Goal: Transaction & Acquisition: Obtain resource

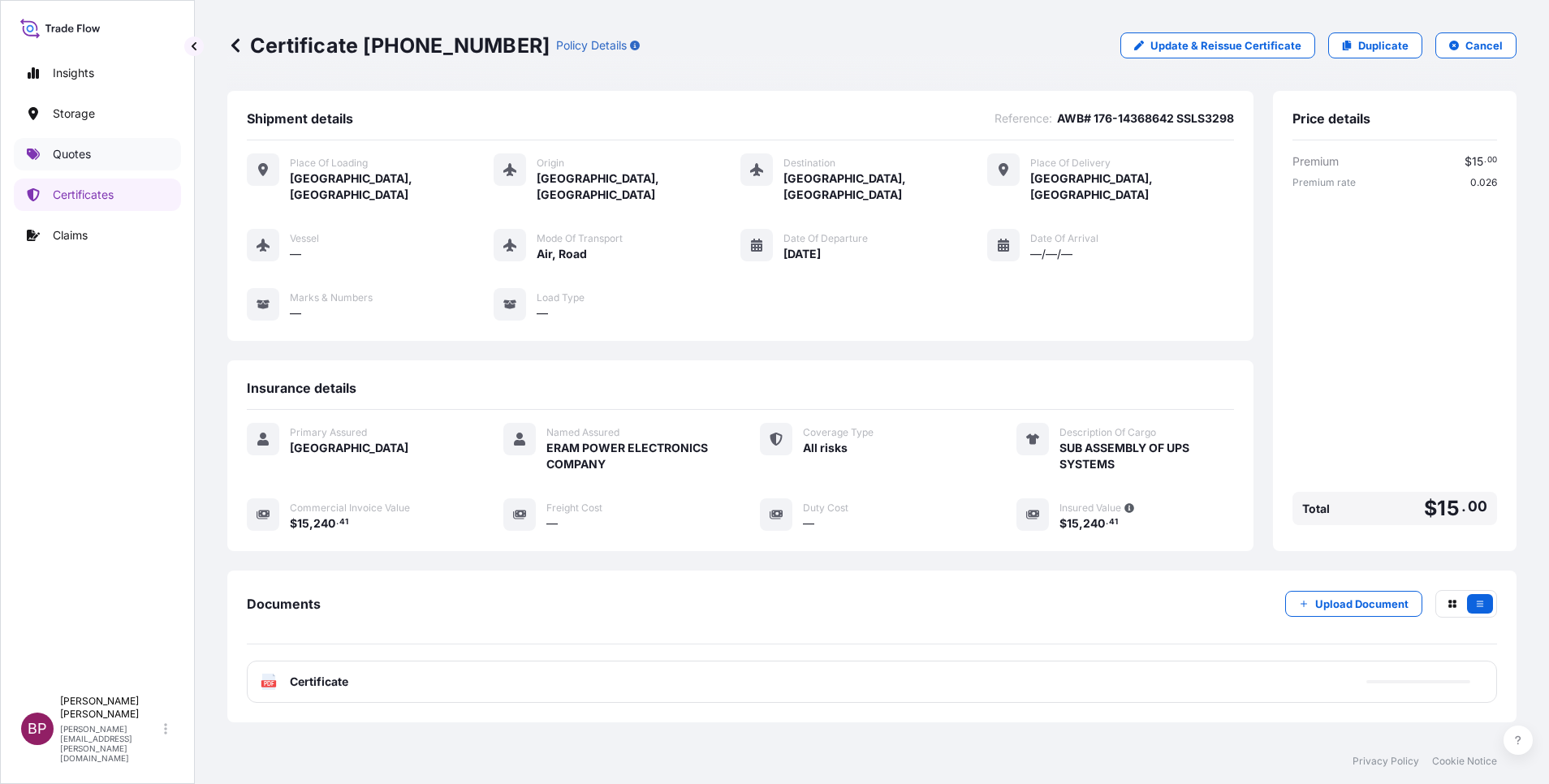
click at [72, 159] on p "Quotes" at bounding box center [72, 154] width 38 height 16
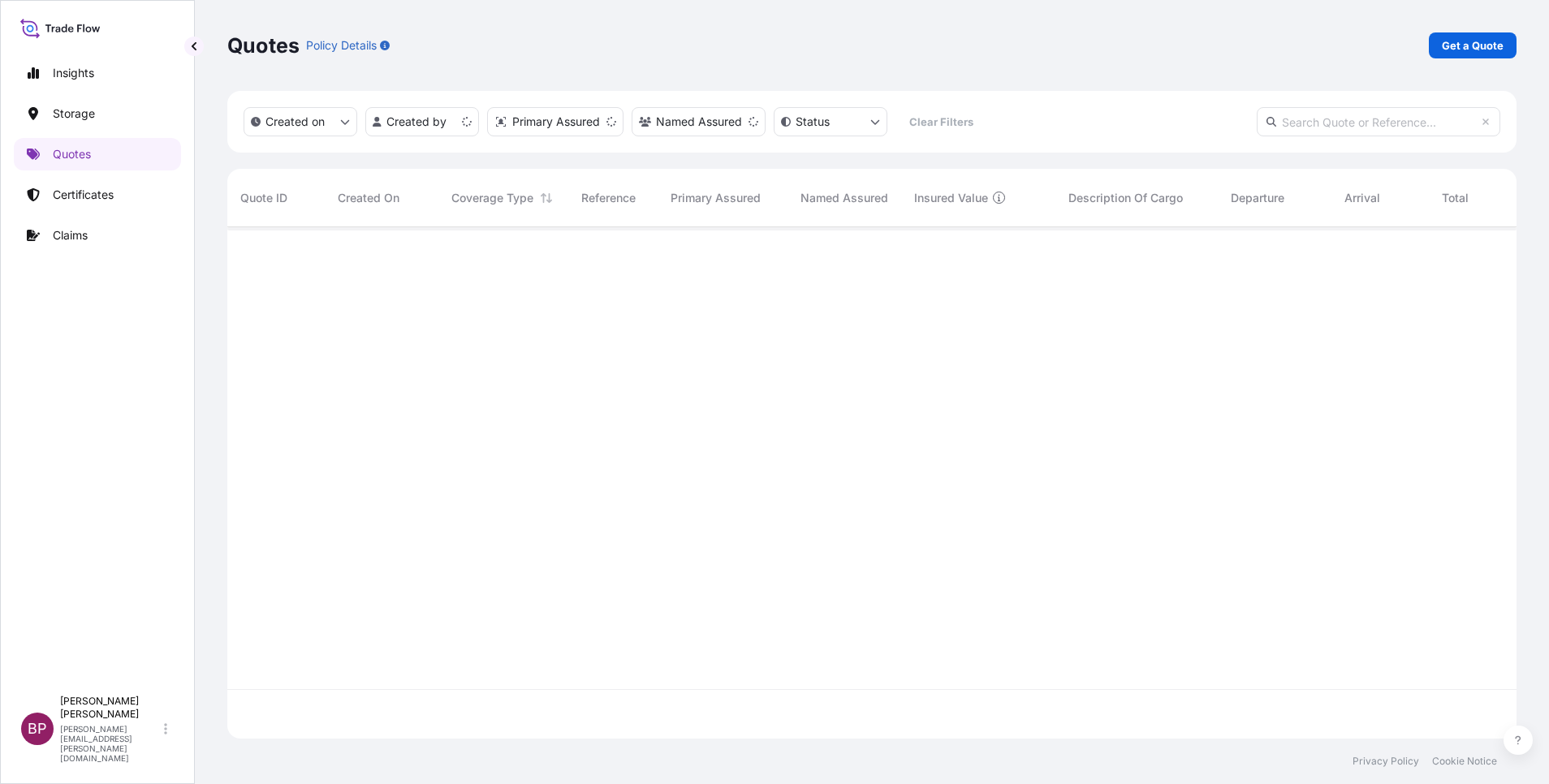
scroll to position [502, 1271]
click at [1505, 45] on link "Get a Quote" at bounding box center [1472, 45] width 88 height 26
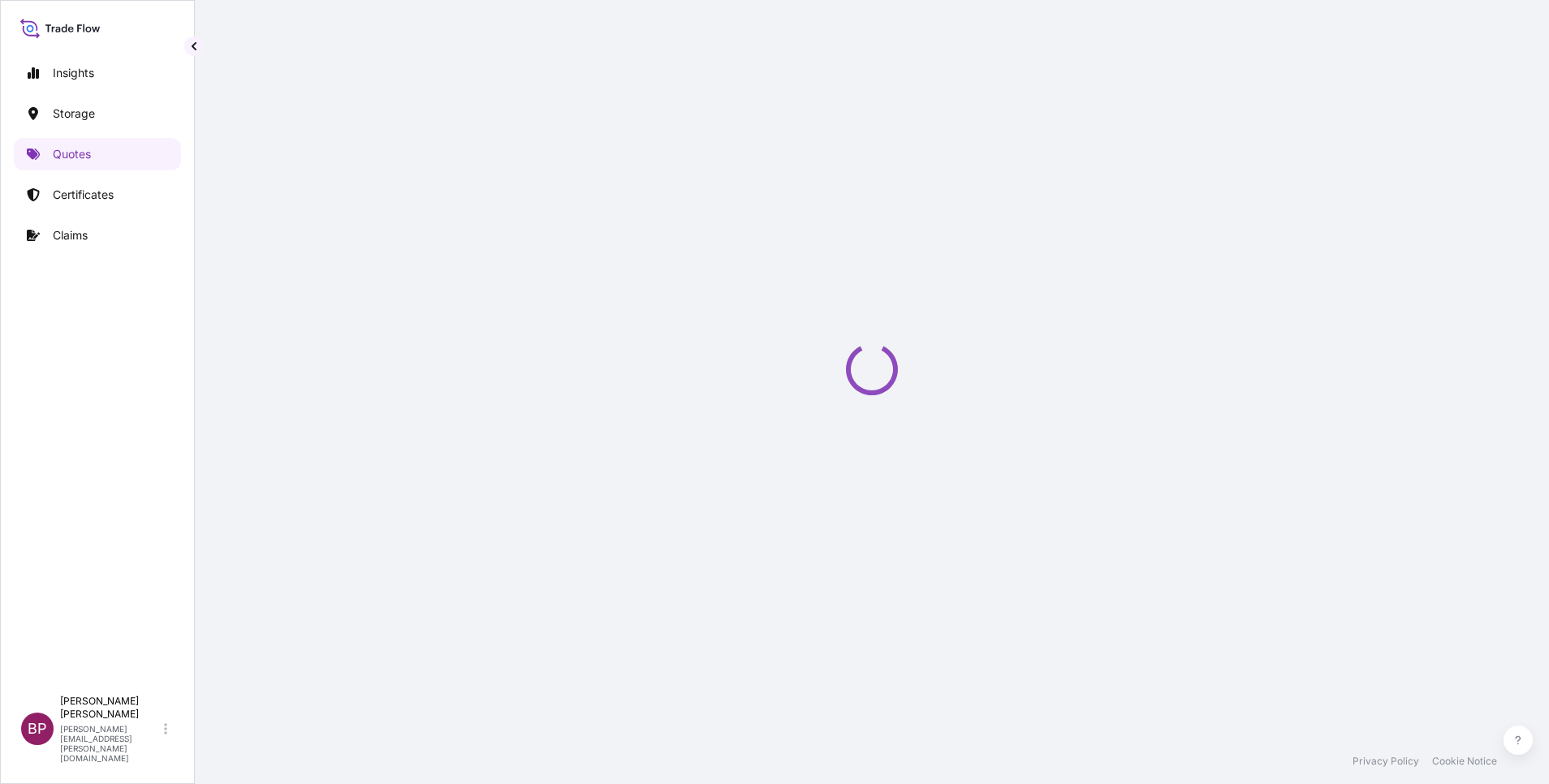
select select "Water"
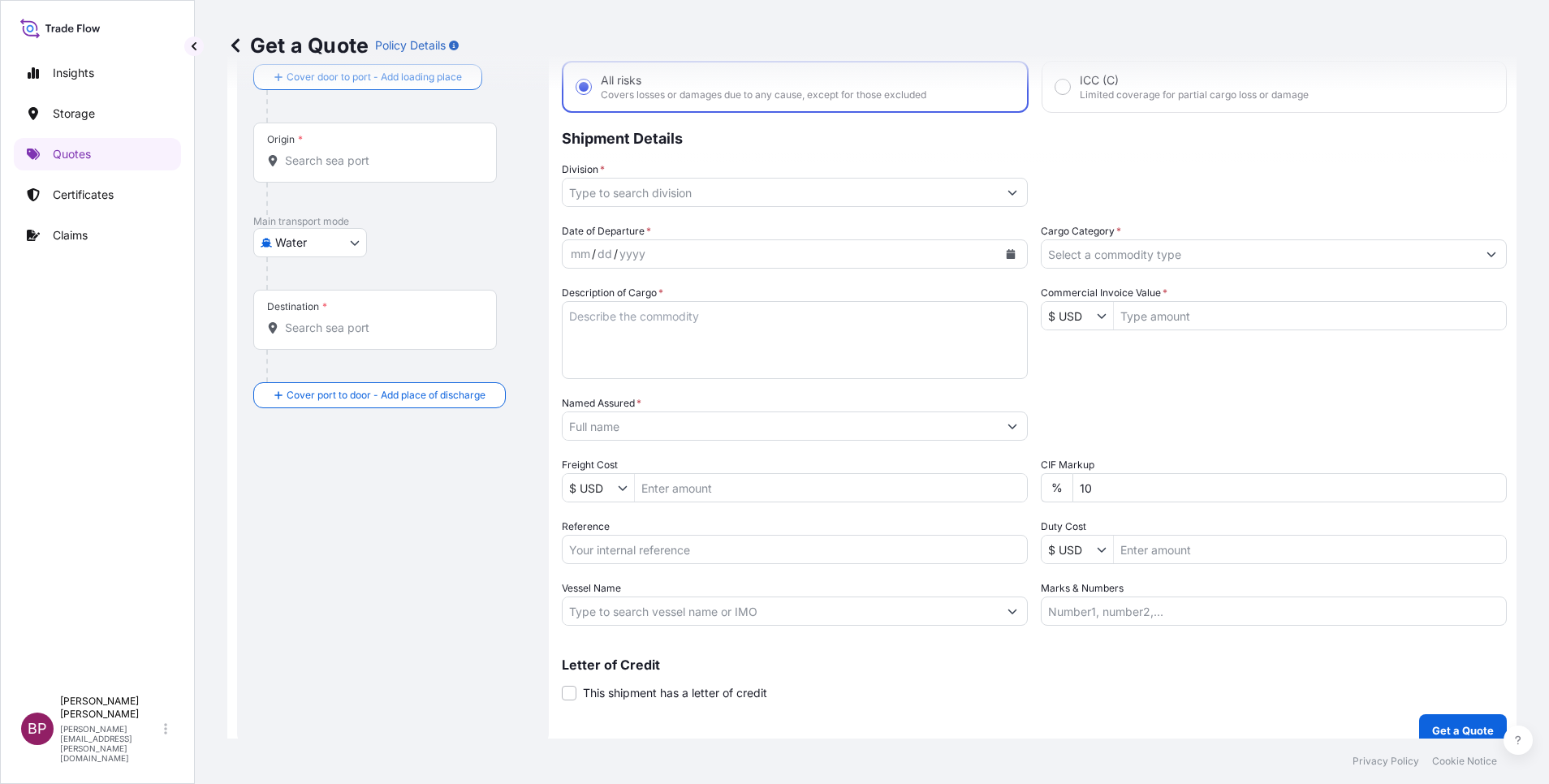
scroll to position [107, 0]
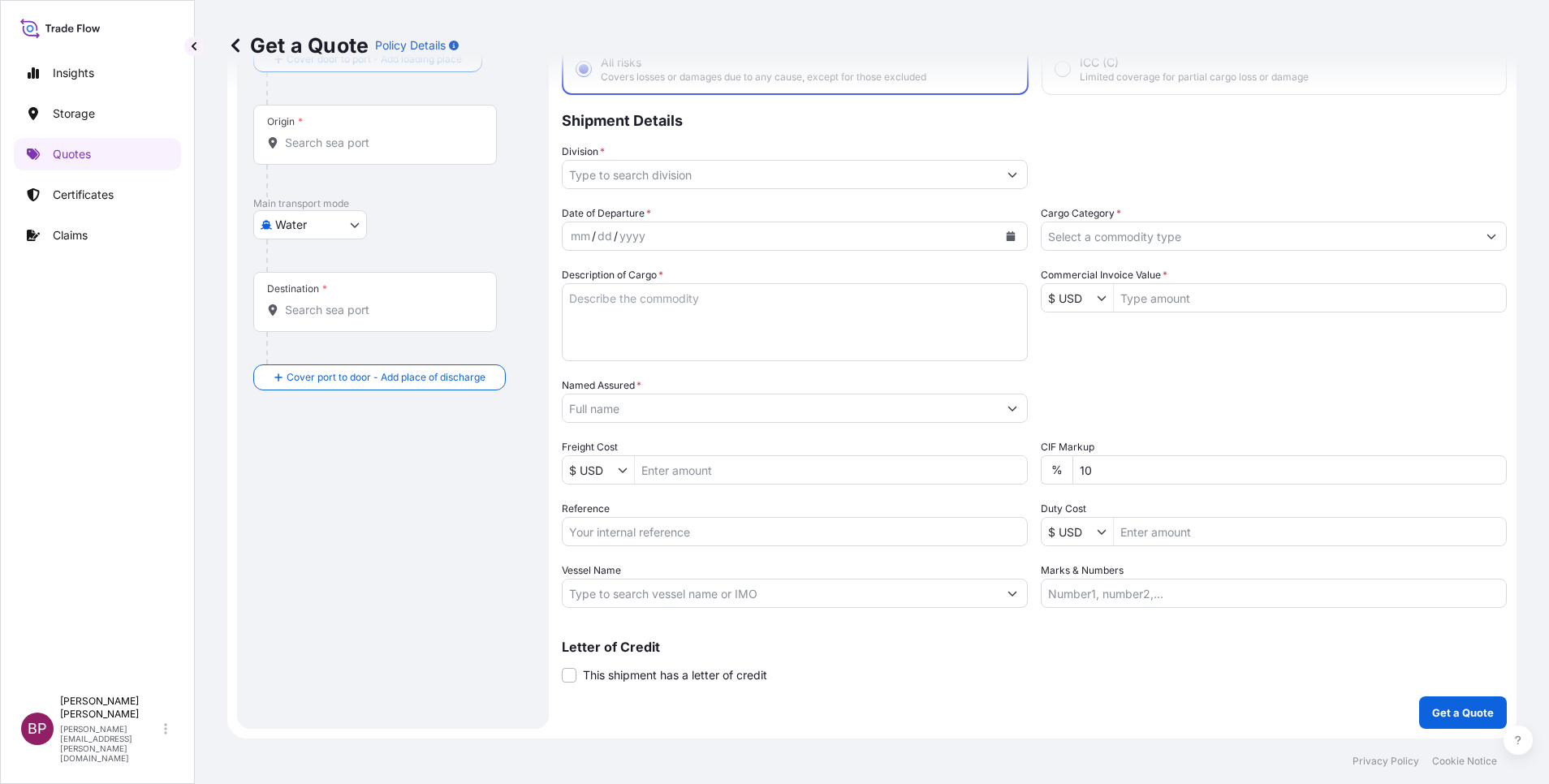
click at [657, 537] on input "Reference" at bounding box center [795, 531] width 466 height 29
paste input "SSLS3316 BL:MEDUW2158428"
type input "SSLS3316 BL:MEDUW2158428"
click at [655, 407] on input "Named Assured *" at bounding box center [780, 408] width 435 height 29
paste input "Delta Marketing Co. Ltd"
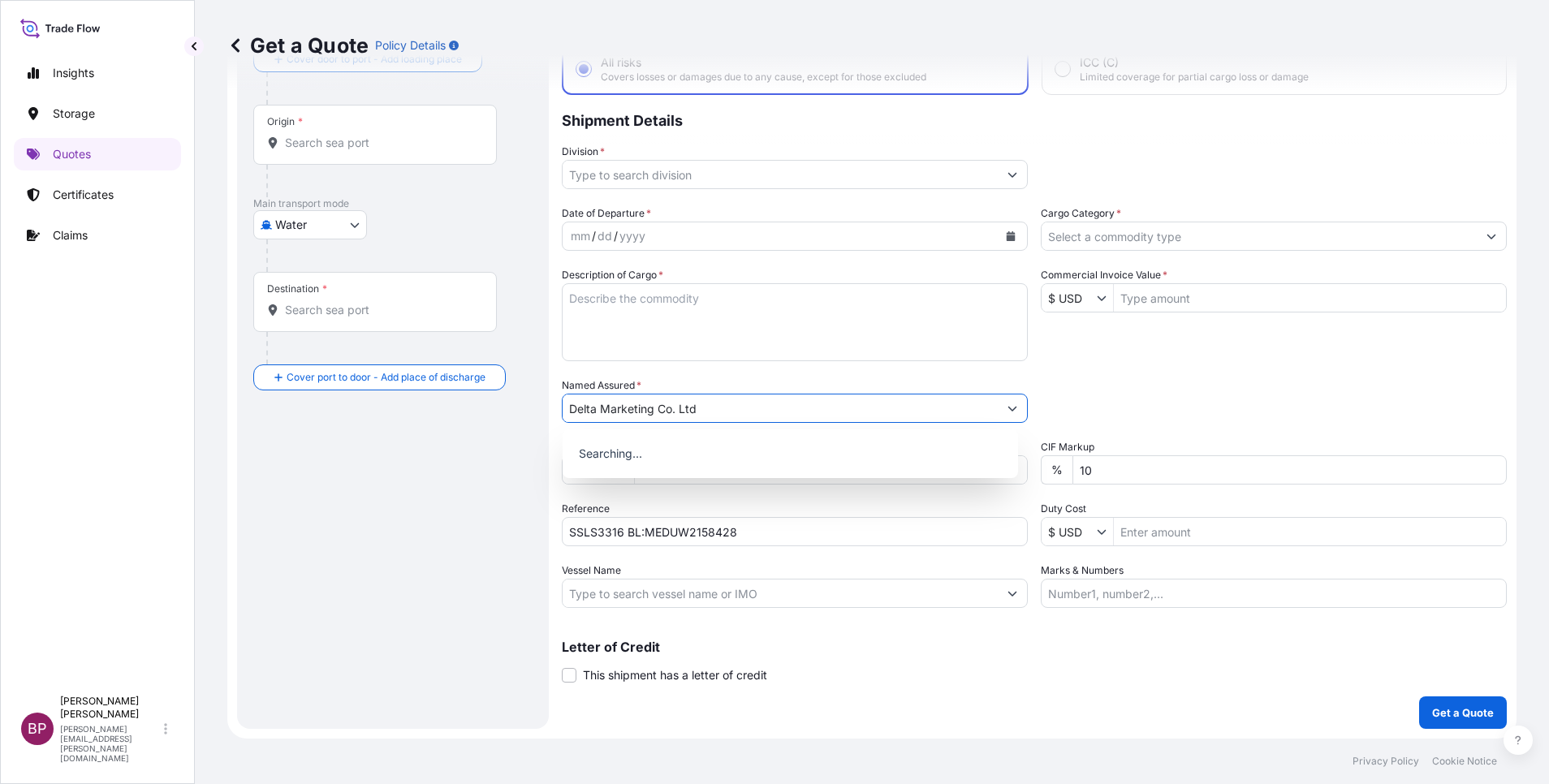
type input "Delta Marketing Co. Ltd"
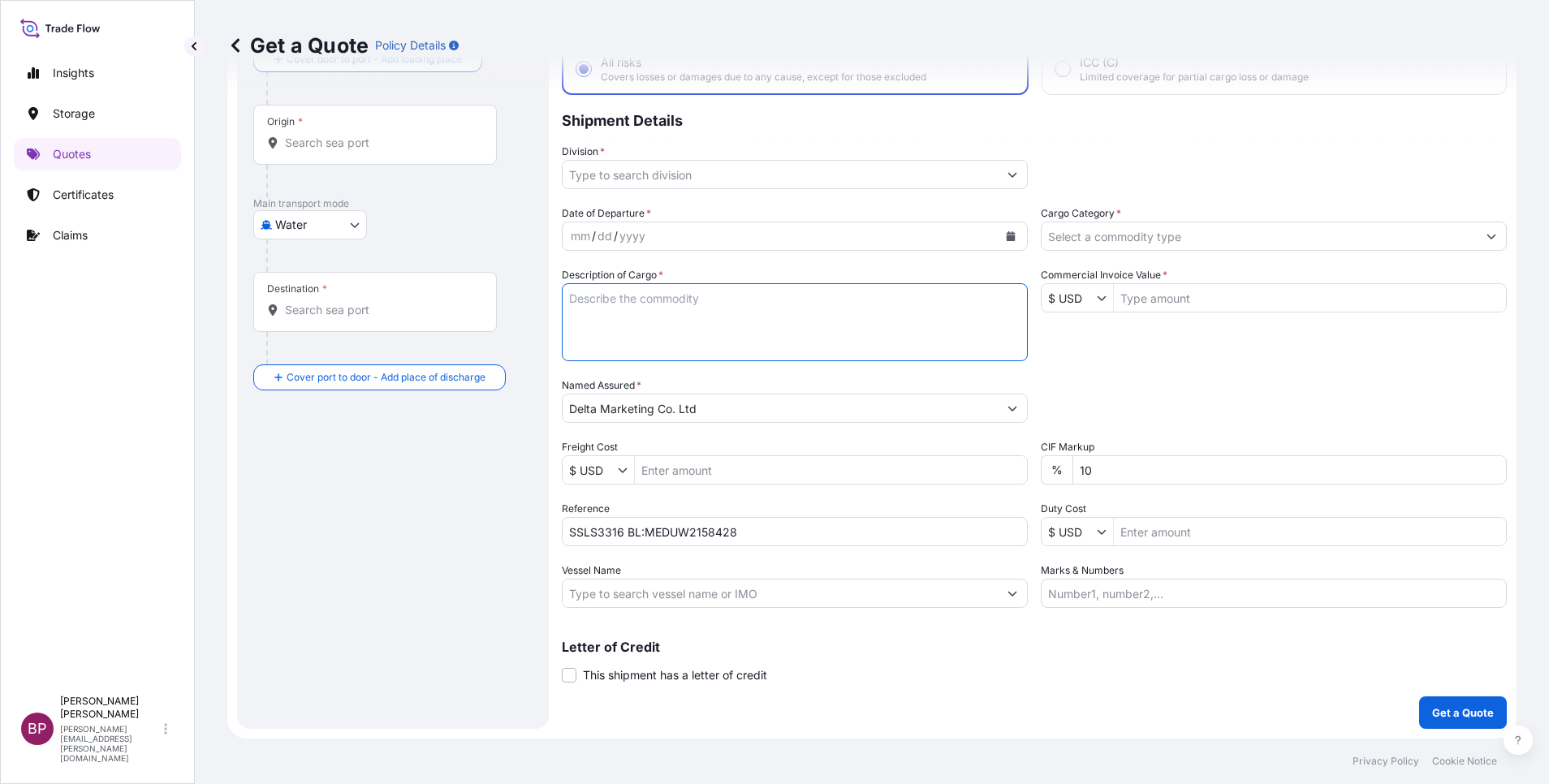
click at [754, 332] on textarea "Description of Cargo *" at bounding box center [795, 322] width 466 height 78
paste textarea "Sports Articles & Accessories"
type textarea "Sports Articles & Accessories"
click at [1084, 302] on input "$ USD" at bounding box center [1069, 298] width 55 height 29
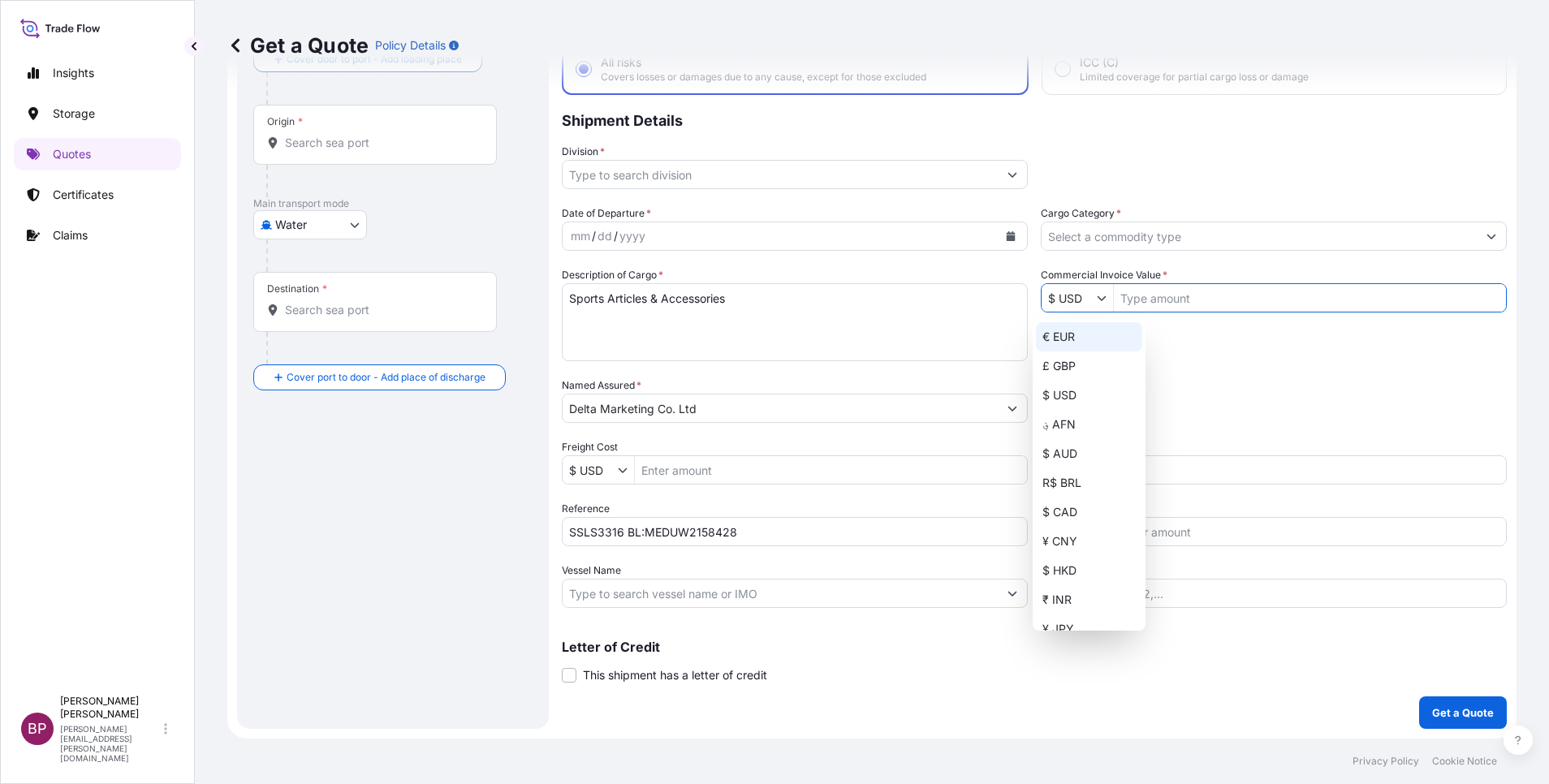
click at [1068, 332] on div "€ EUR" at bounding box center [1089, 337] width 107 height 29
type input "€ EUR"
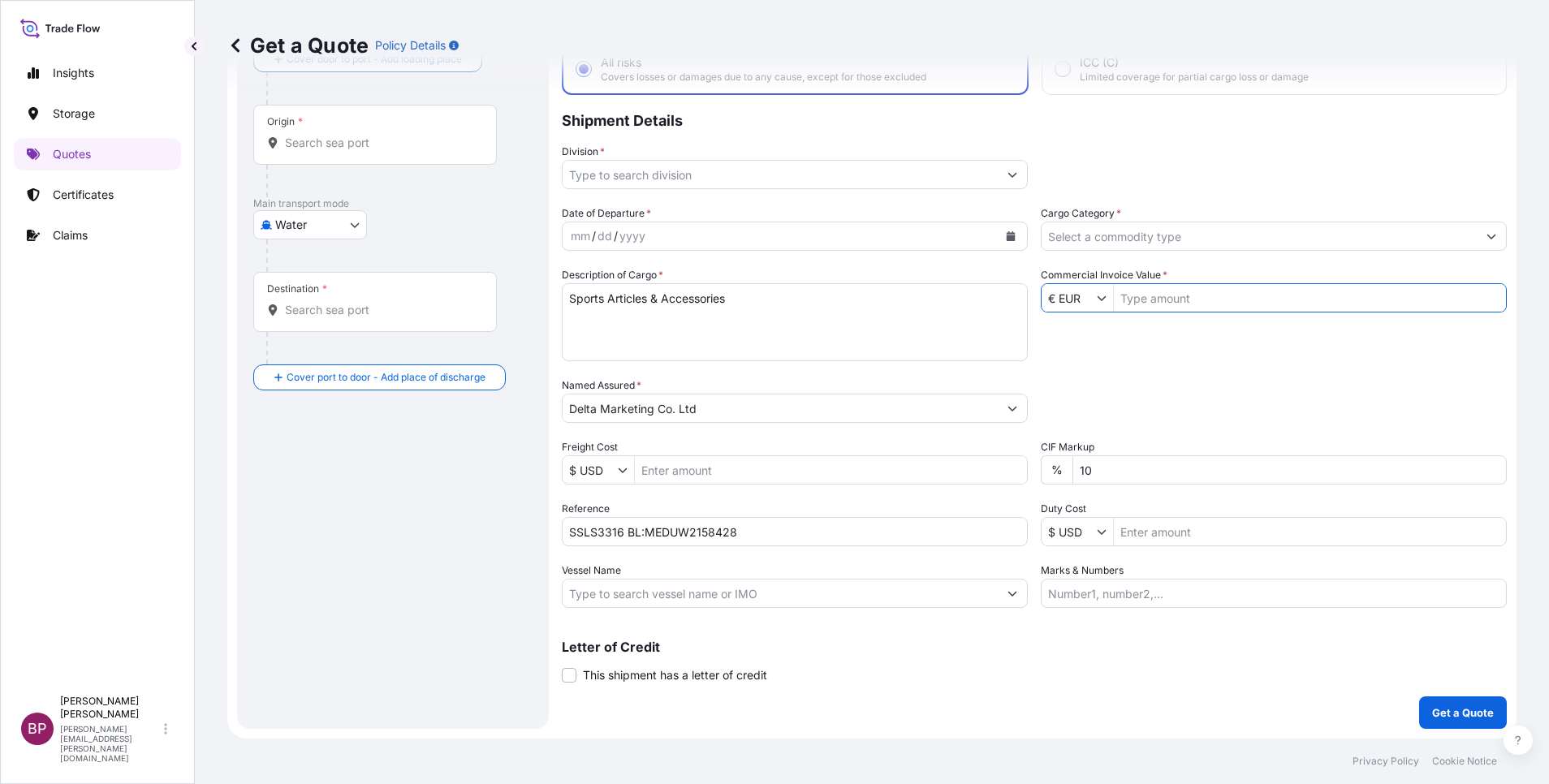
click at [1169, 308] on input "Commercial Invoice Value *" at bounding box center [1310, 298] width 393 height 29
paste input "34,573.75"
type input "34,573.75"
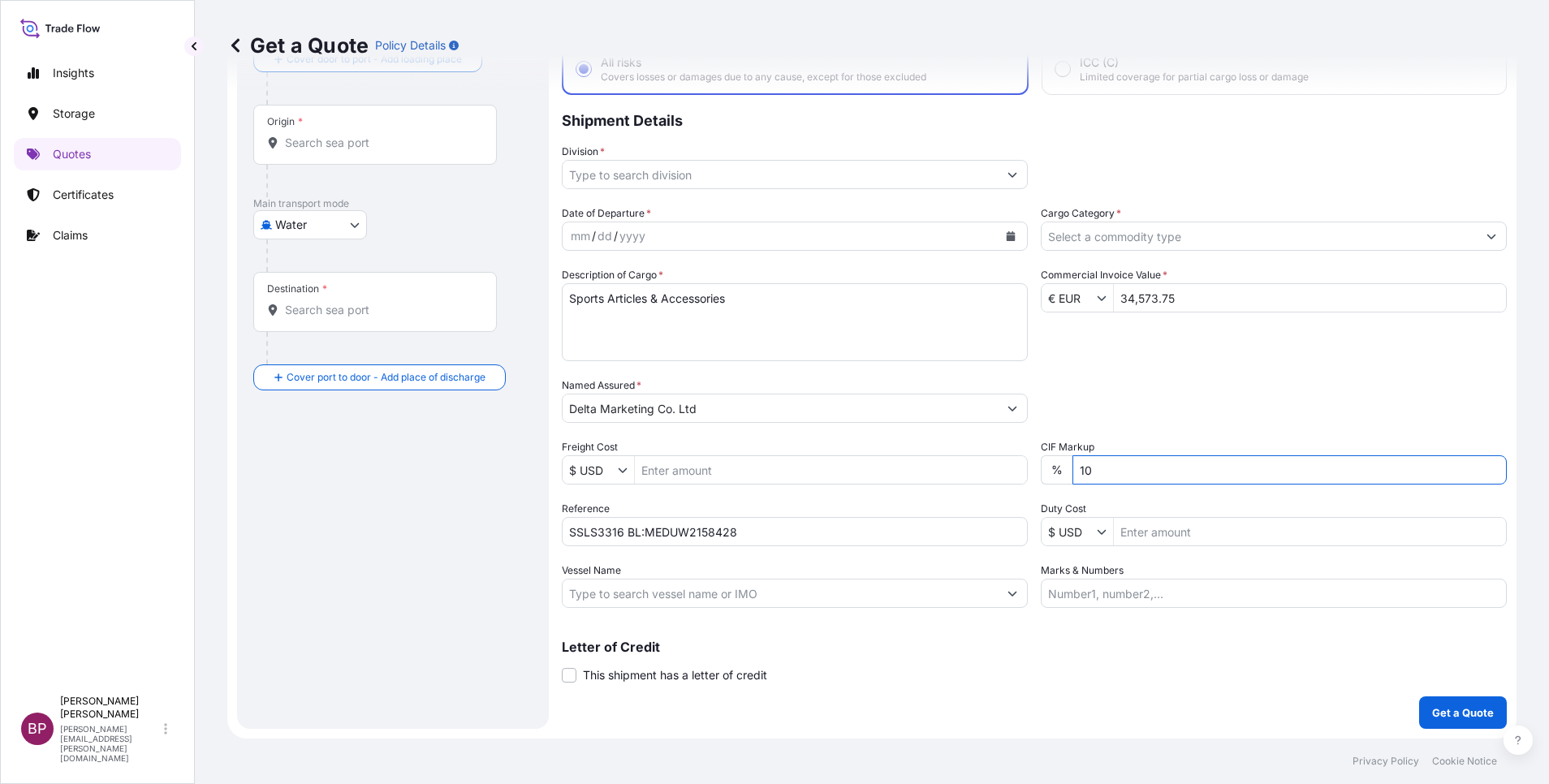
drag, startPoint x: 1117, startPoint y: 473, endPoint x: 807, endPoint y: 422, distance: 314.2
click at [818, 426] on div "Date of Departure * mm / dd / yyyy Cargo Category * Description of Cargo * Spor…" at bounding box center [1034, 407] width 945 height 403
type input "0"
click at [1096, 242] on input "Cargo Category *" at bounding box center [1260, 236] width 435 height 29
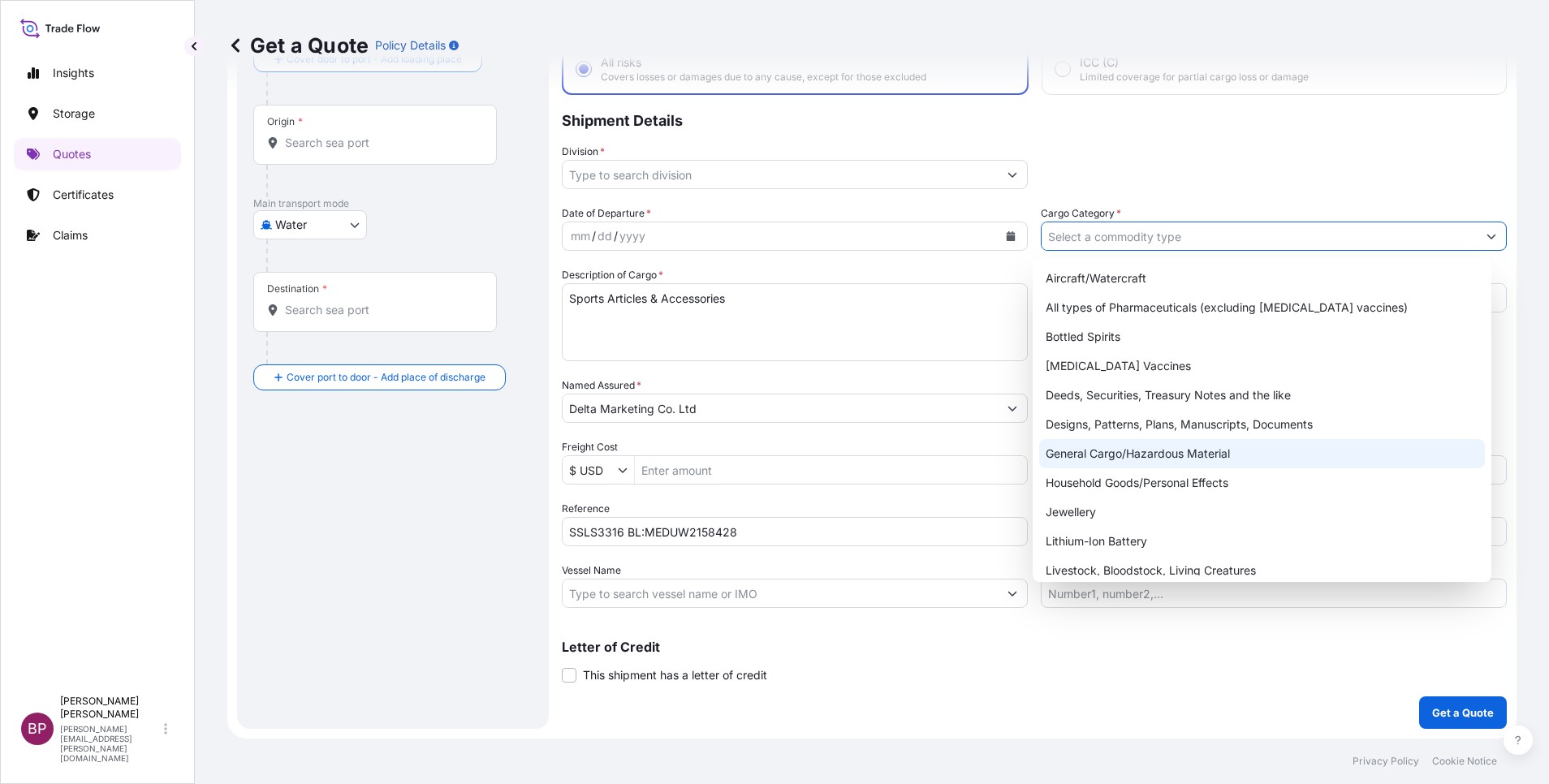
click at [1138, 459] on div "General Cargo/Hazardous Material" at bounding box center [1262, 454] width 445 height 29
type input "General Cargo/Hazardous Material"
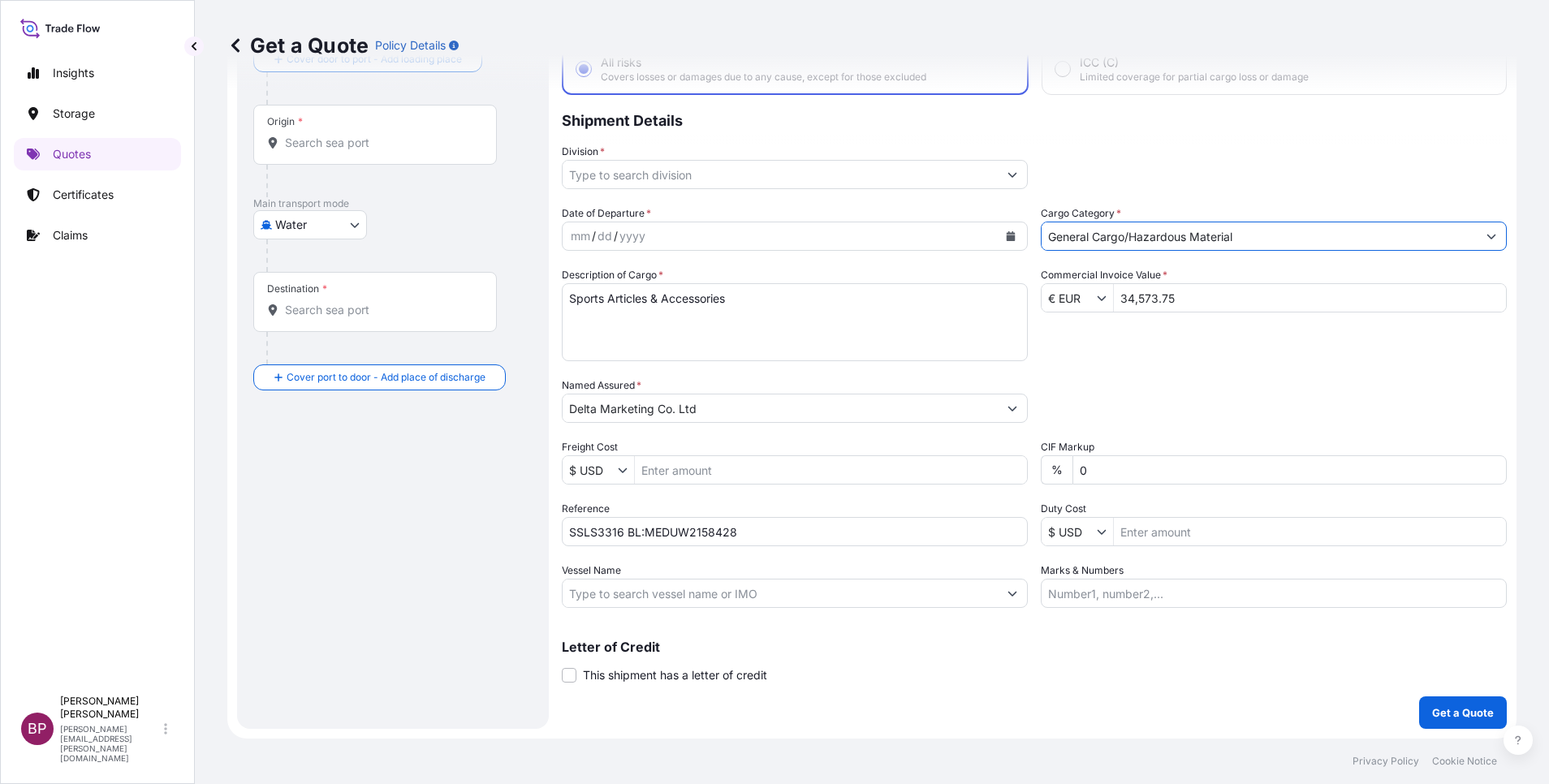
click at [998, 170] on button "Show suggestions" at bounding box center [1012, 174] width 29 height 29
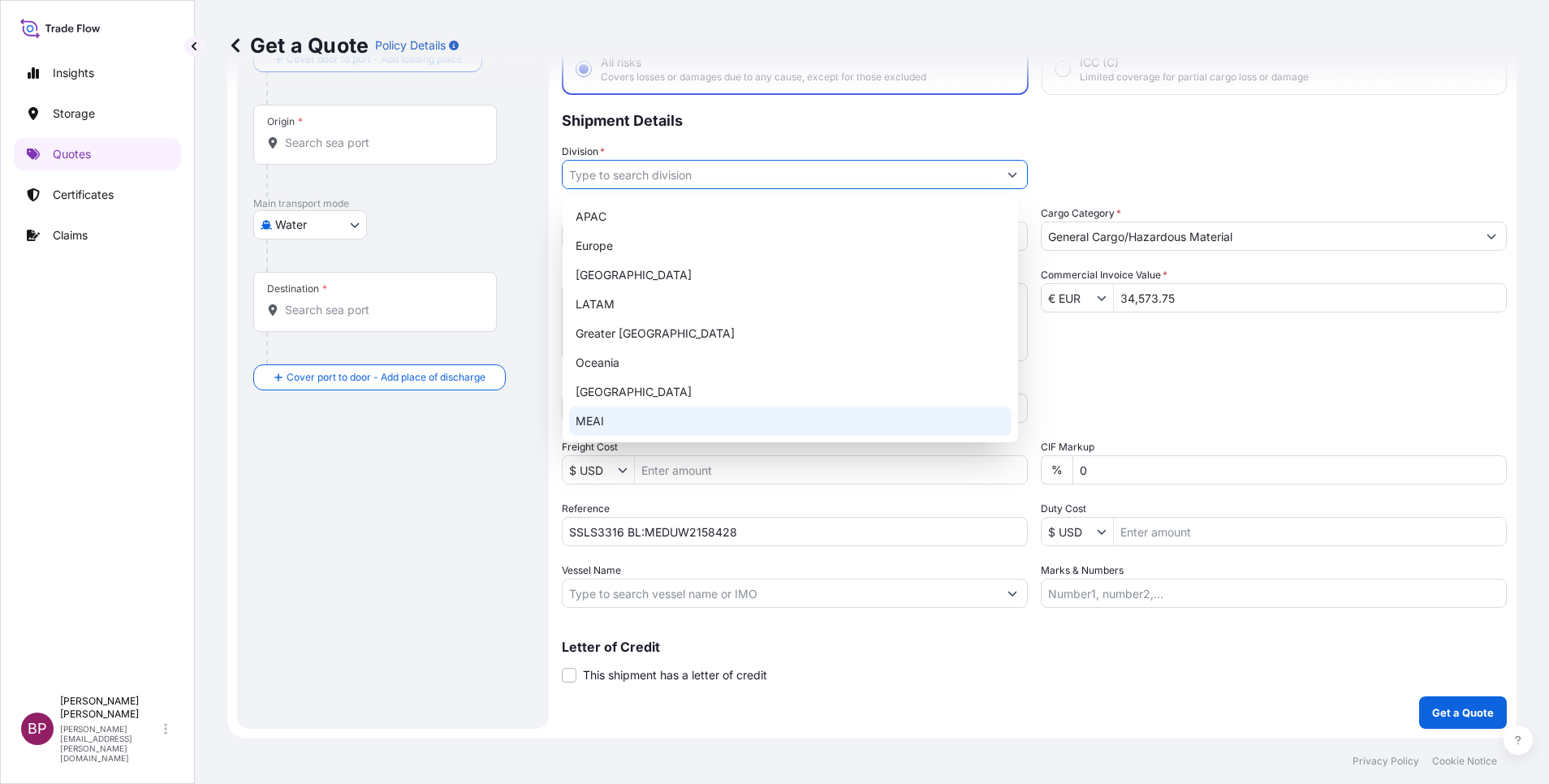
click at [656, 419] on div "MEAI" at bounding box center [790, 421] width 443 height 29
type input "MEAI"
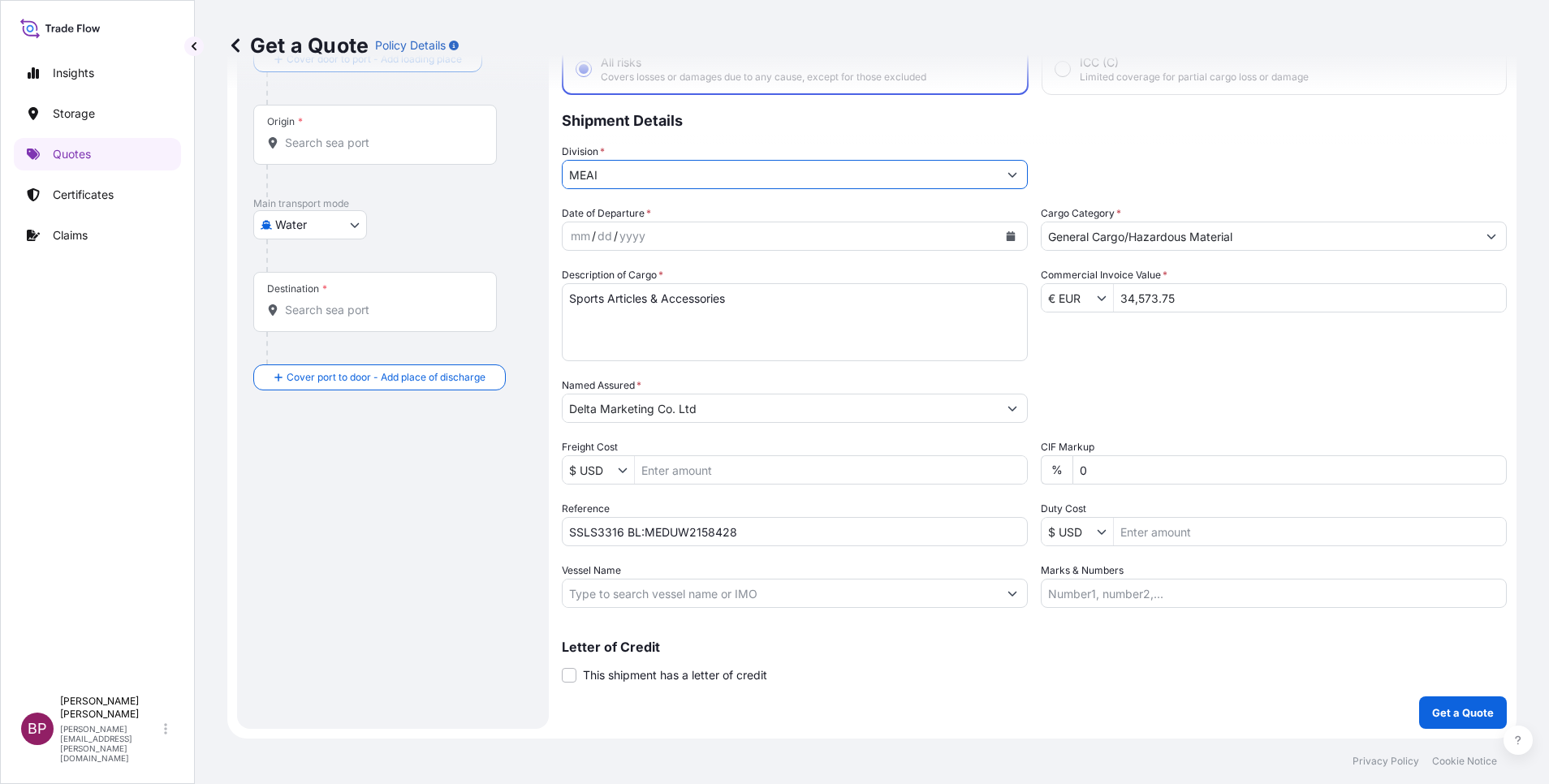
click at [1007, 236] on icon "Calendar" at bounding box center [1011, 235] width 9 height 9
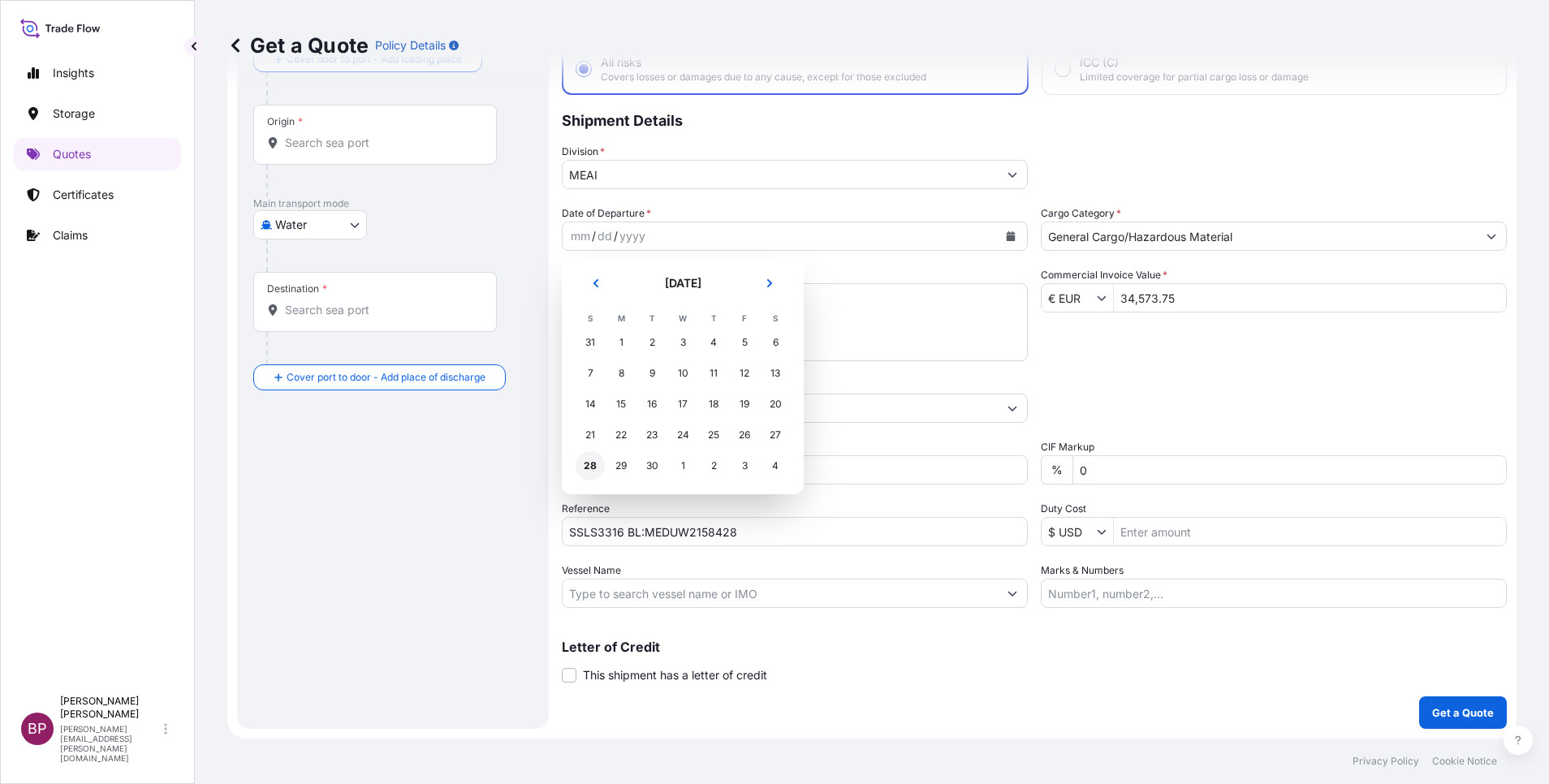
click at [587, 467] on div "28" at bounding box center [591, 466] width 29 height 29
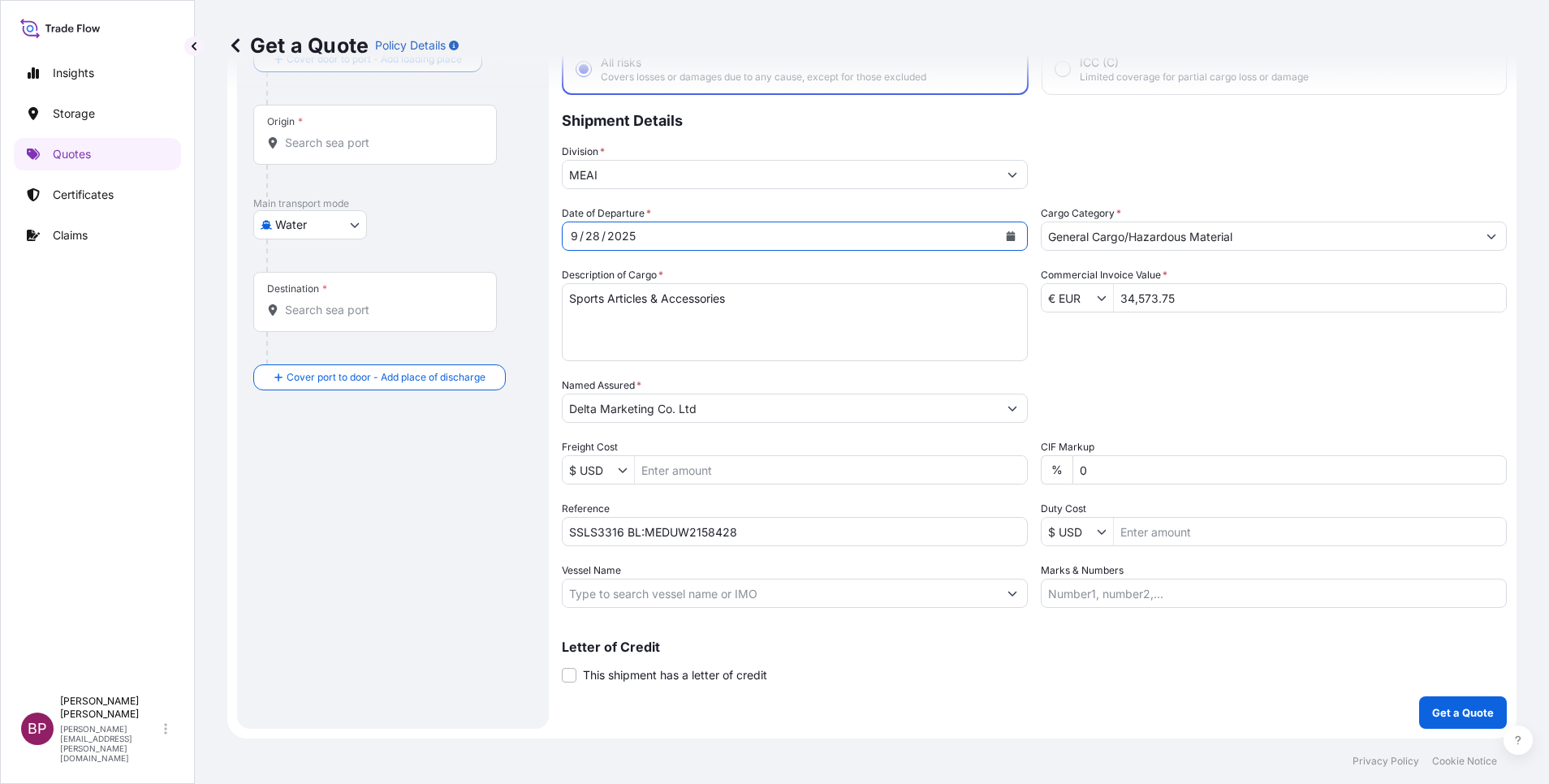
click at [360, 150] on input "Origin *" at bounding box center [381, 142] width 192 height 16
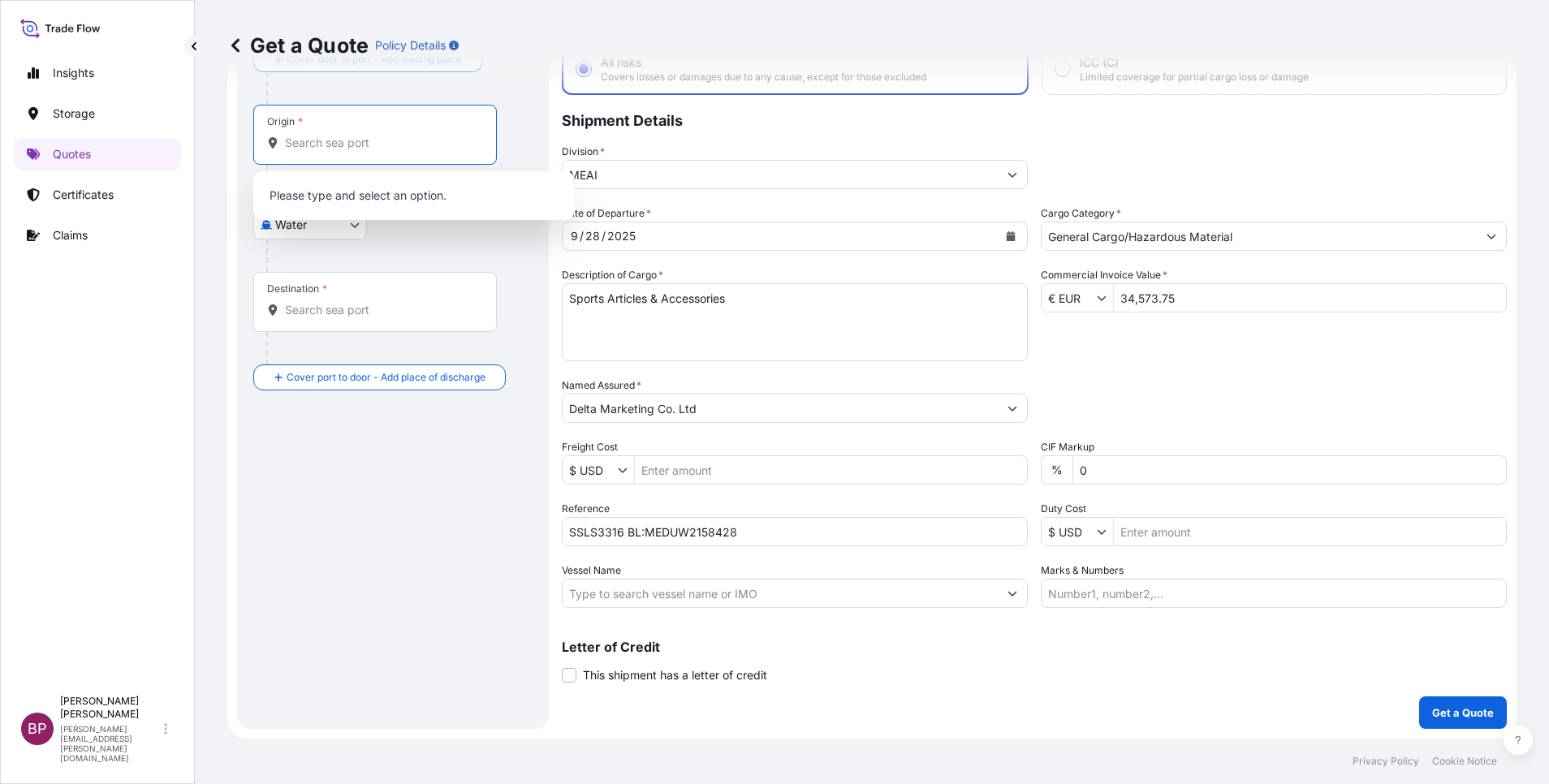
scroll to position [0, 0]
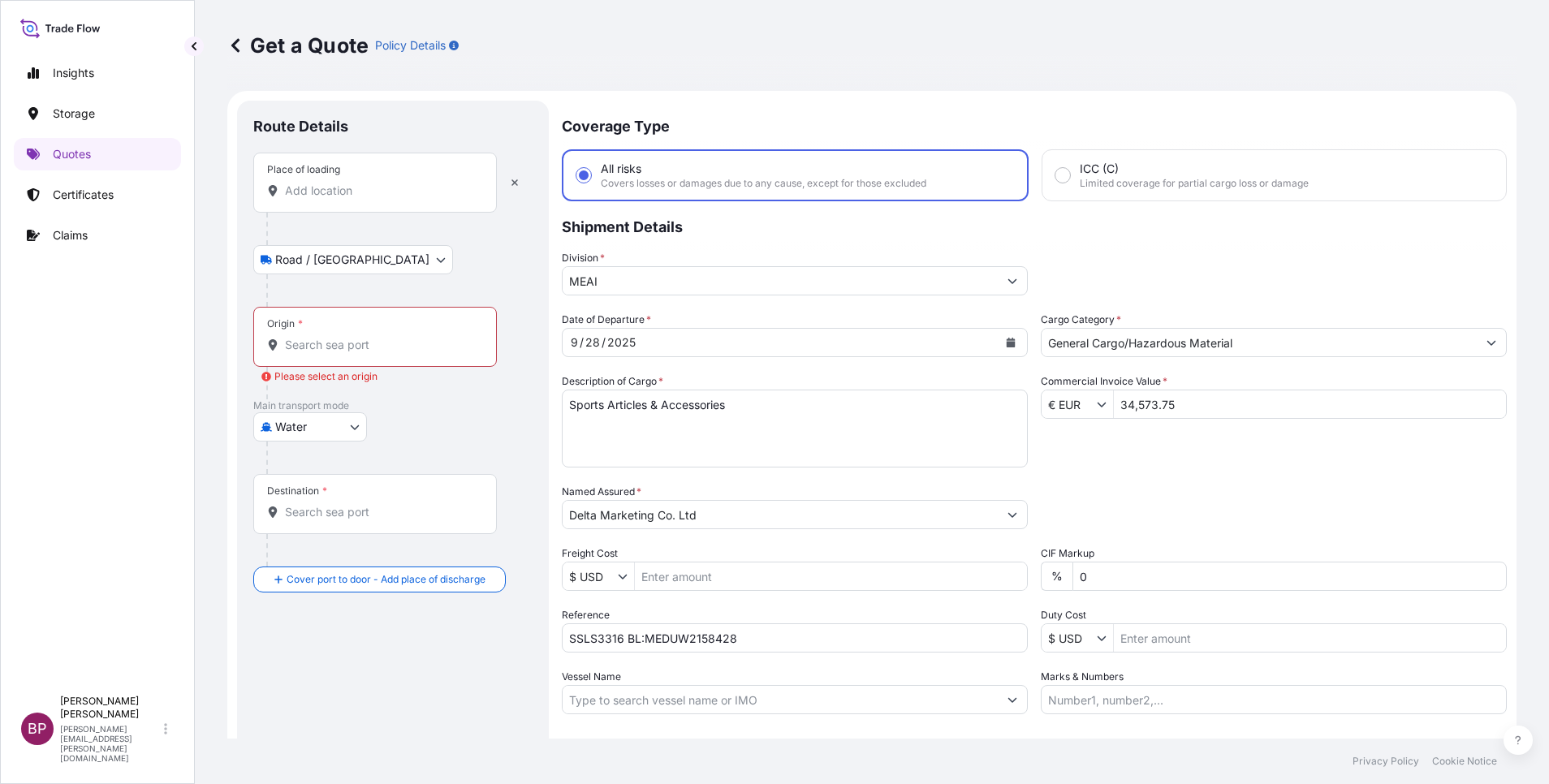
click at [335, 196] on input "Place of loading" at bounding box center [381, 190] width 192 height 16
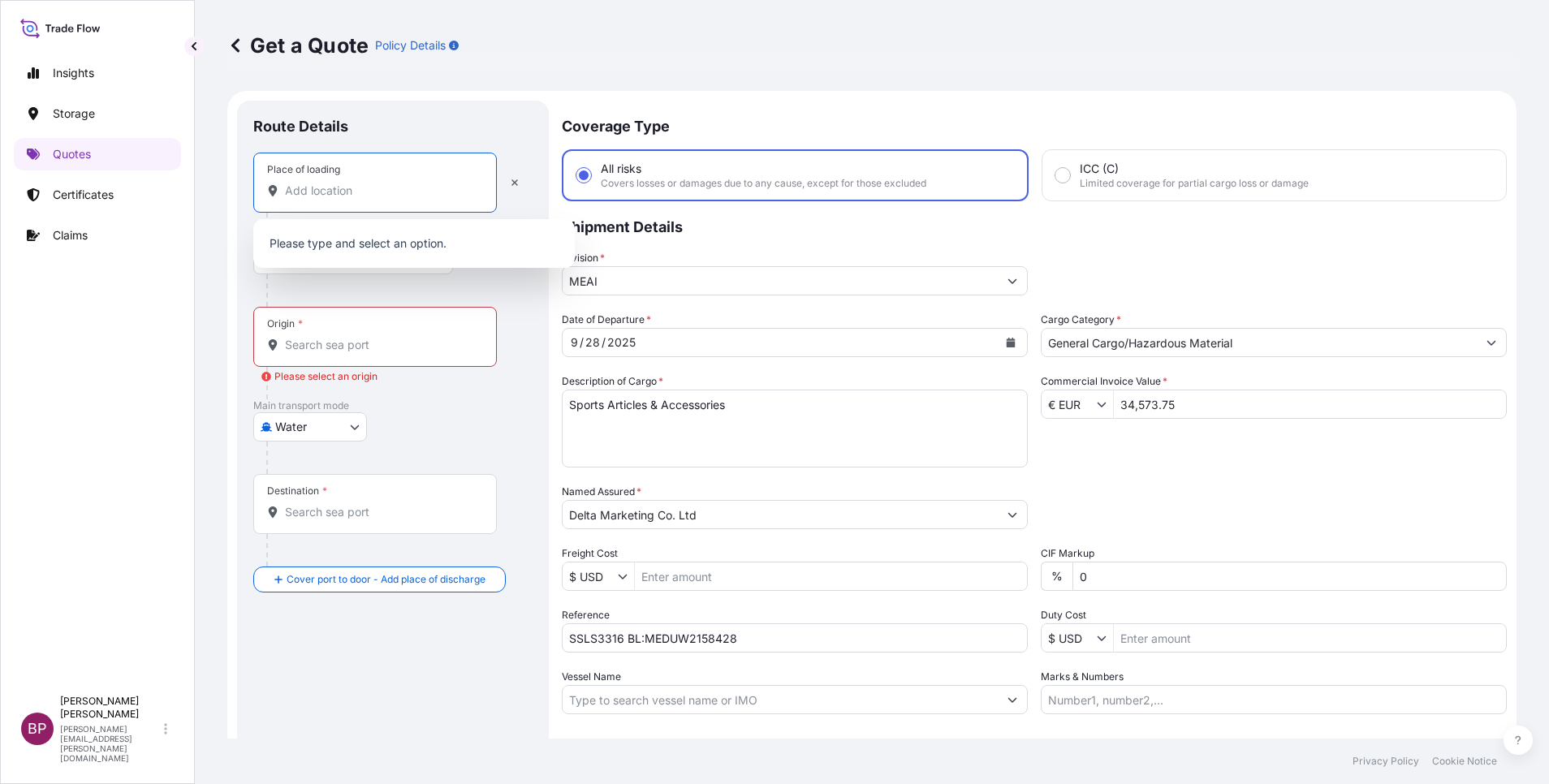
paste input "[GEOGRAPHIC_DATA]"
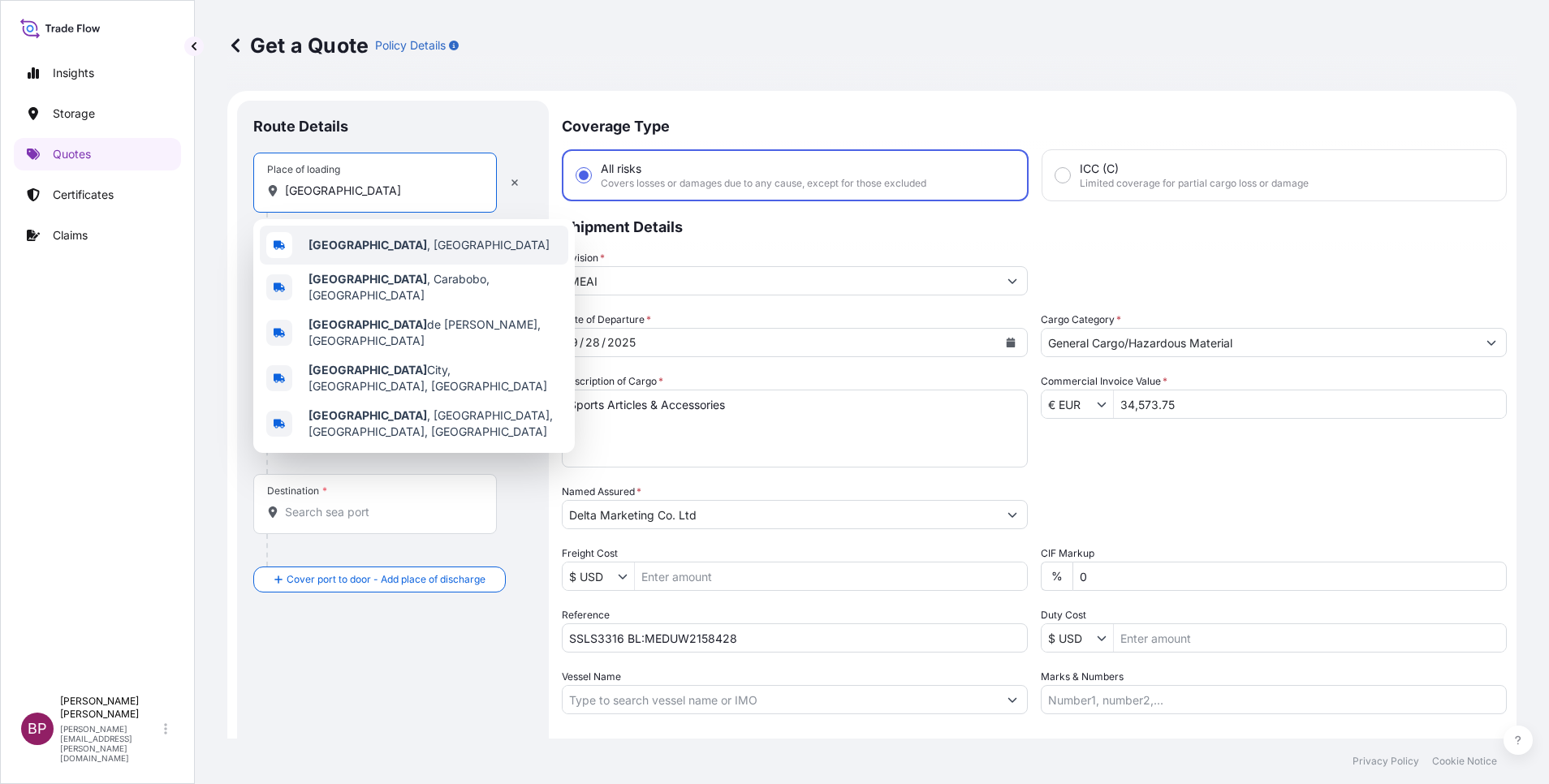
click at [371, 248] on span "[GEOGRAPHIC_DATA] , [GEOGRAPHIC_DATA]" at bounding box center [429, 245] width 242 height 16
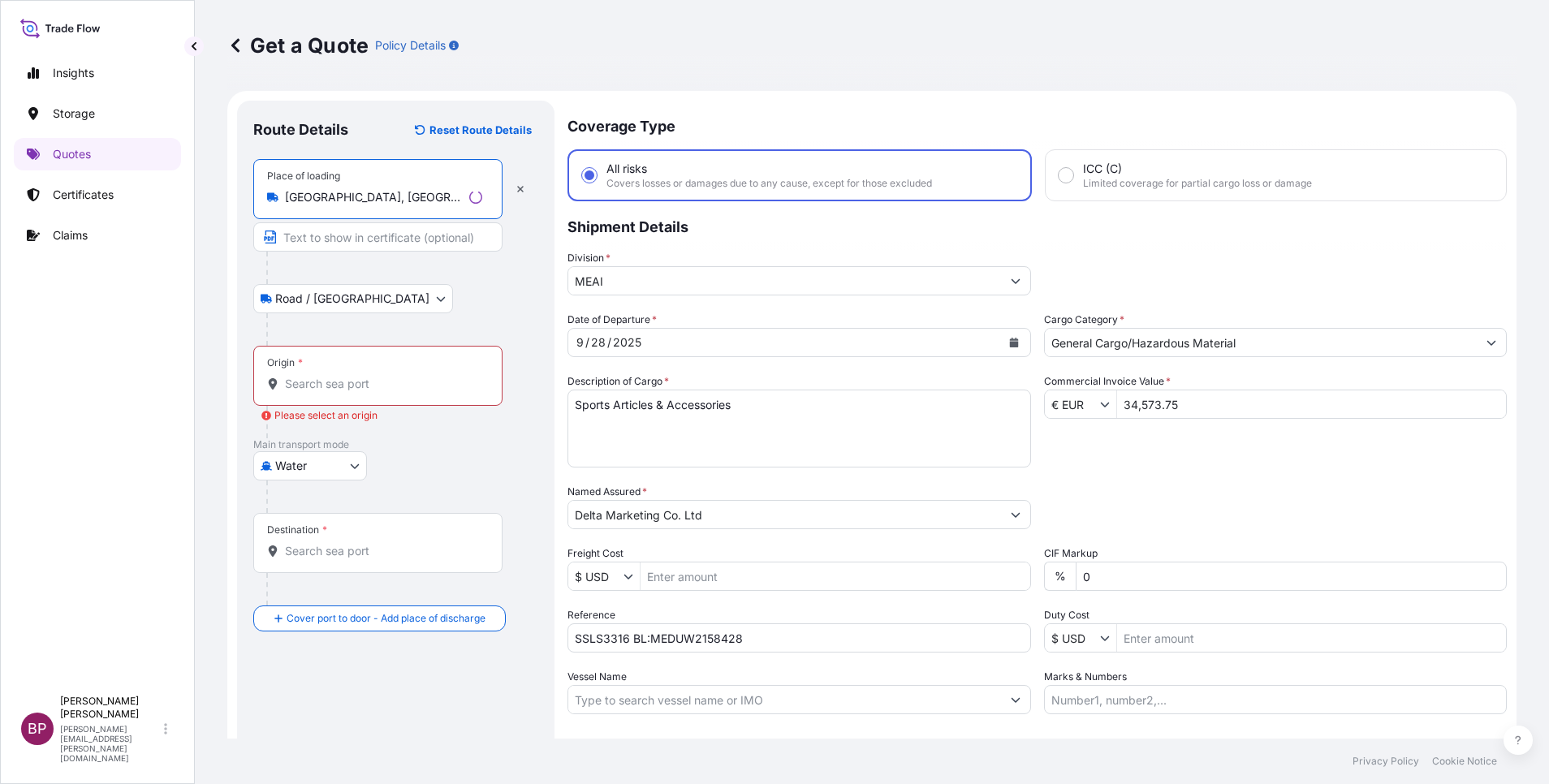
type input "[GEOGRAPHIC_DATA], [GEOGRAPHIC_DATA]"
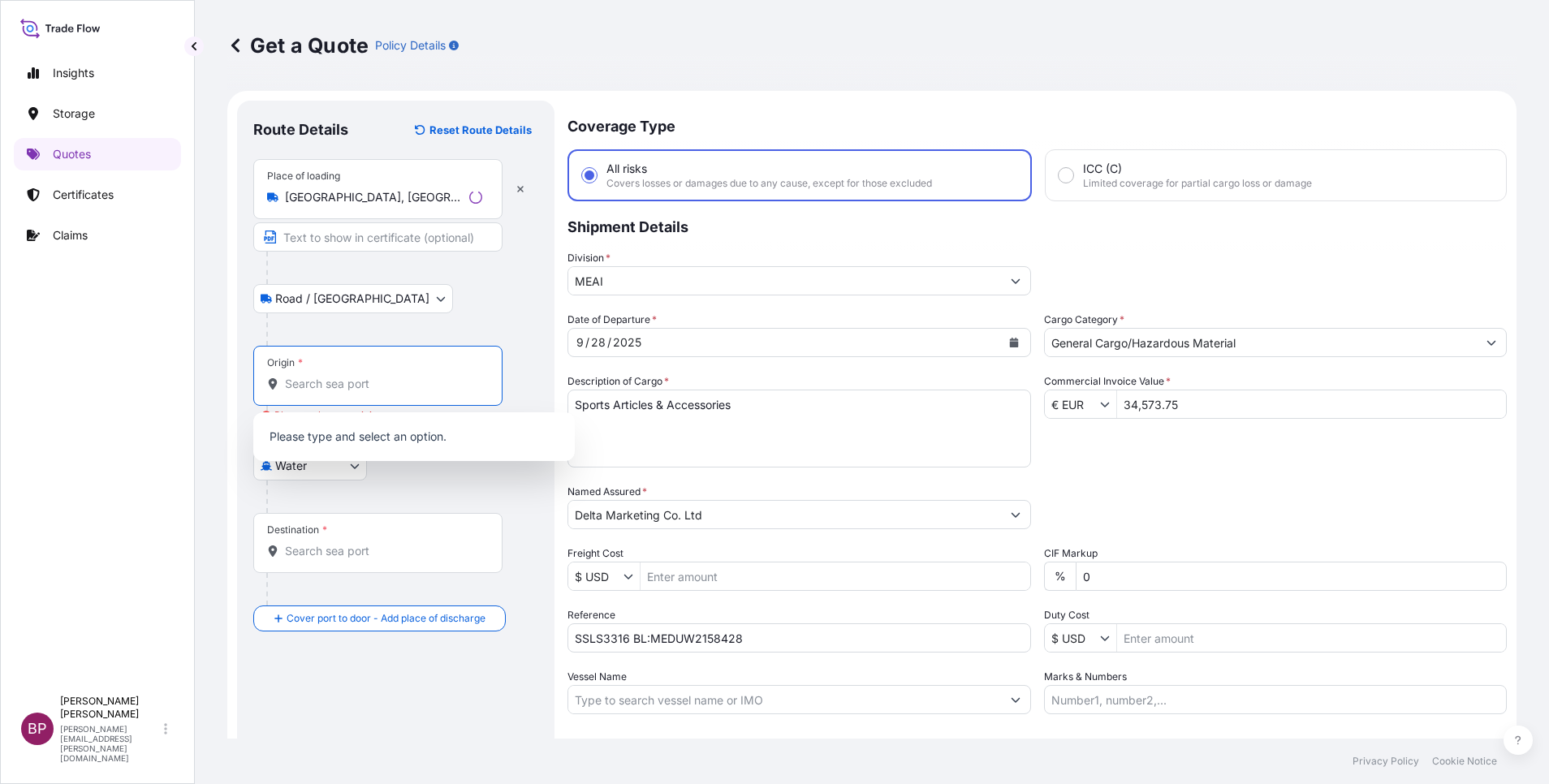
click at [346, 384] on input "Origin * Please select an origin" at bounding box center [383, 384] width 197 height 16
paste input "[GEOGRAPHIC_DATA]"
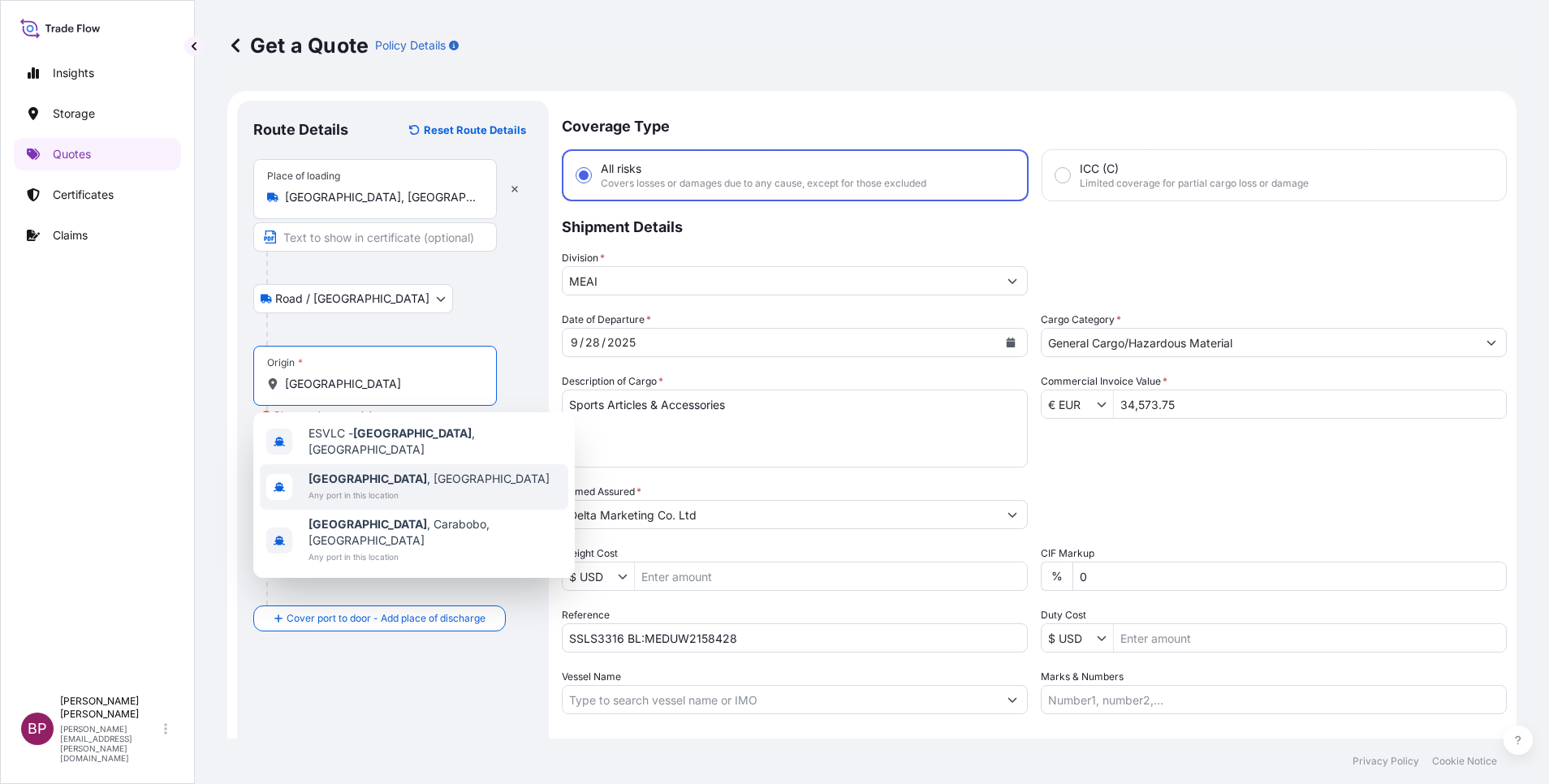
click at [379, 478] on span "[GEOGRAPHIC_DATA] , [GEOGRAPHIC_DATA]" at bounding box center [429, 479] width 242 height 16
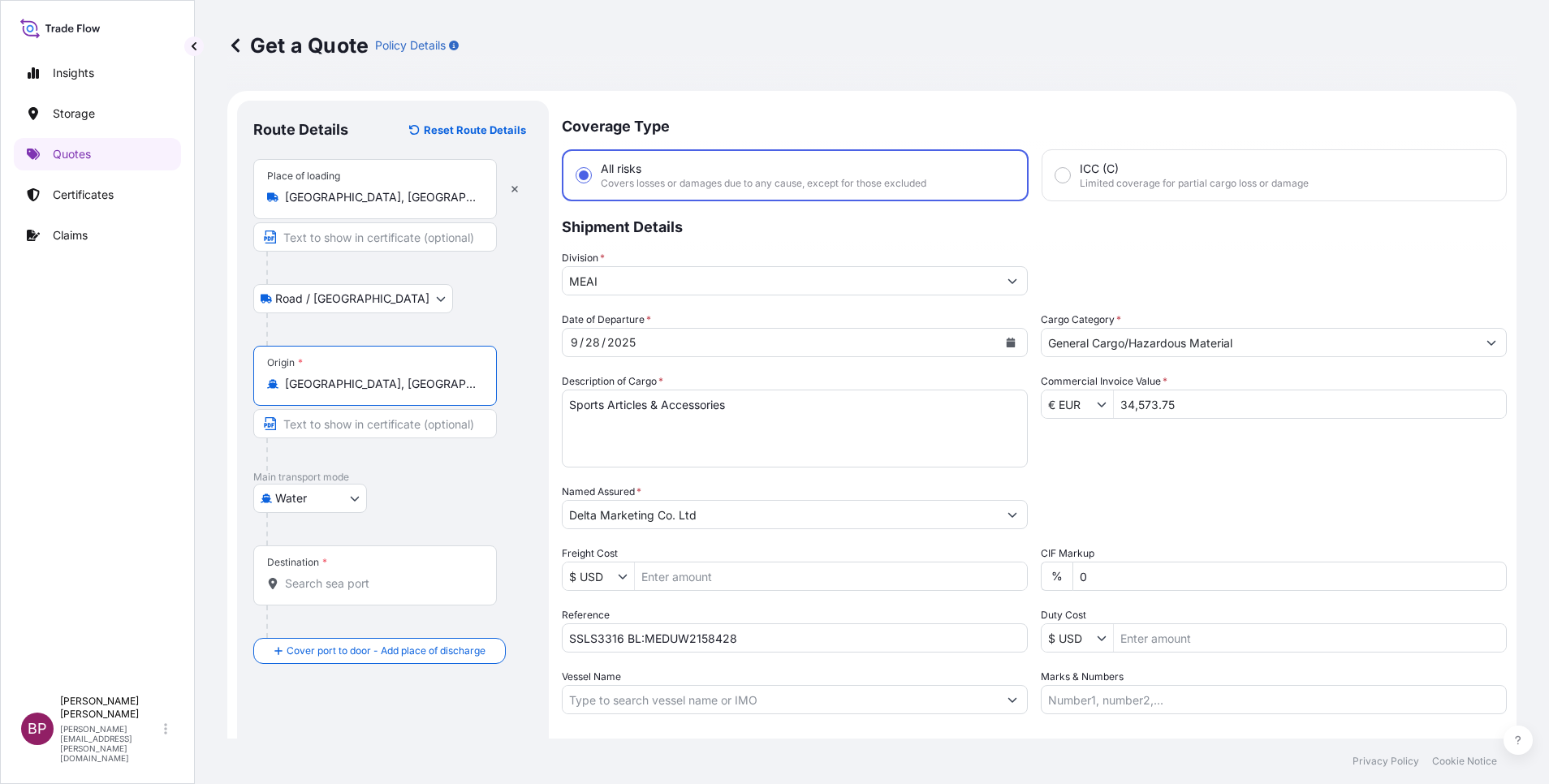
type input "[GEOGRAPHIC_DATA], [GEOGRAPHIC_DATA]"
drag, startPoint x: 341, startPoint y: 590, endPoint x: 366, endPoint y: 591, distance: 25.0
click at [341, 589] on input "Destination *" at bounding box center [381, 584] width 192 height 16
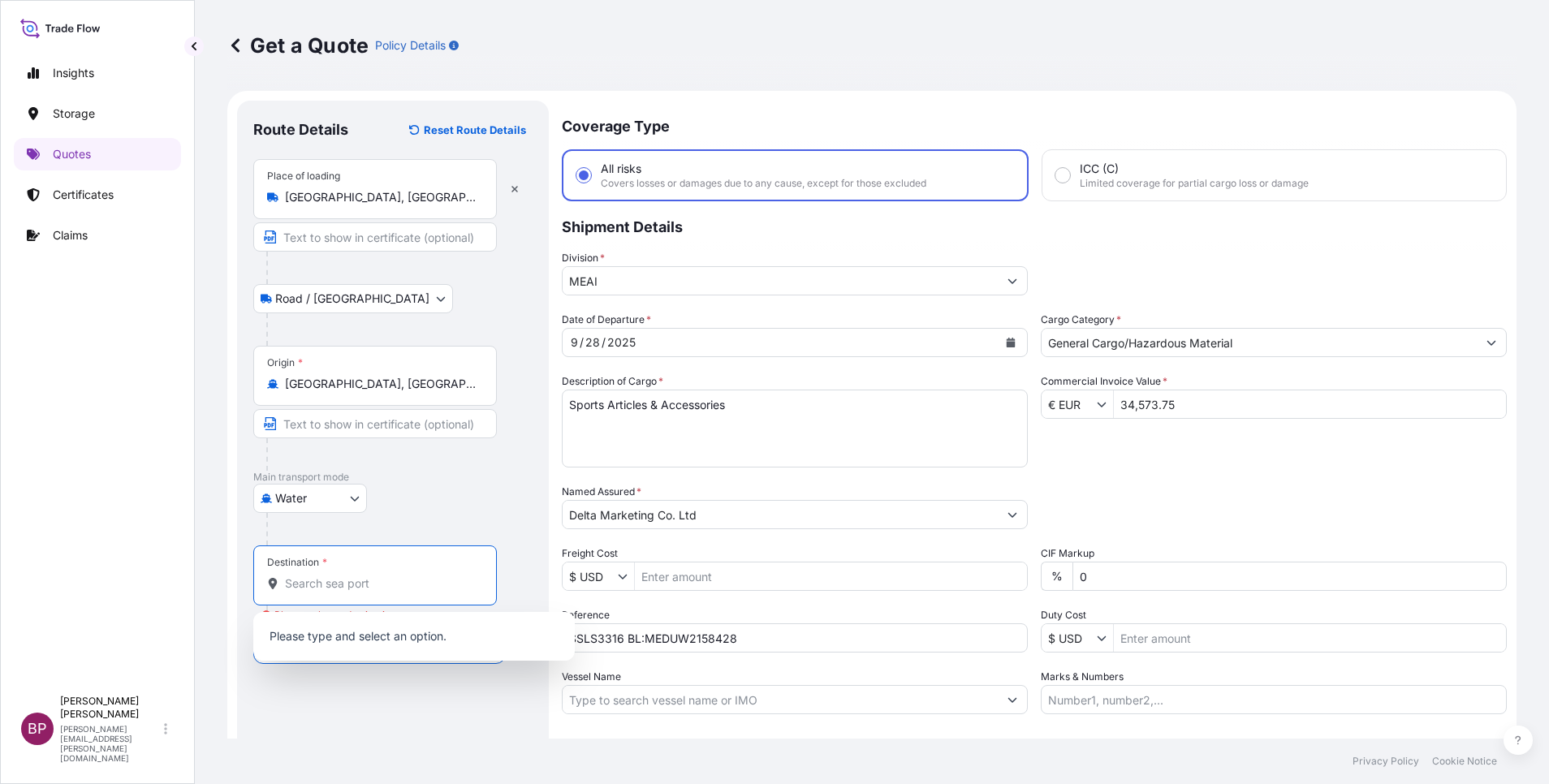
paste input "Jeddah"
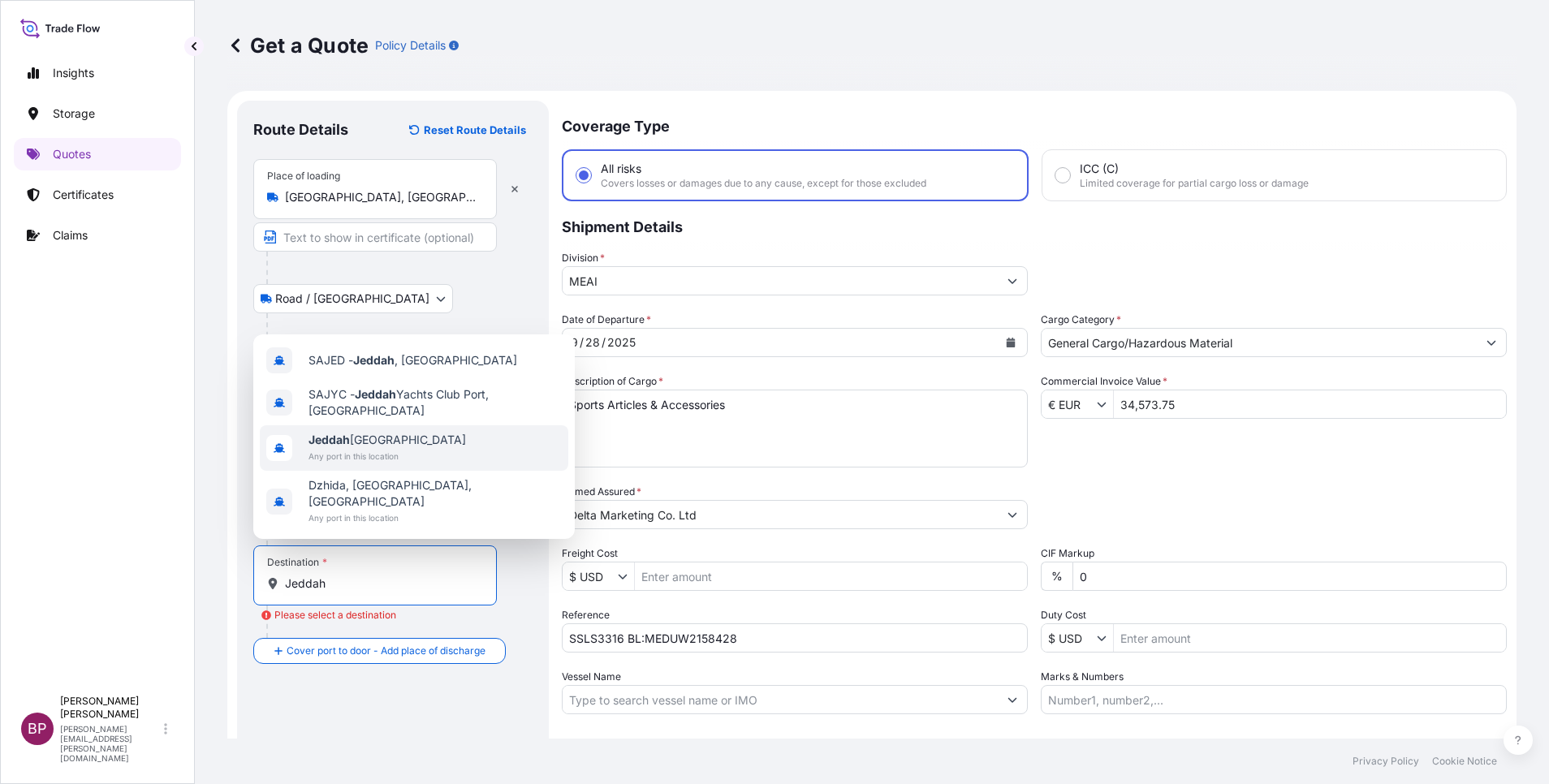
click at [391, 464] on span "Any port in this location" at bounding box center [387, 456] width 158 height 16
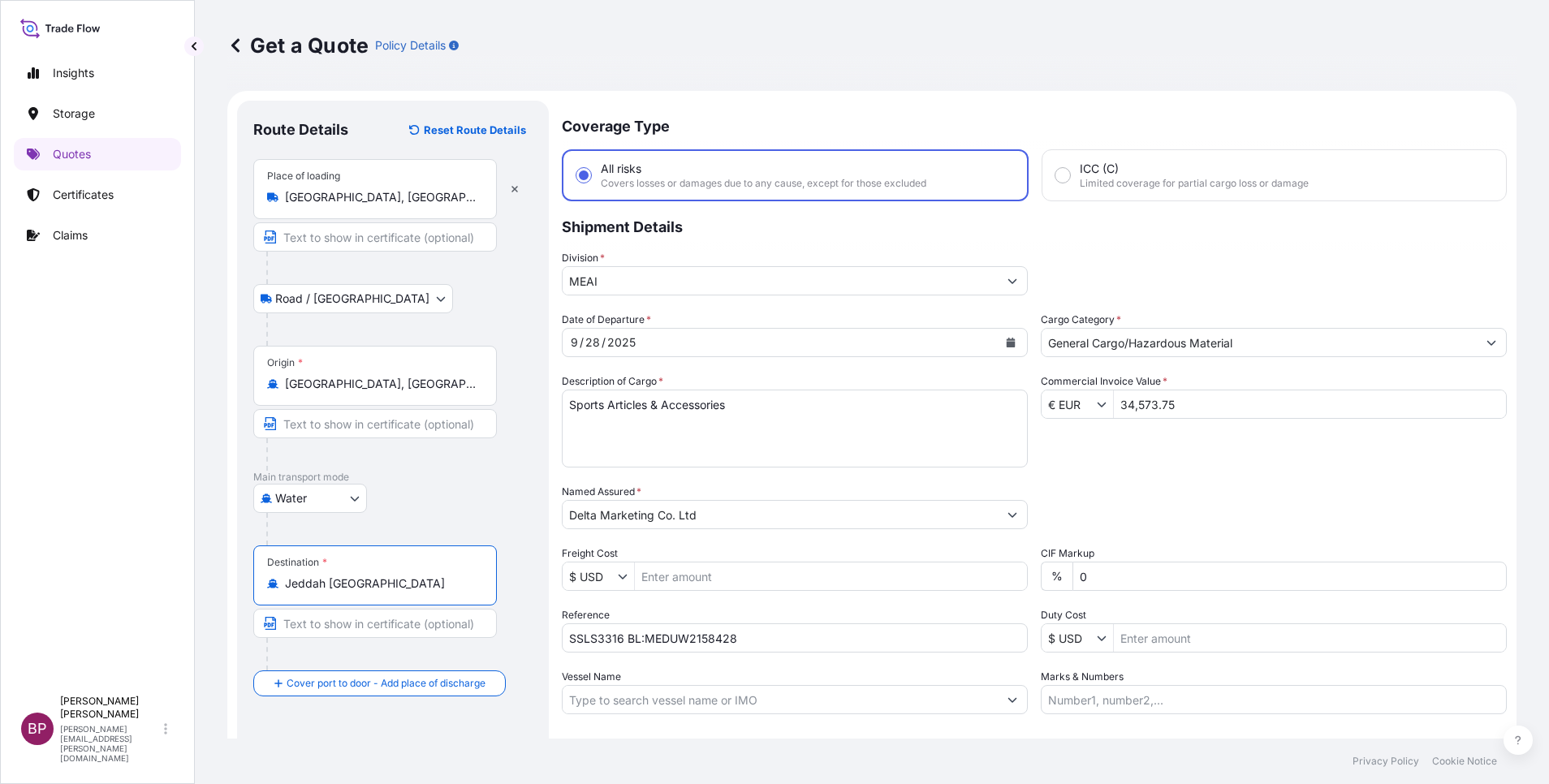
scroll to position [107, 0]
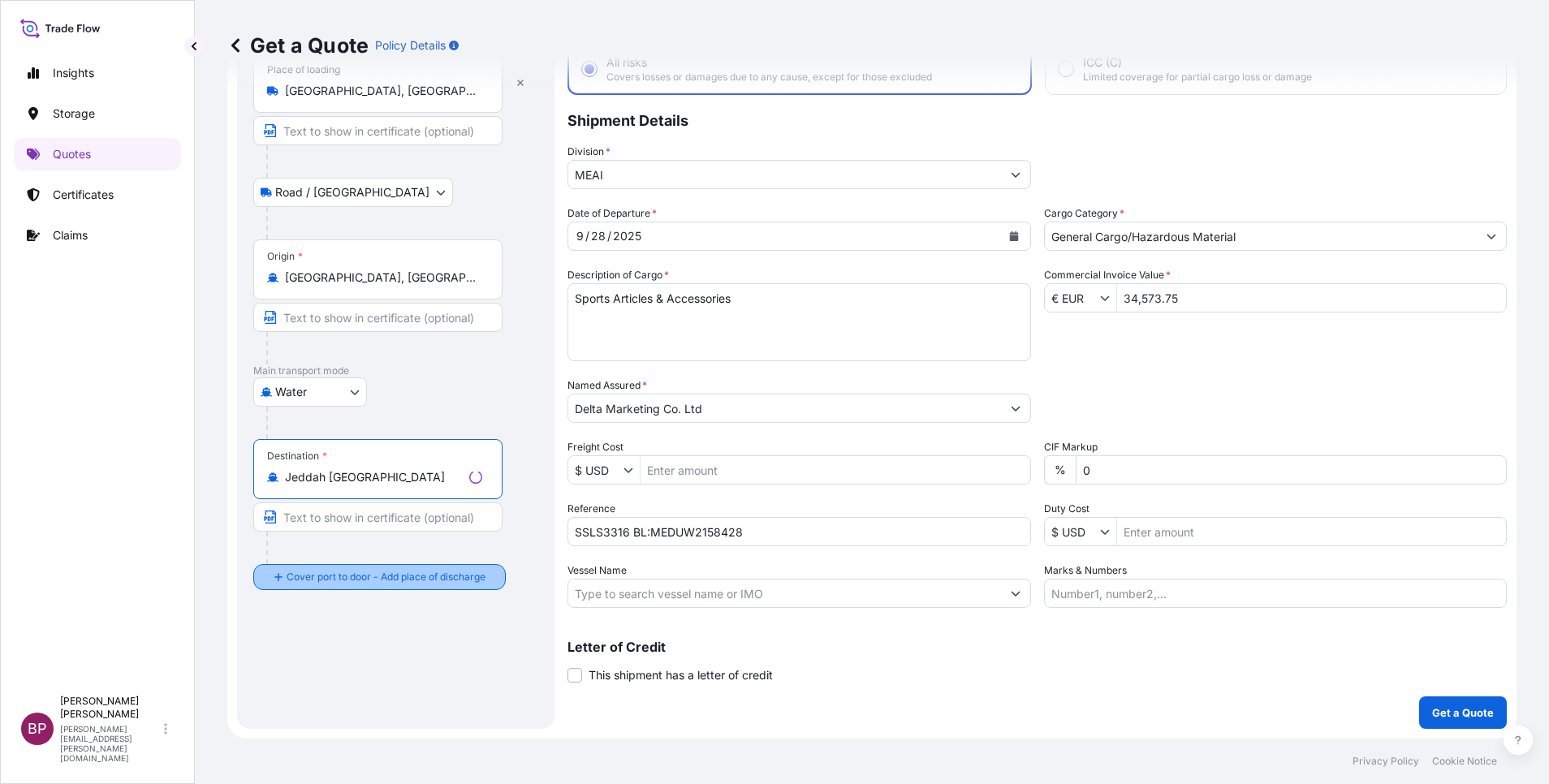
type input "Jeddah [GEOGRAPHIC_DATA]"
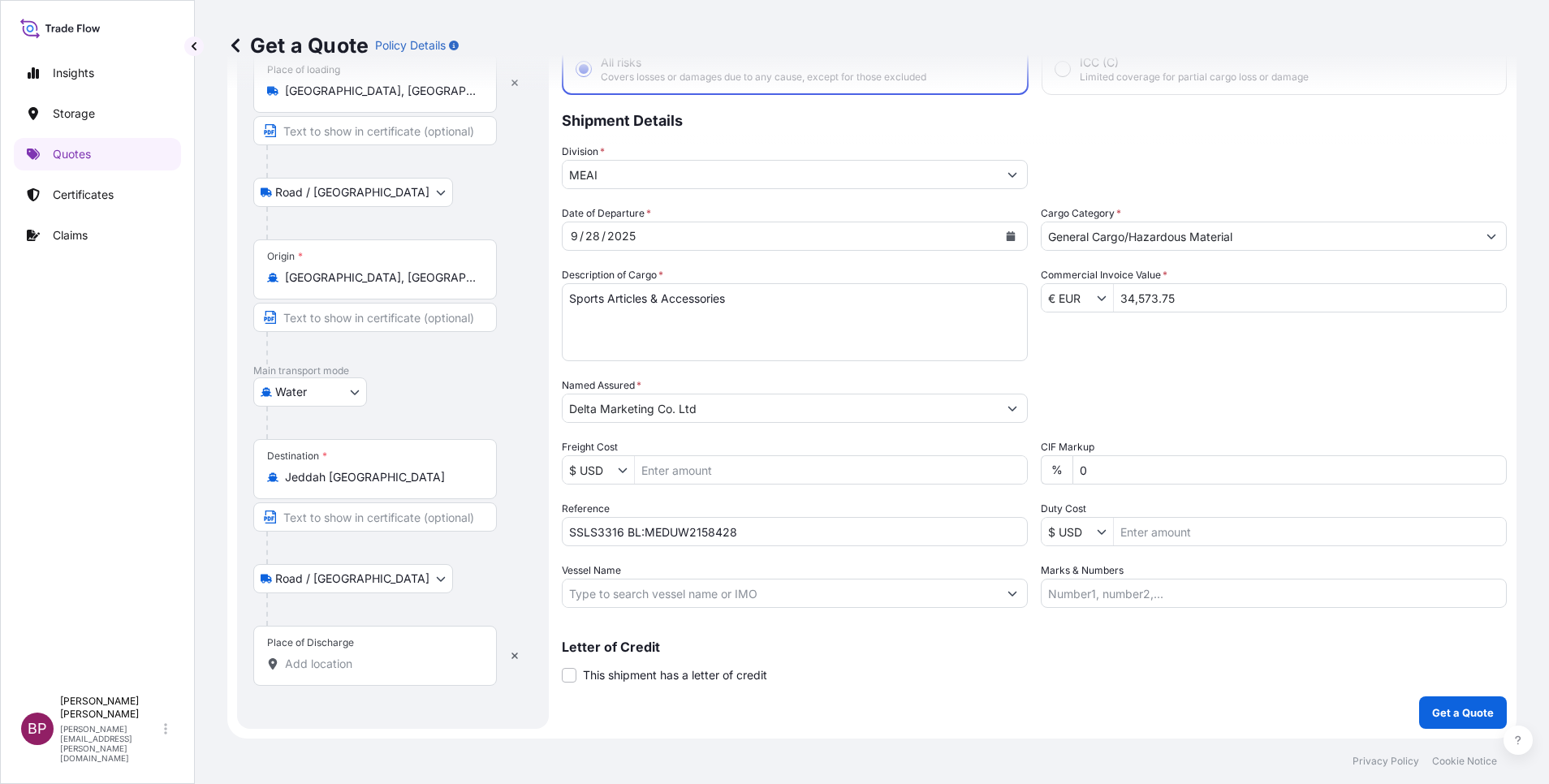
click at [359, 655] on div "Place of Discharge" at bounding box center [375, 656] width 243 height 60
click at [359, 656] on input "Place of Discharge" at bounding box center [381, 664] width 192 height 16
paste input "Jeddah"
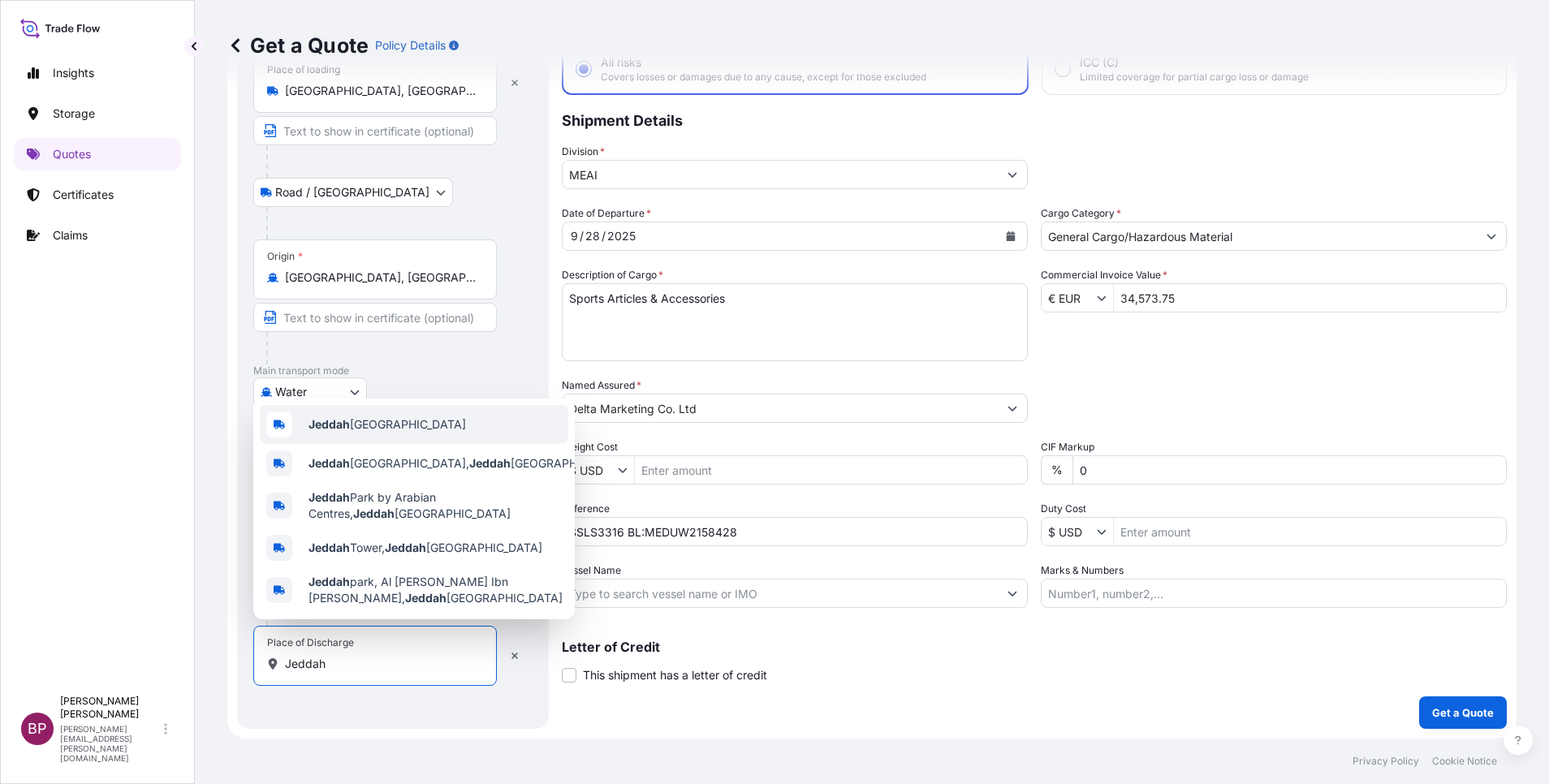
click at [418, 416] on span "Jeddah [GEOGRAPHIC_DATA]" at bounding box center [387, 424] width 158 height 16
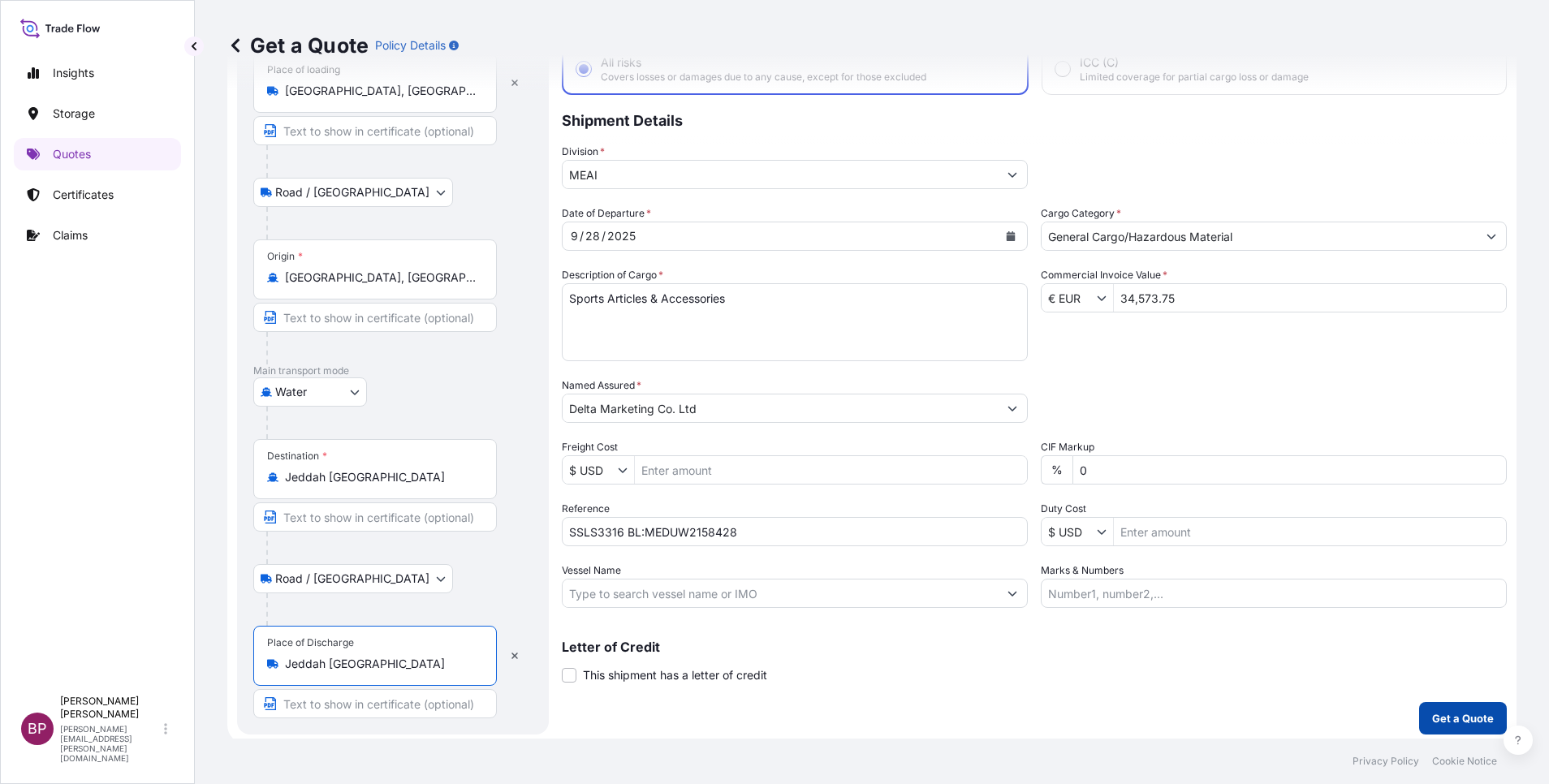
type input "Jeddah [GEOGRAPHIC_DATA]"
click at [1432, 721] on p "Get a Quote" at bounding box center [1463, 717] width 61 height 16
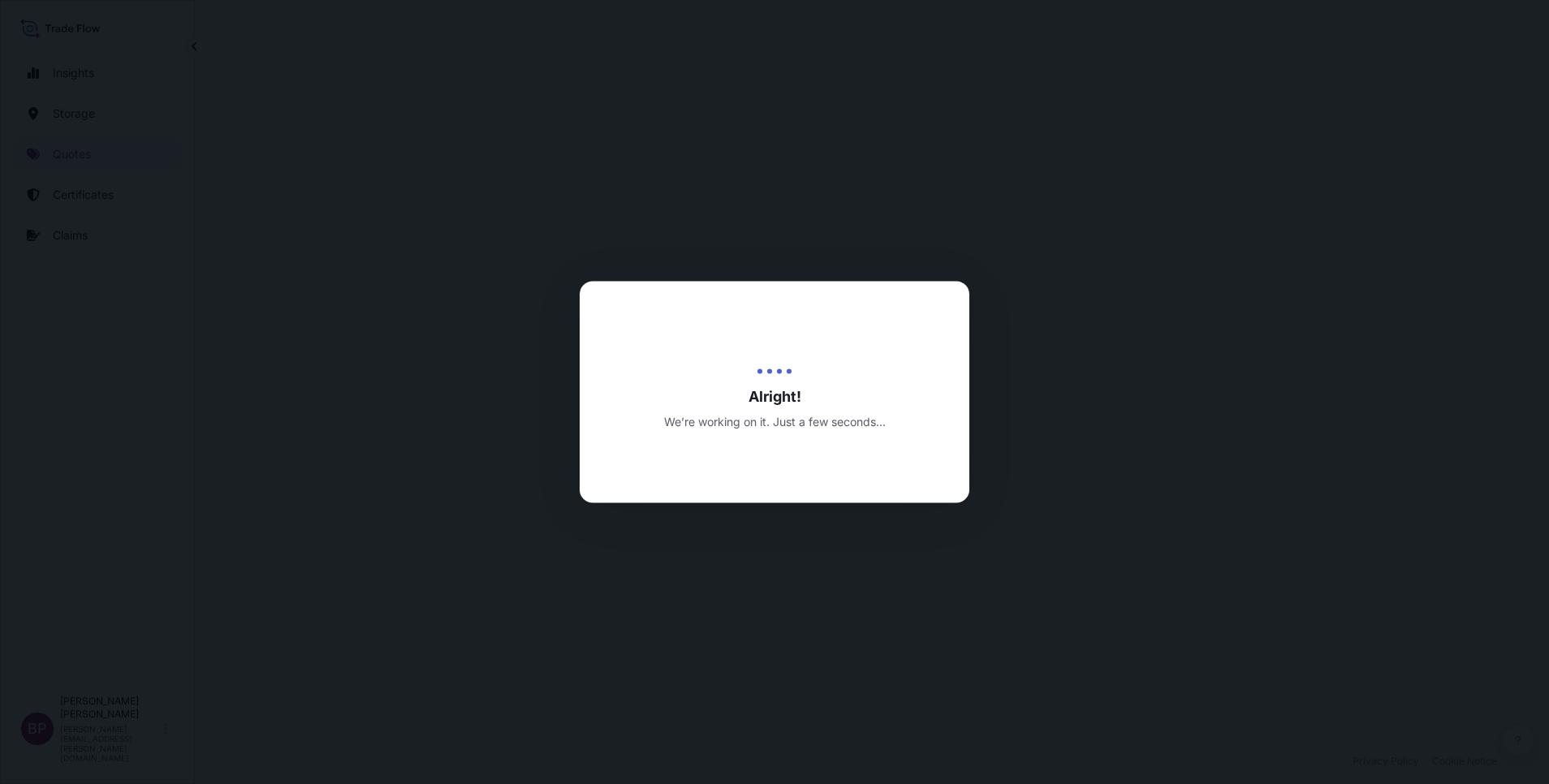
select select "Road / [GEOGRAPHIC_DATA]"
select select "Water"
select select "Road / [GEOGRAPHIC_DATA]"
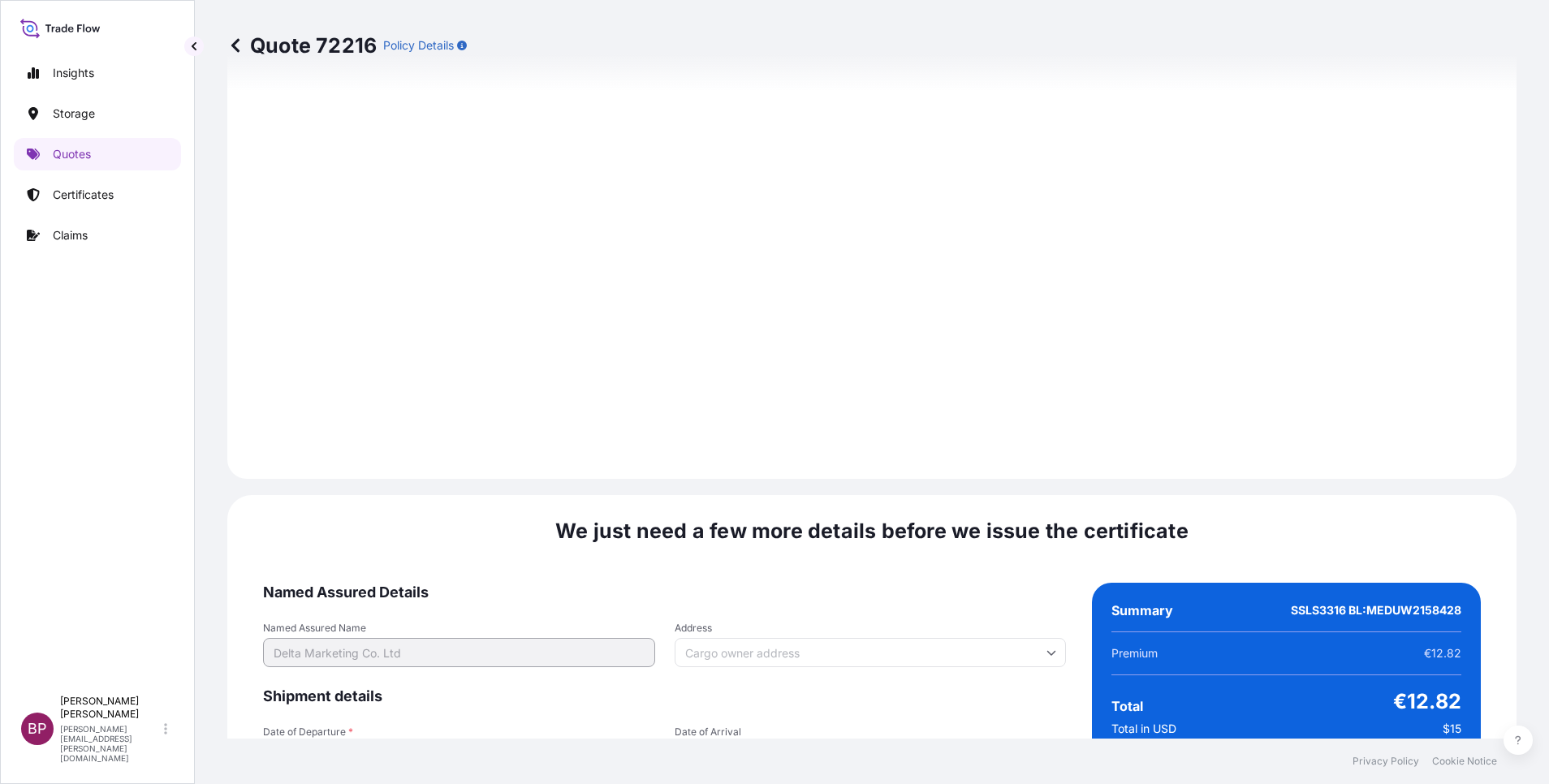
scroll to position [2490, 0]
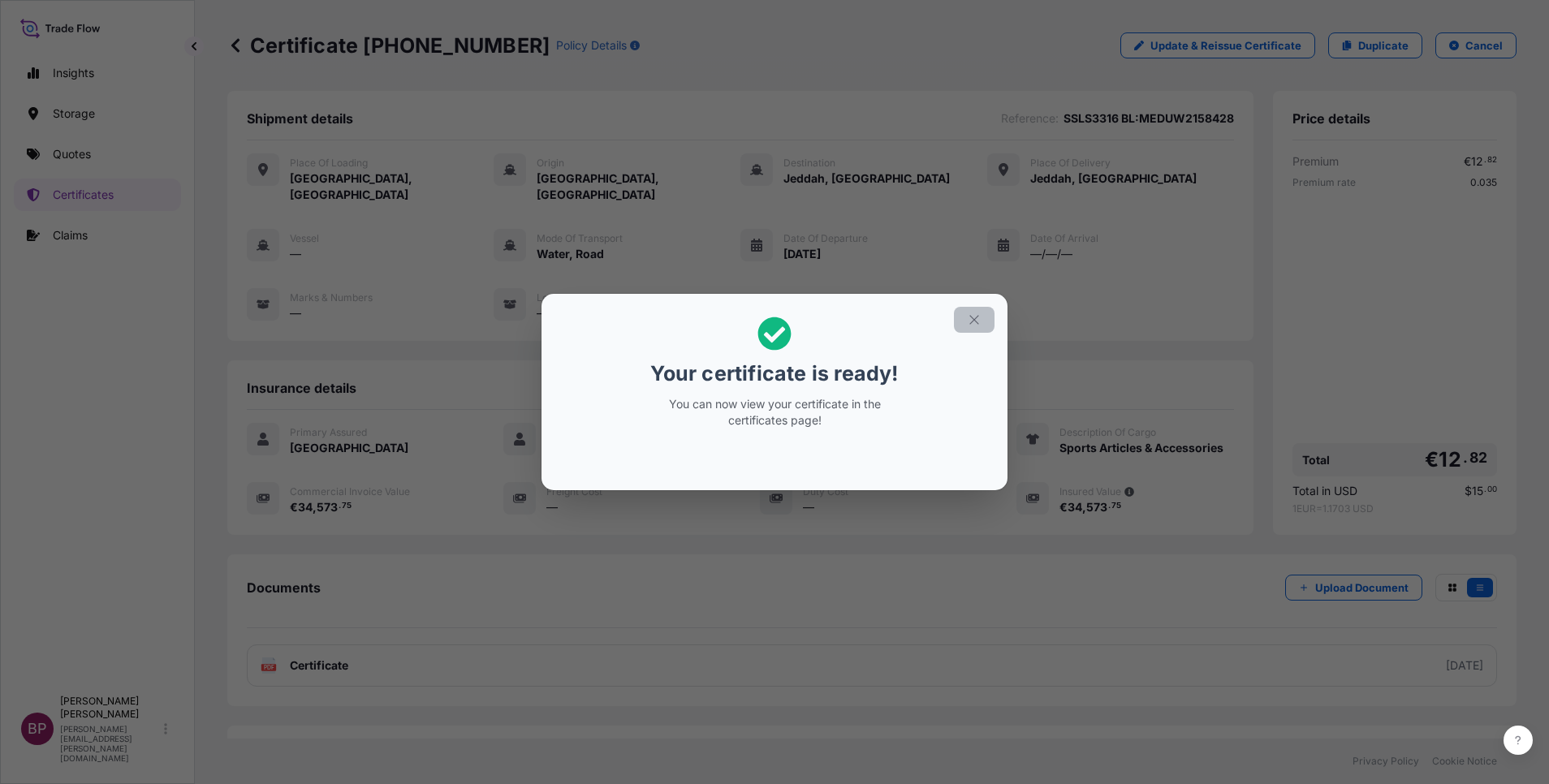
click at [977, 323] on icon "button" at bounding box center [974, 319] width 15 height 15
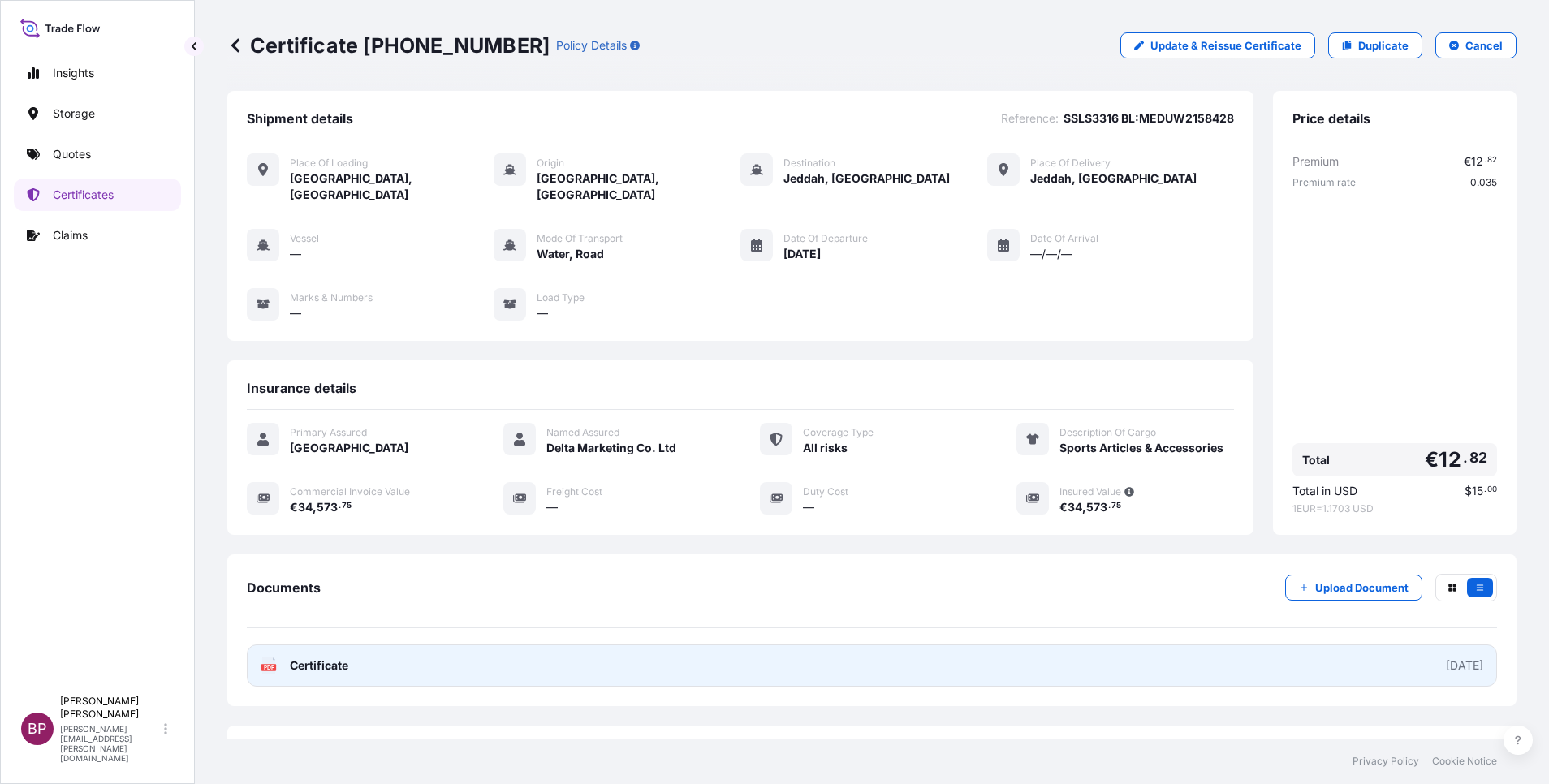
click at [329, 658] on span "Certificate" at bounding box center [319, 665] width 59 height 16
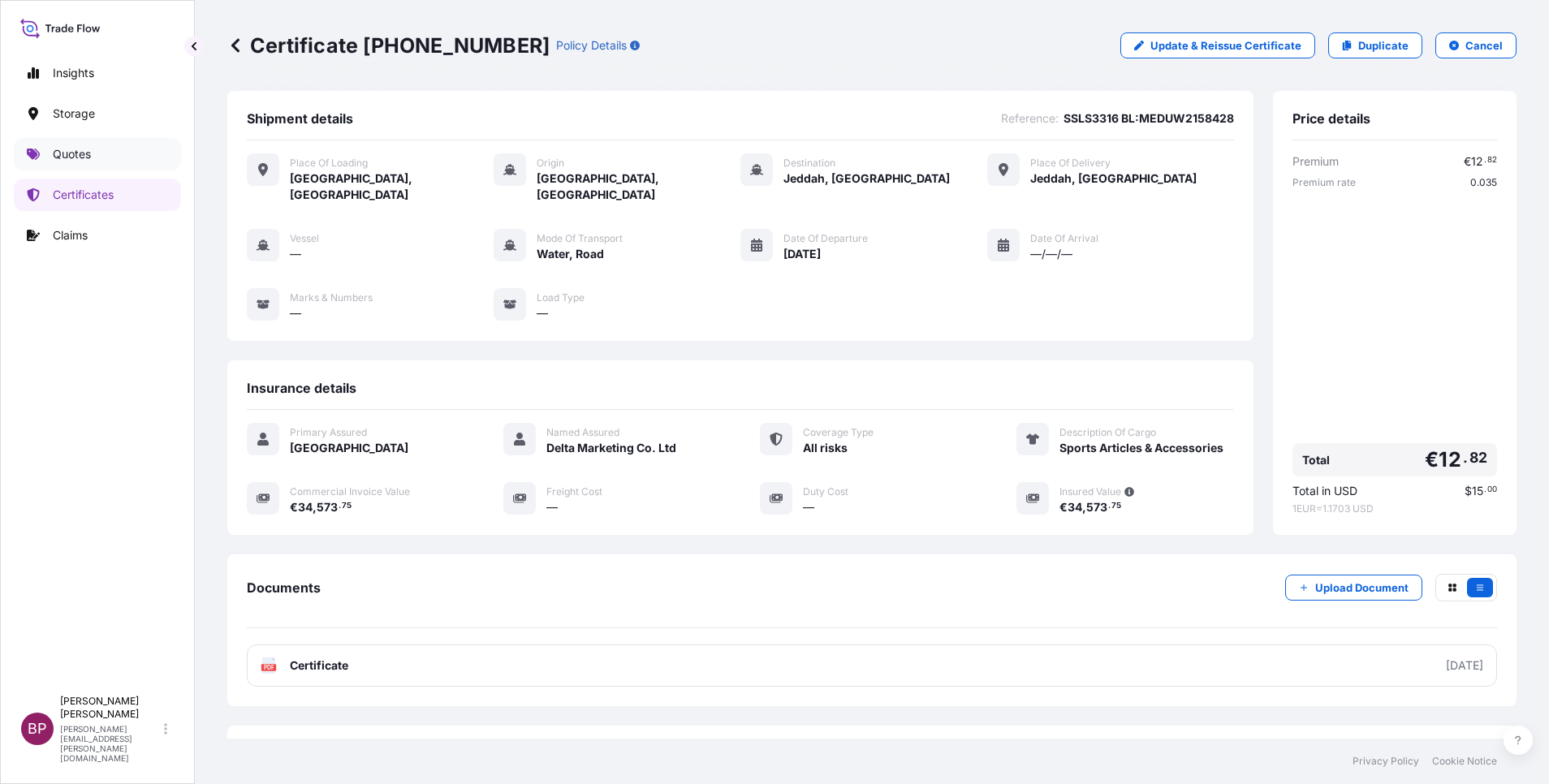
click at [76, 149] on p "Quotes" at bounding box center [72, 154] width 38 height 16
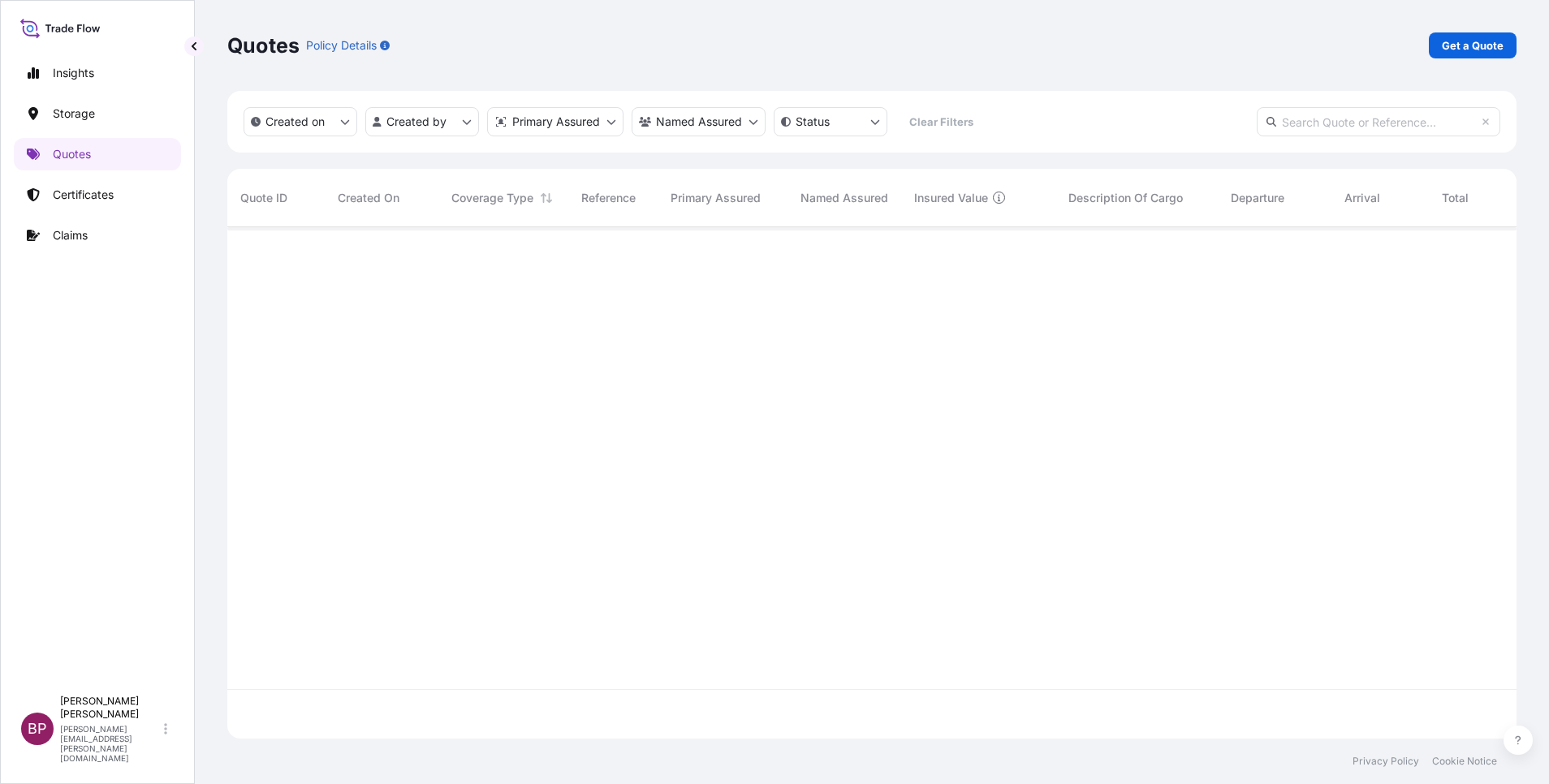
scroll to position [502, 1271]
click at [1474, 42] on p "Get a Quote" at bounding box center [1473, 45] width 61 height 16
select select "Water"
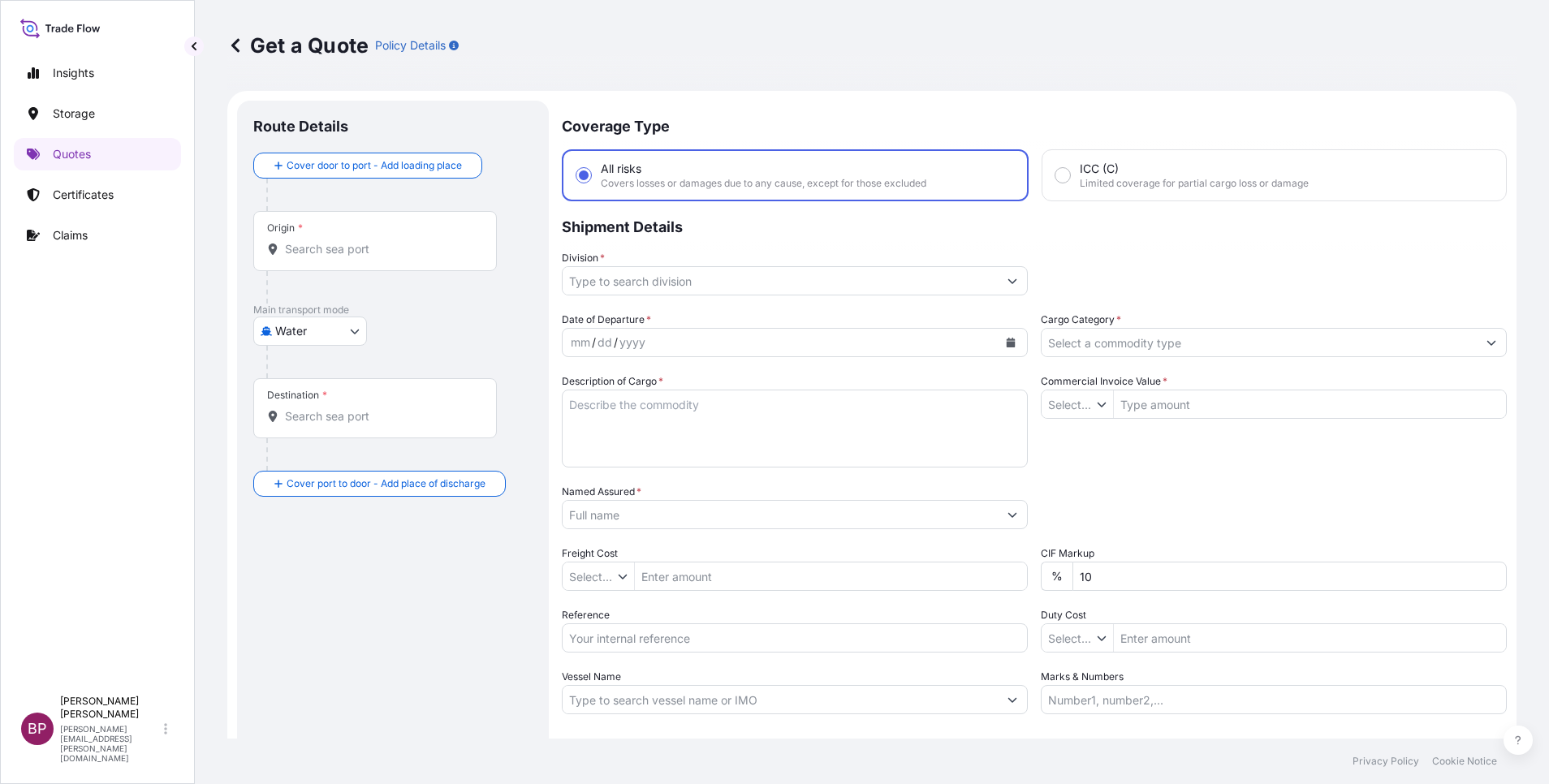
type input "$ USD"
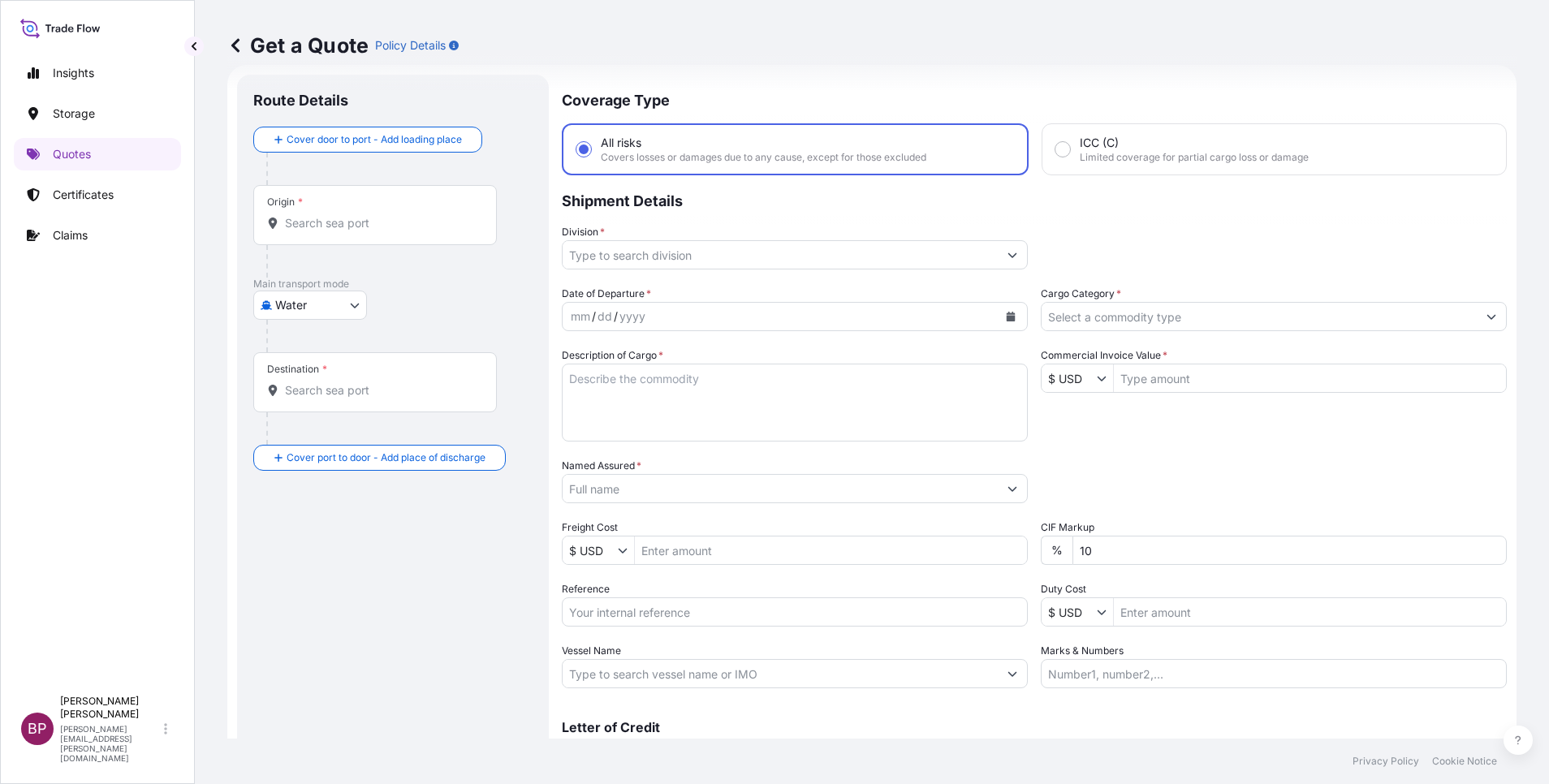
click at [717, 618] on input "Reference" at bounding box center [795, 612] width 466 height 29
paste input "SSLS3282 BL:MAEU259335349"
type input "SSLS3282 BL:MAEU259335349"
click at [664, 485] on input "Named Assured *" at bounding box center [780, 489] width 435 height 29
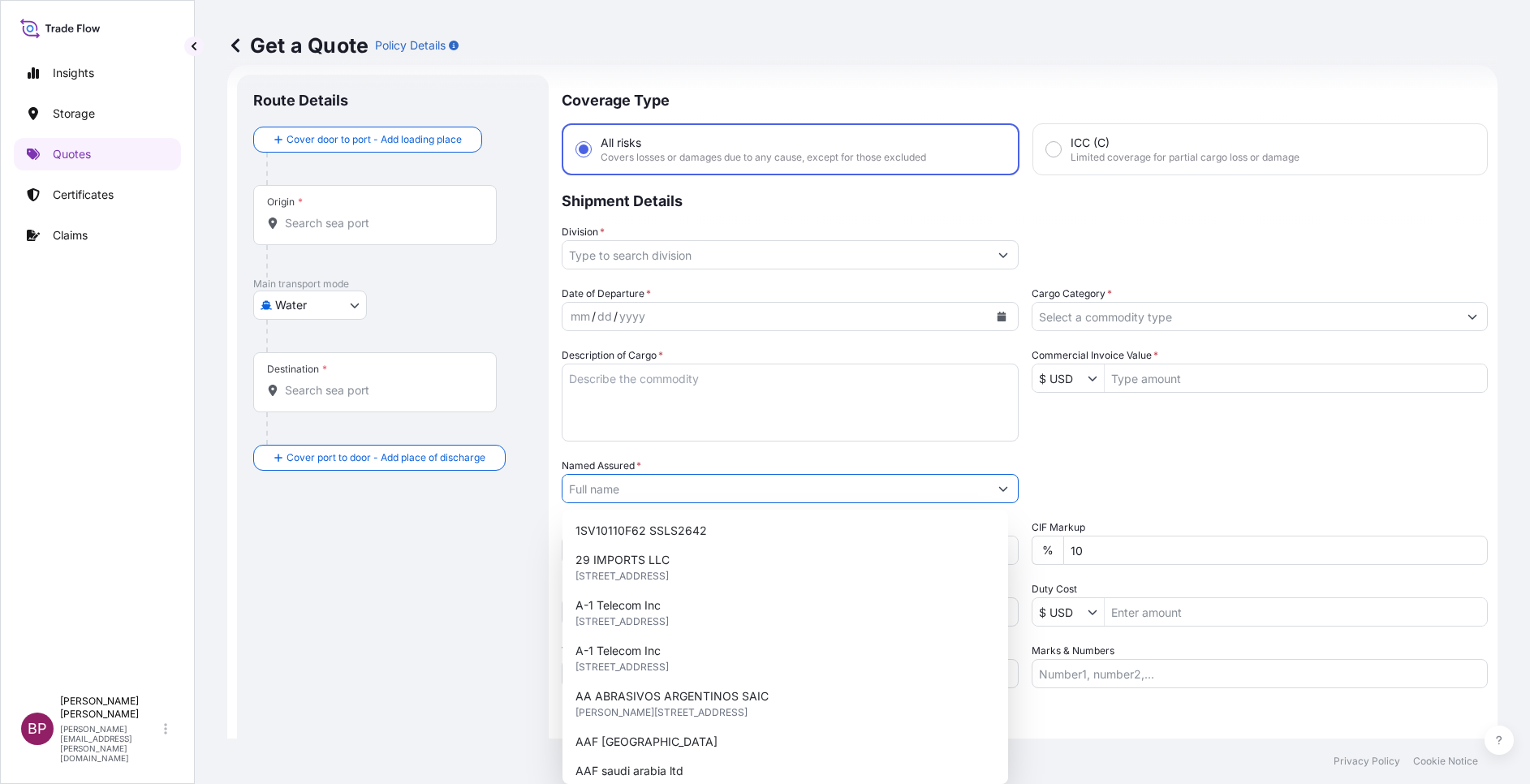
paste input "Delta Marketing W.L.L"
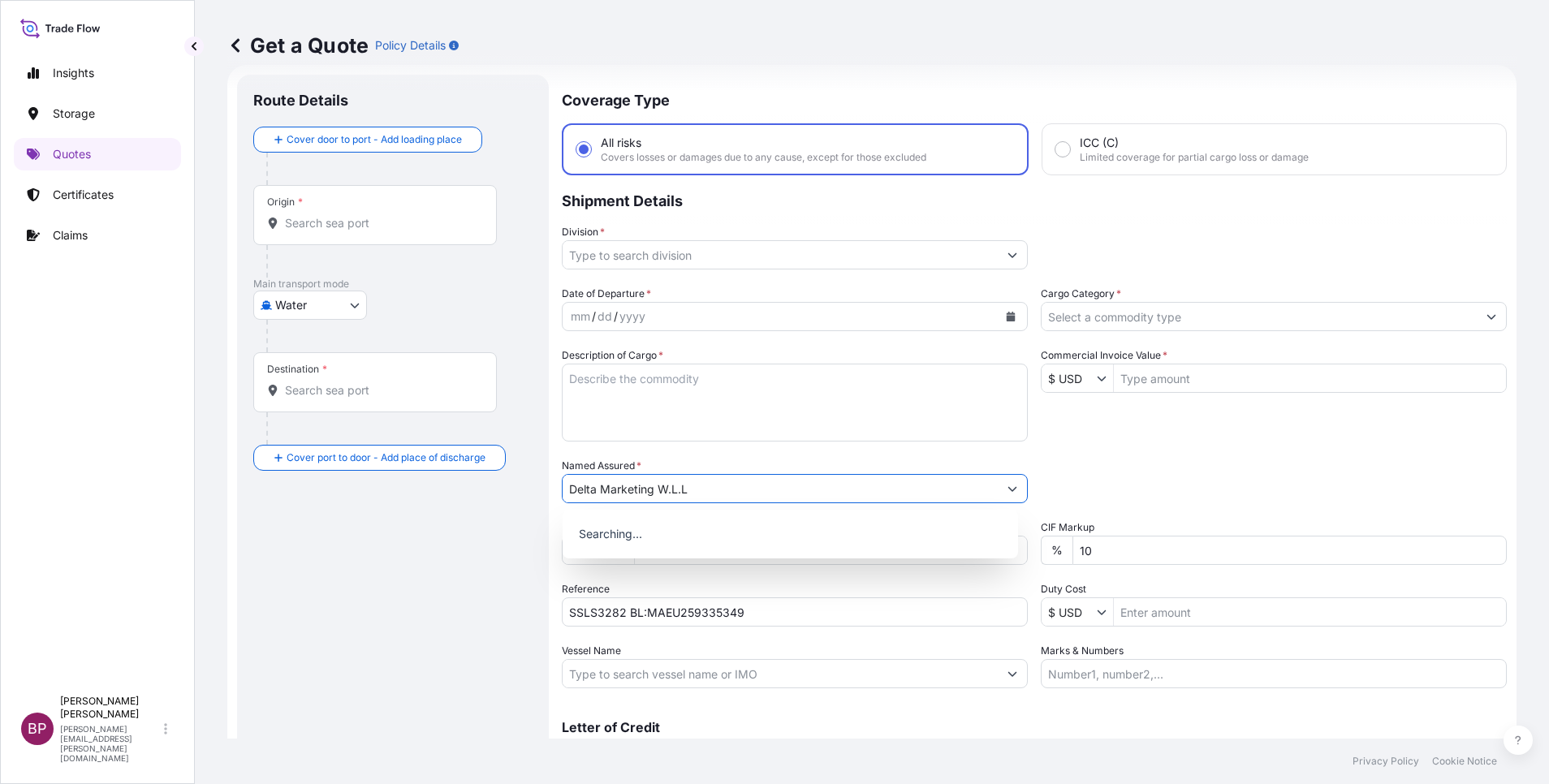
type input "Delta Marketing W.L.L"
click at [777, 384] on textarea "Description of Cargo *" at bounding box center [795, 402] width 466 height 78
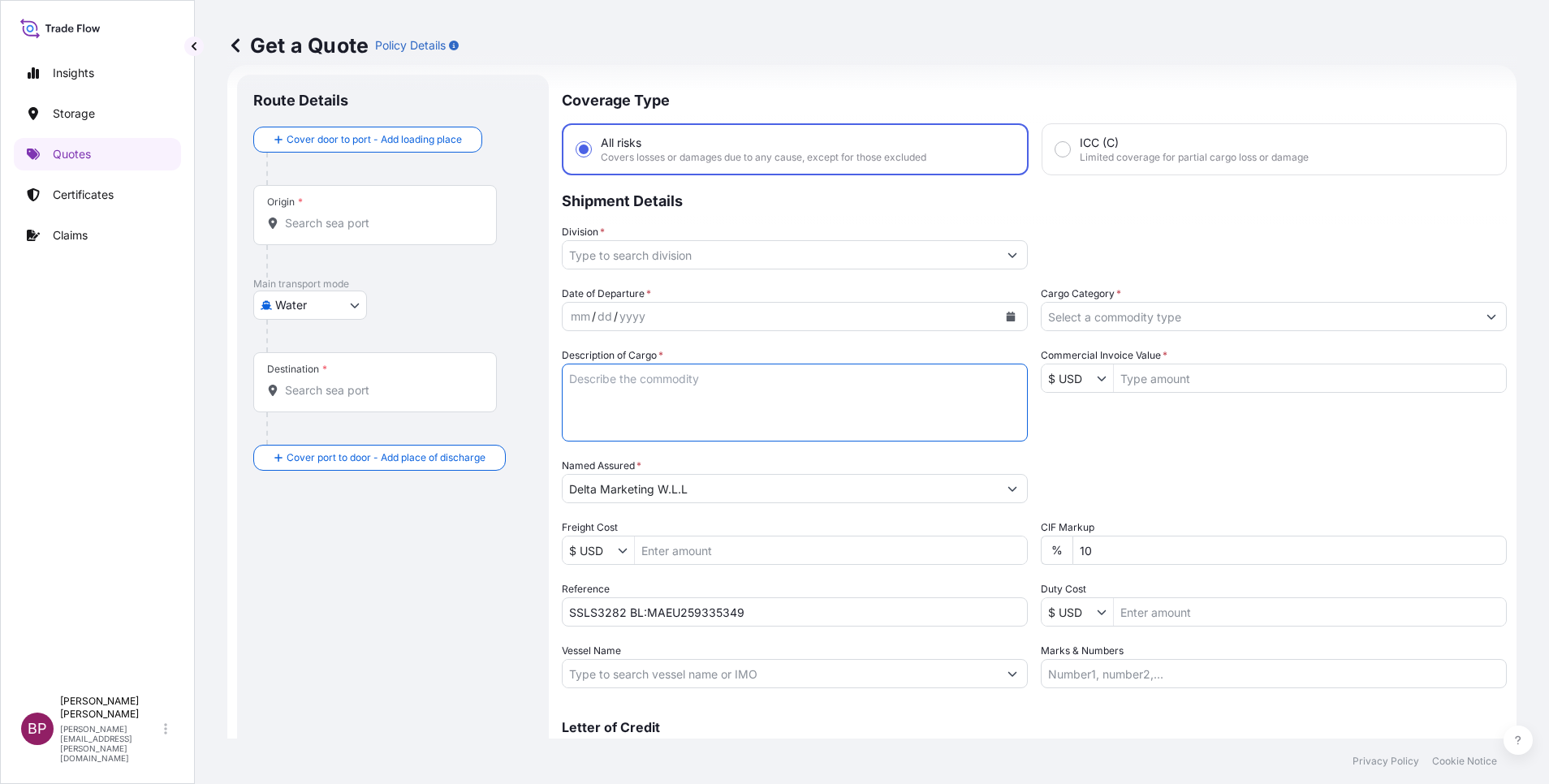
paste textarea "Arb Int Plus Tread SE4 Titanium Base [GEOGRAPHIC_DATA]"
type textarea "Arb Int Plus Tread SE4 Titanium Base [GEOGRAPHIC_DATA]"
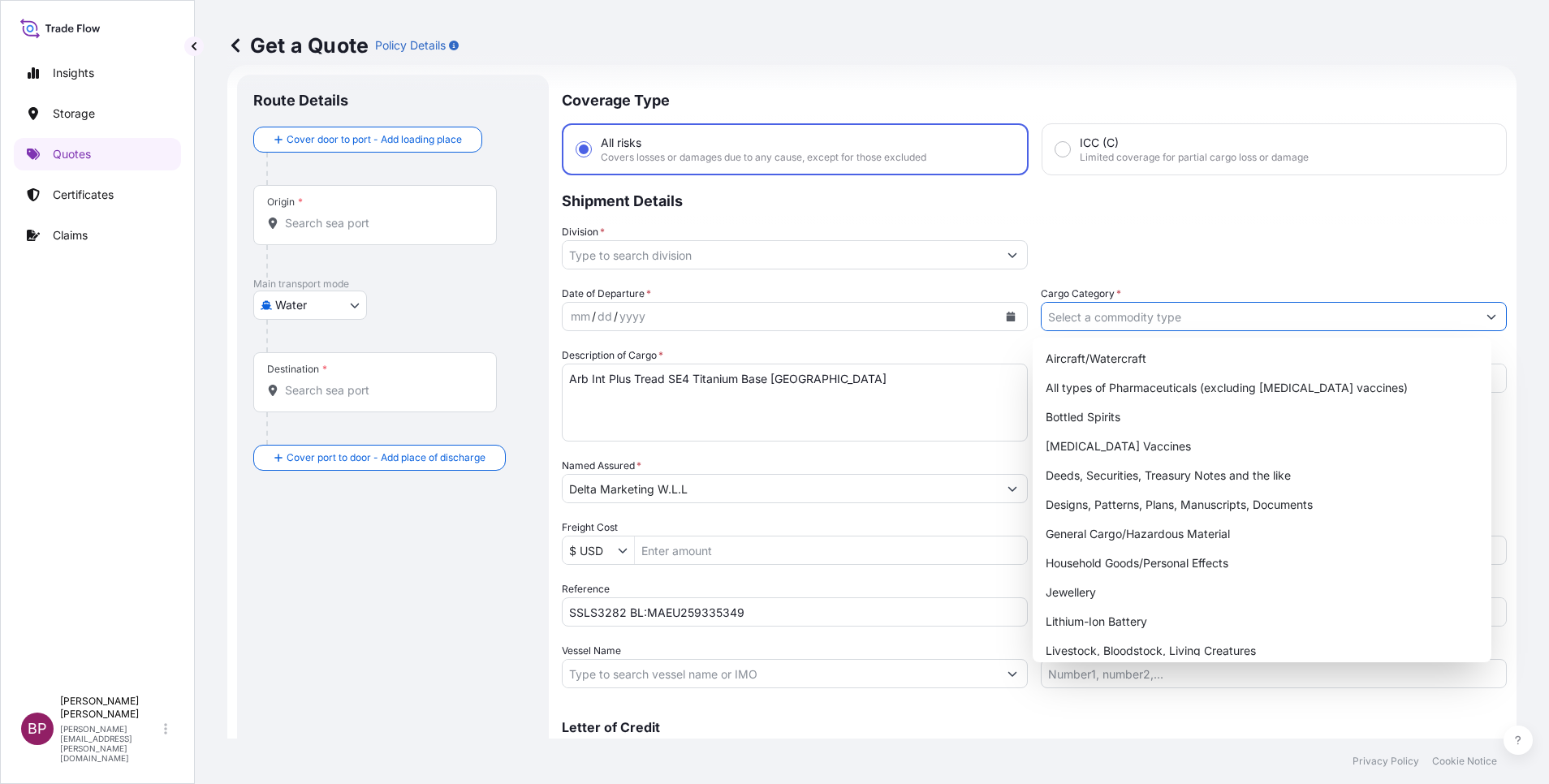
click at [1342, 322] on input "Cargo Category *" at bounding box center [1260, 317] width 435 height 29
click at [1155, 539] on div "General Cargo/Hazardous Material" at bounding box center [1262, 534] width 445 height 29
type input "General Cargo/Hazardous Material"
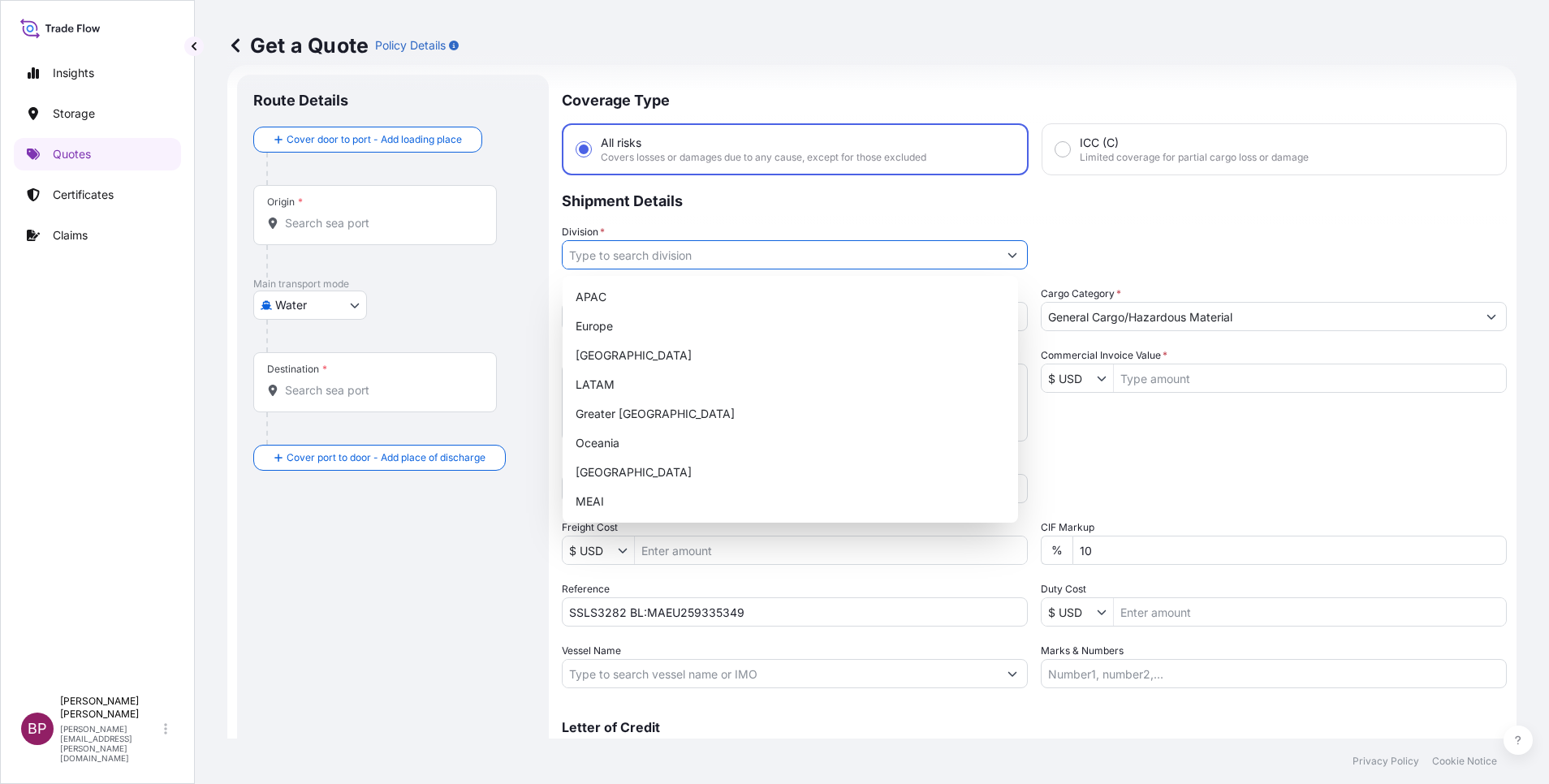
click at [1009, 255] on icon "Show suggestions" at bounding box center [1013, 256] width 9 height 5
click at [697, 501] on div "MEAI" at bounding box center [790, 502] width 443 height 29
type input "MEAI"
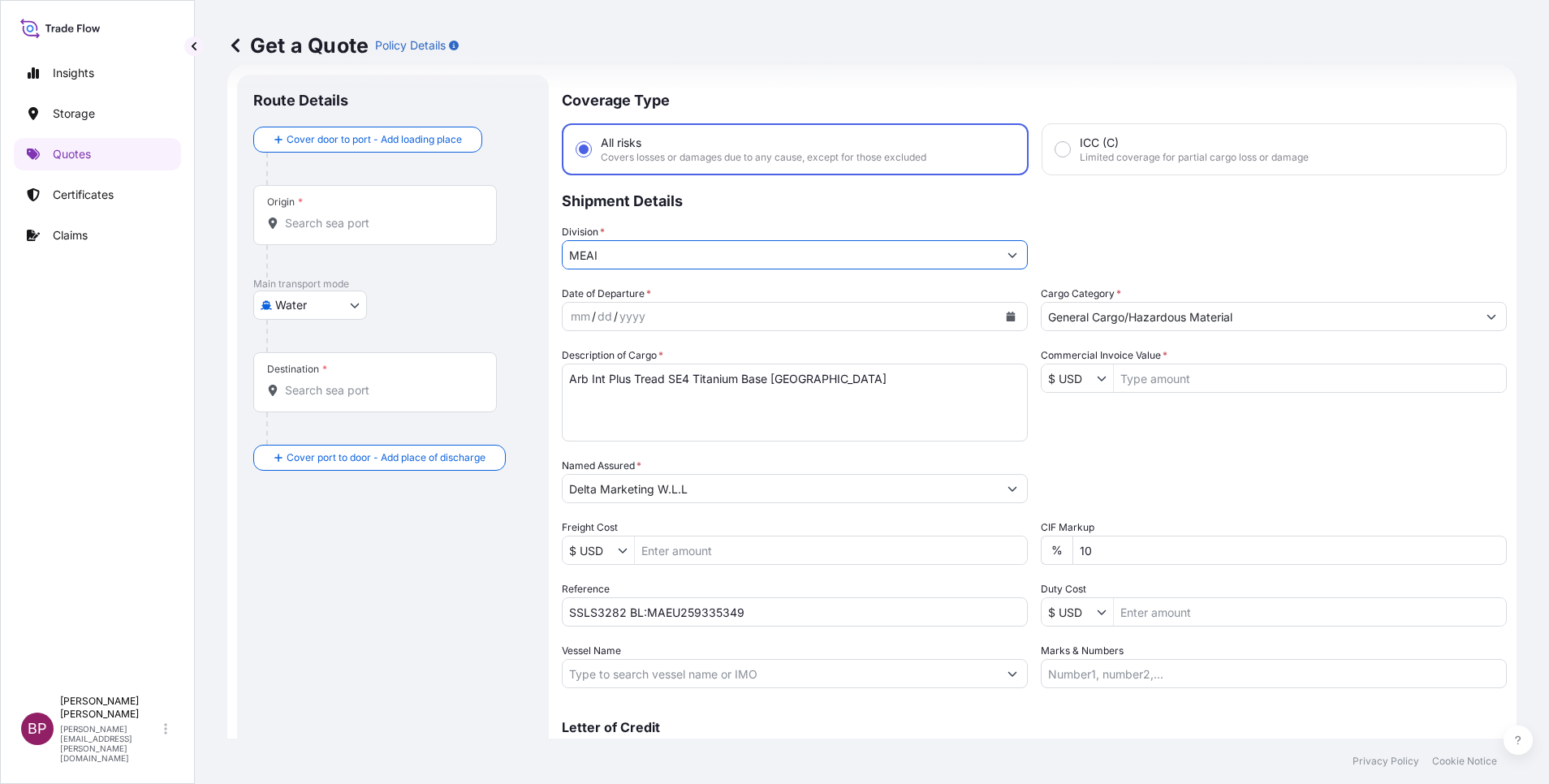
click at [859, 501] on div "Date of Departure * mm / dd / yyyy Cargo Category * General Cargo/Hazardous Mat…" at bounding box center [1034, 487] width 945 height 403
type input "0"
click at [1194, 443] on div "Date of Departure * mm / dd / yyyy Cargo Category * General Cargo/Hazardous Mat…" at bounding box center [1034, 487] width 945 height 403
click at [1178, 381] on input "Commercial Invoice Value *" at bounding box center [1310, 378] width 393 height 29
paste input "142,628"
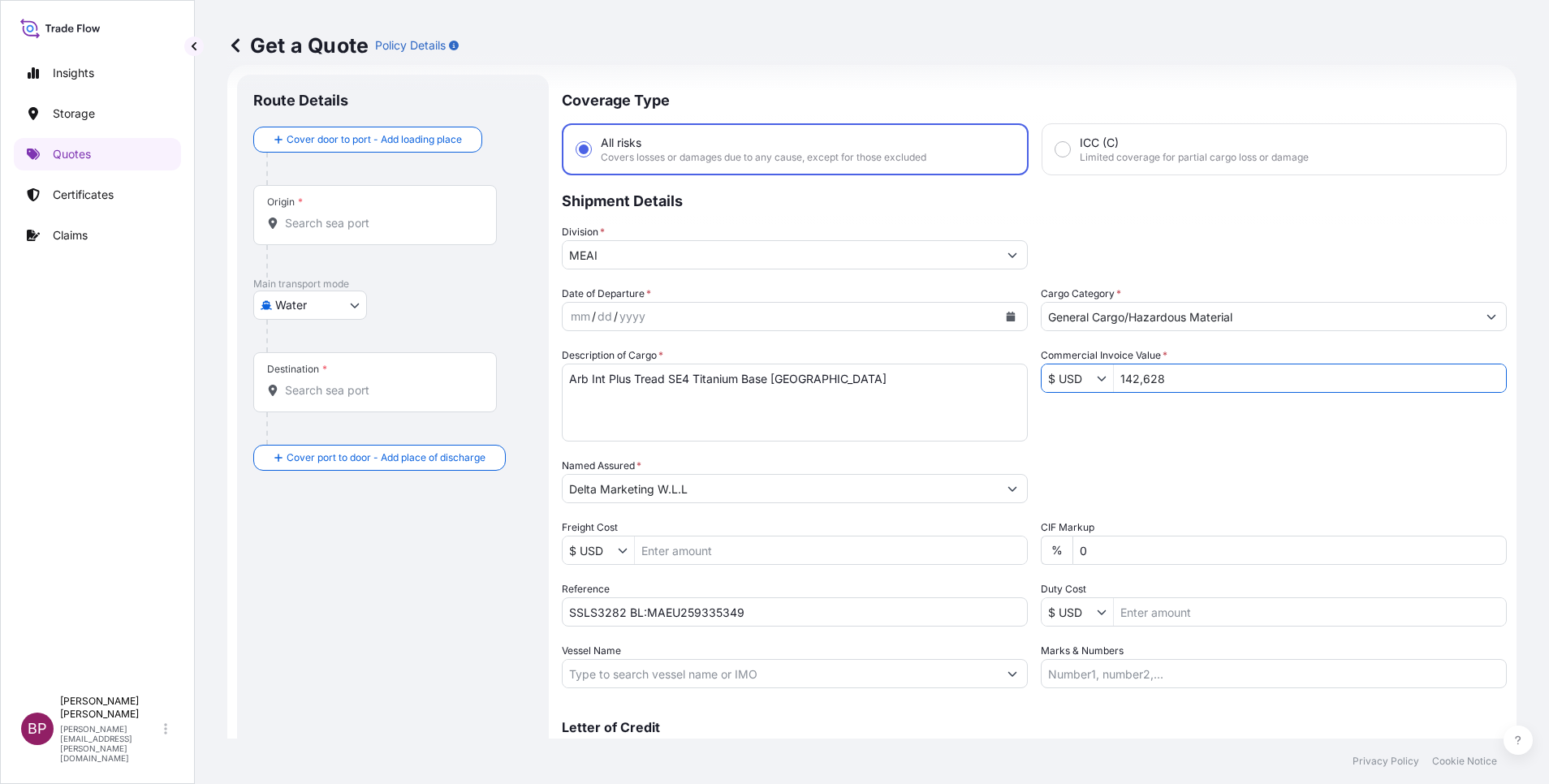
type input "142,628"
click at [1007, 317] on icon "Calendar" at bounding box center [1011, 316] width 9 height 9
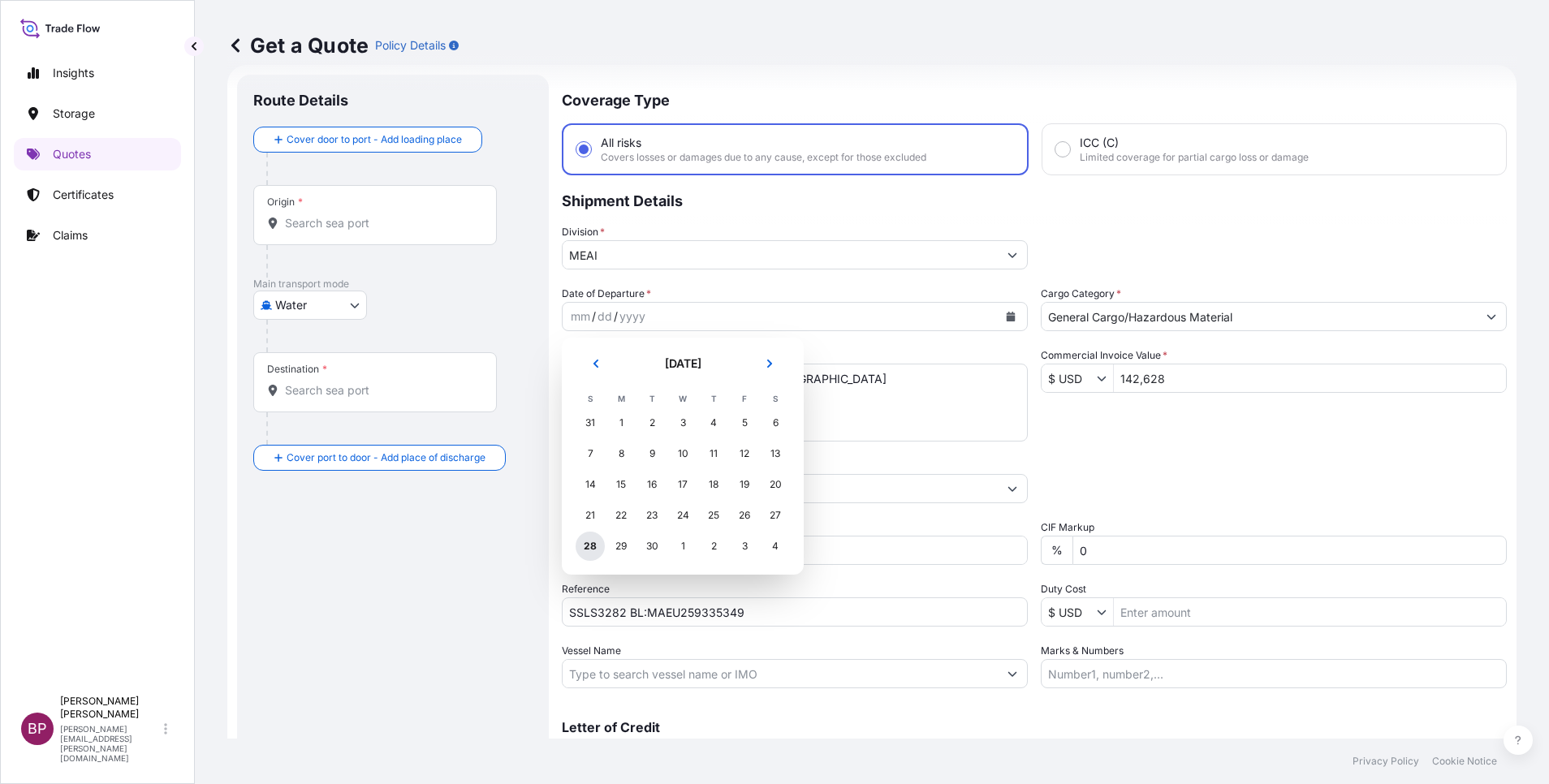
click at [591, 544] on div "28" at bounding box center [591, 546] width 29 height 29
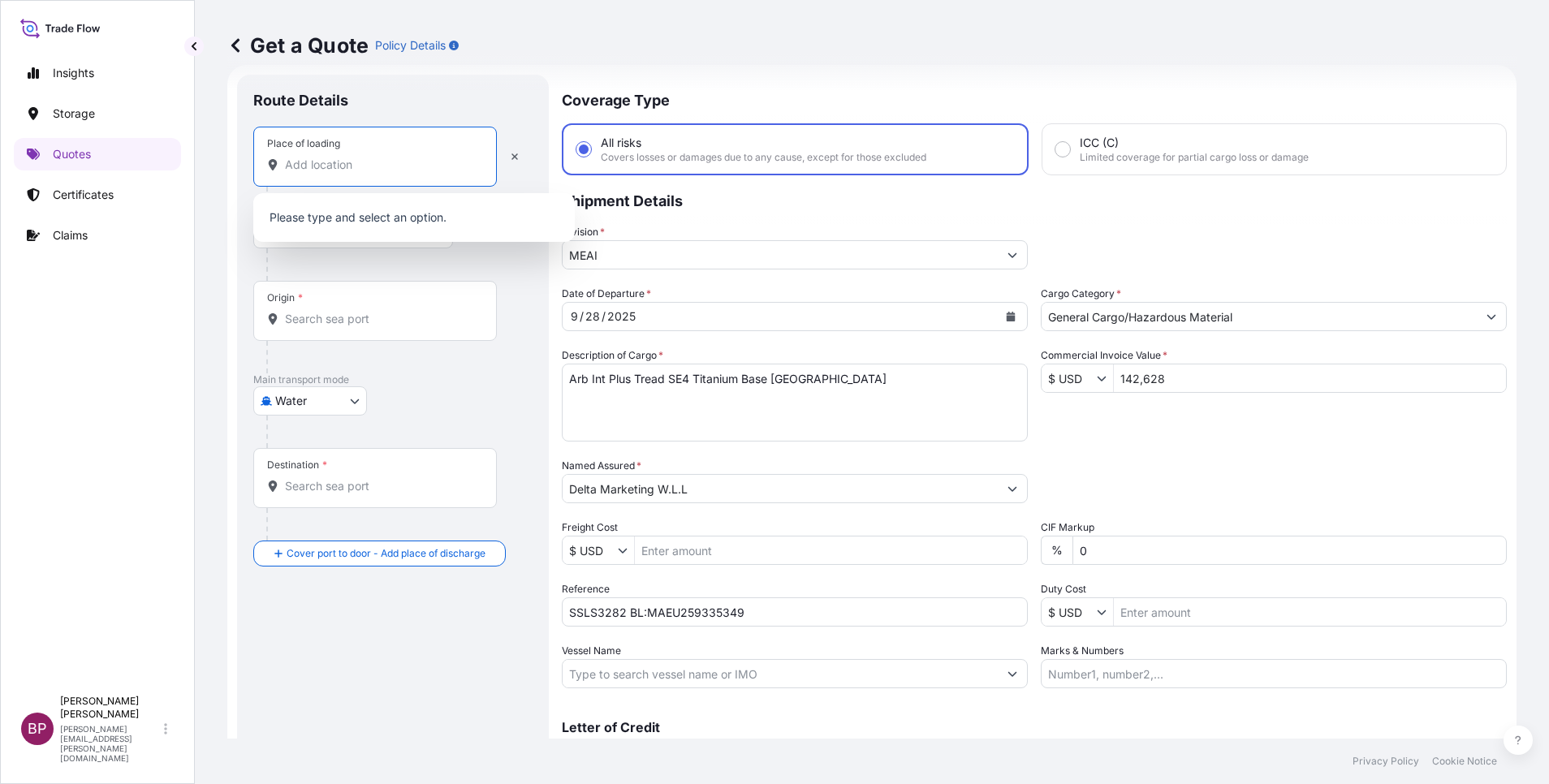
click at [395, 165] on input "Place of loading" at bounding box center [381, 165] width 192 height 16
paste input "[GEOGRAPHIC_DATA]"
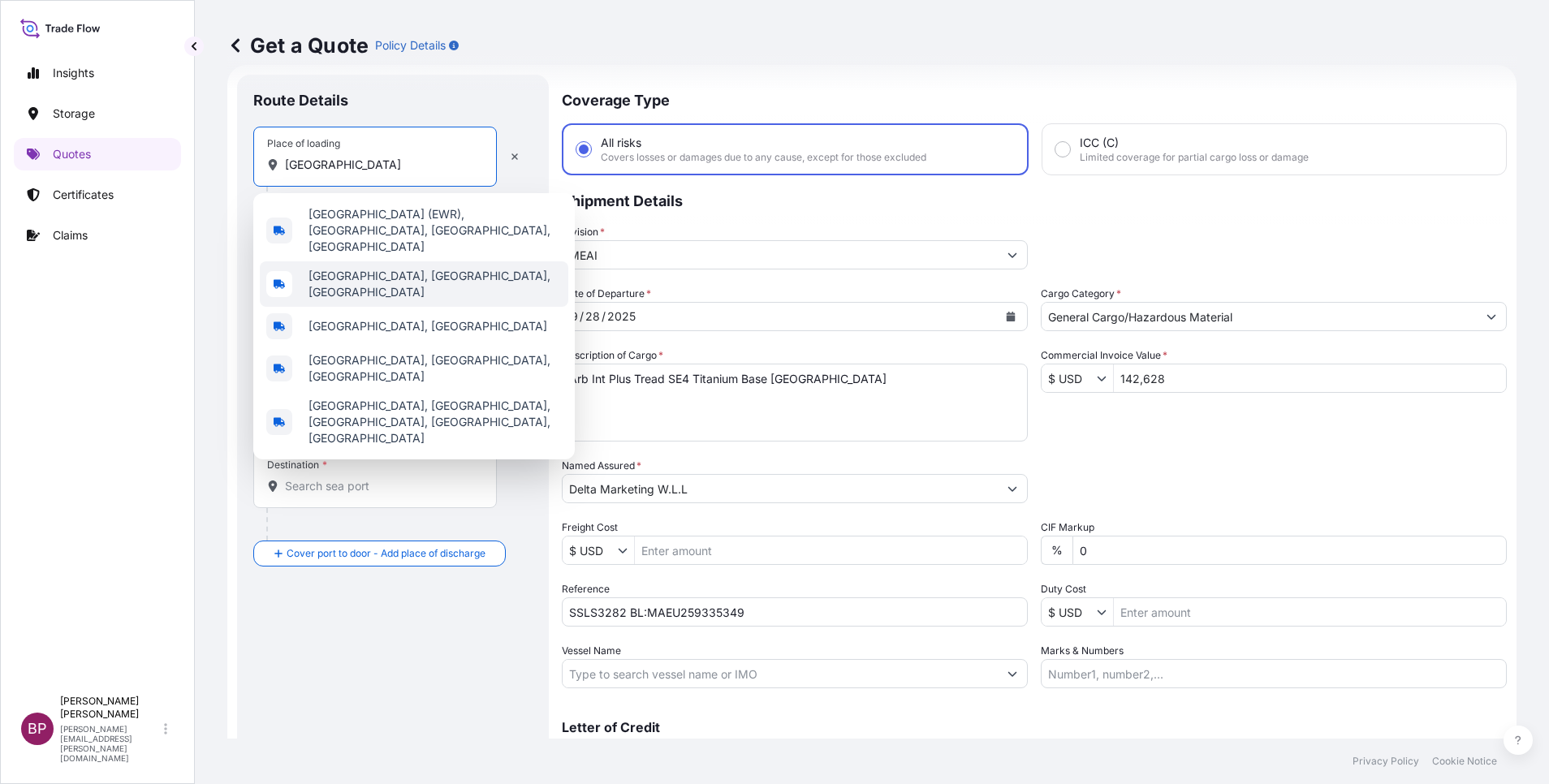
click at [411, 263] on div "[GEOGRAPHIC_DATA], [GEOGRAPHIC_DATA], [GEOGRAPHIC_DATA]" at bounding box center [414, 283] width 309 height 45
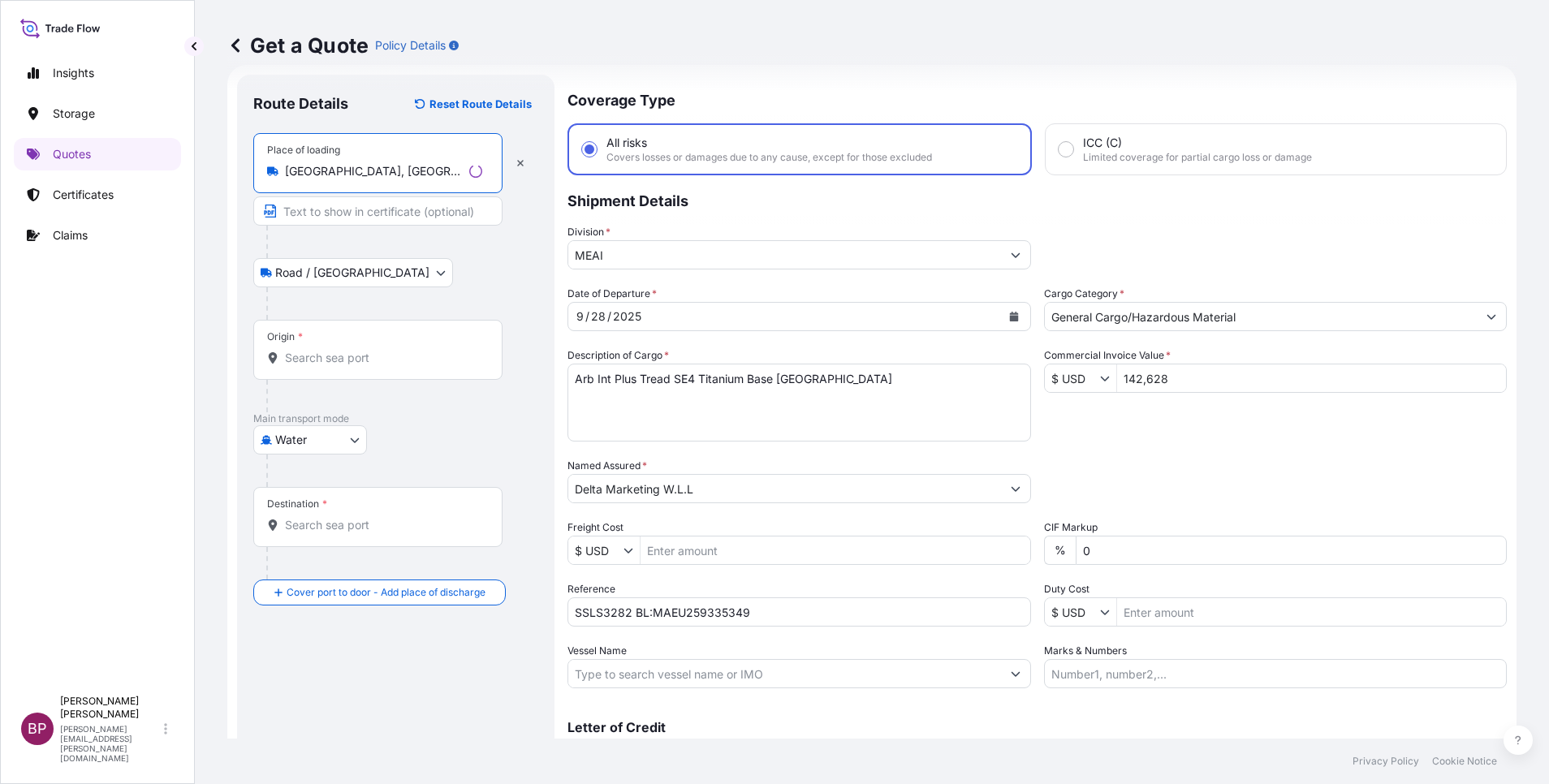
type input "[GEOGRAPHIC_DATA], [GEOGRAPHIC_DATA], [GEOGRAPHIC_DATA]"
click at [379, 361] on input "Origin *" at bounding box center [383, 357] width 197 height 16
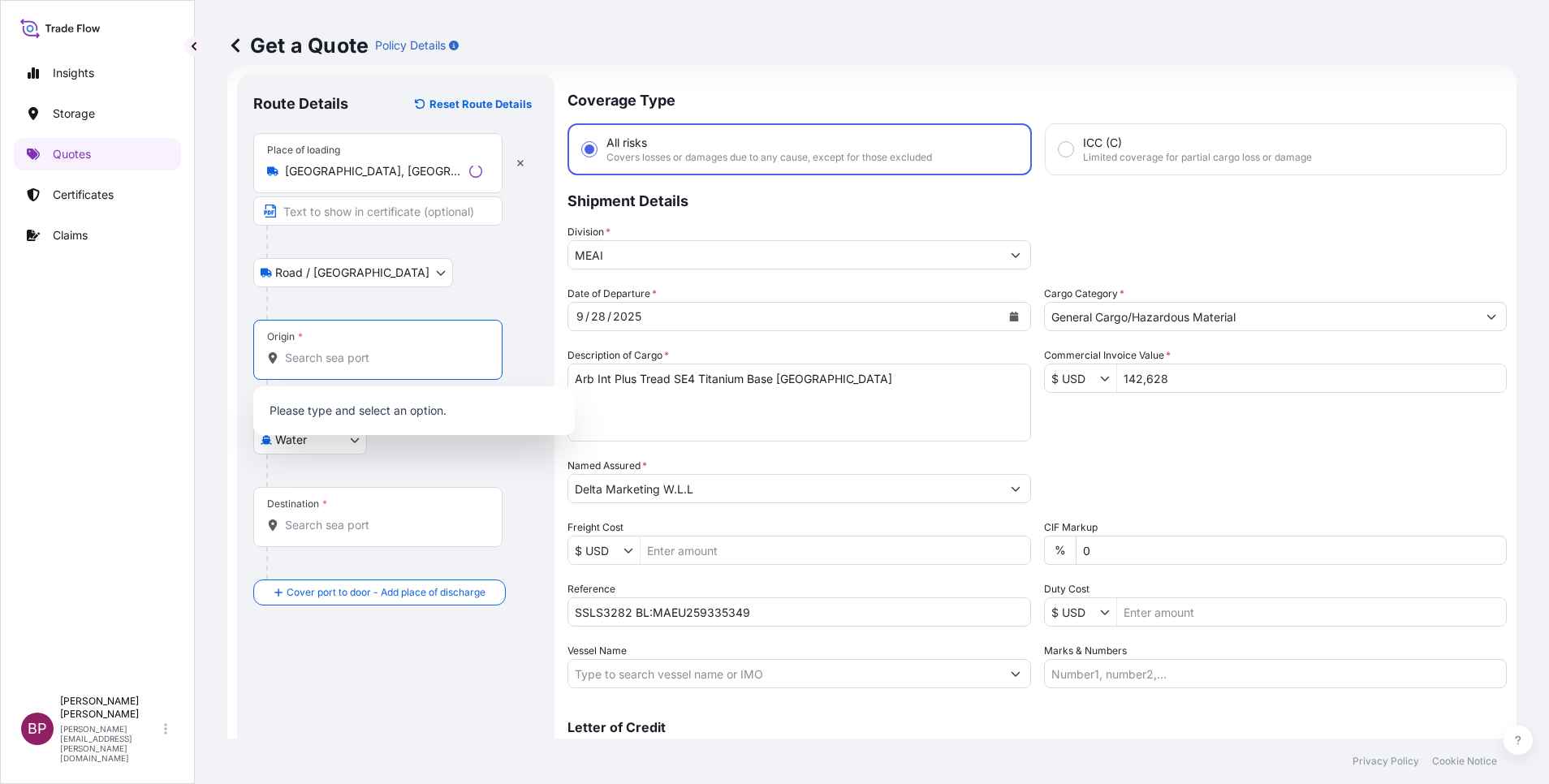
paste input "[GEOGRAPHIC_DATA]"
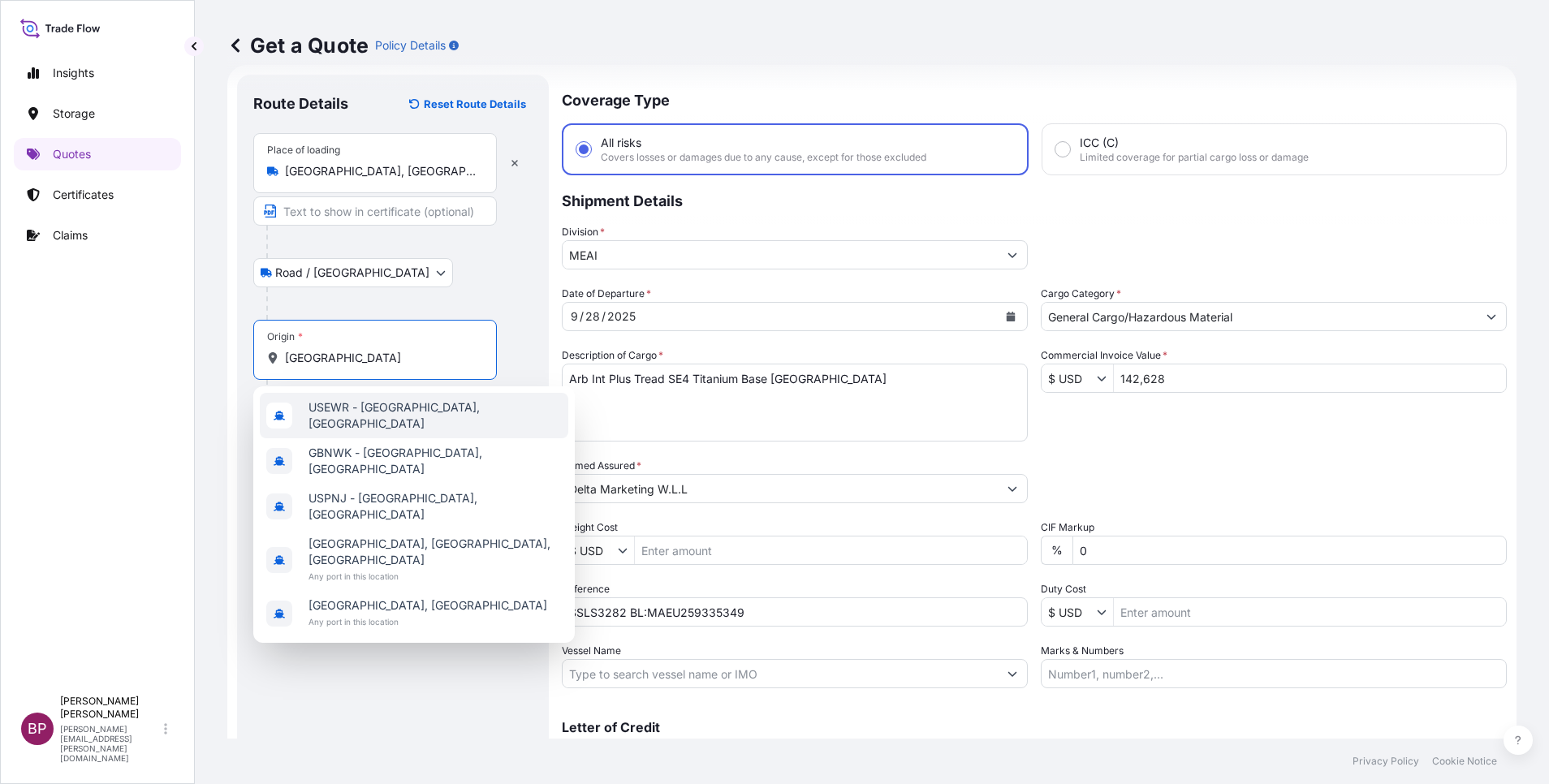
click at [448, 415] on span "USEWR - [GEOGRAPHIC_DATA], [GEOGRAPHIC_DATA]" at bounding box center [435, 415] width 253 height 32
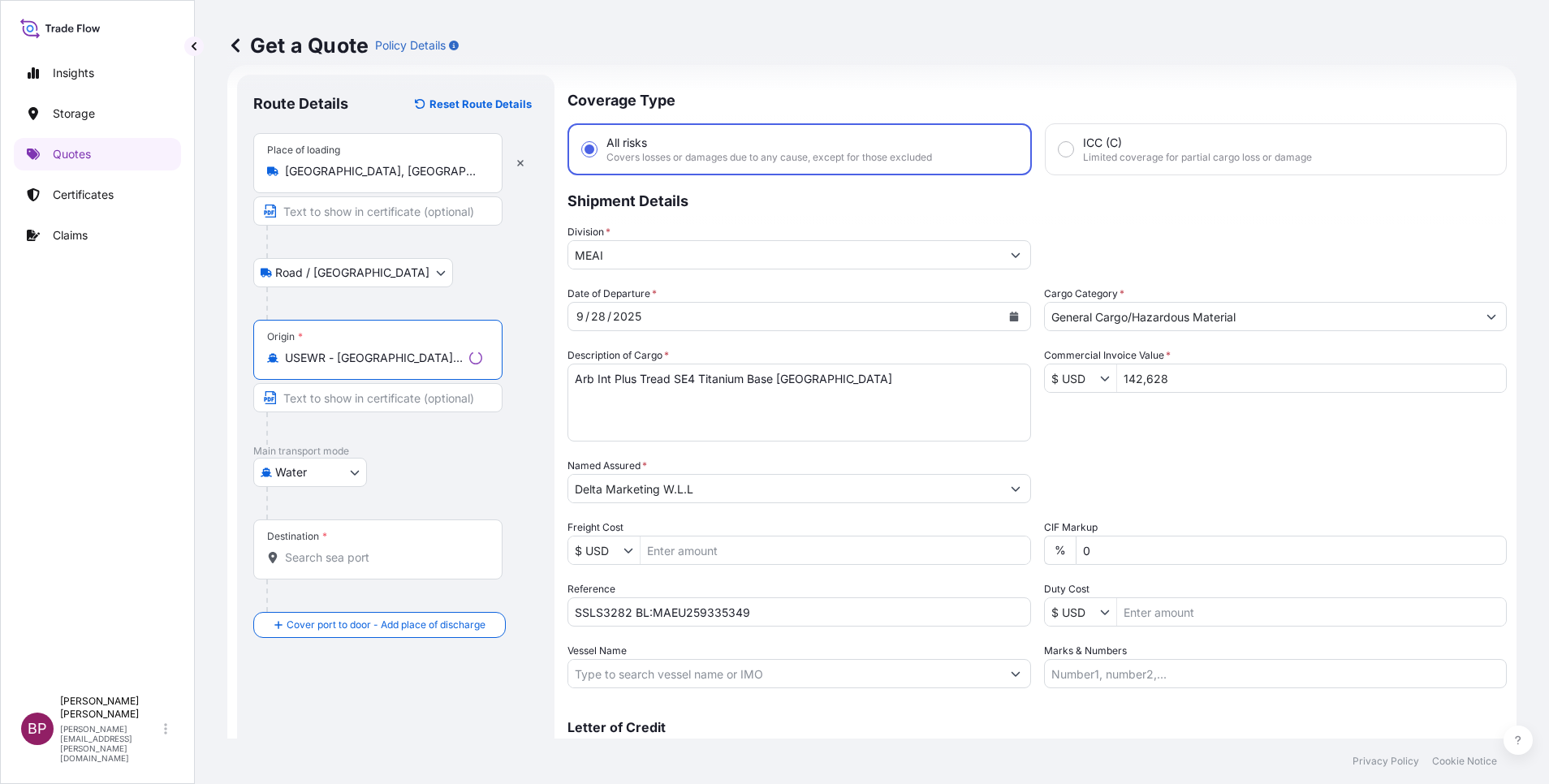
type input "USEWR - [GEOGRAPHIC_DATA], [GEOGRAPHIC_DATA]"
click at [361, 557] on input "Destination *" at bounding box center [383, 557] width 197 height 16
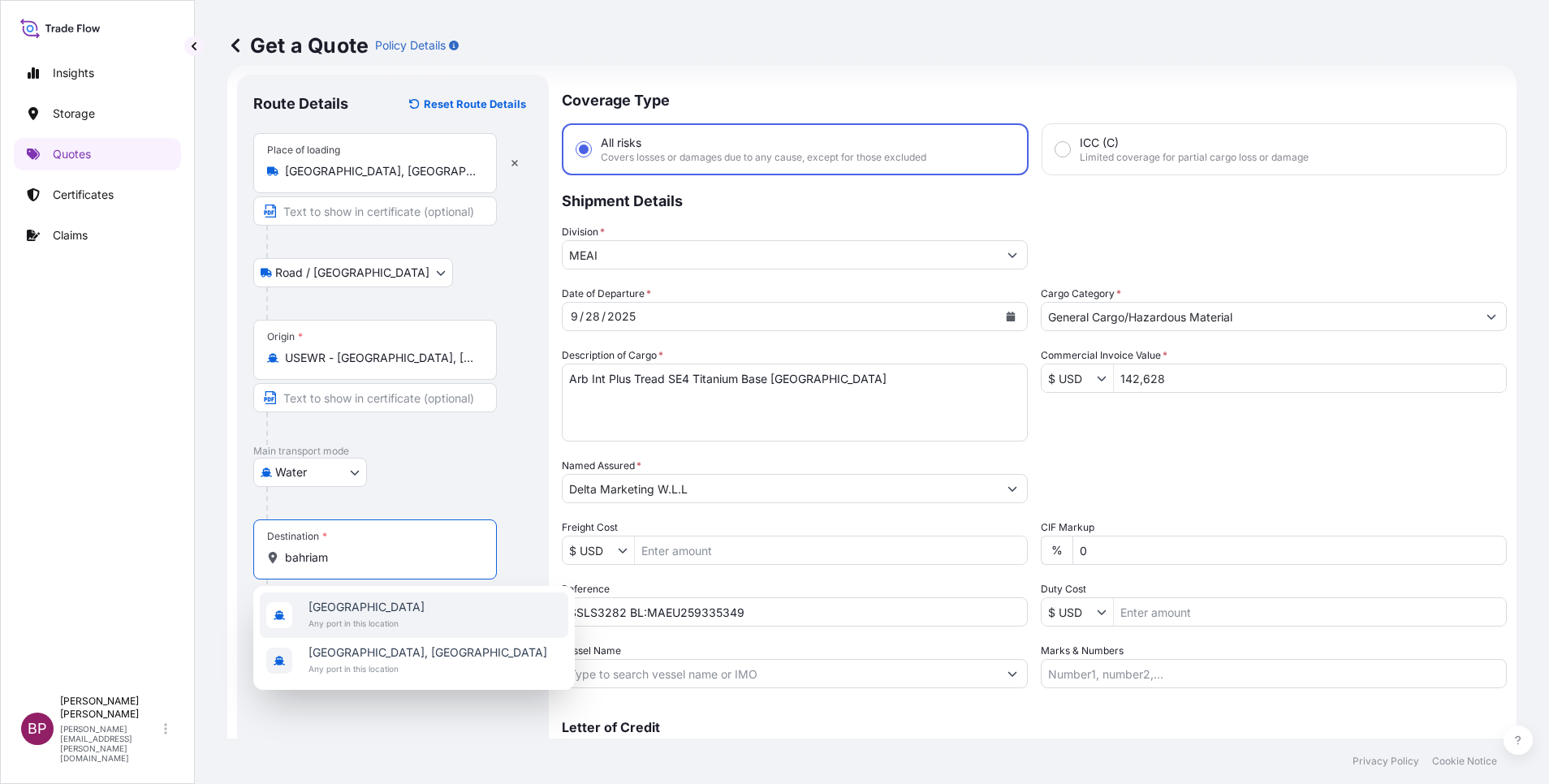
click at [428, 609] on div "[GEOGRAPHIC_DATA] Any port in this location" at bounding box center [414, 615] width 309 height 45
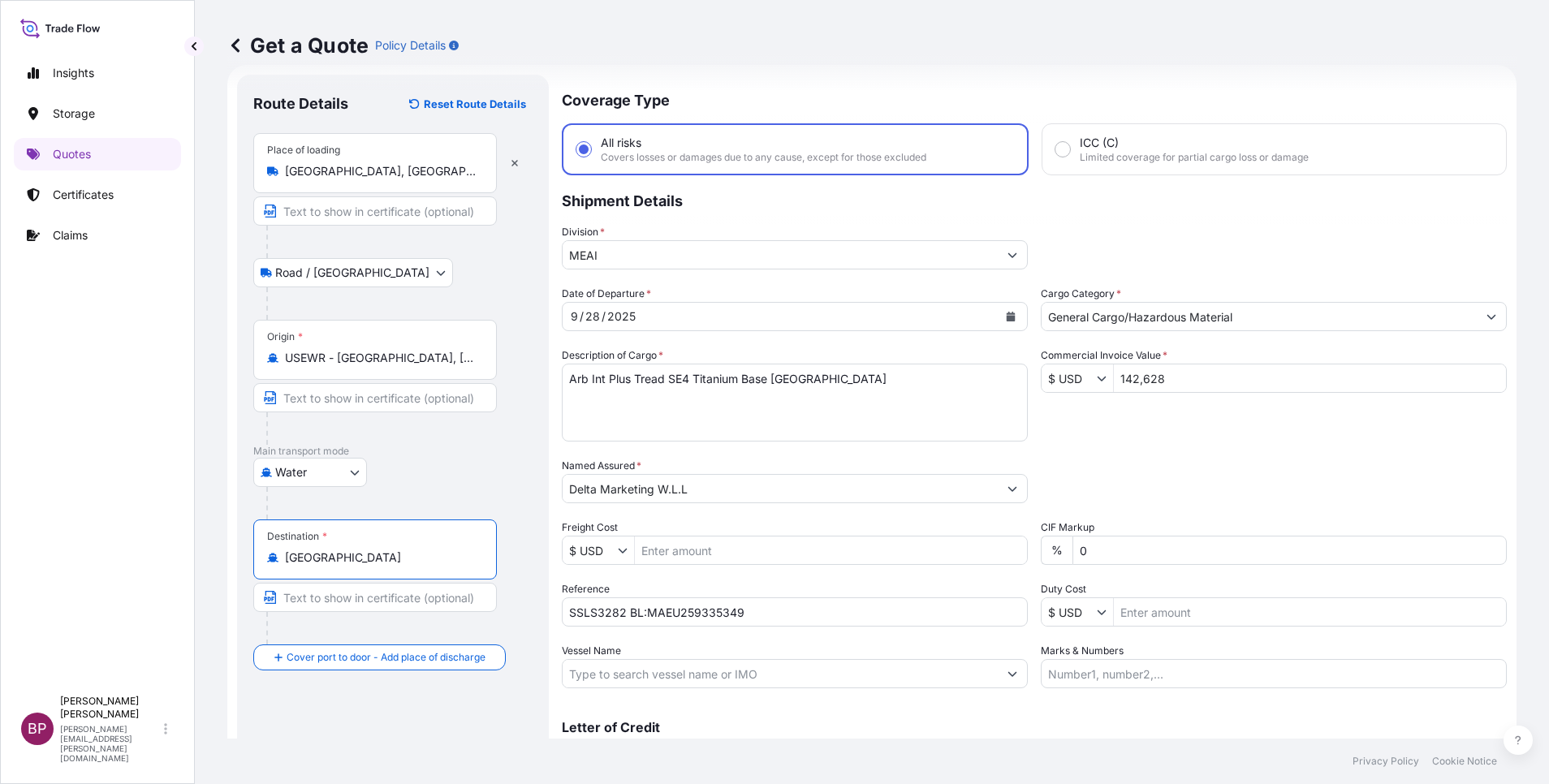
type input "[GEOGRAPHIC_DATA]"
click at [421, 675] on div "Route Details Reset Route Details Place of loading [GEOGRAPHIC_DATA], [GEOGRAPH…" at bounding box center [393, 442] width 279 height 702
click at [365, 729] on div "Place of Discharge" at bounding box center [375, 736] width 243 height 60
click at [365, 736] on input "Place of Discharge" at bounding box center [381, 744] width 192 height 16
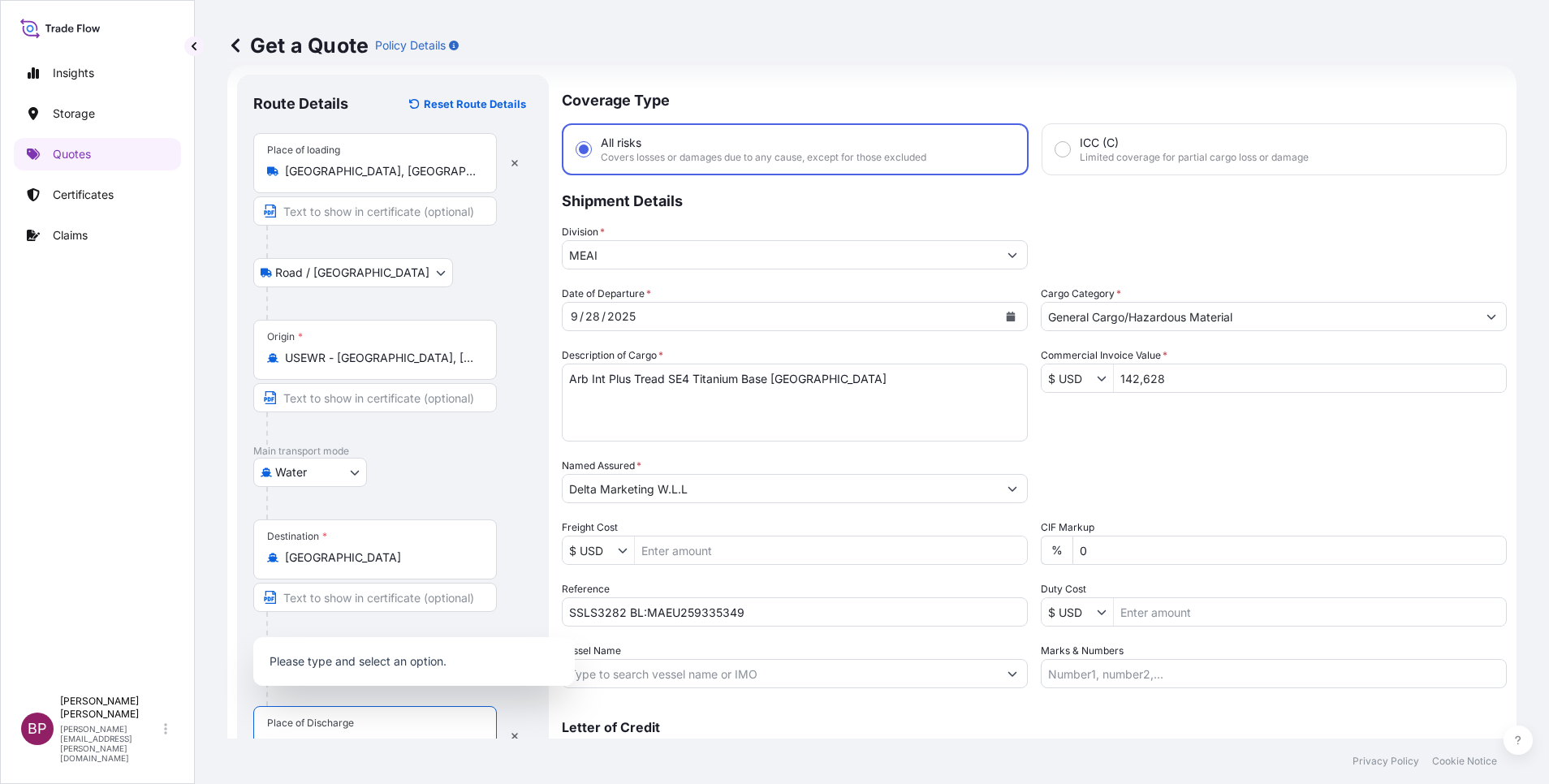
scroll to position [40, 0]
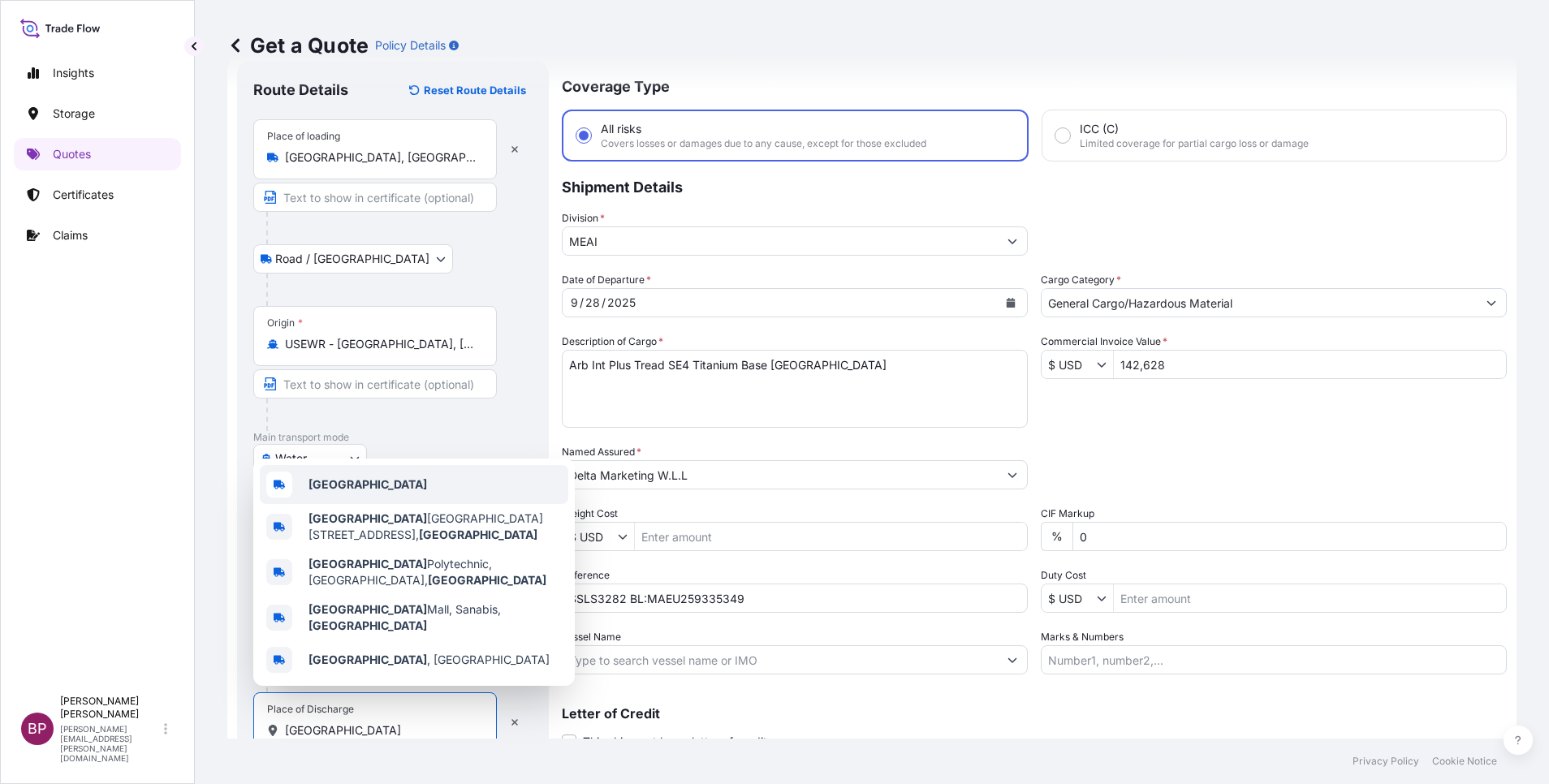
click at [373, 493] on div "[GEOGRAPHIC_DATA]" at bounding box center [414, 485] width 309 height 39
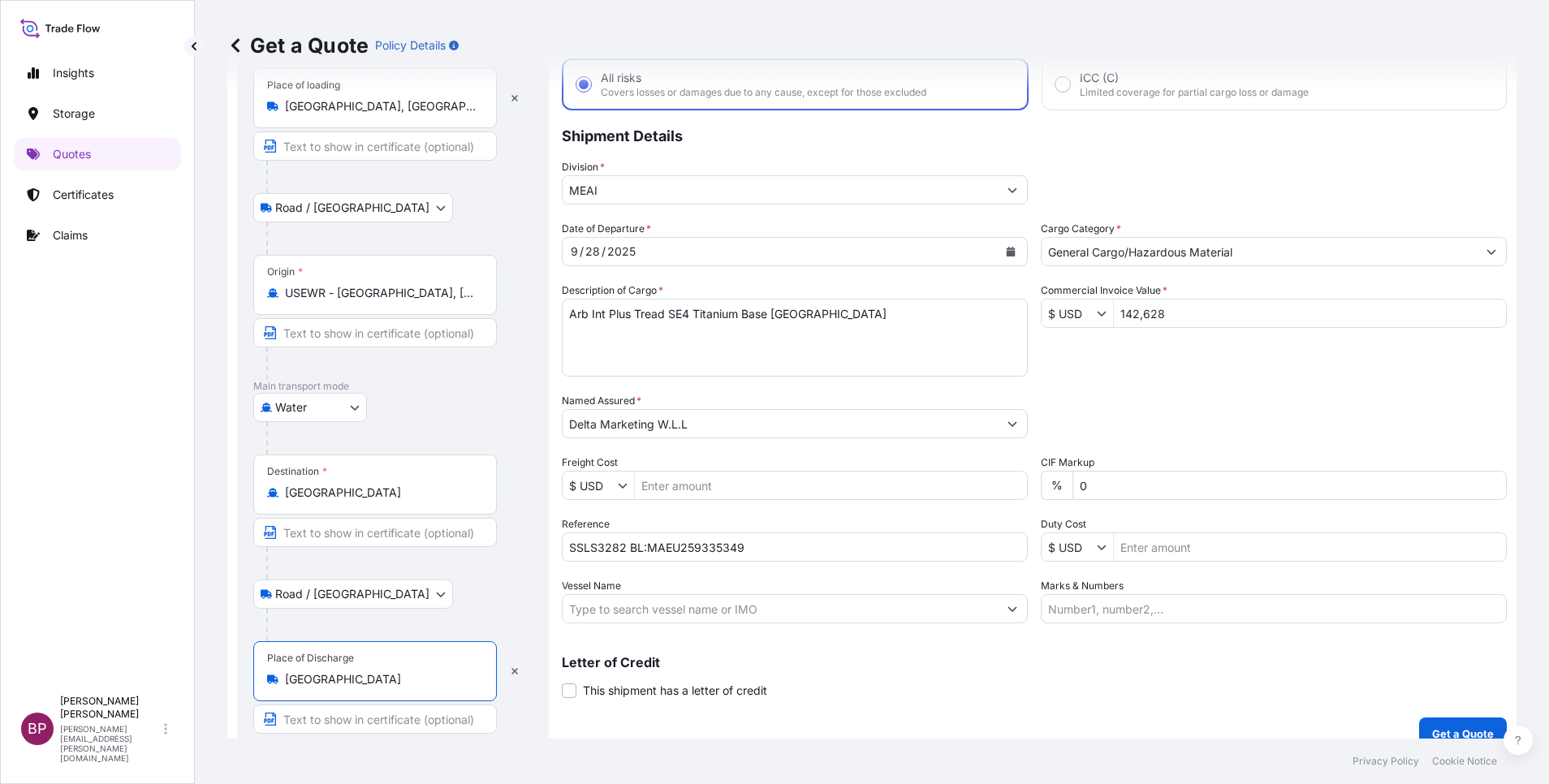
scroll to position [112, 0]
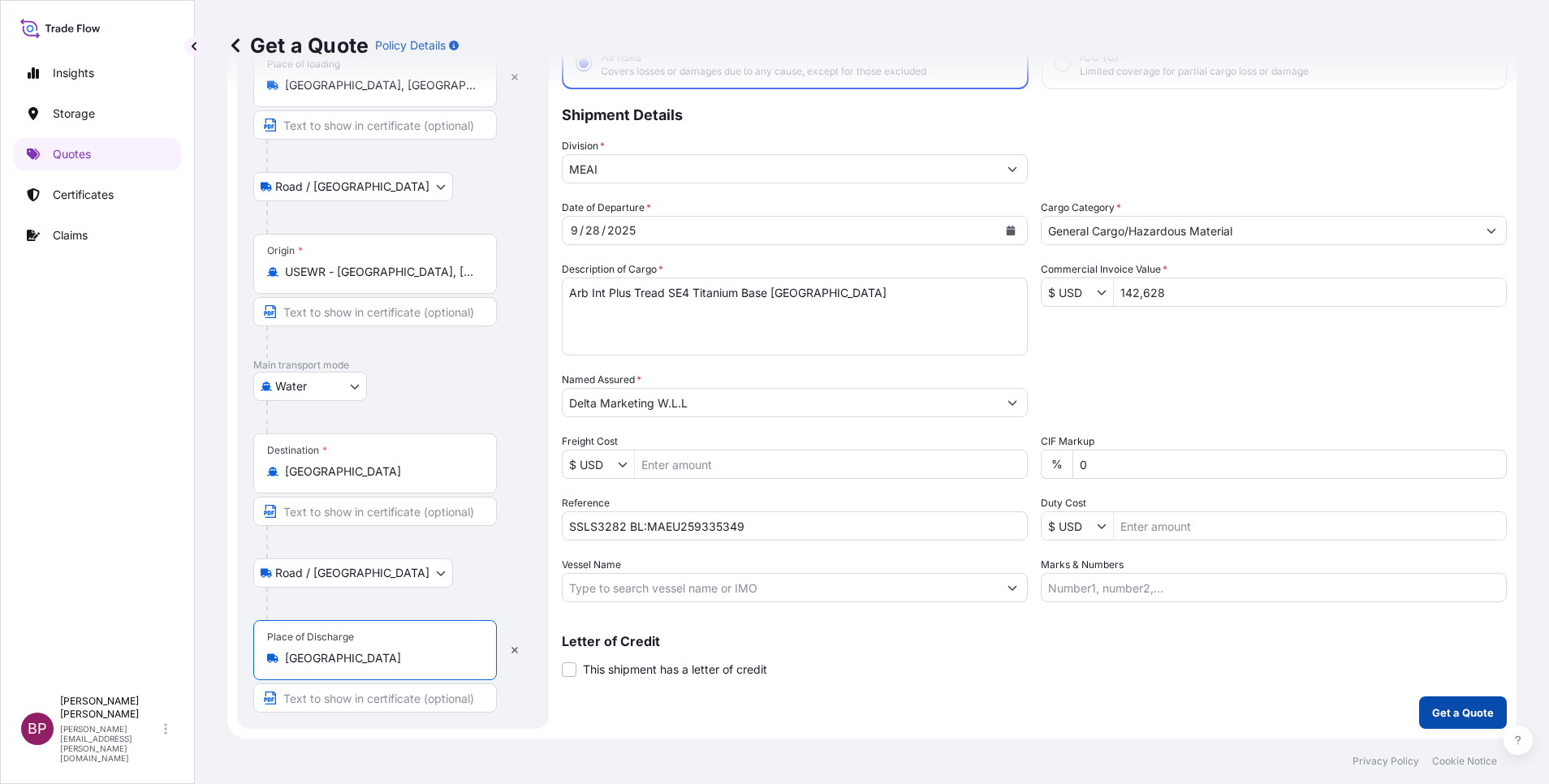
type input "[GEOGRAPHIC_DATA]"
click at [1450, 712] on p "Get a Quote" at bounding box center [1463, 712] width 61 height 16
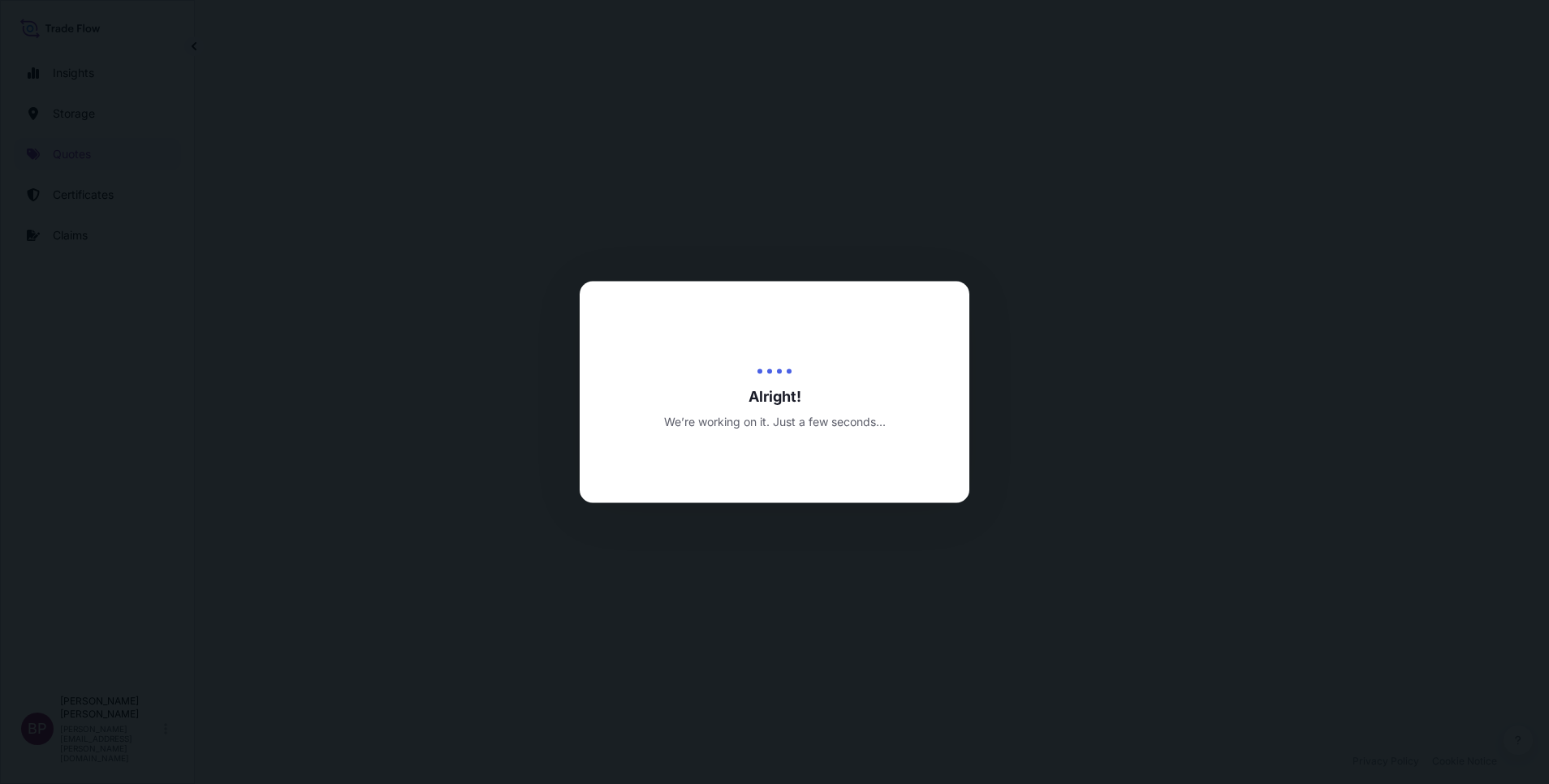
select select "Road / [GEOGRAPHIC_DATA]"
select select "Water"
select select "Road / [GEOGRAPHIC_DATA]"
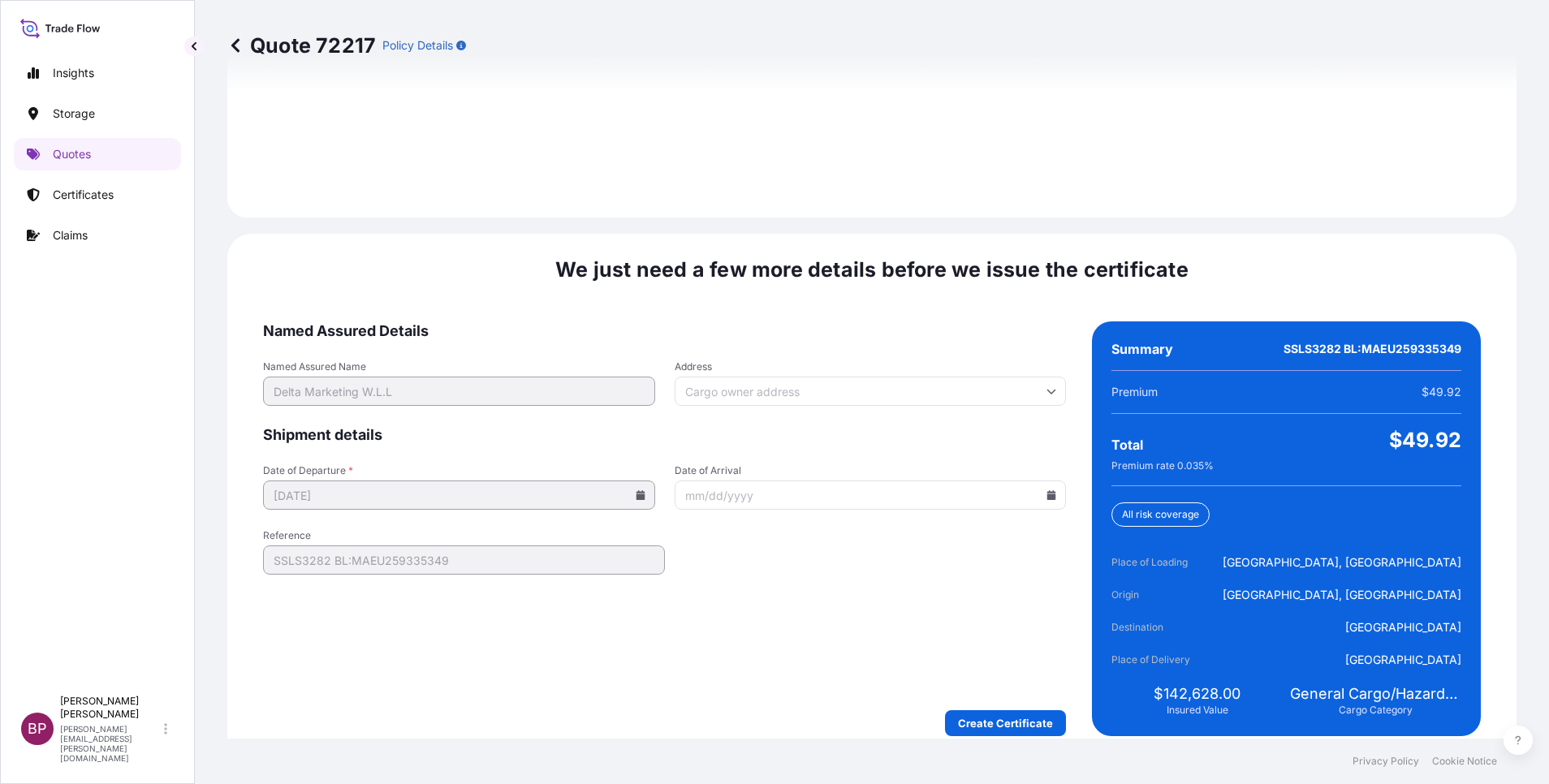
scroll to position [2406, 0]
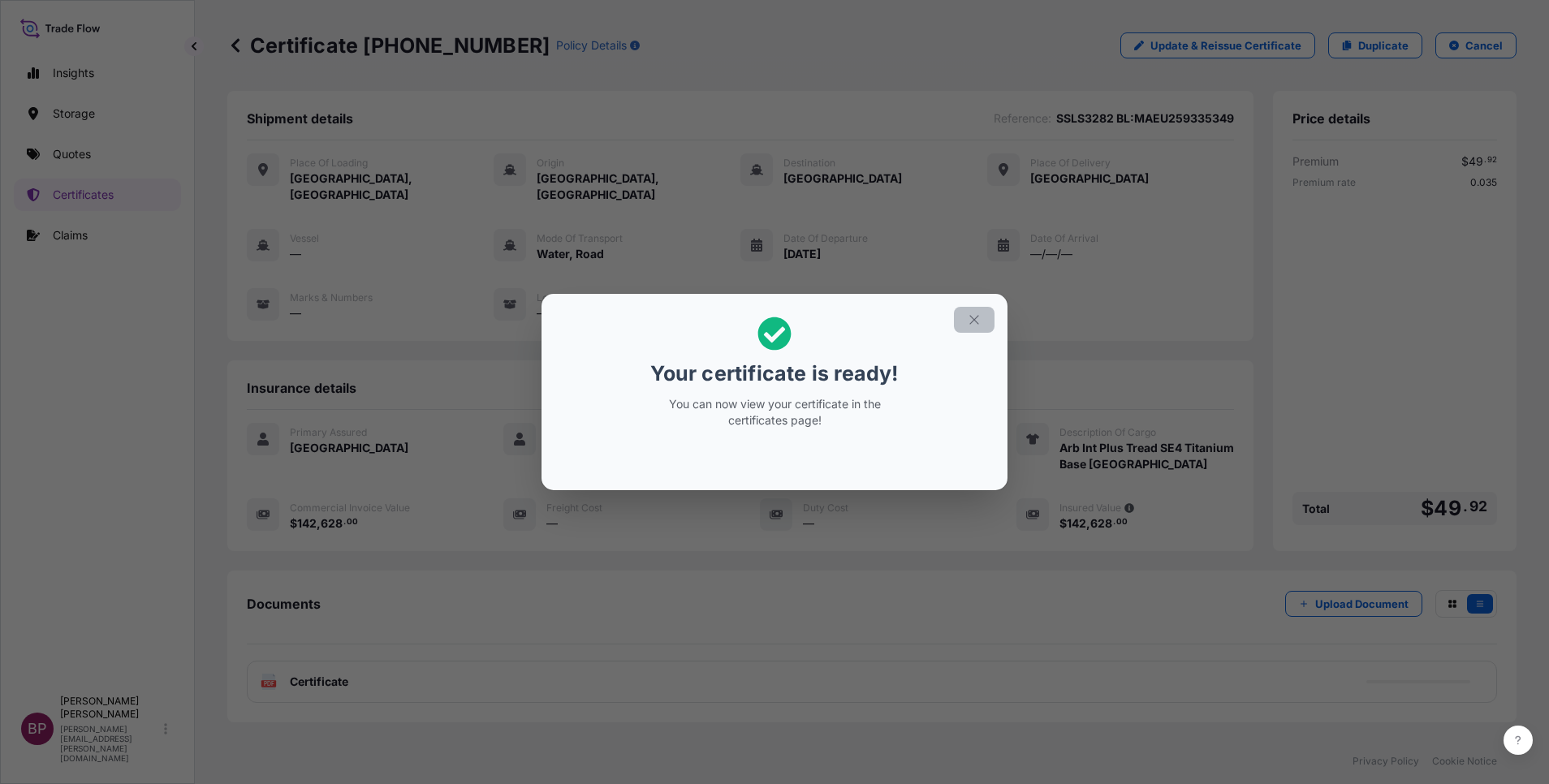
click at [975, 320] on icon "button" at bounding box center [974, 319] width 15 height 15
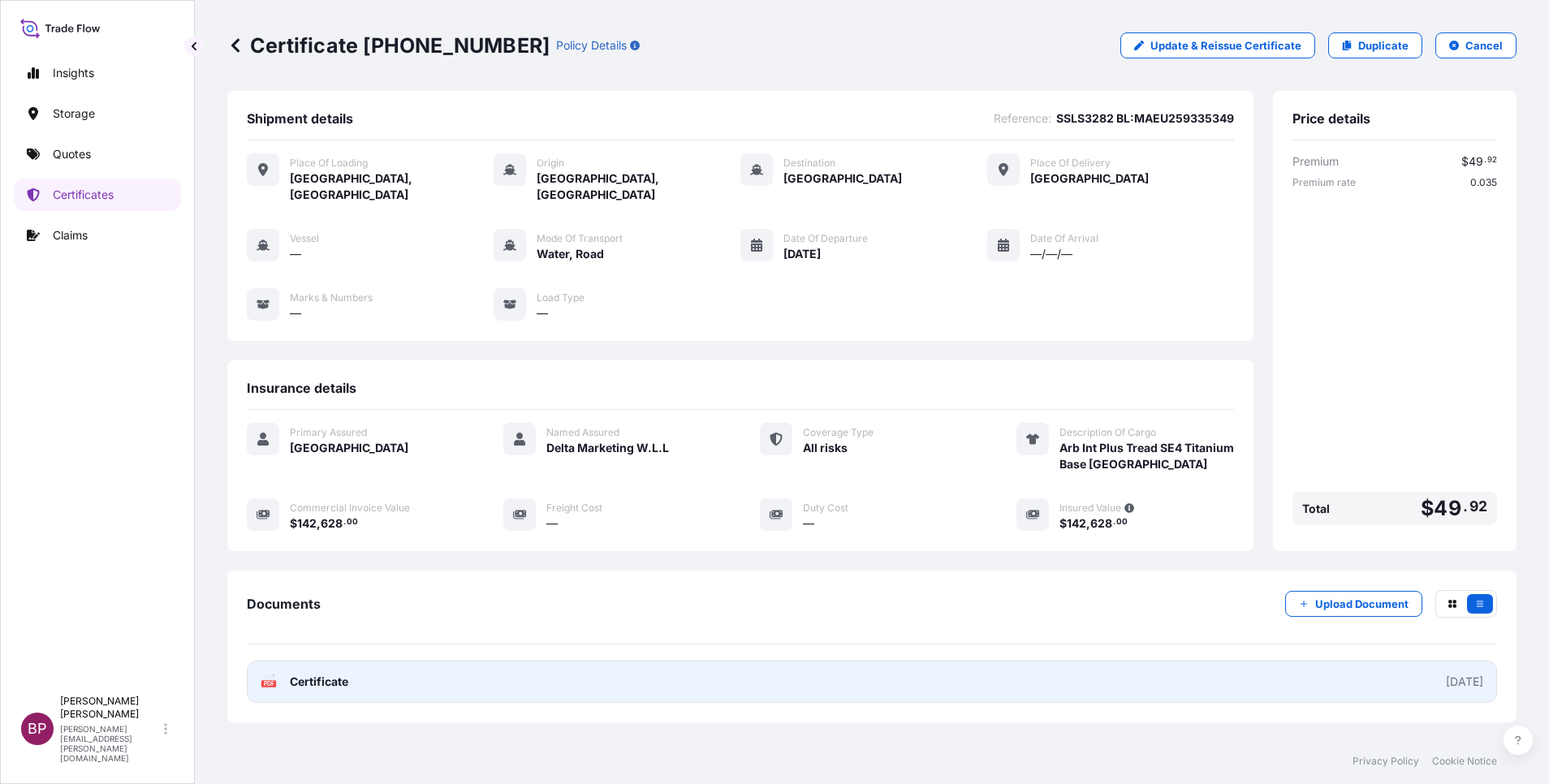
click at [303, 674] on span "Certificate" at bounding box center [319, 682] width 59 height 16
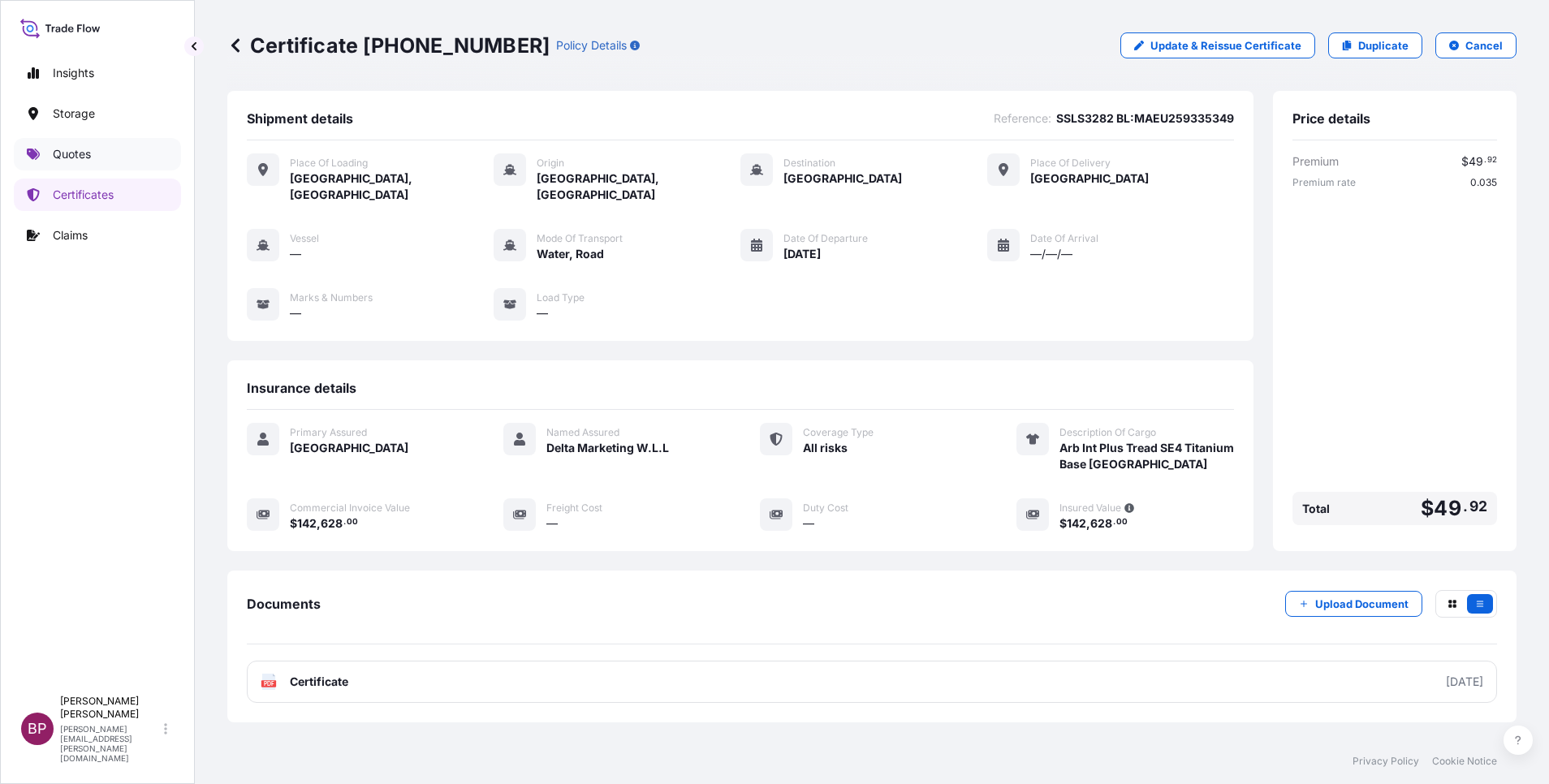
click at [75, 157] on p "Quotes" at bounding box center [72, 154] width 38 height 16
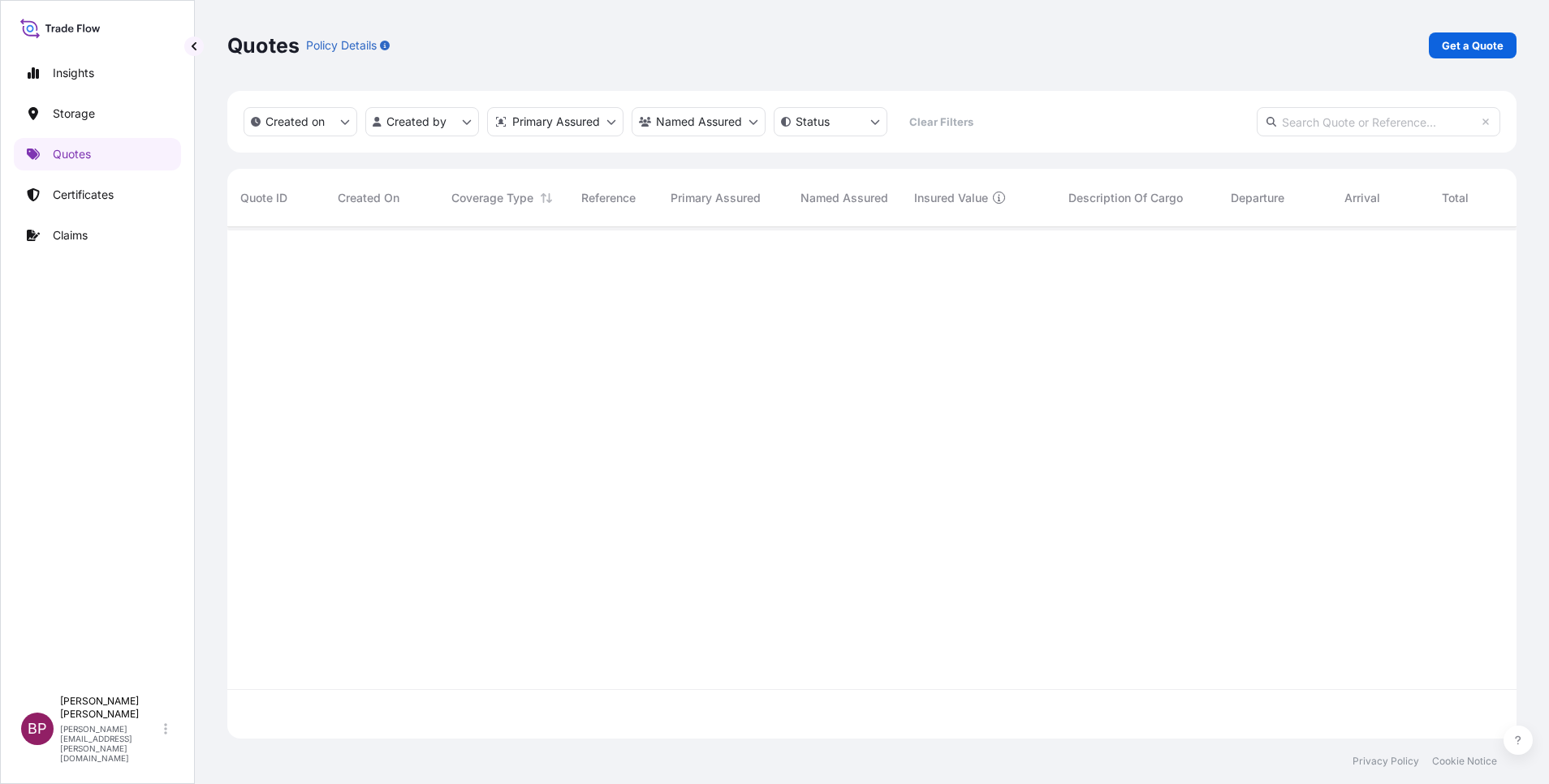
scroll to position [502, 1271]
click at [1488, 42] on p "Get a Quote" at bounding box center [1473, 45] width 61 height 16
select select "Water"
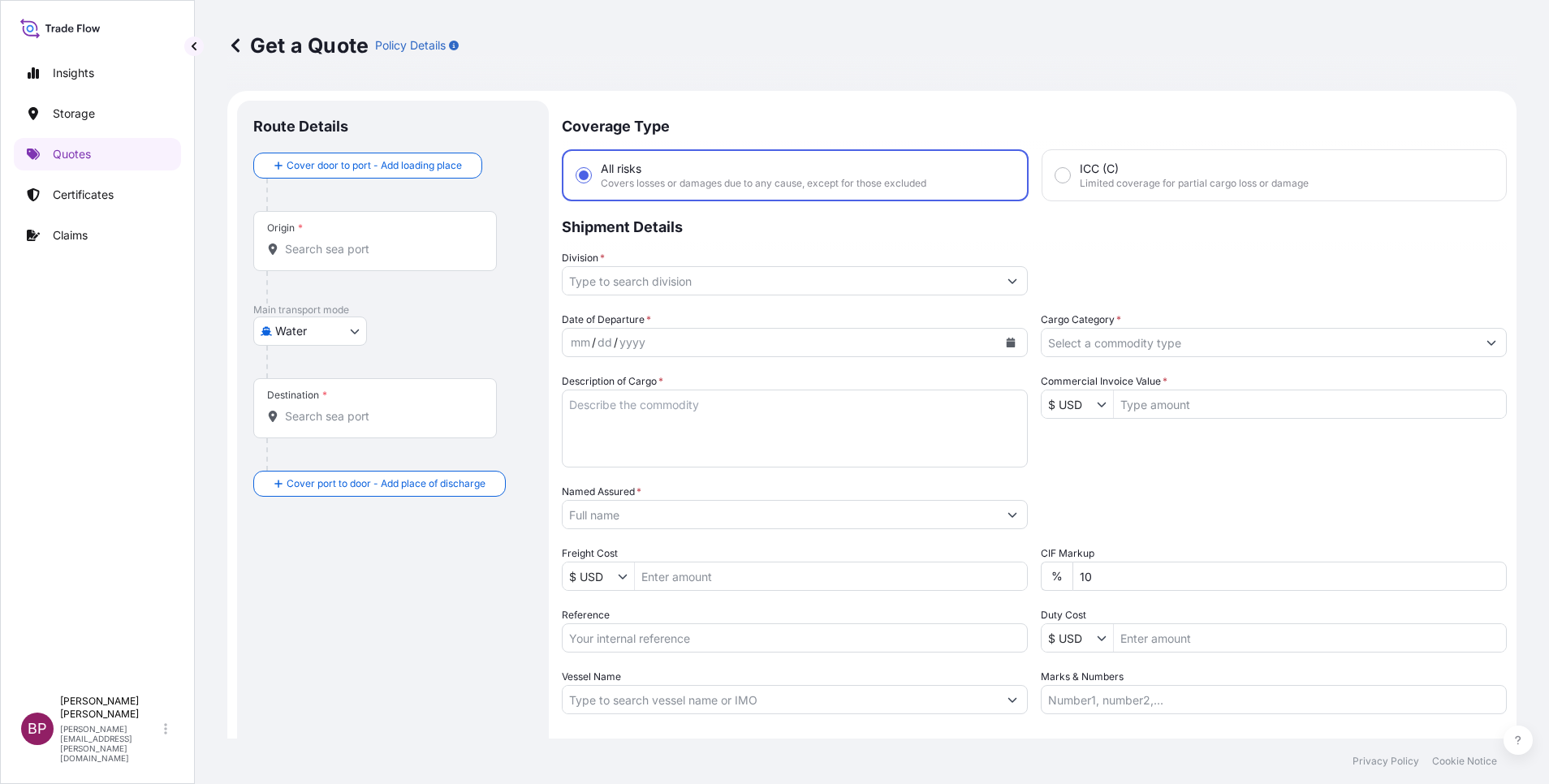
scroll to position [26, 0]
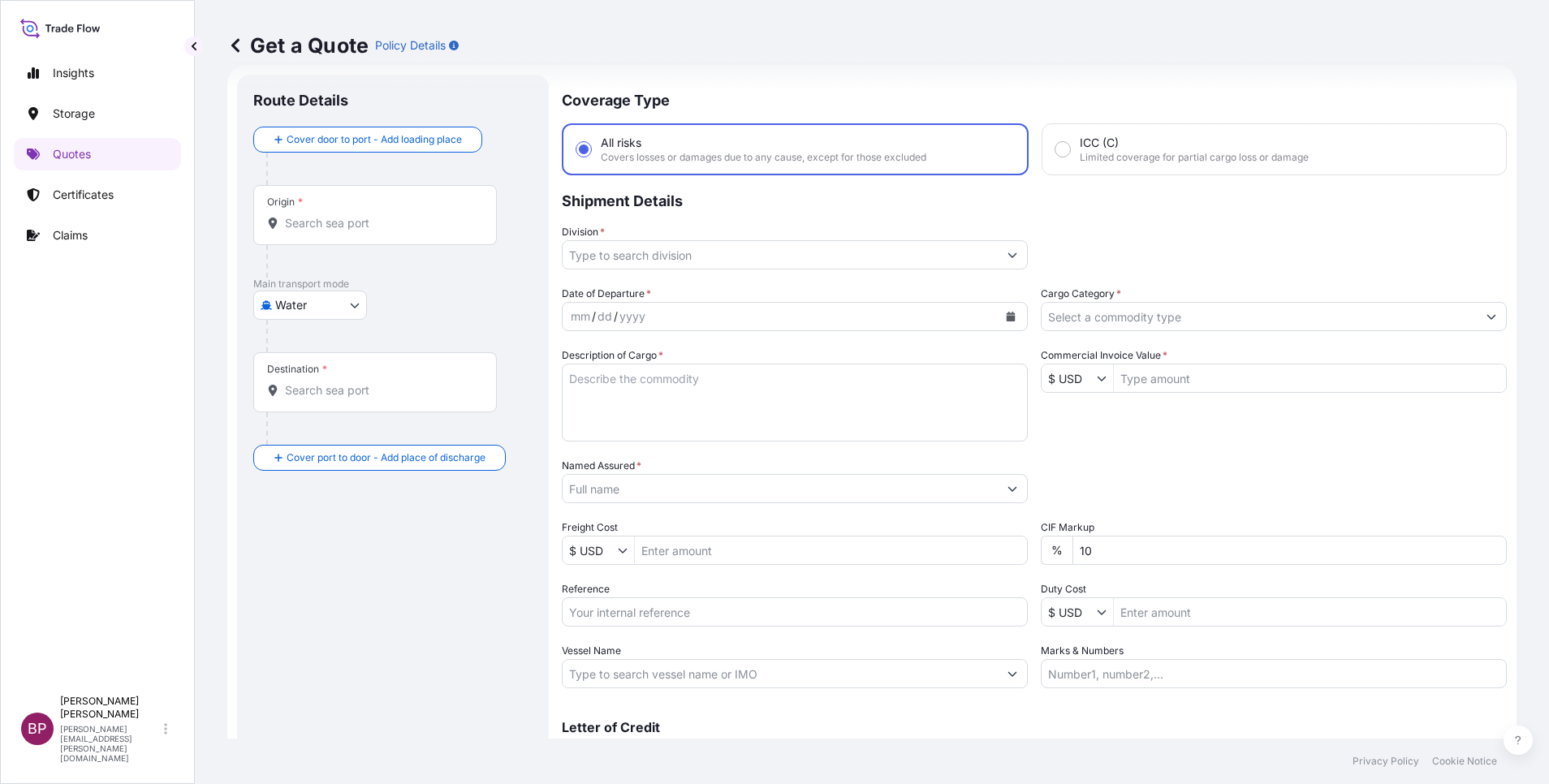
click at [690, 616] on input "Reference" at bounding box center [795, 612] width 466 height 29
paste input "BL:BUP0199251 SSLS3284"
type input "BL:BUP0199251 SSLS3284"
click at [674, 479] on input "Named Assured *" at bounding box center [775, 489] width 426 height 29
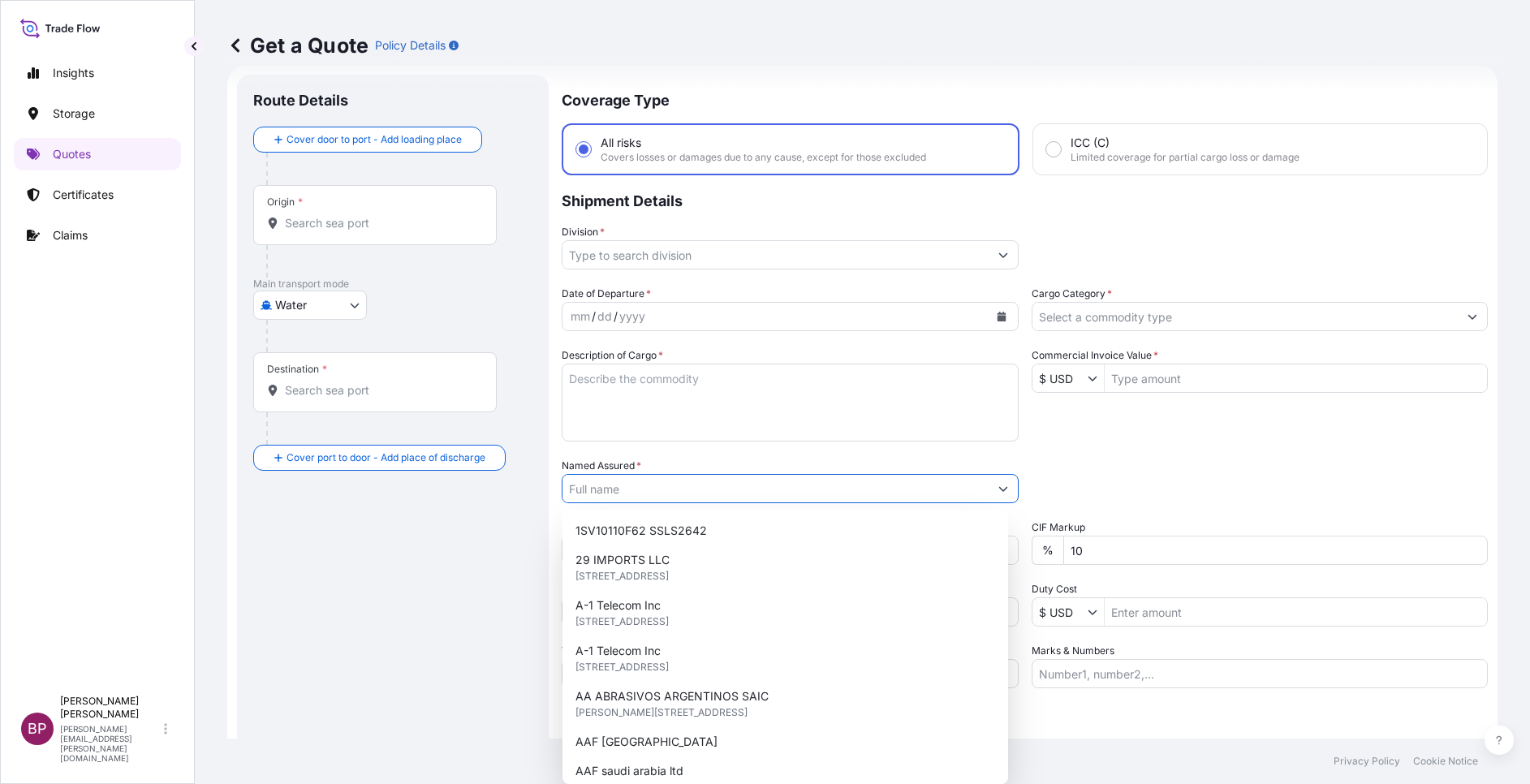
paste input "Delta Marketing W.L.L"
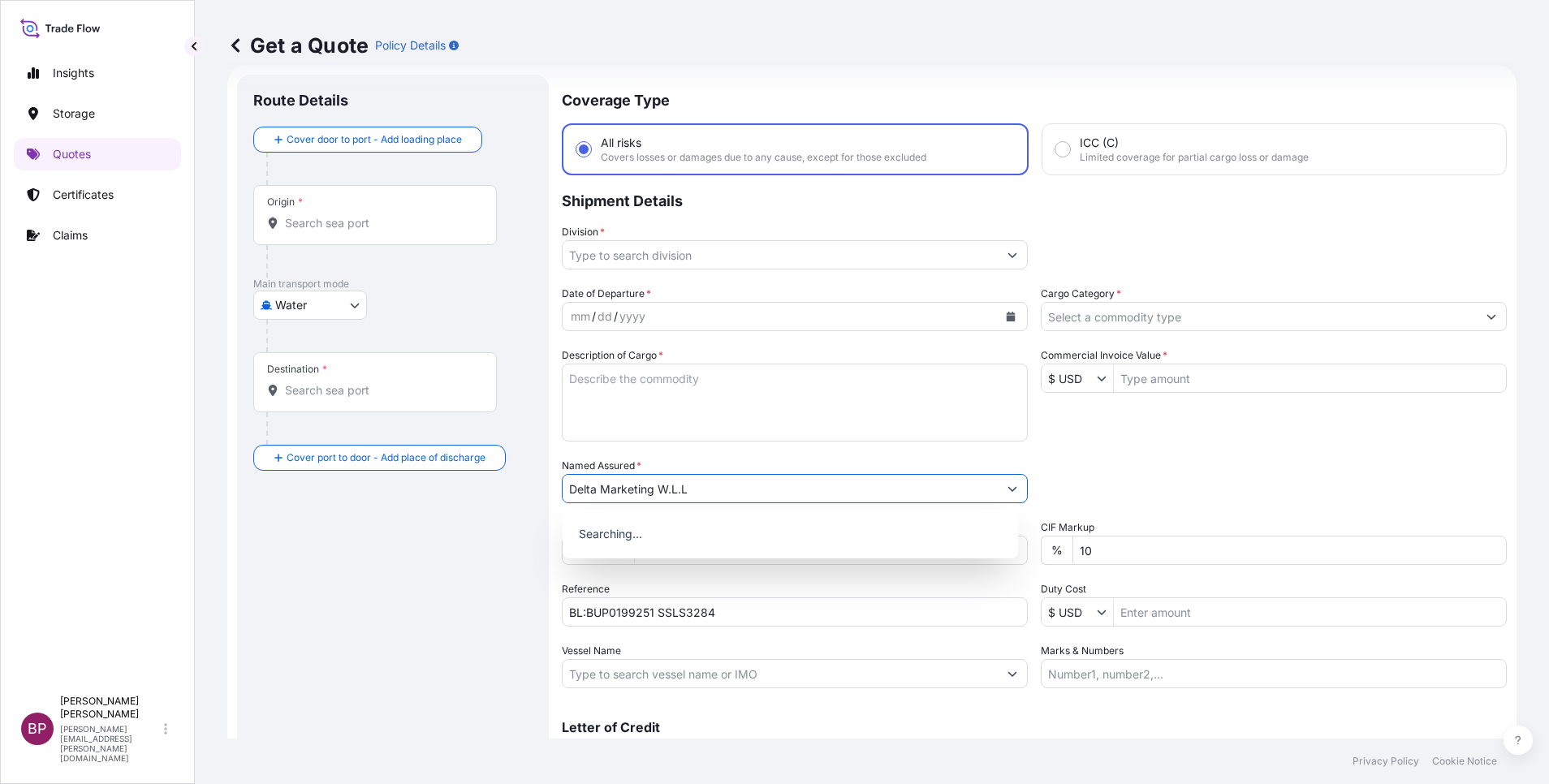
type input "Delta Marketing W.L.L"
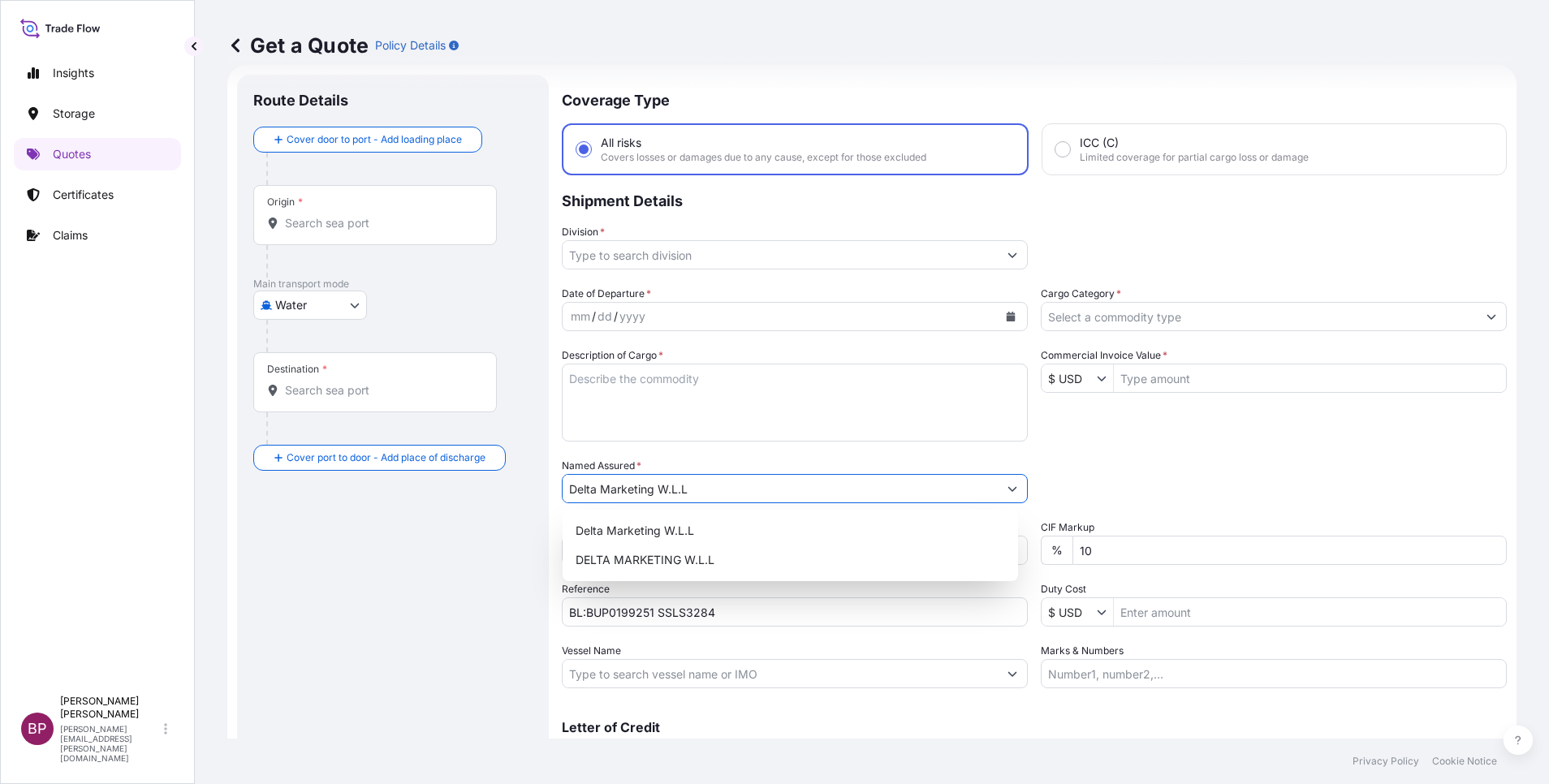
click at [748, 420] on textarea "Description of Cargo *" at bounding box center [795, 402] width 466 height 78
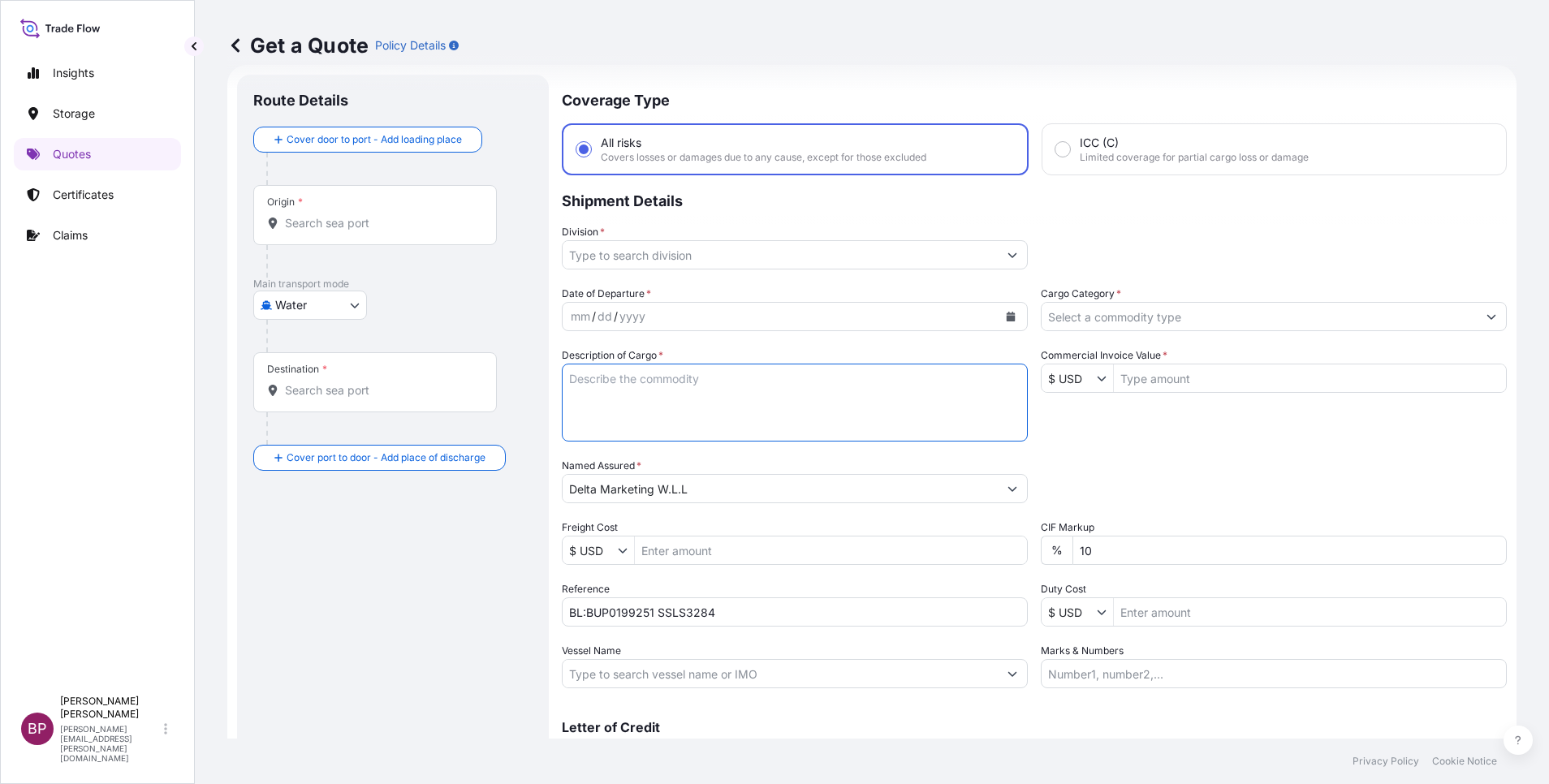
paste textarea "Fitness Equipment"
type textarea "Fitness Equipment"
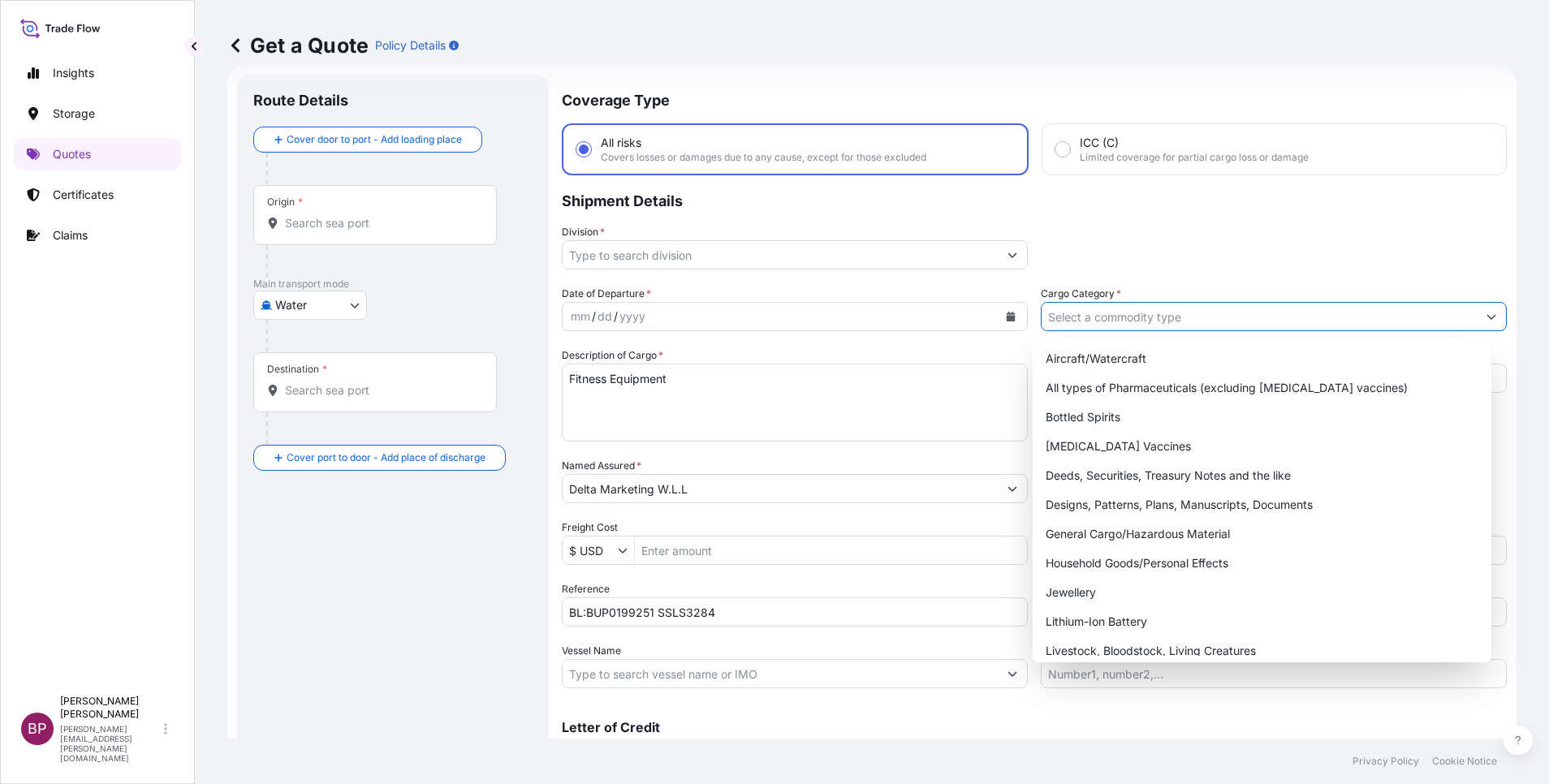
click at [1162, 315] on input "Cargo Category *" at bounding box center [1260, 317] width 435 height 29
click at [1138, 536] on div "General Cargo/Hazardous Material" at bounding box center [1262, 534] width 445 height 29
type input "General Cargo/Hazardous Material"
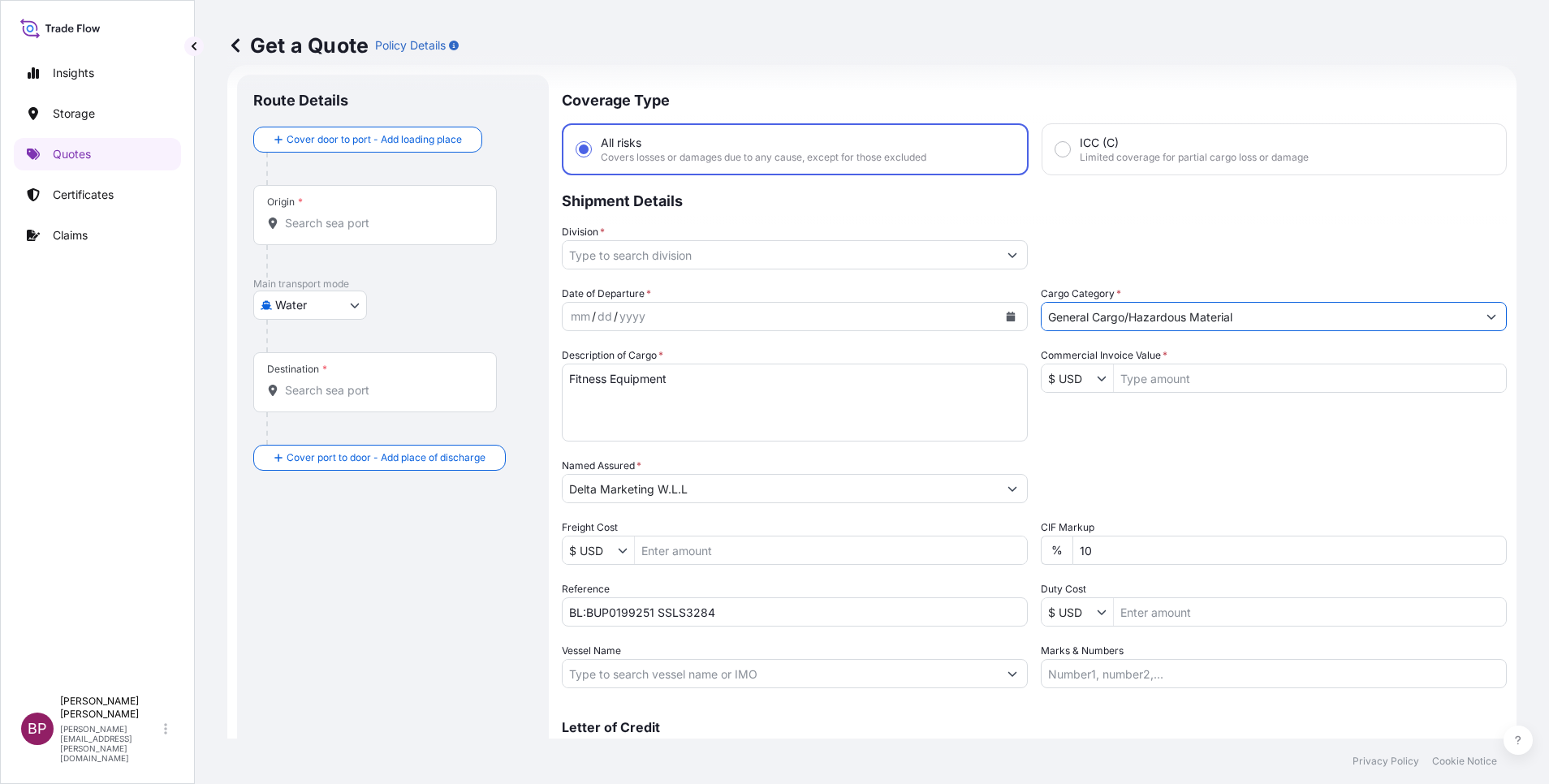
click at [1158, 376] on input "Commercial Invoice Value *" at bounding box center [1310, 378] width 393 height 29
paste input "149253.8"
type input "149,253.8"
drag, startPoint x: 1119, startPoint y: 555, endPoint x: 769, endPoint y: 512, distance: 352.6
click at [743, 515] on div "Date of Departure * mm / dd / yyyy Cargo Category * General Cargo/Hazardous Mat…" at bounding box center [1034, 487] width 945 height 403
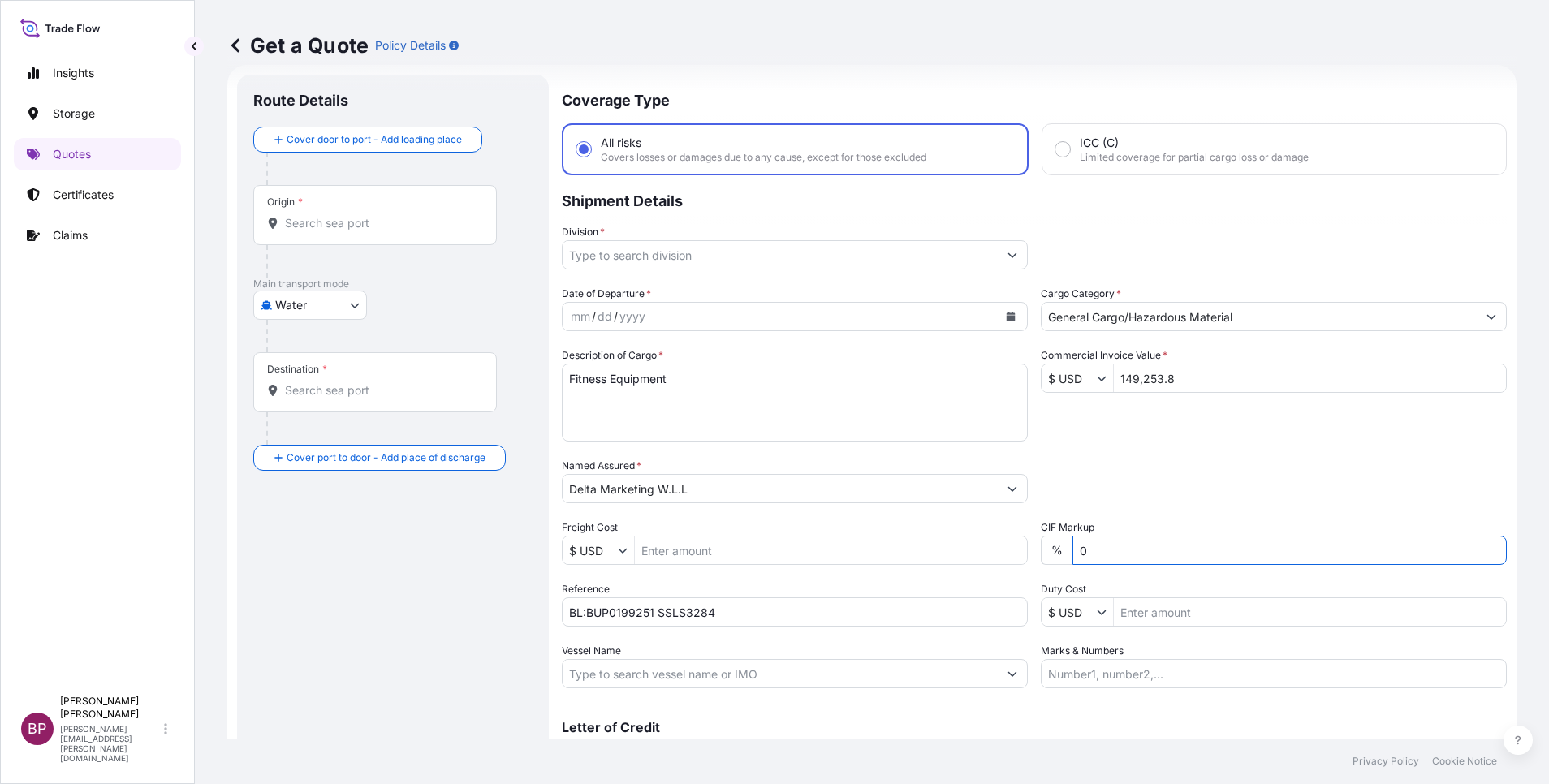
type input "0"
click at [845, 260] on input "Division *" at bounding box center [780, 255] width 435 height 29
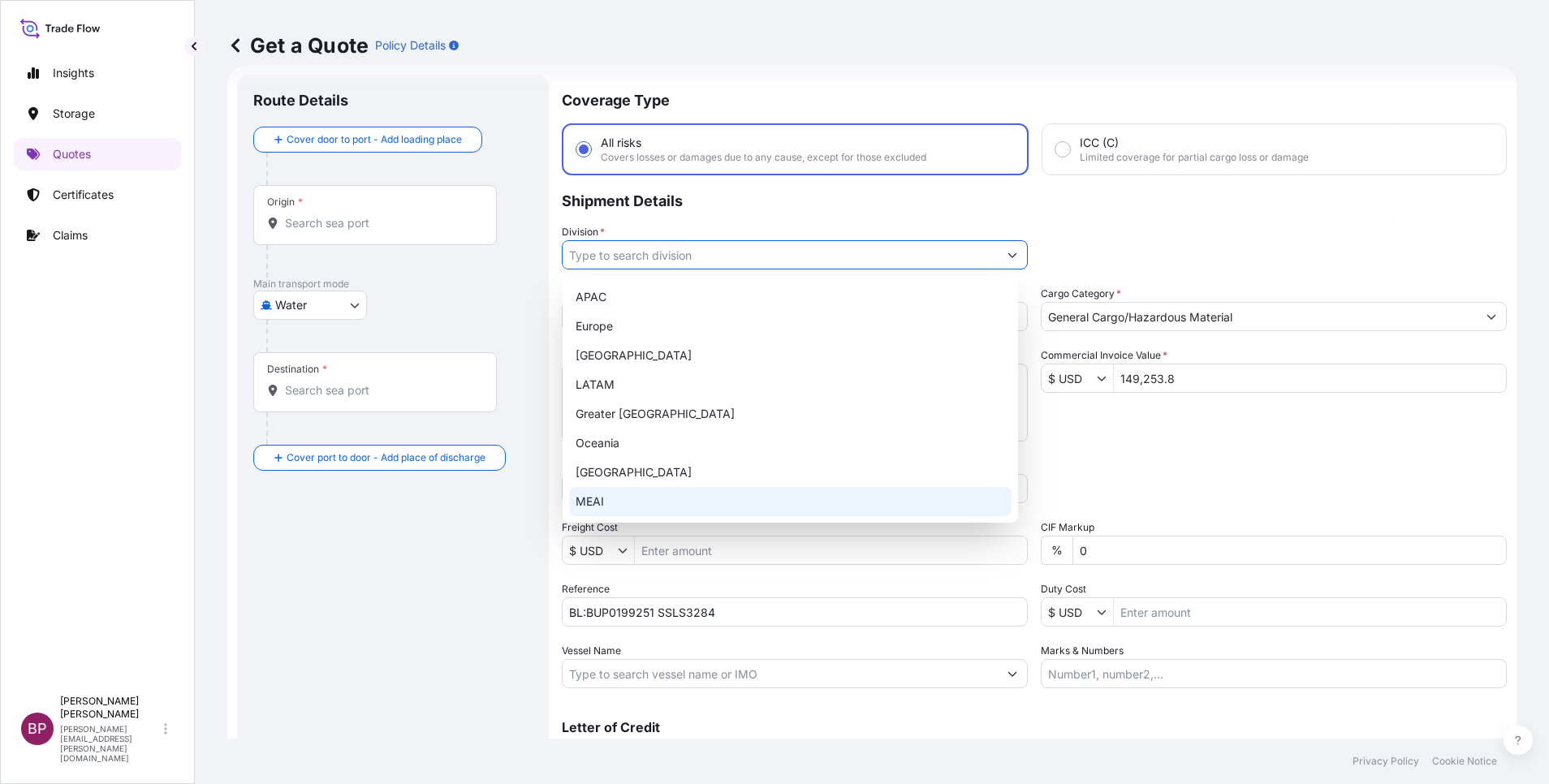
click at [666, 498] on div "MEAI" at bounding box center [790, 502] width 443 height 29
type input "MEAI"
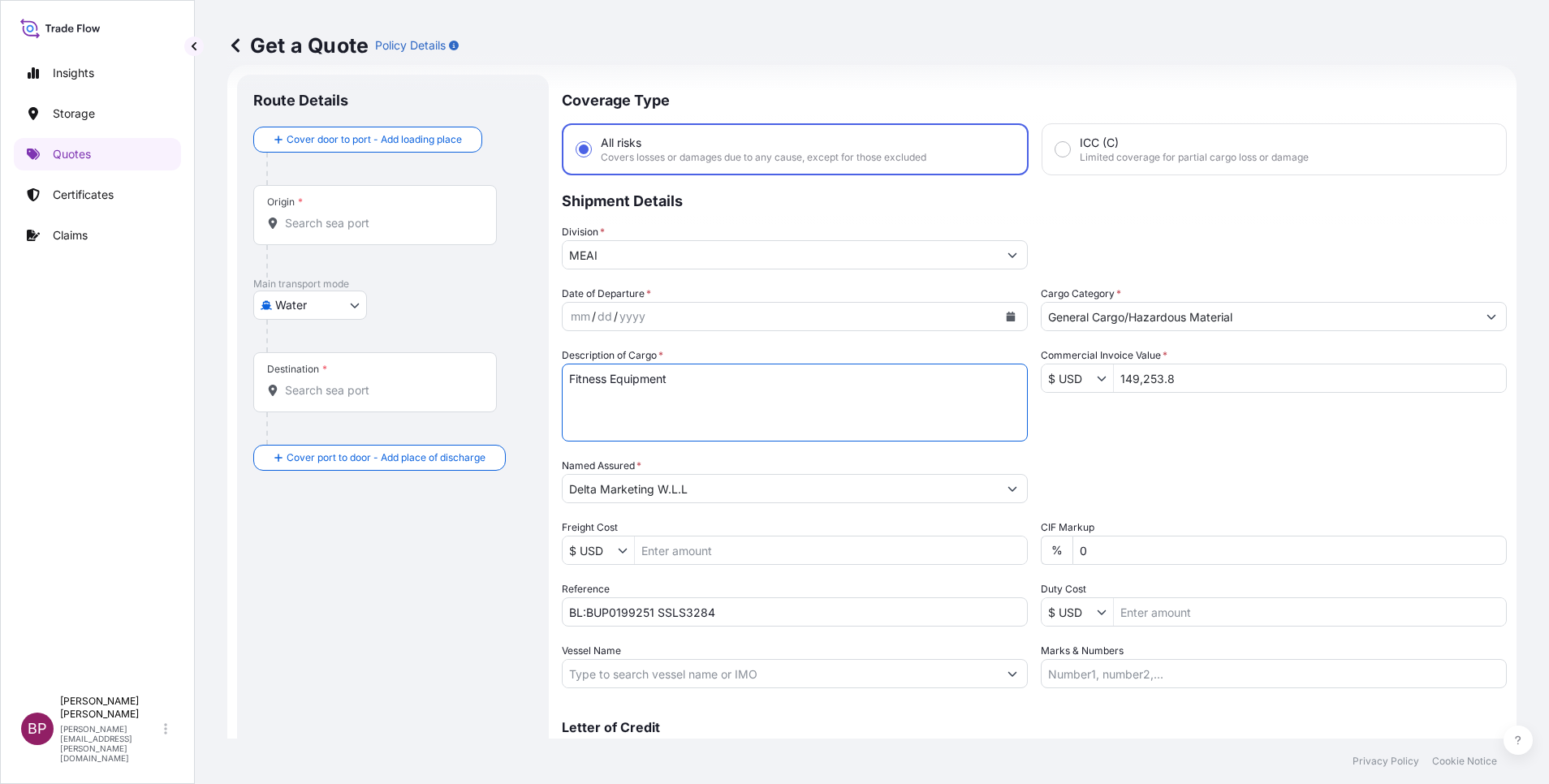
click at [778, 406] on textarea "Fitness Equipment" at bounding box center [795, 402] width 466 height 78
click at [1009, 317] on button "Calendar" at bounding box center [1010, 317] width 26 height 26
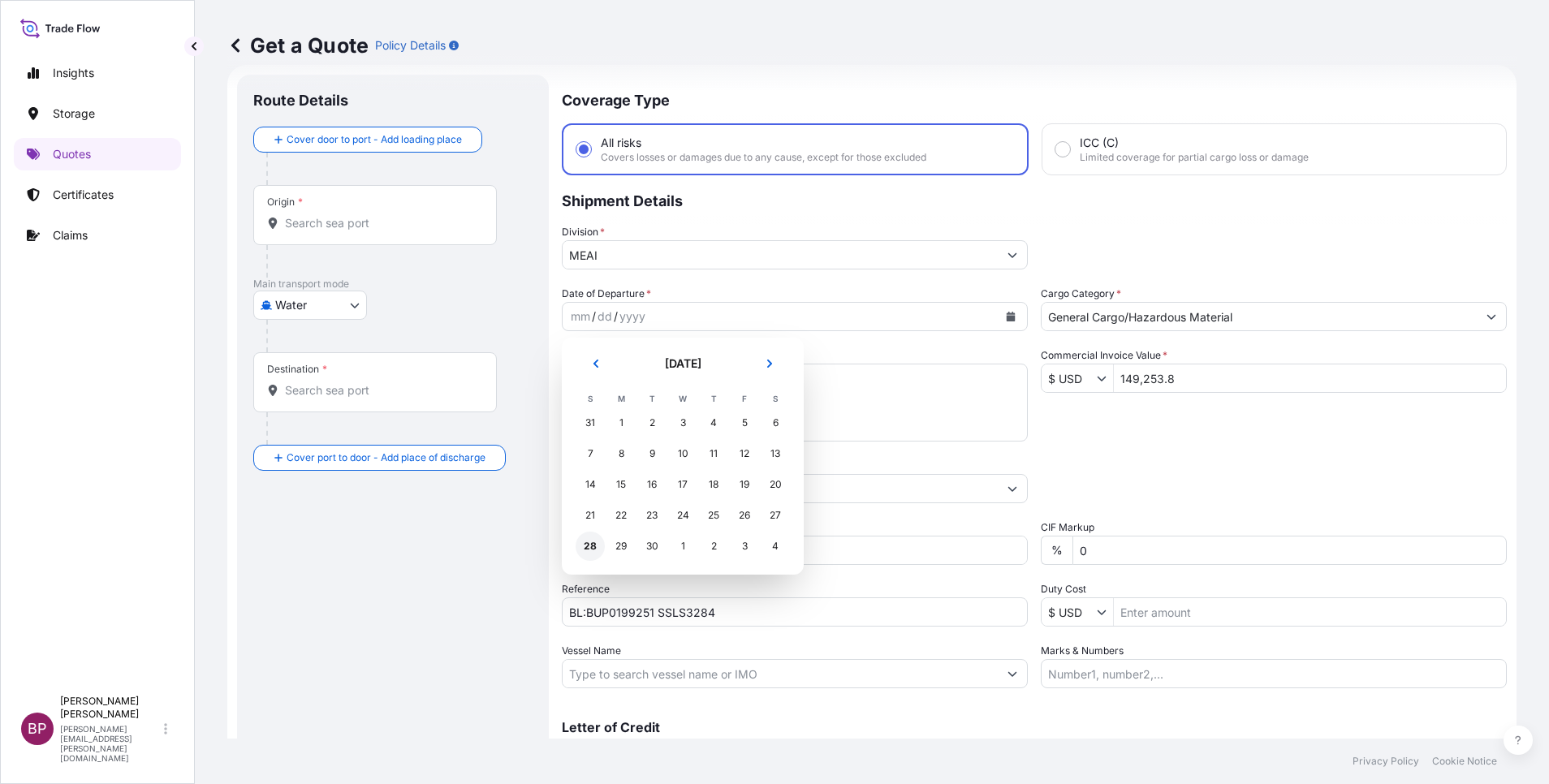
click at [590, 537] on div "28" at bounding box center [591, 546] width 29 height 29
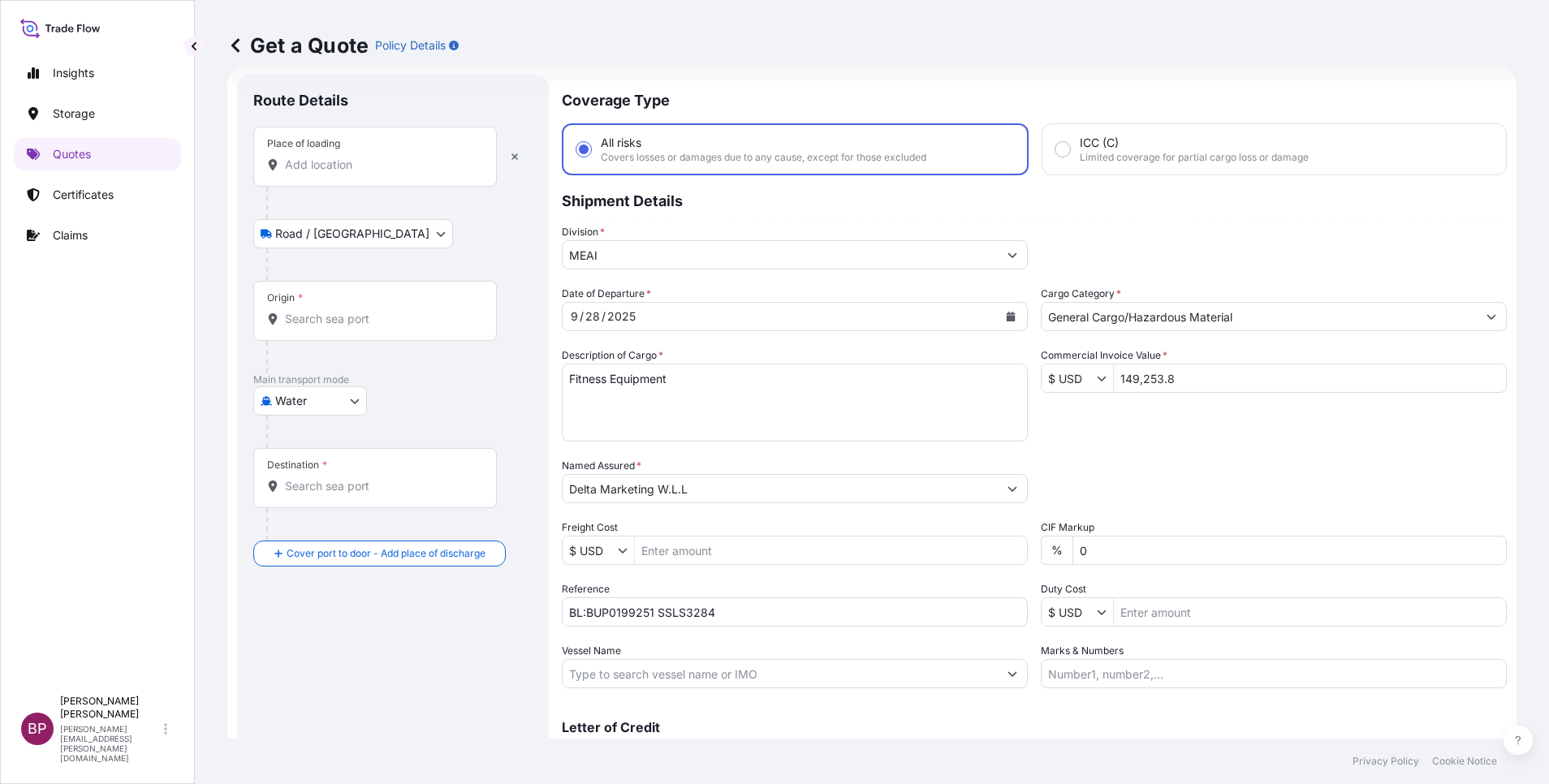
click at [416, 160] on input "Place of loading" at bounding box center [381, 165] width 192 height 16
paste input "KOPER"
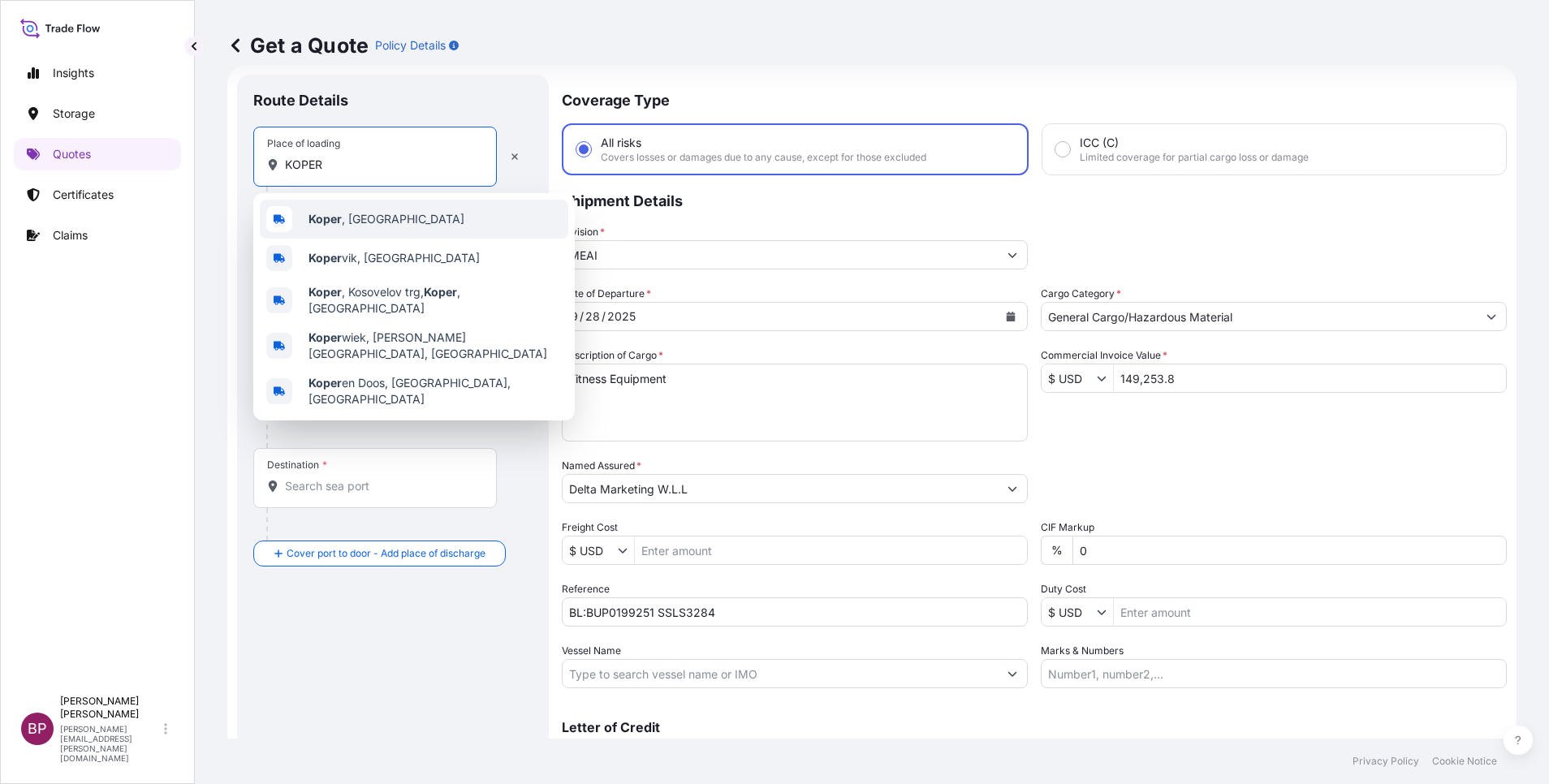
click at [405, 224] on div "Koper , [GEOGRAPHIC_DATA]" at bounding box center [414, 219] width 309 height 39
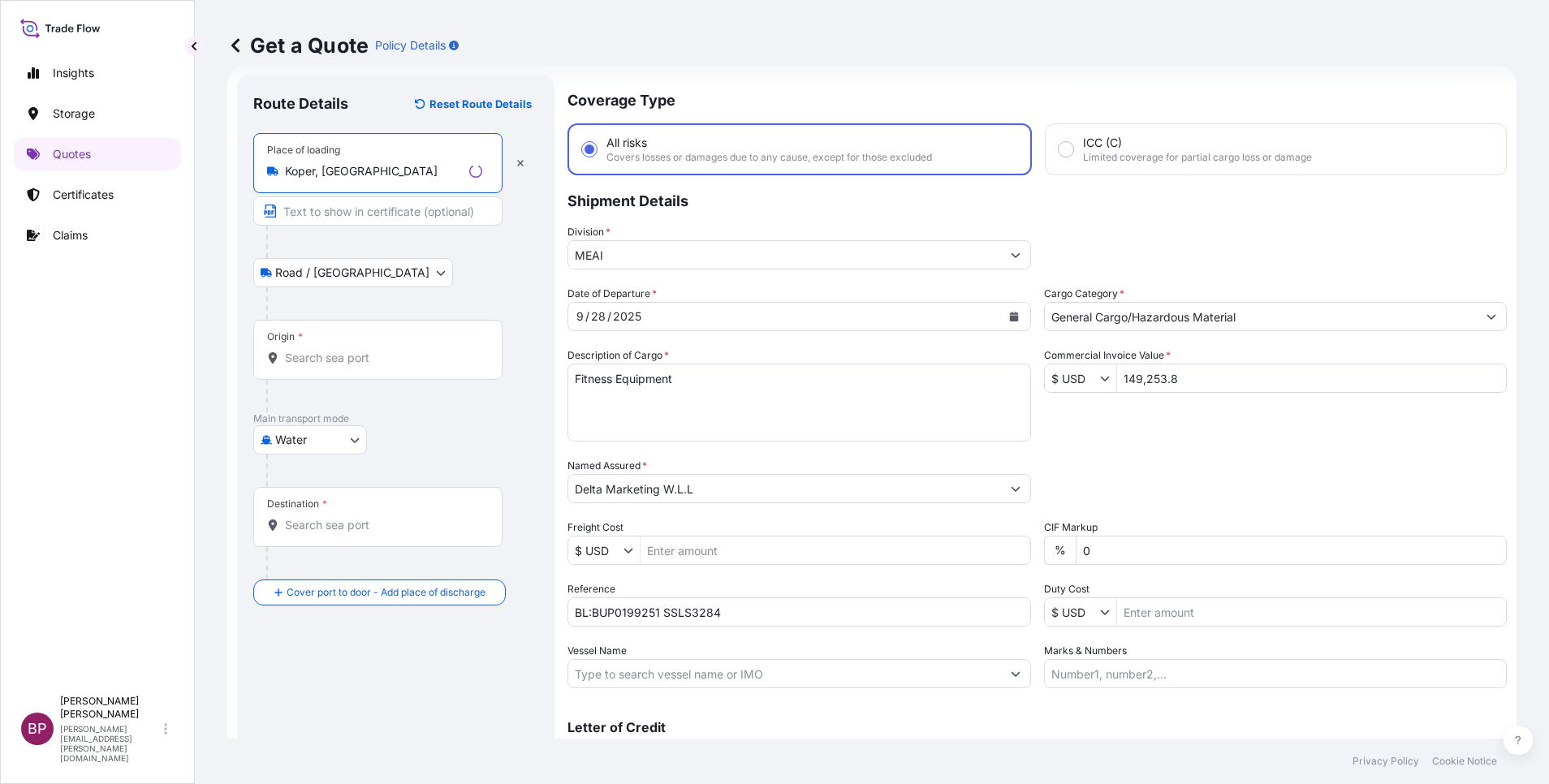
type input "Koper, [GEOGRAPHIC_DATA]"
click at [393, 364] on input "Origin *" at bounding box center [383, 357] width 197 height 16
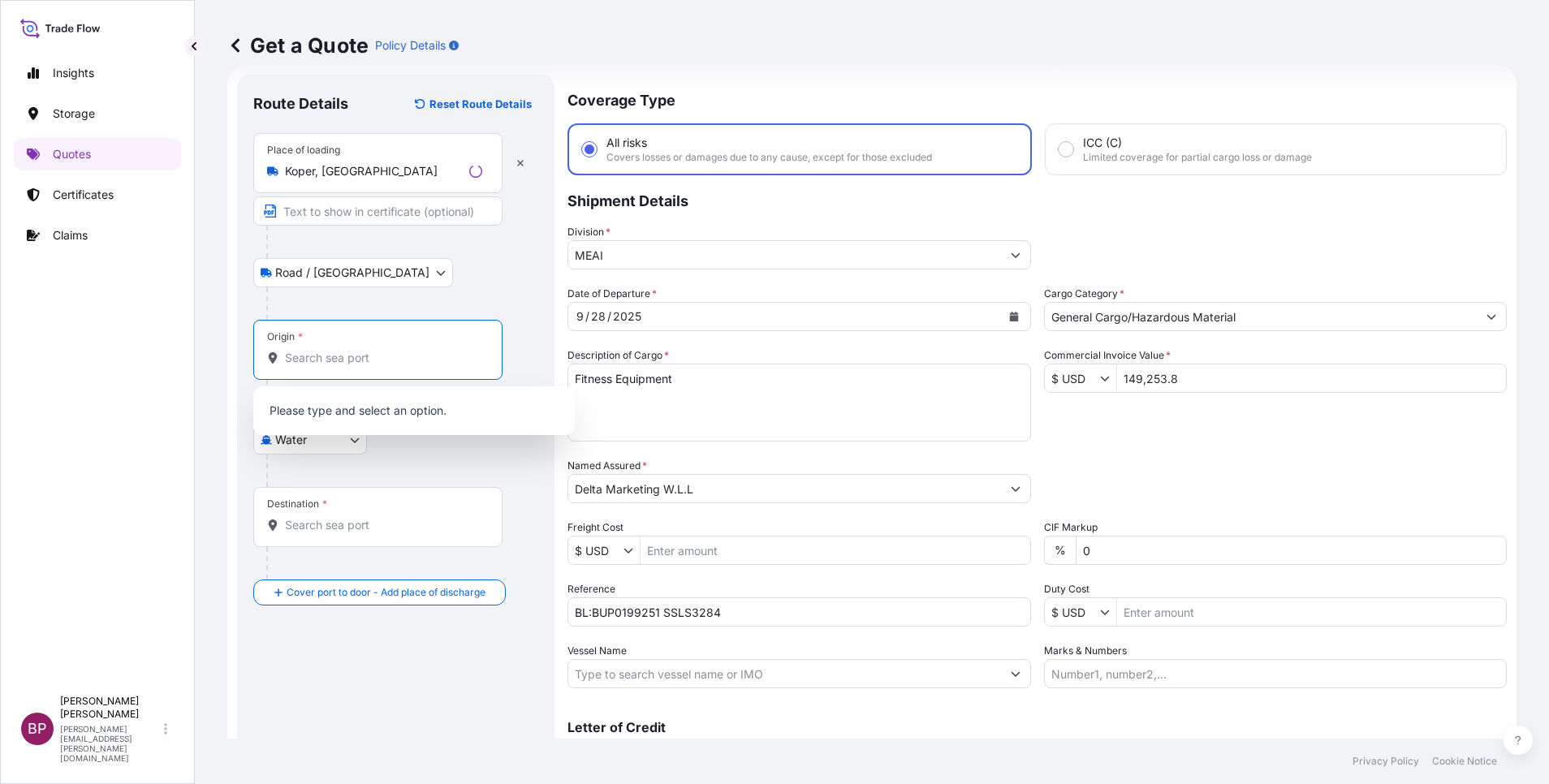
paste input "KOPER"
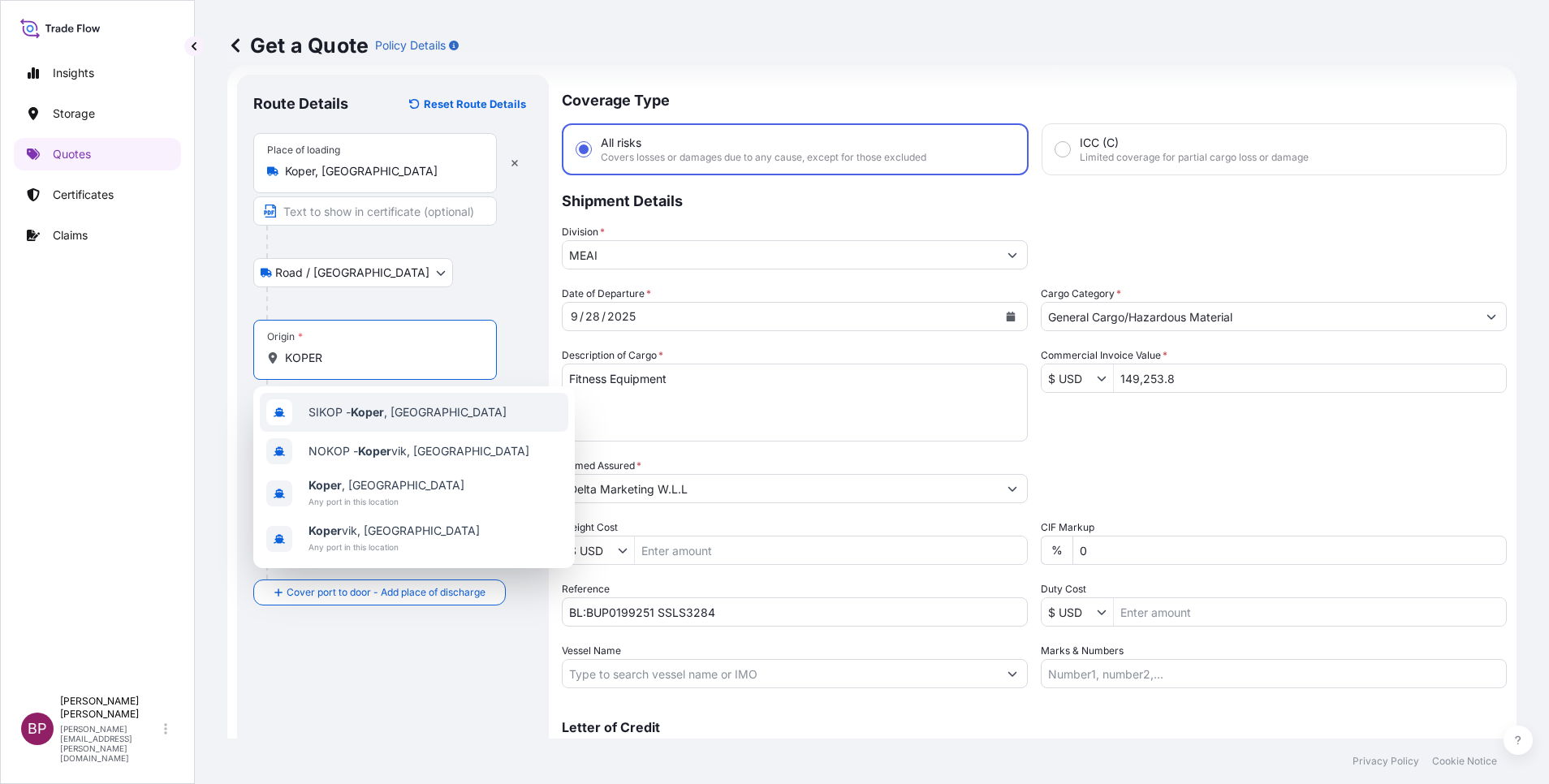
click at [418, 419] on span "[PERSON_NAME] , [GEOGRAPHIC_DATA]" at bounding box center [408, 412] width 198 height 16
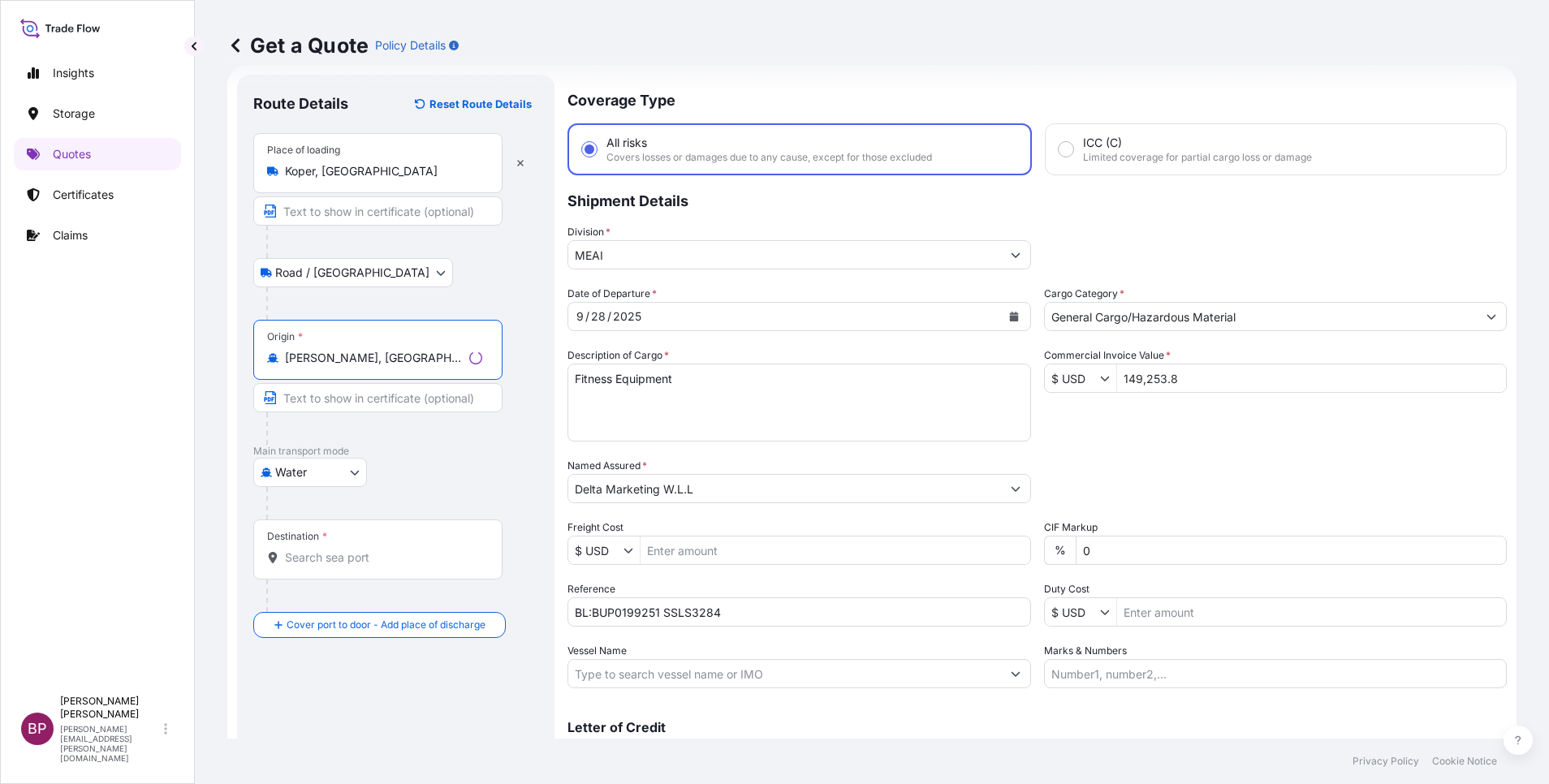
type input "[PERSON_NAME], [GEOGRAPHIC_DATA]"
click at [366, 549] on input "Destination *" at bounding box center [383, 557] width 197 height 16
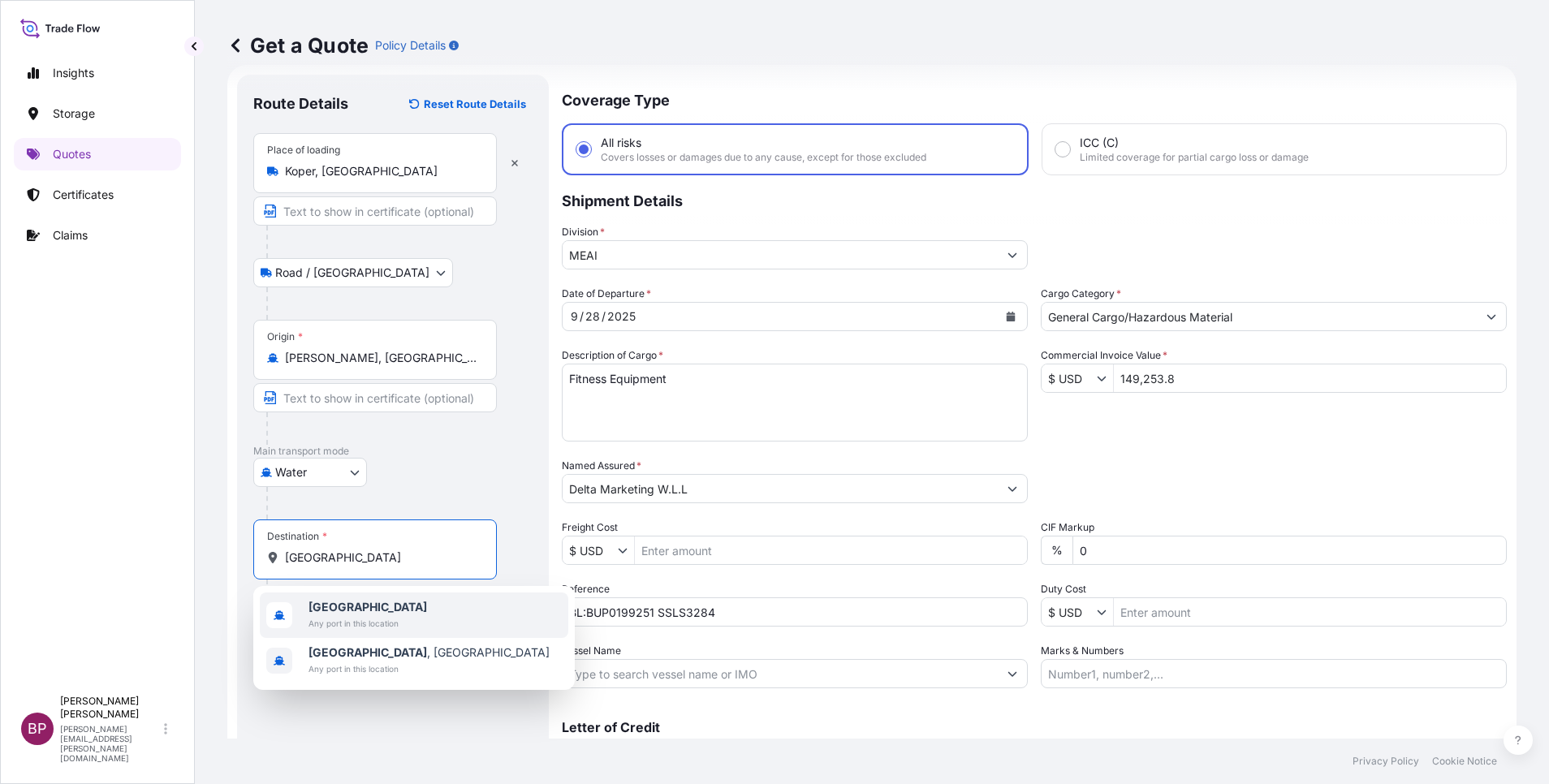
click at [407, 622] on div "[GEOGRAPHIC_DATA] Any port in this location" at bounding box center [414, 615] width 309 height 45
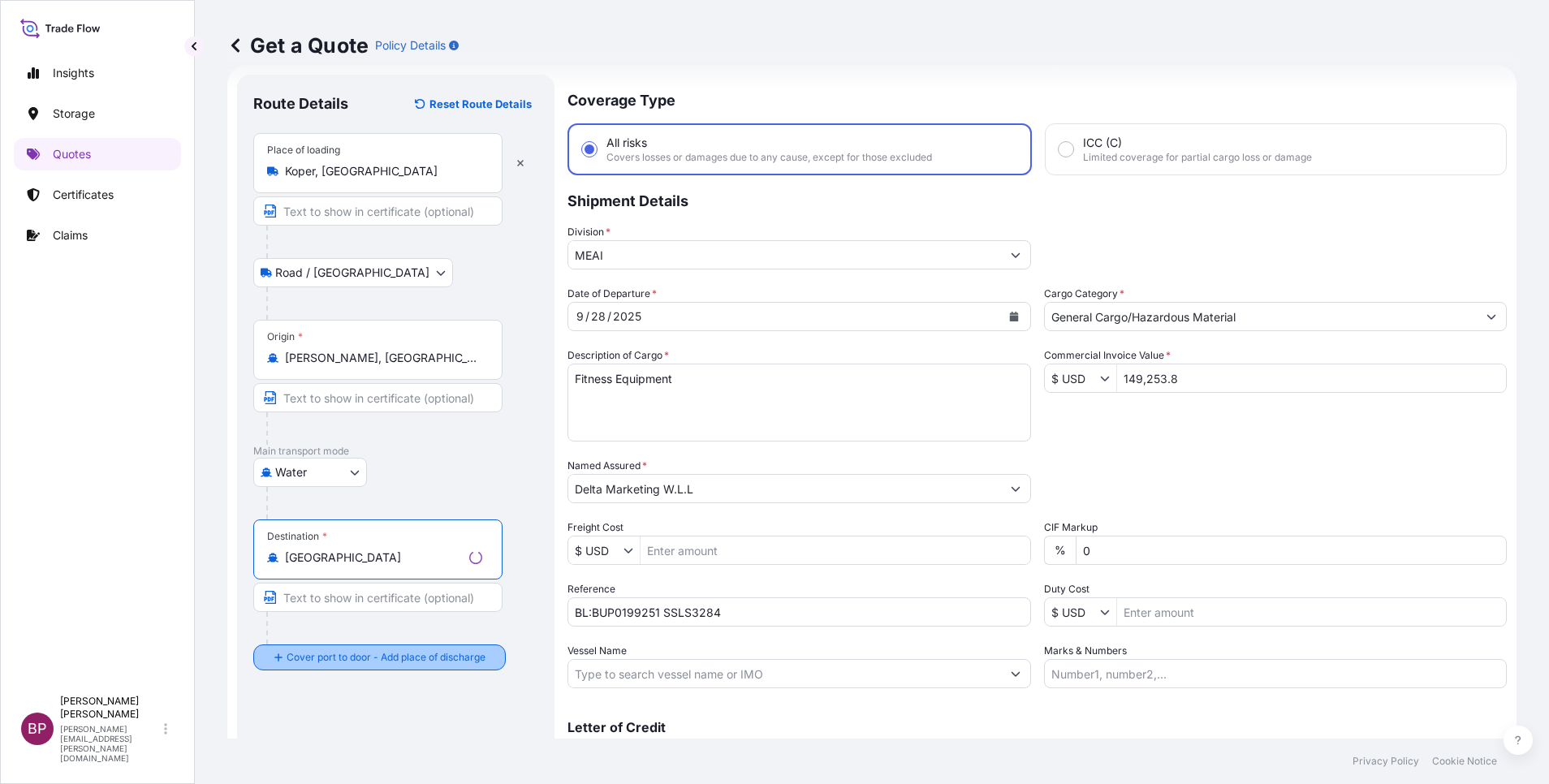
type input "[GEOGRAPHIC_DATA]"
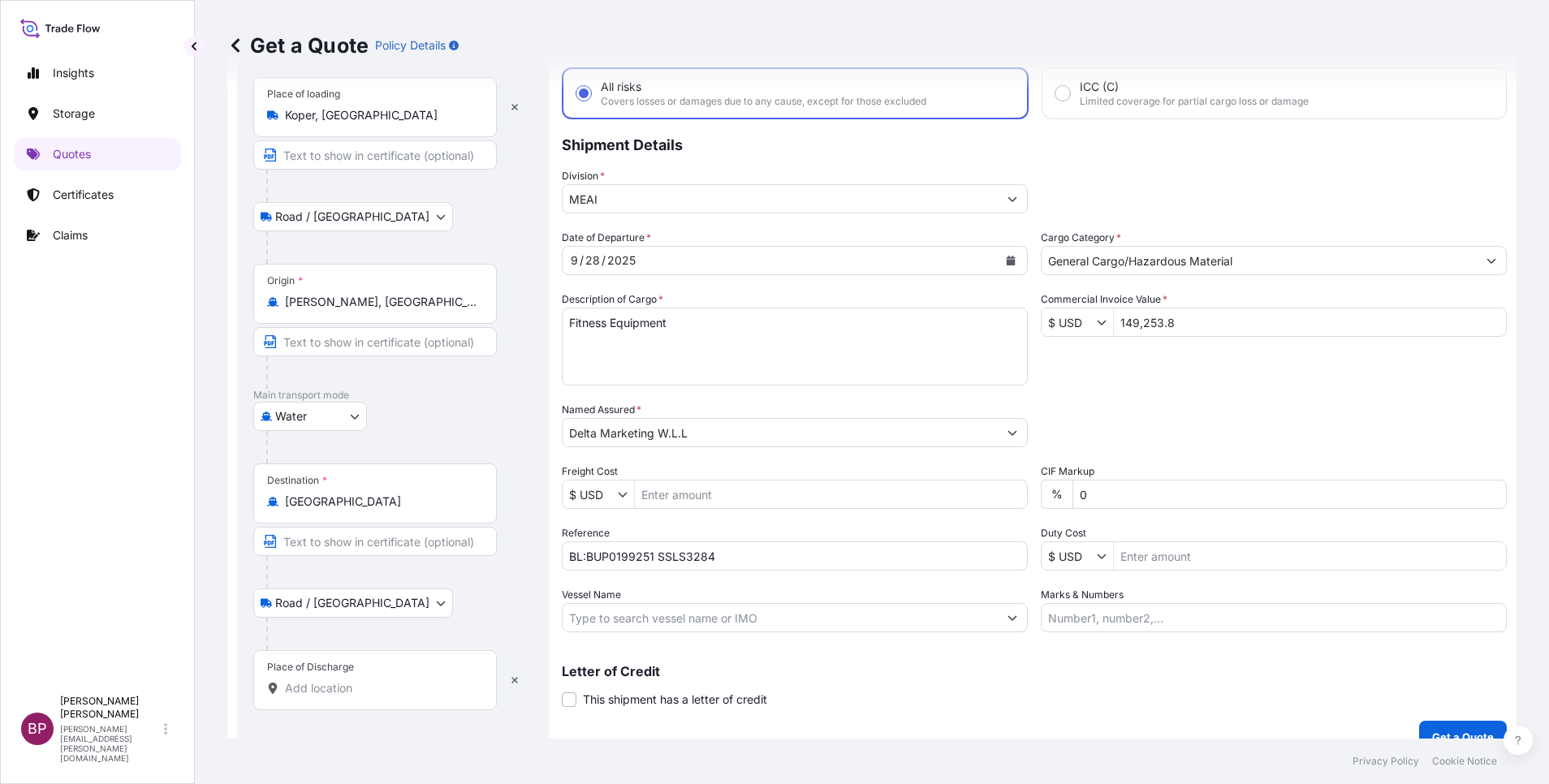
scroll to position [107, 0]
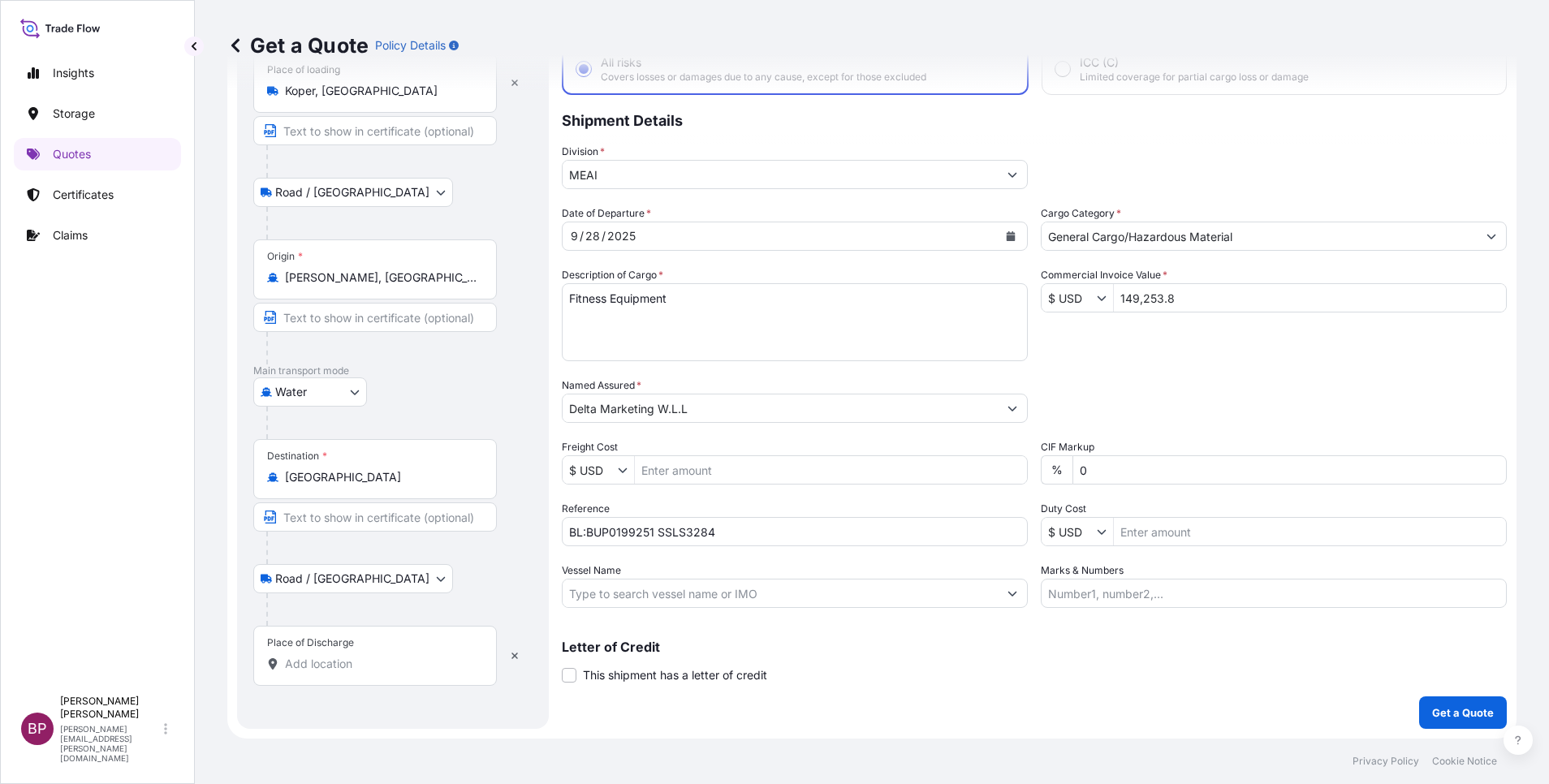
click at [357, 663] on input "Place of Discharge" at bounding box center [381, 664] width 192 height 16
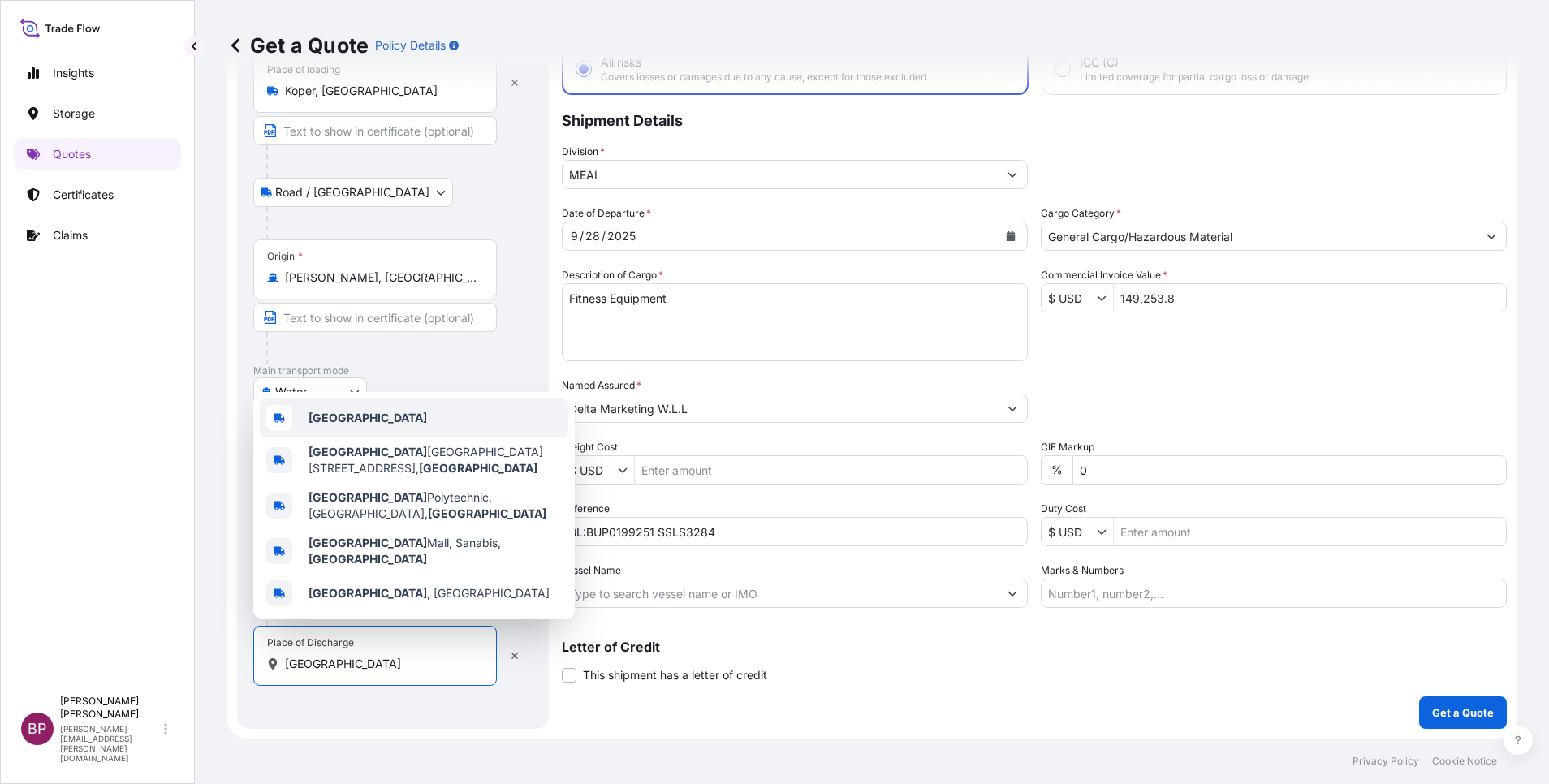
click at [381, 438] on div "[GEOGRAPHIC_DATA]" at bounding box center [414, 418] width 309 height 39
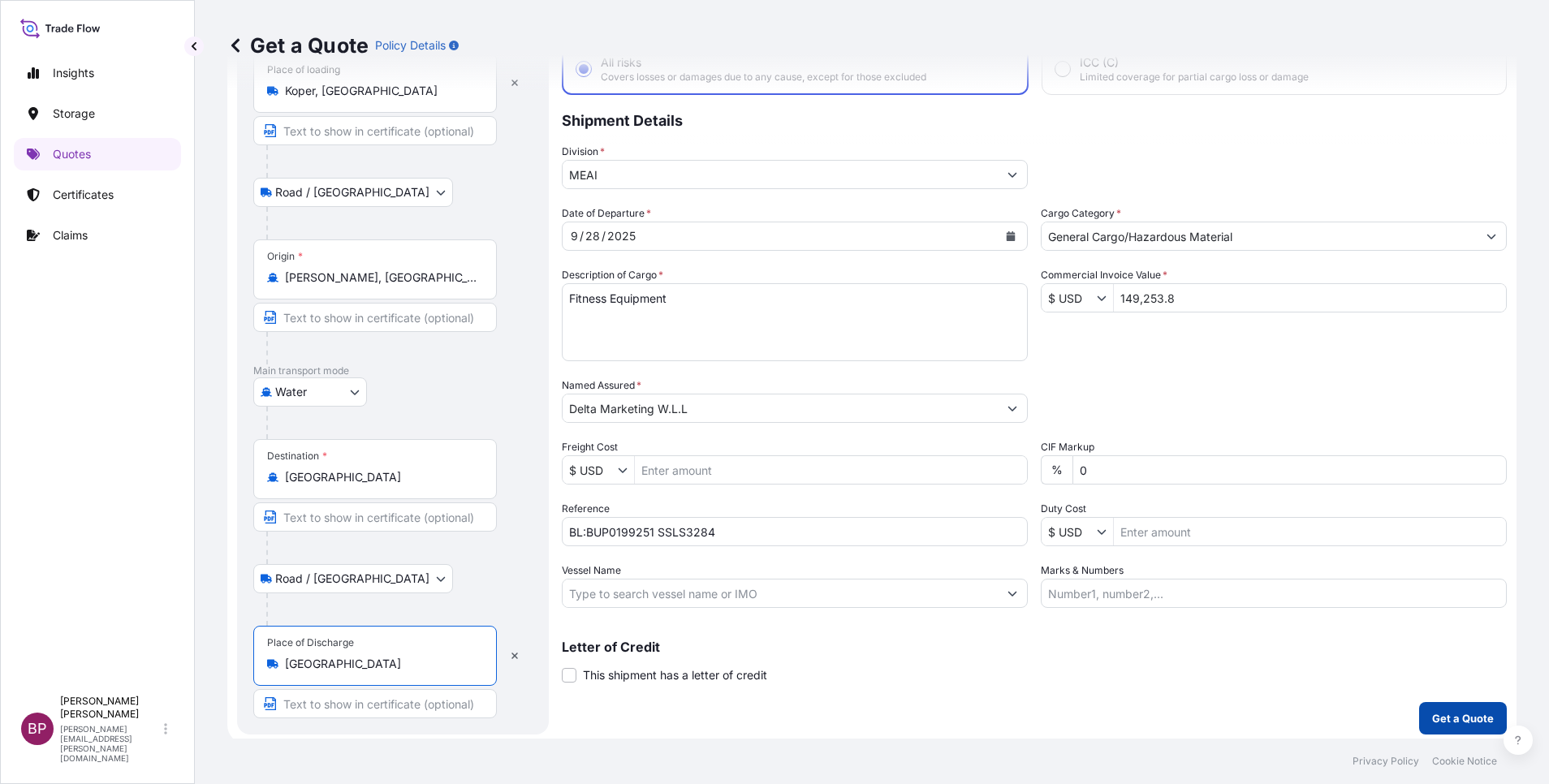
type input "[GEOGRAPHIC_DATA]"
click at [1435, 723] on p "Get a Quote" at bounding box center [1463, 717] width 61 height 16
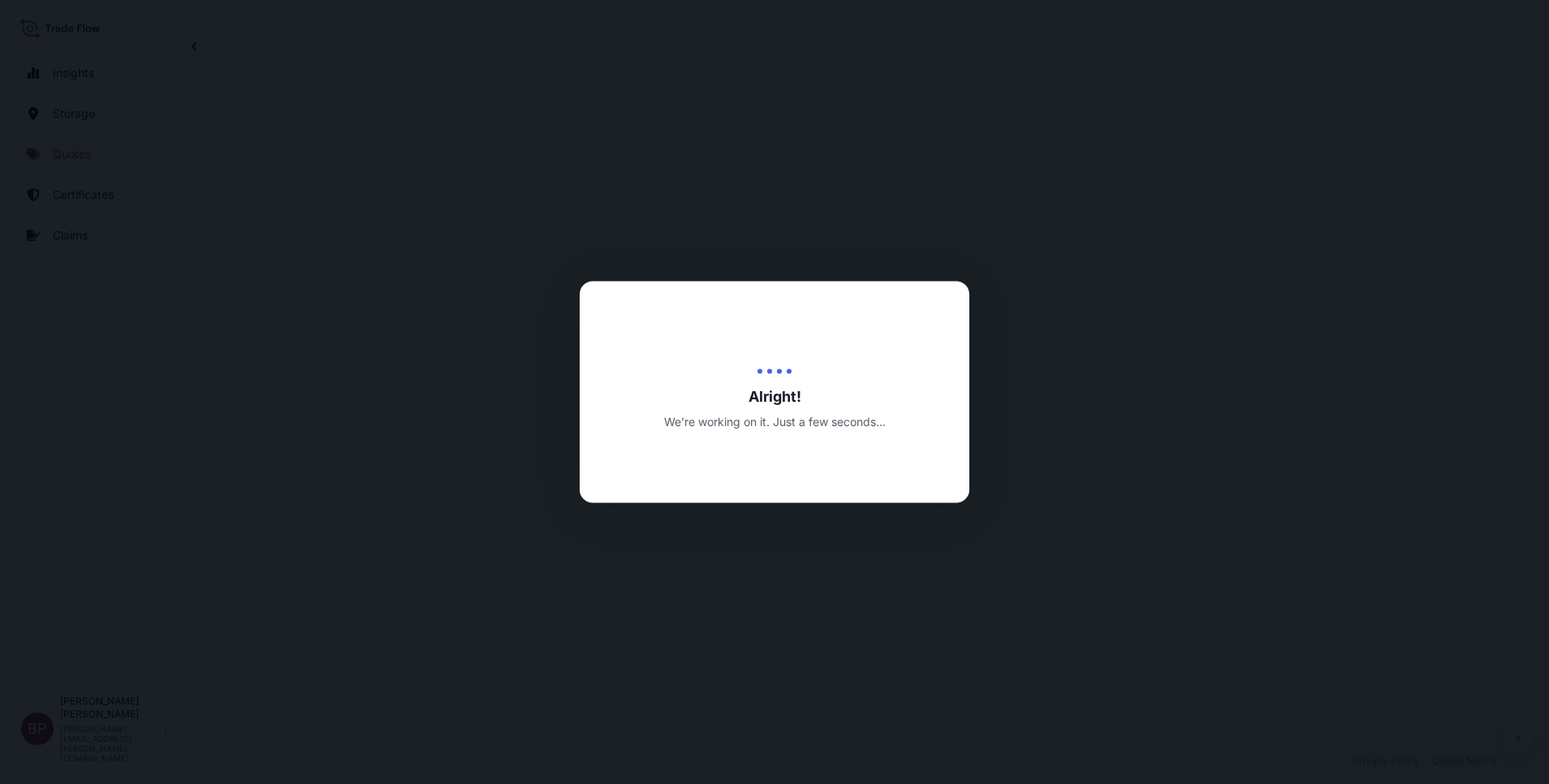
select select "Road / [GEOGRAPHIC_DATA]"
select select "Water"
select select "Road / [GEOGRAPHIC_DATA]"
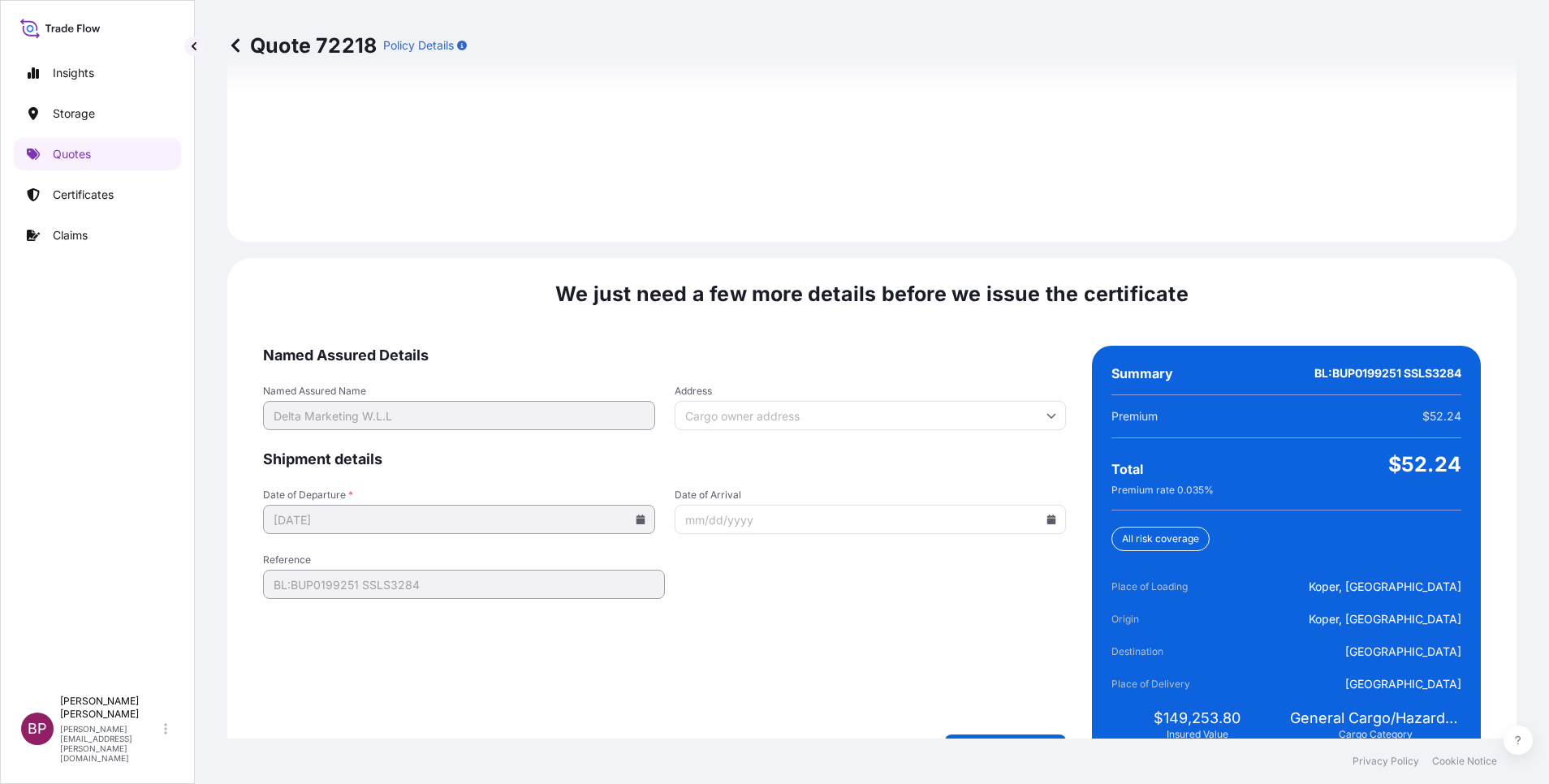
scroll to position [2406, 0]
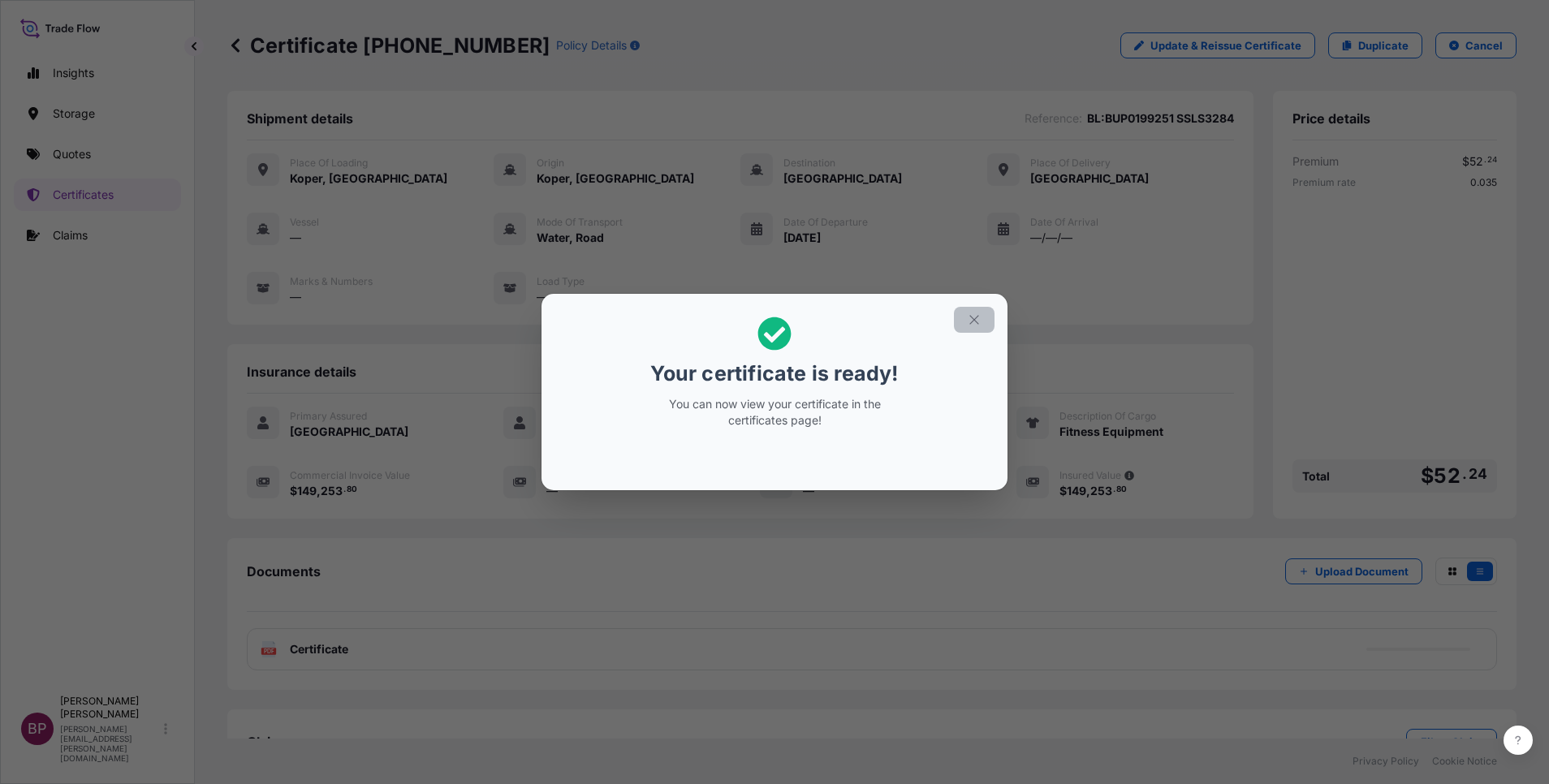
click at [976, 326] on icon "button" at bounding box center [974, 319] width 15 height 15
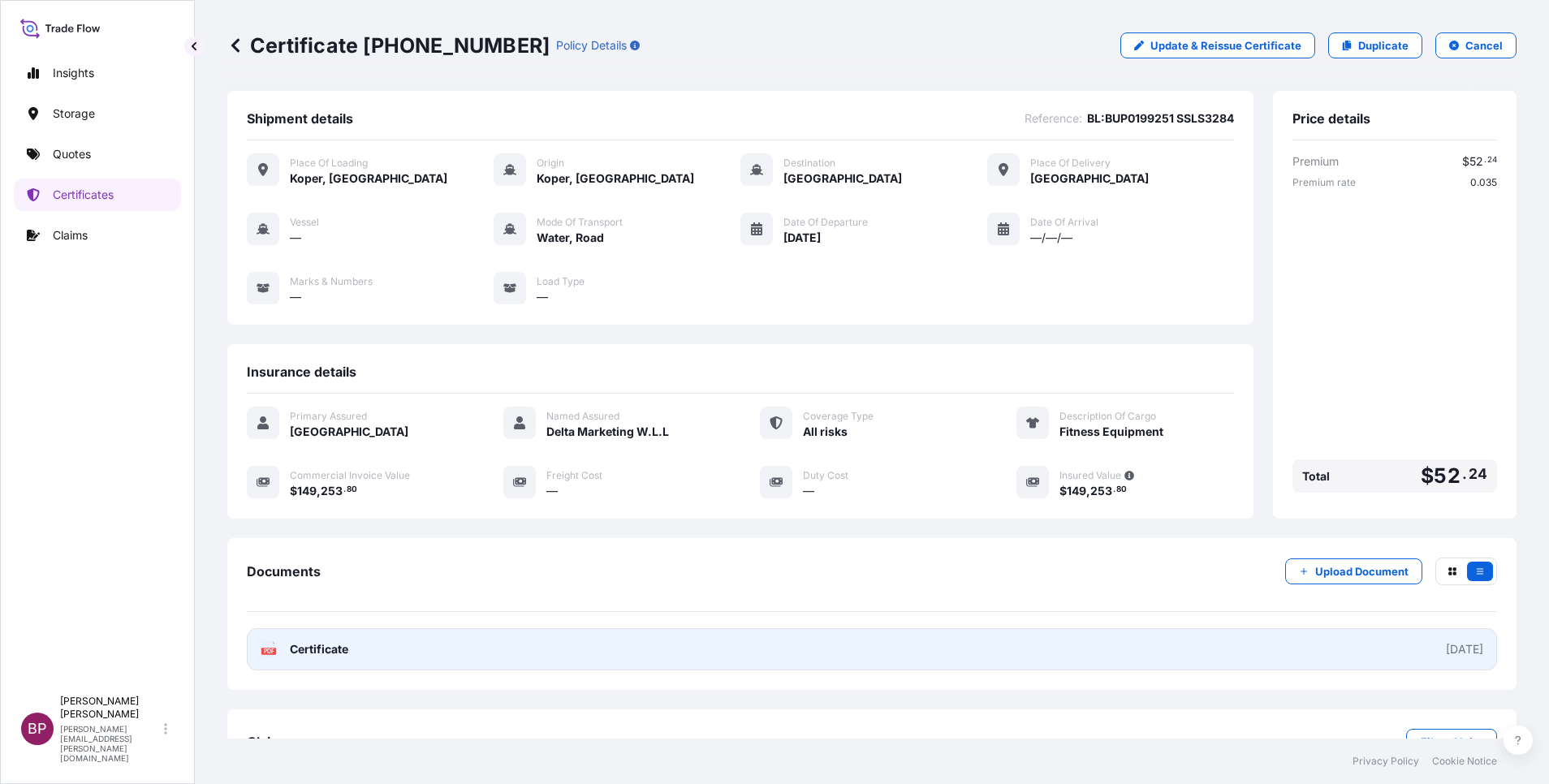
click at [339, 651] on span "Certificate" at bounding box center [319, 649] width 59 height 16
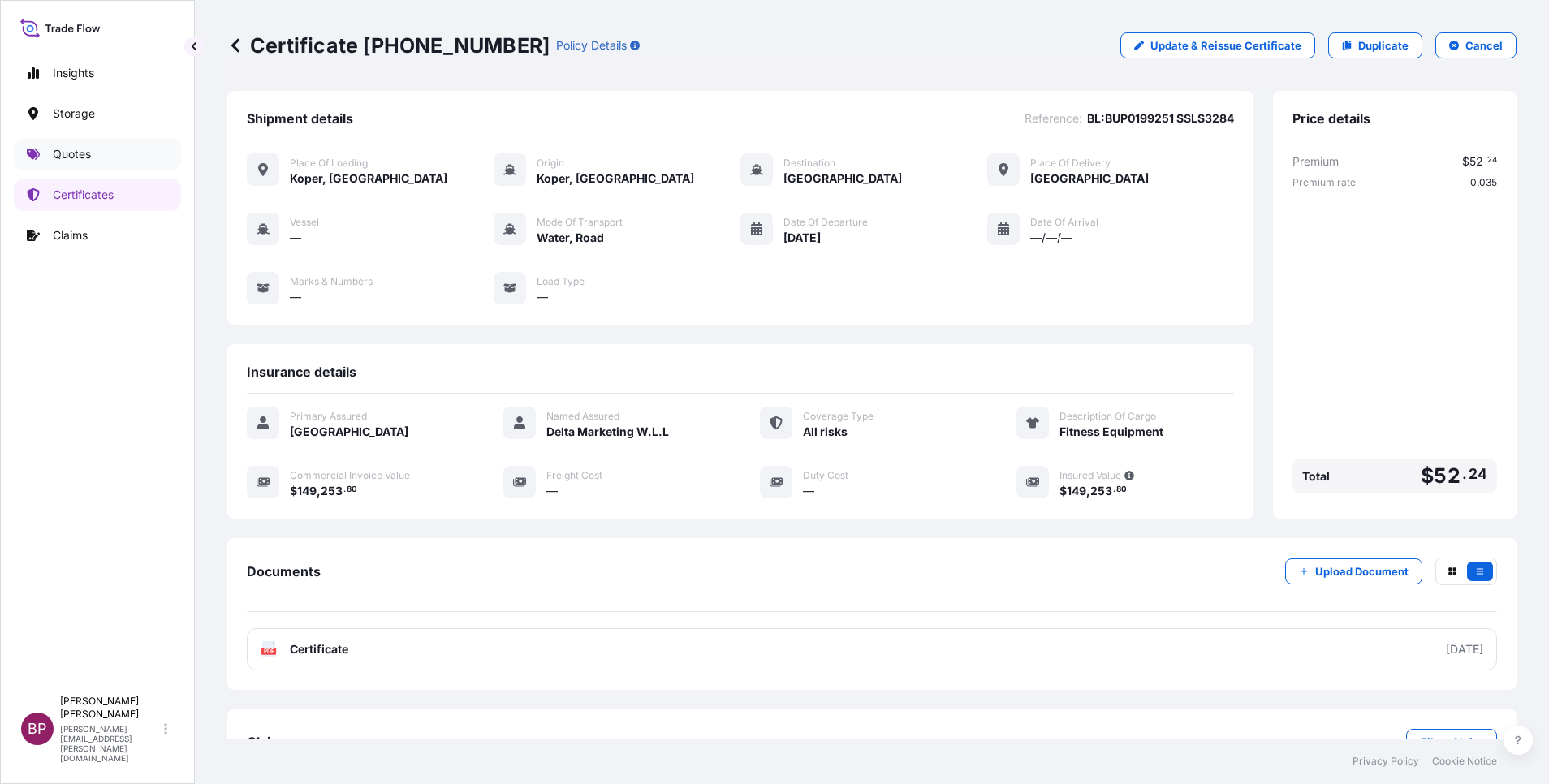
click at [94, 159] on link "Quotes" at bounding box center [97, 154] width 167 height 32
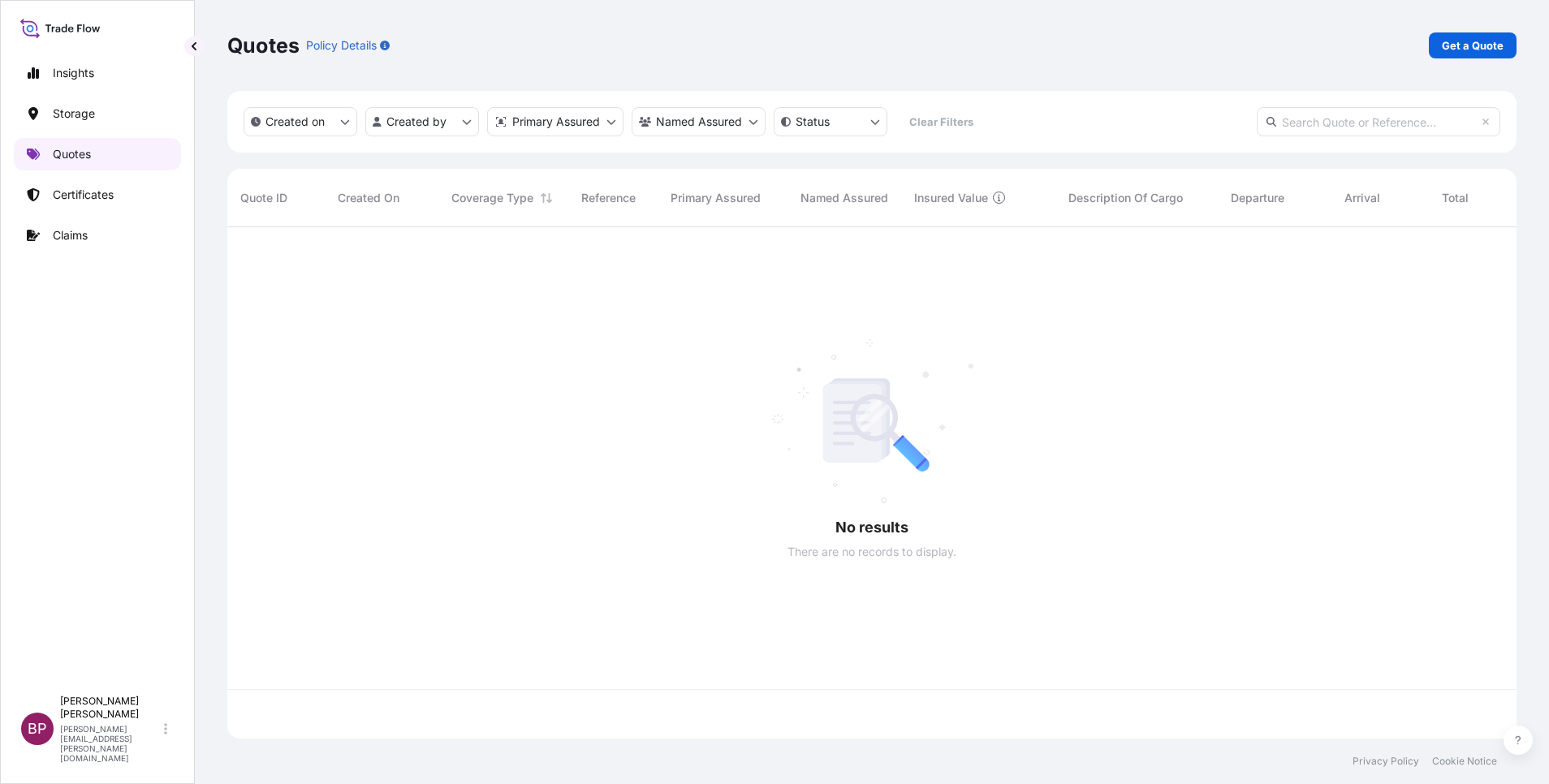
scroll to position [502, 1271]
click at [1497, 47] on p "Get a Quote" at bounding box center [1473, 45] width 61 height 16
select select "Water"
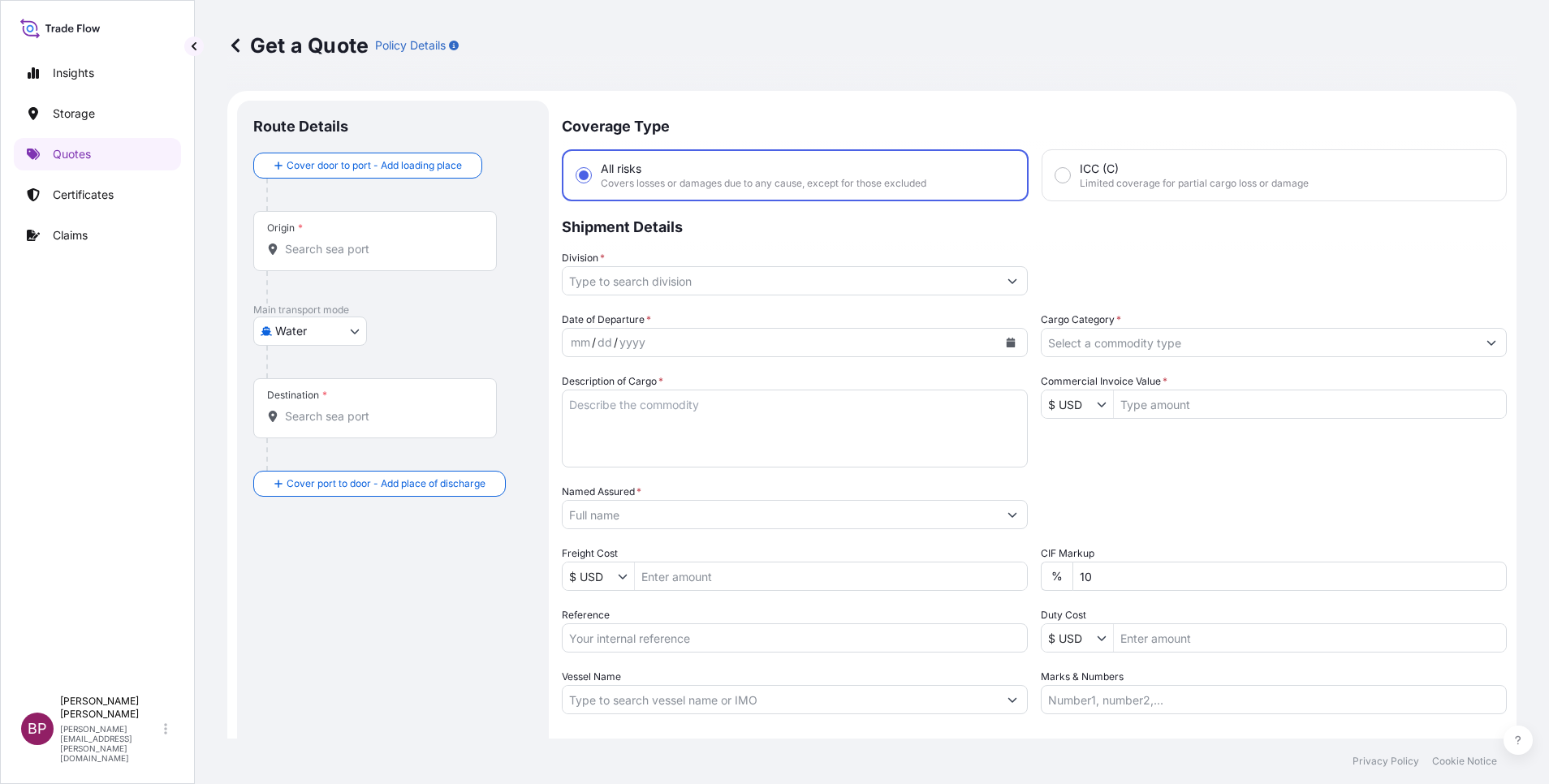
scroll to position [26, 0]
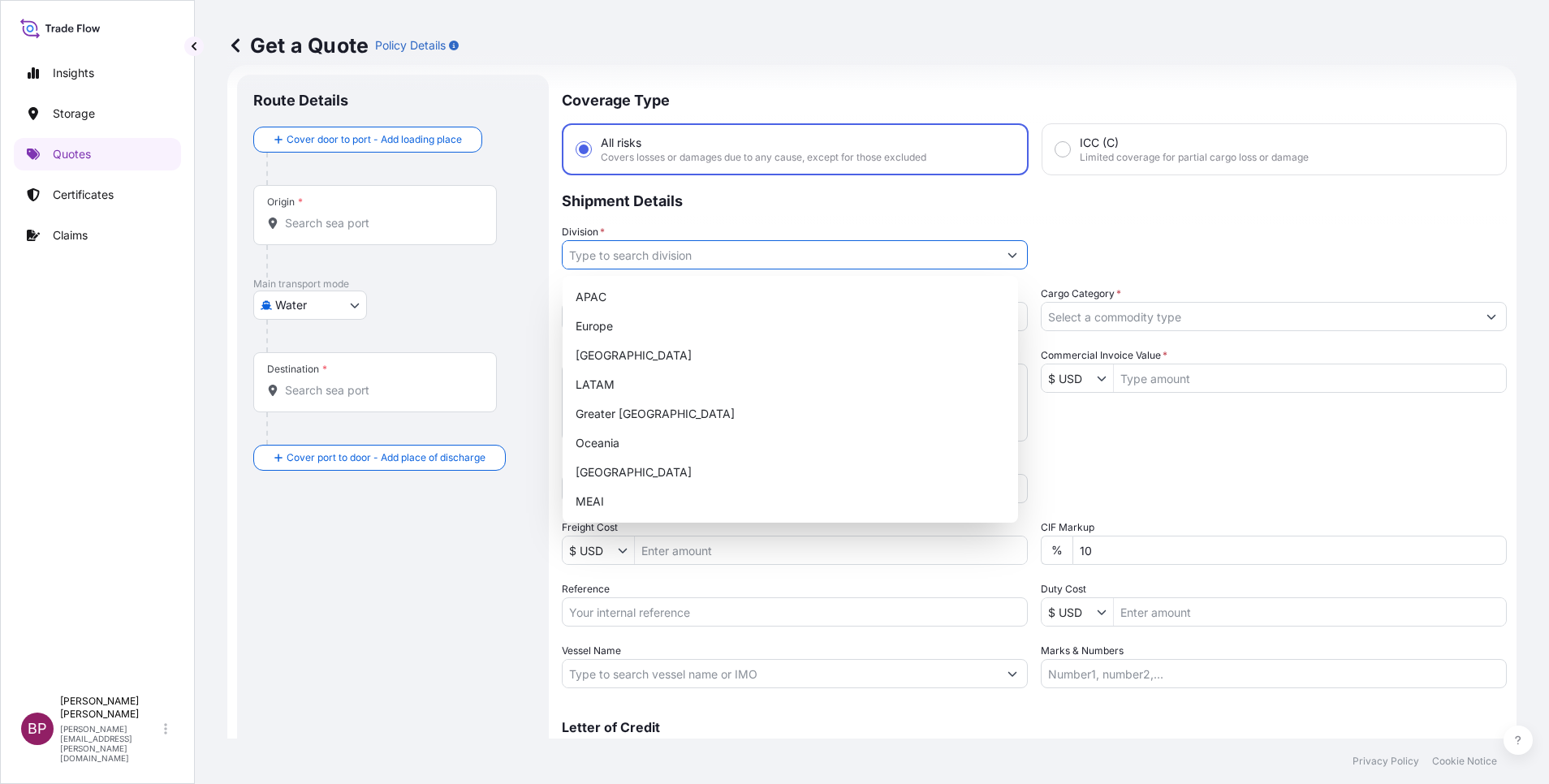
click at [998, 256] on button "Show suggestions" at bounding box center [1012, 255] width 29 height 29
click at [672, 501] on div "MEAI" at bounding box center [790, 502] width 443 height 29
type input "MEAI"
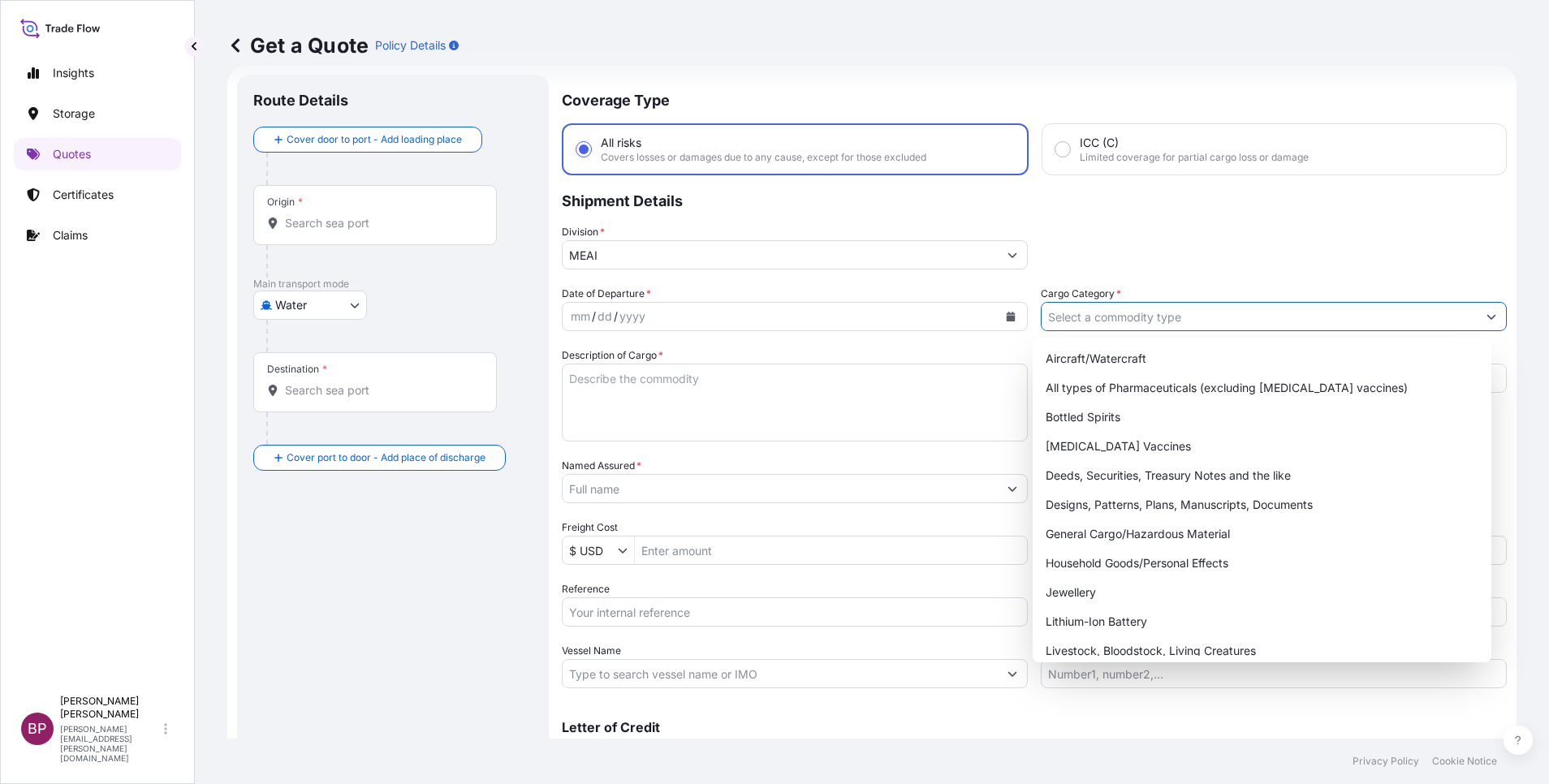
click at [1303, 315] on input "Cargo Category *" at bounding box center [1260, 317] width 435 height 29
click at [1135, 535] on div "General Cargo/Hazardous Material" at bounding box center [1262, 534] width 445 height 29
type input "General Cargo/Hazardous Material"
click at [645, 613] on input "Reference" at bounding box center [795, 612] width 466 height 29
paste input "SSLS3235"
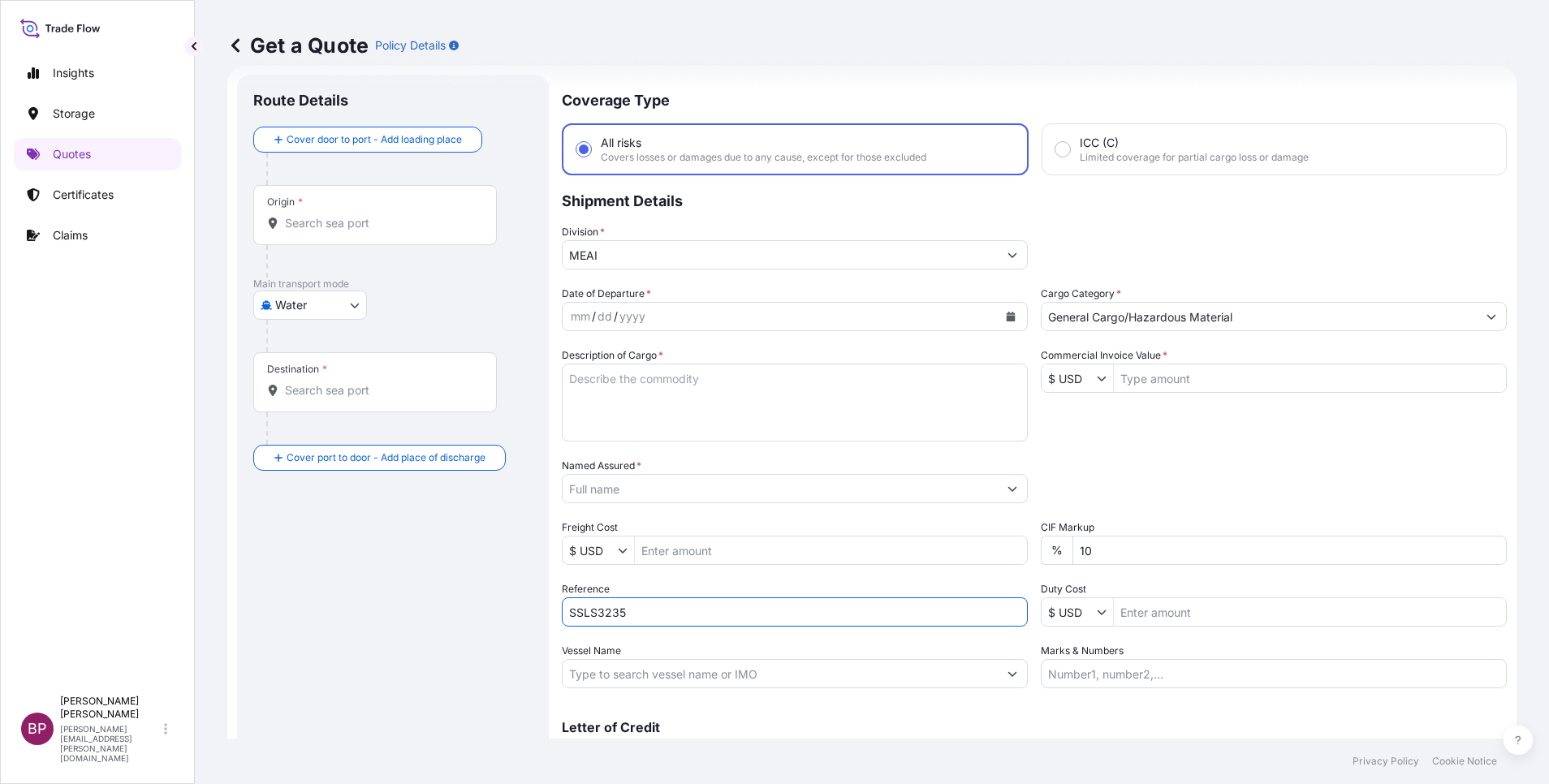
type input "SSLS3235"
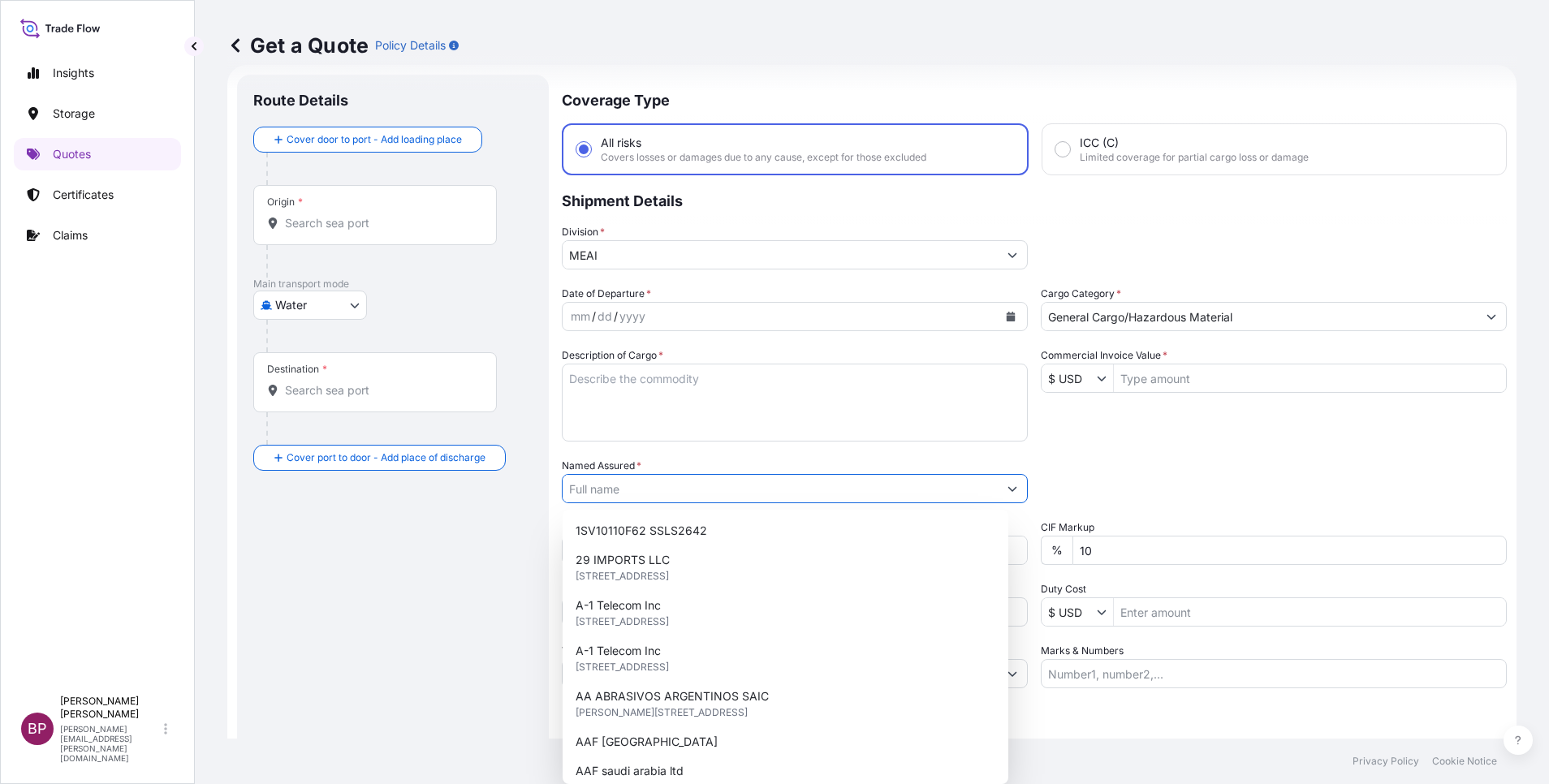
click at [725, 490] on input "Named Assured *" at bounding box center [780, 489] width 435 height 29
paste input "Delta Marketing Co. Ltd"
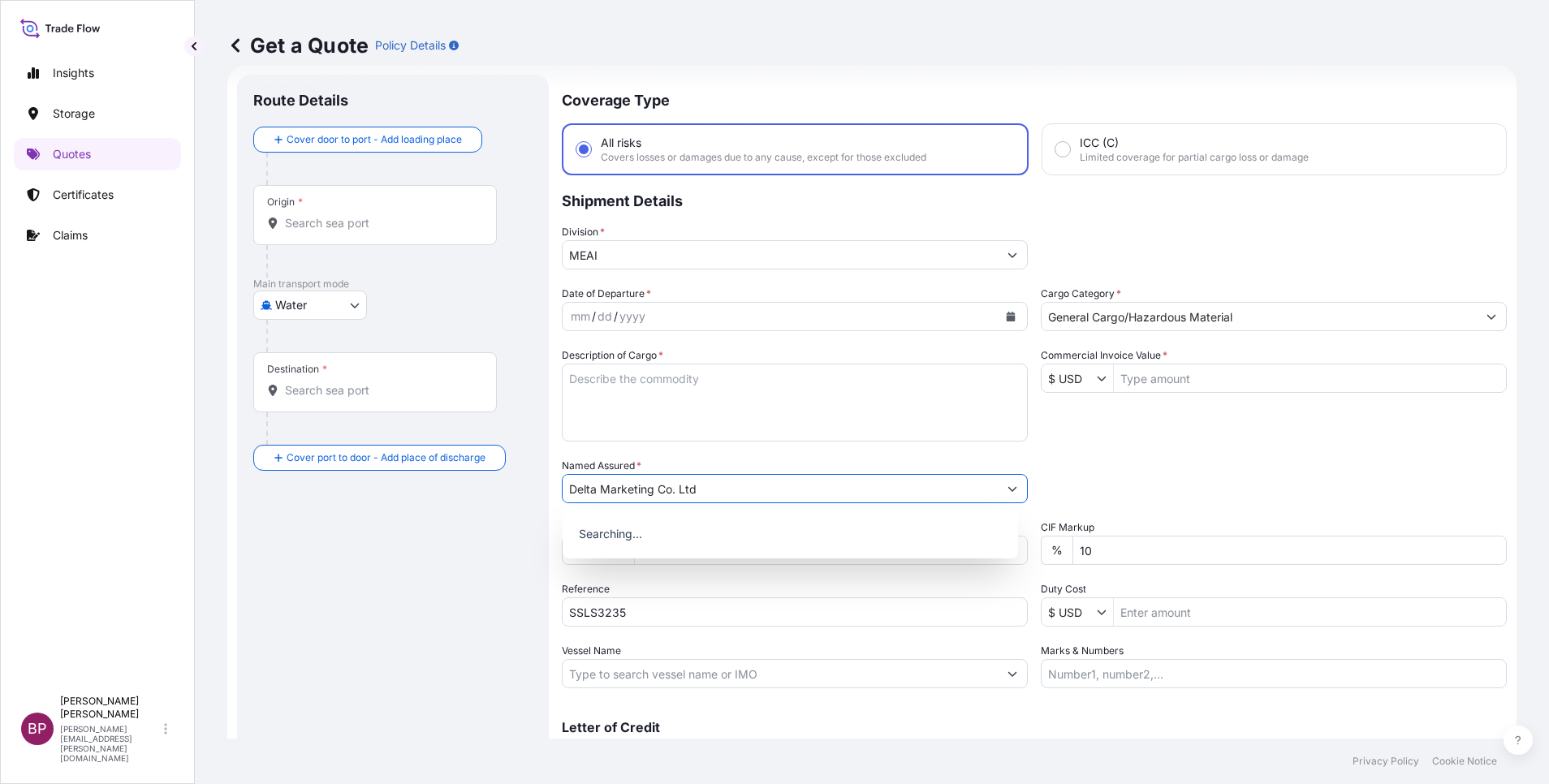
type input "Delta Marketing Co. Ltd"
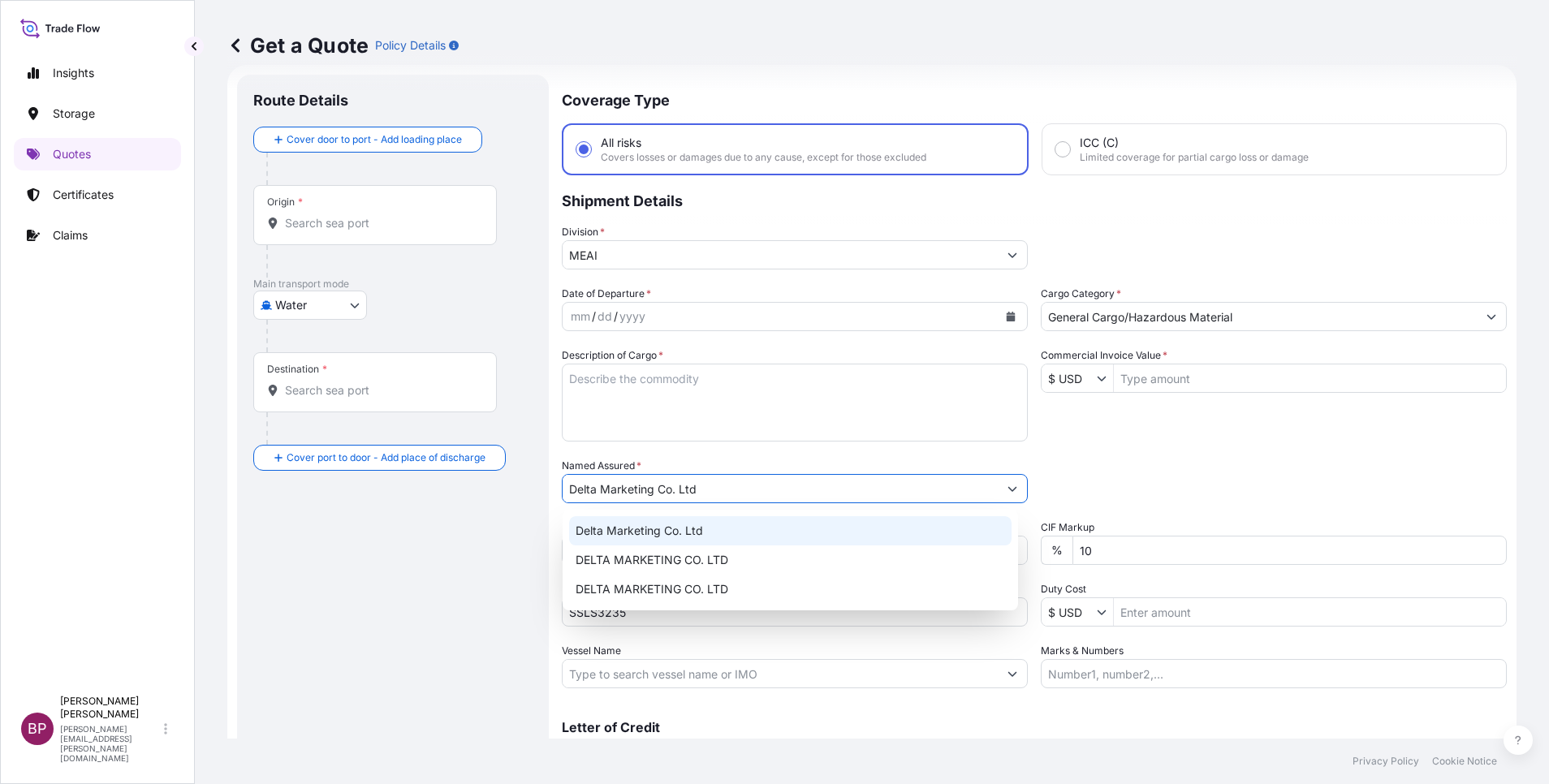
click at [672, 415] on textarea "Description of Cargo *" at bounding box center [795, 402] width 466 height 78
paste textarea "Fitness Equipment S50515144067 S50515144592 S50515144715 S50515145038 S50515144…"
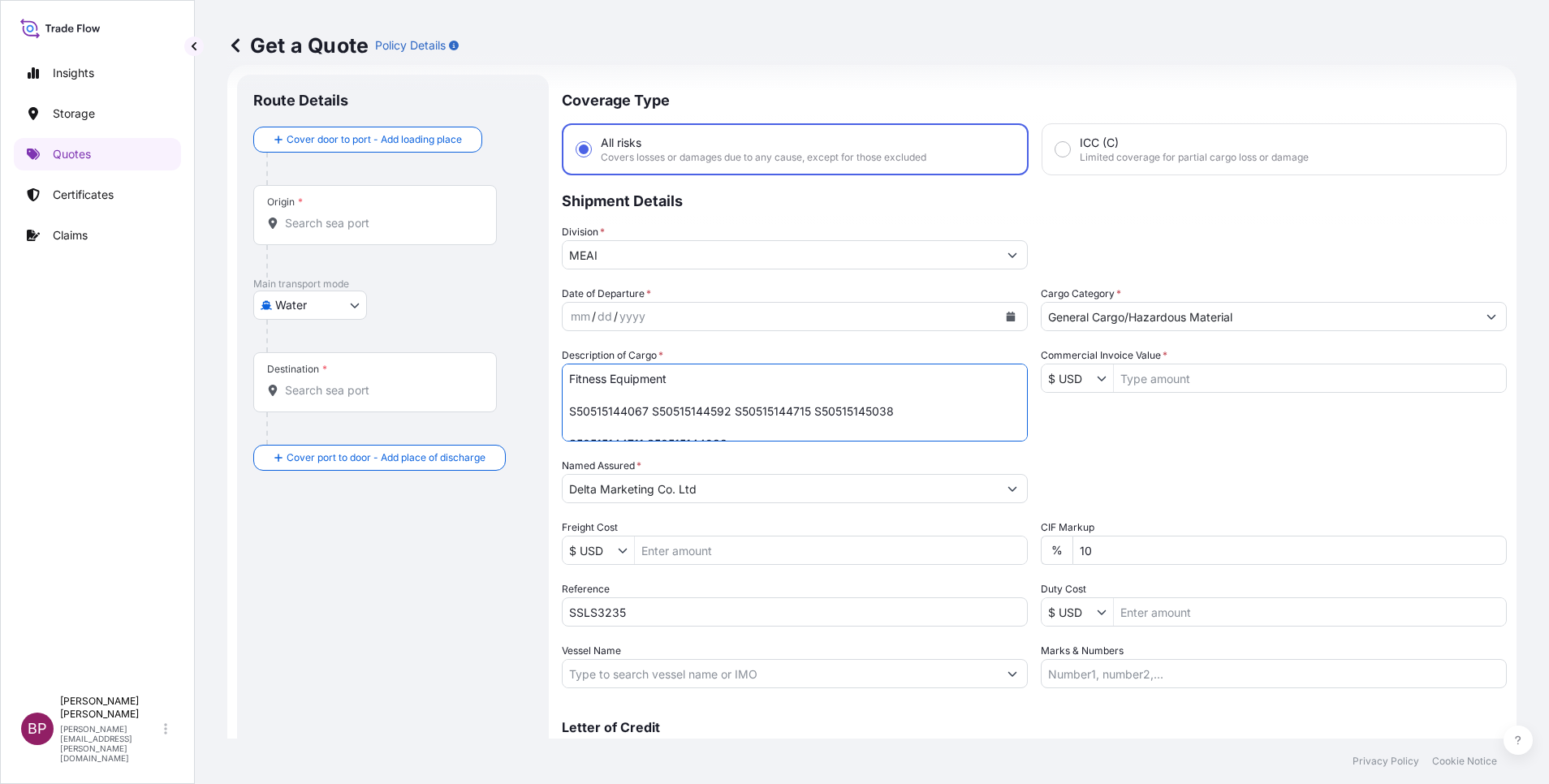
scroll to position [42, 0]
click at [815, 397] on textarea "Fitness Equipment S50515144067 S50515144592 S50515144715 S50515145038 S50515144…" at bounding box center [795, 402] width 466 height 78
click at [911, 381] on textarea "Fitness Equipment S50515144067 S50515144592 S50515144715 S50515145038 S50515144…" at bounding box center [795, 402] width 466 height 78
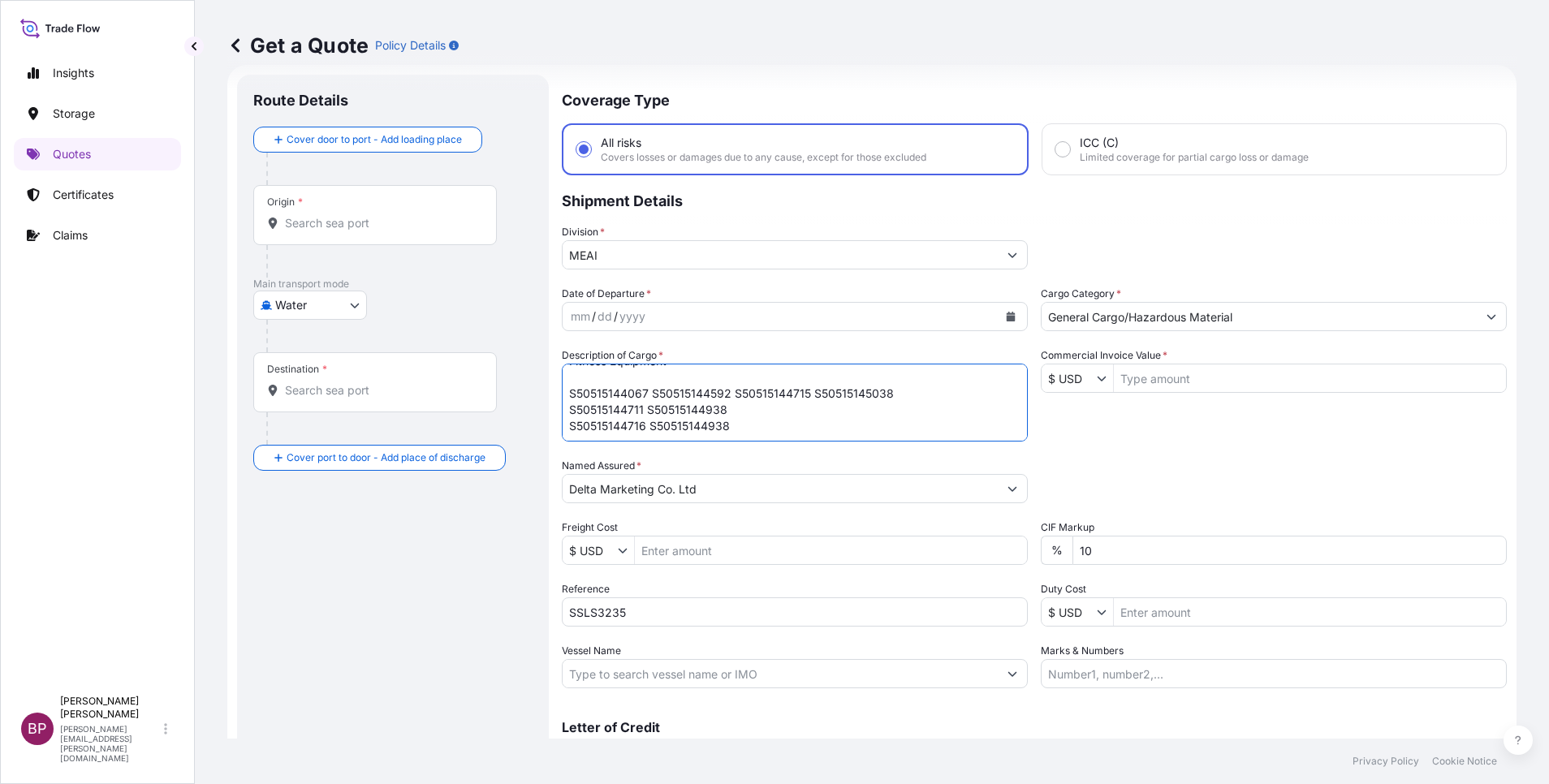
click at [892, 380] on textarea "Fitness Equipment S50515144067 S50515144592 S50515144715 S50515145038 S50515144…" at bounding box center [795, 402] width 466 height 78
click at [854, 424] on textarea "Fitness Equipment S50515144067 S50515144592 S50515144715 S50515145038 S50515144…" at bounding box center [795, 402] width 466 height 78
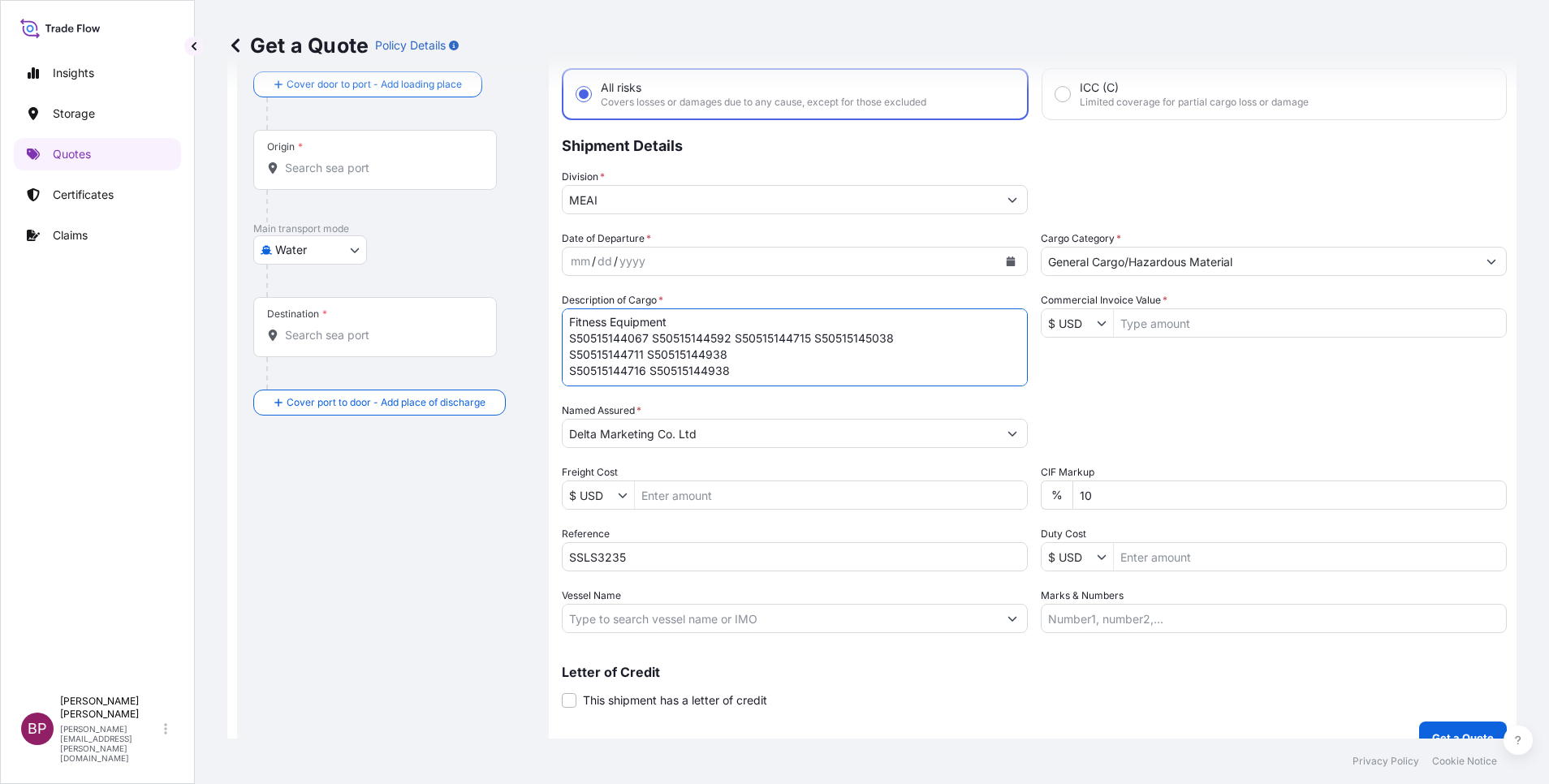
scroll to position [107, 0]
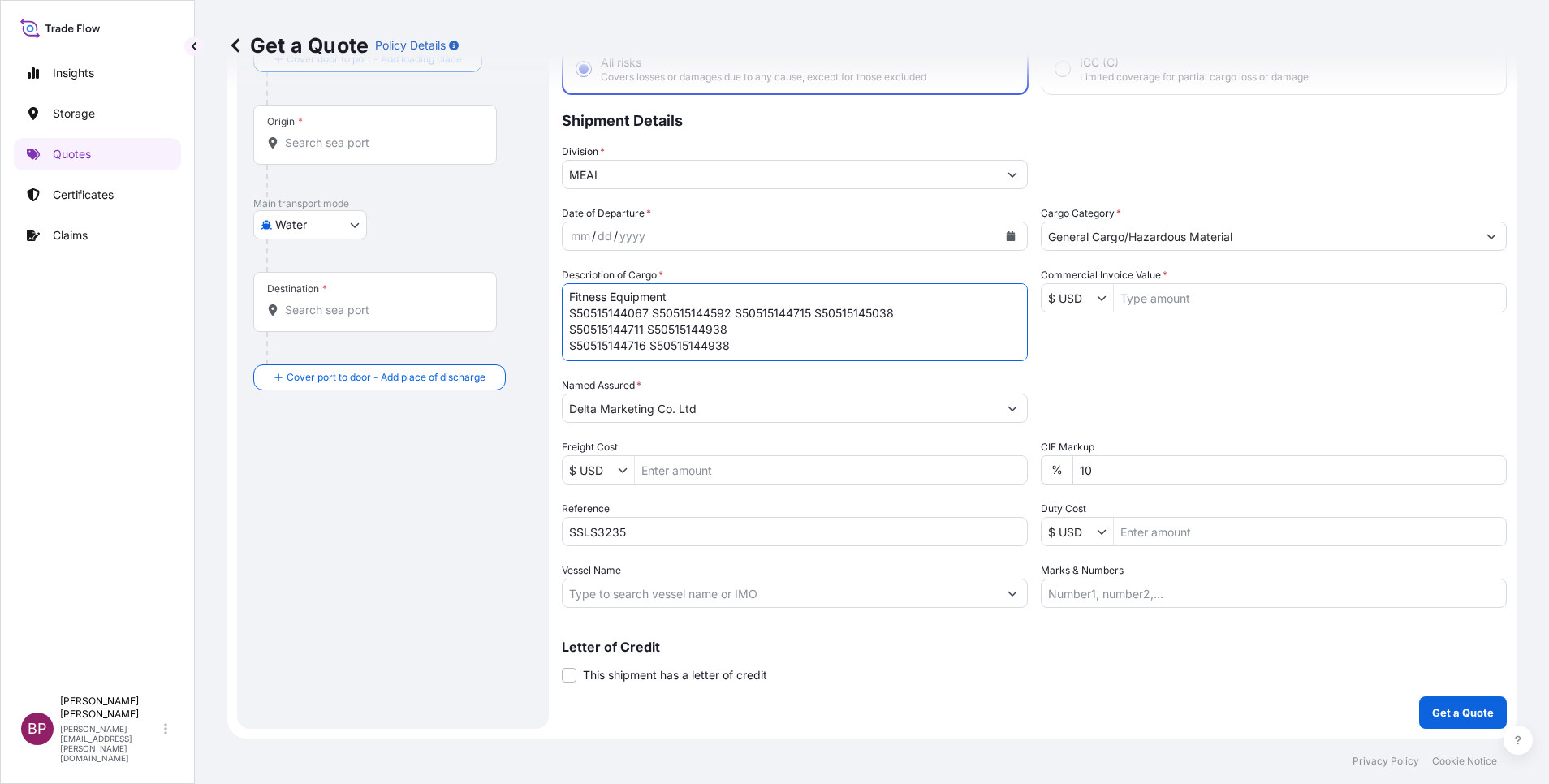
type textarea "Fitness Equipment S50515144067 S50515144592 S50515144715 S50515145038 S50515144…"
drag, startPoint x: 1169, startPoint y: 305, endPoint x: 1175, endPoint y: 394, distance: 89.2
click at [1170, 305] on input "Commercial Invoice Value *" at bounding box center [1310, 298] width 393 height 29
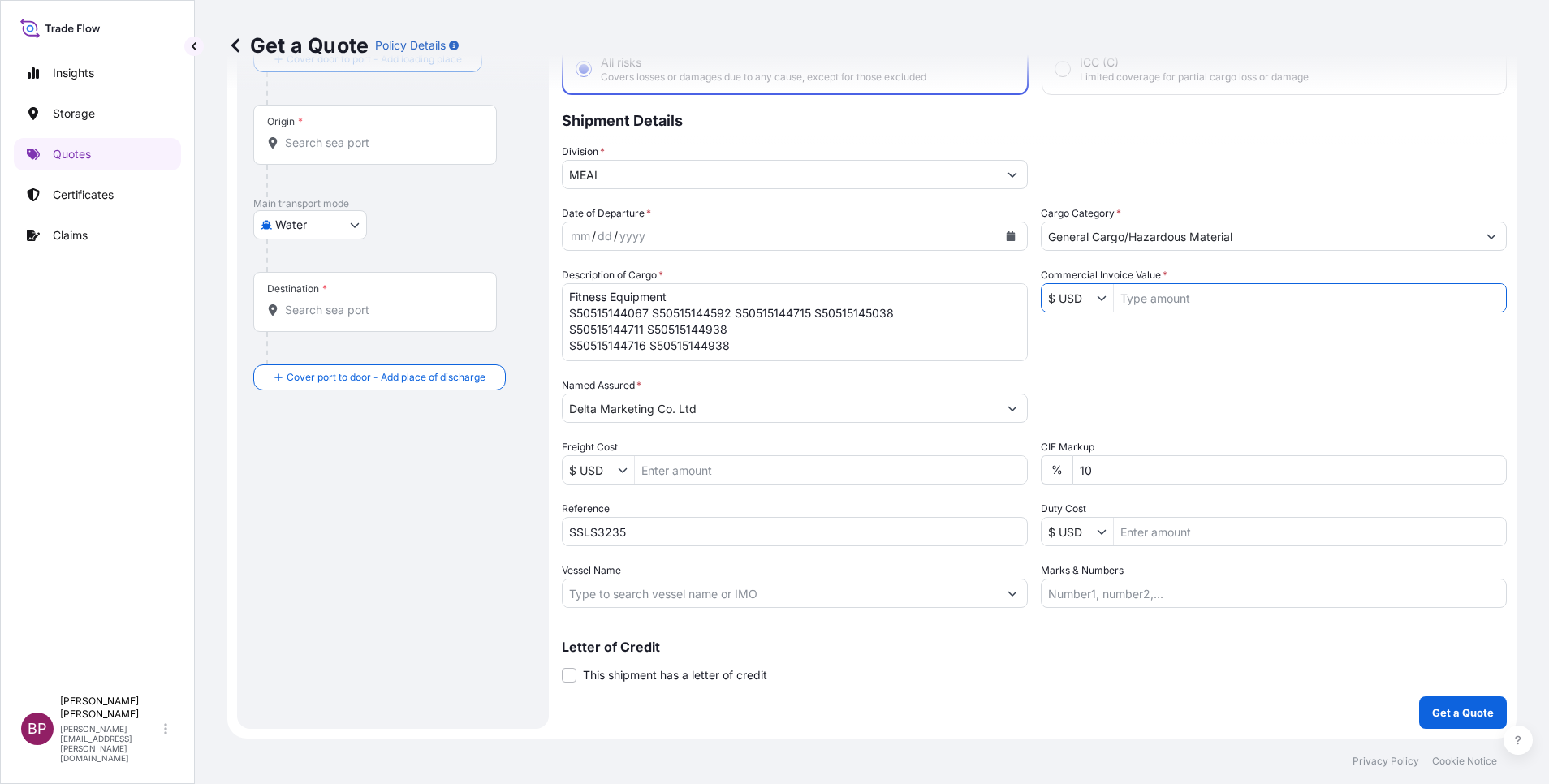
paste input "222355.25"
type input "222,355.25"
drag, startPoint x: 1111, startPoint y: 477, endPoint x: 626, endPoint y: 433, distance: 487.0
click at [822, 450] on div "Date of Departure * mm / dd / yyyy Cargo Category * General Cargo/Hazardous Mat…" at bounding box center [1034, 407] width 945 height 403
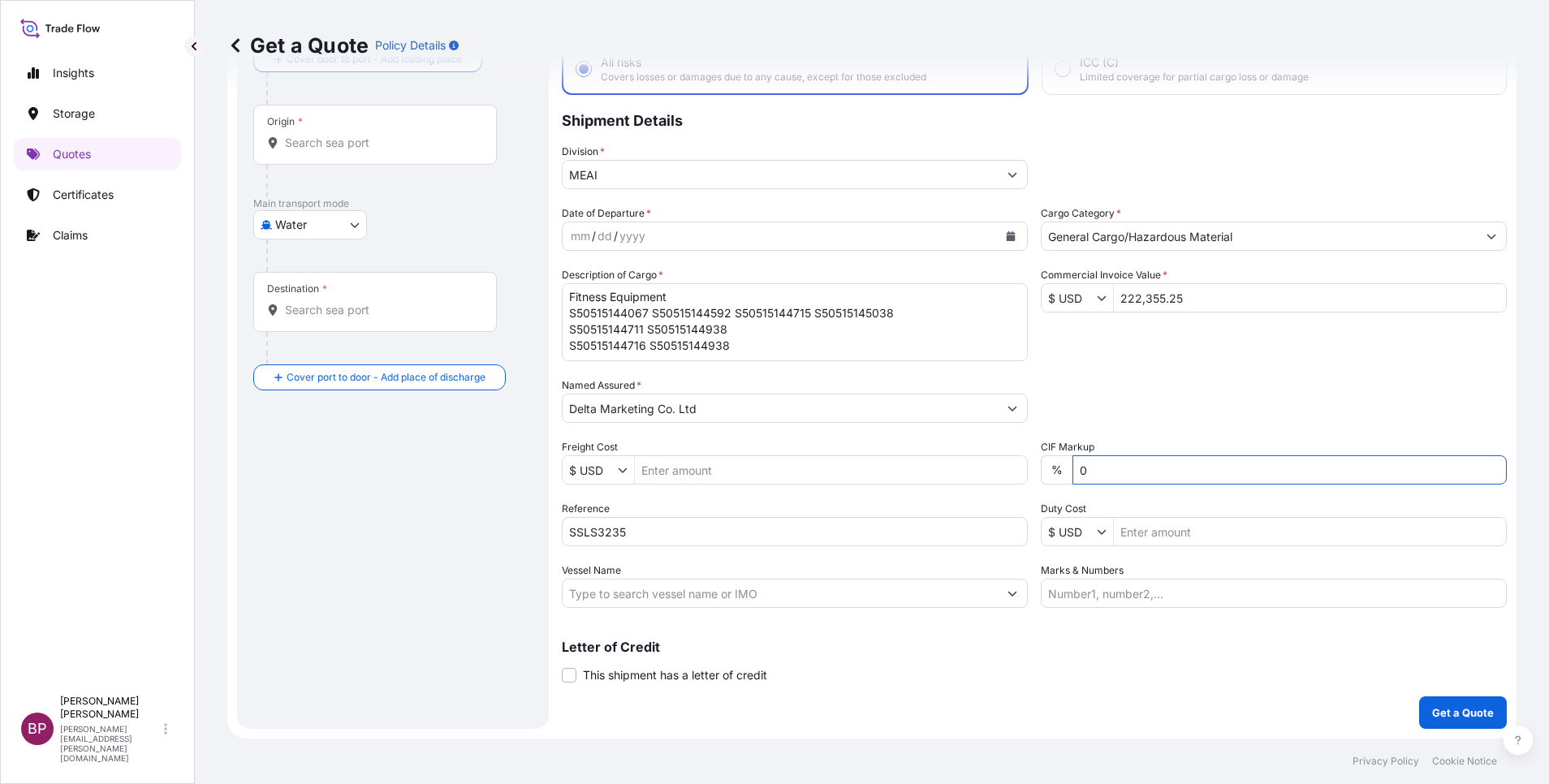
type input "0"
click at [999, 242] on button "Calendar" at bounding box center [1010, 236] width 26 height 26
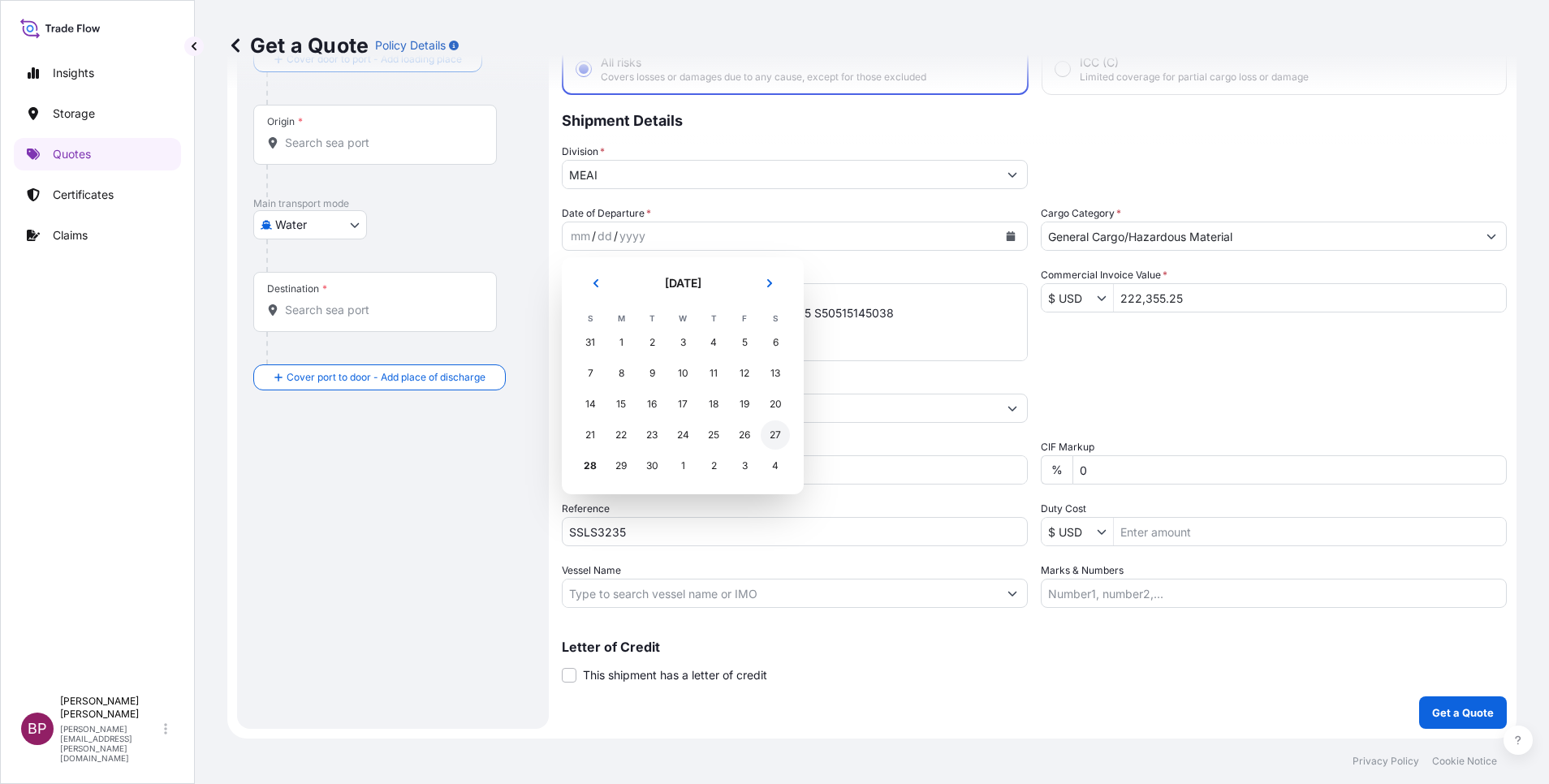
click at [779, 438] on div "27" at bounding box center [775, 435] width 29 height 29
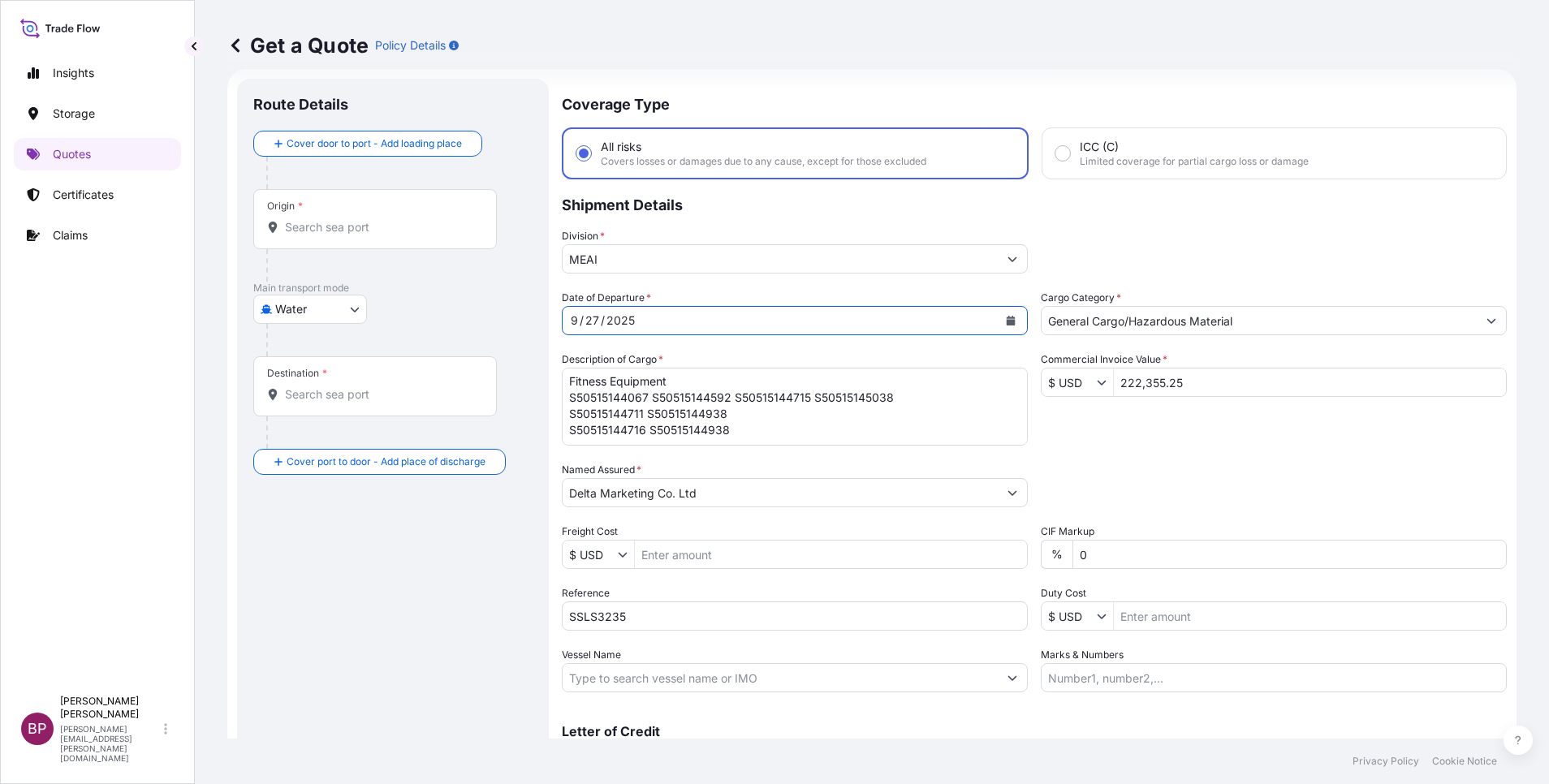
scroll to position [0, 0]
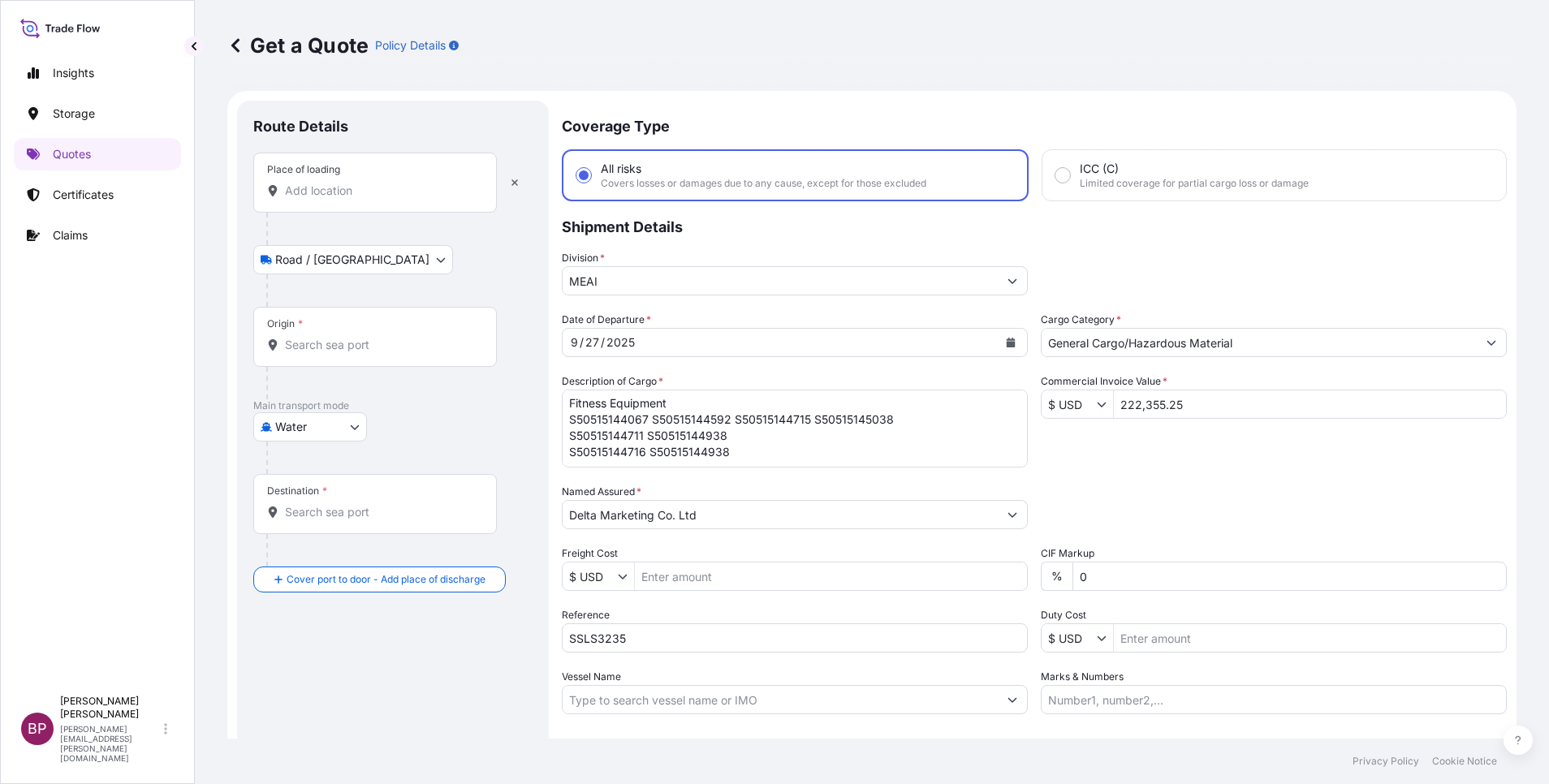
click at [346, 189] on input "Place of loading" at bounding box center [381, 190] width 192 height 16
paste input "Koper – [GEOGRAPHIC_DATA]"
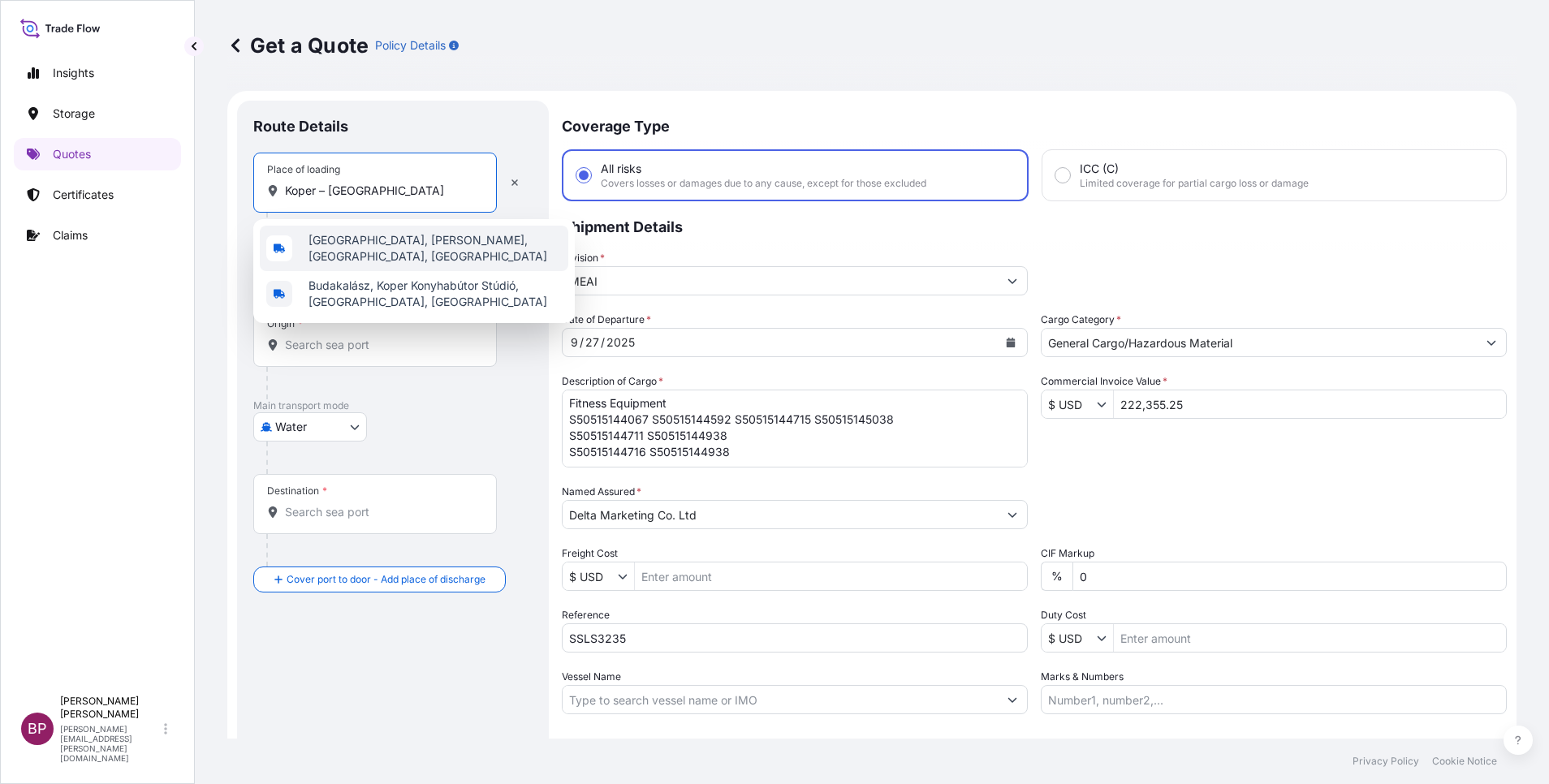
drag, startPoint x: 410, startPoint y: 191, endPoint x: 322, endPoint y: 180, distance: 88.7
click at [321, 180] on div "Place of loading Koper – [GEOGRAPHIC_DATA]" at bounding box center [375, 183] width 243 height 60
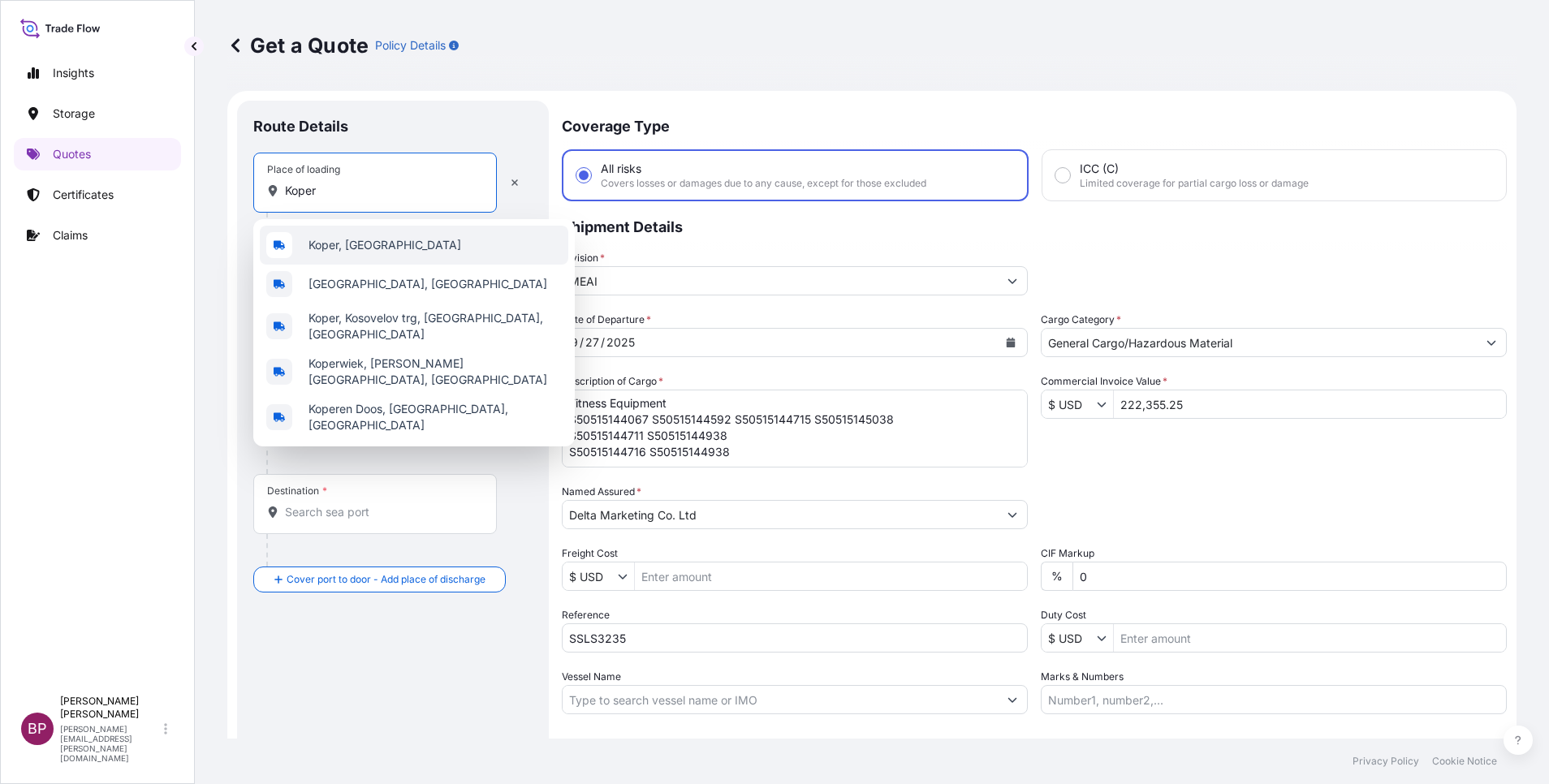
click at [396, 253] on div "Koper, [GEOGRAPHIC_DATA]" at bounding box center [414, 245] width 309 height 39
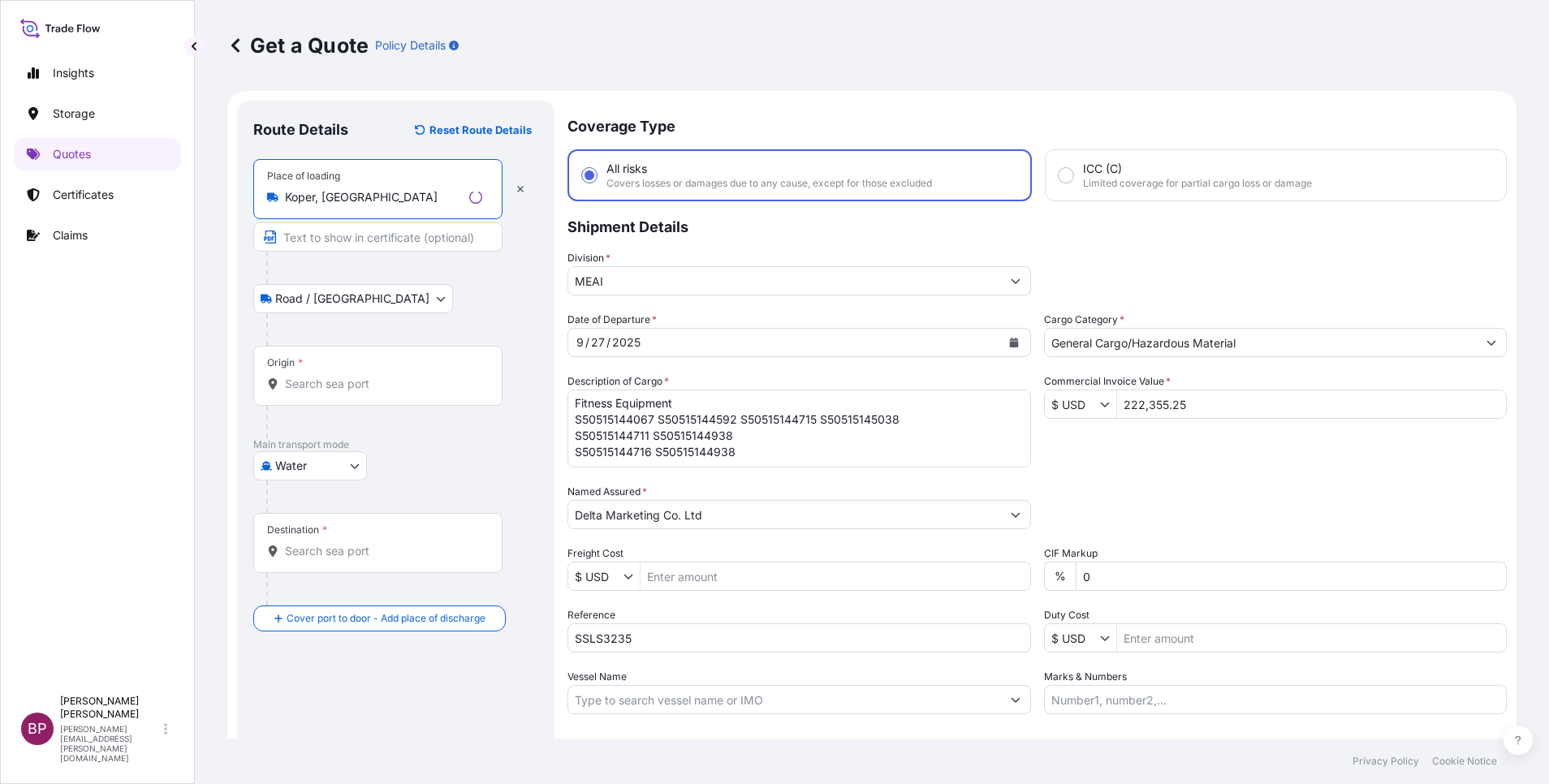
type input "Koper, [GEOGRAPHIC_DATA]"
click at [361, 387] on input "Origin *" at bounding box center [383, 384] width 197 height 16
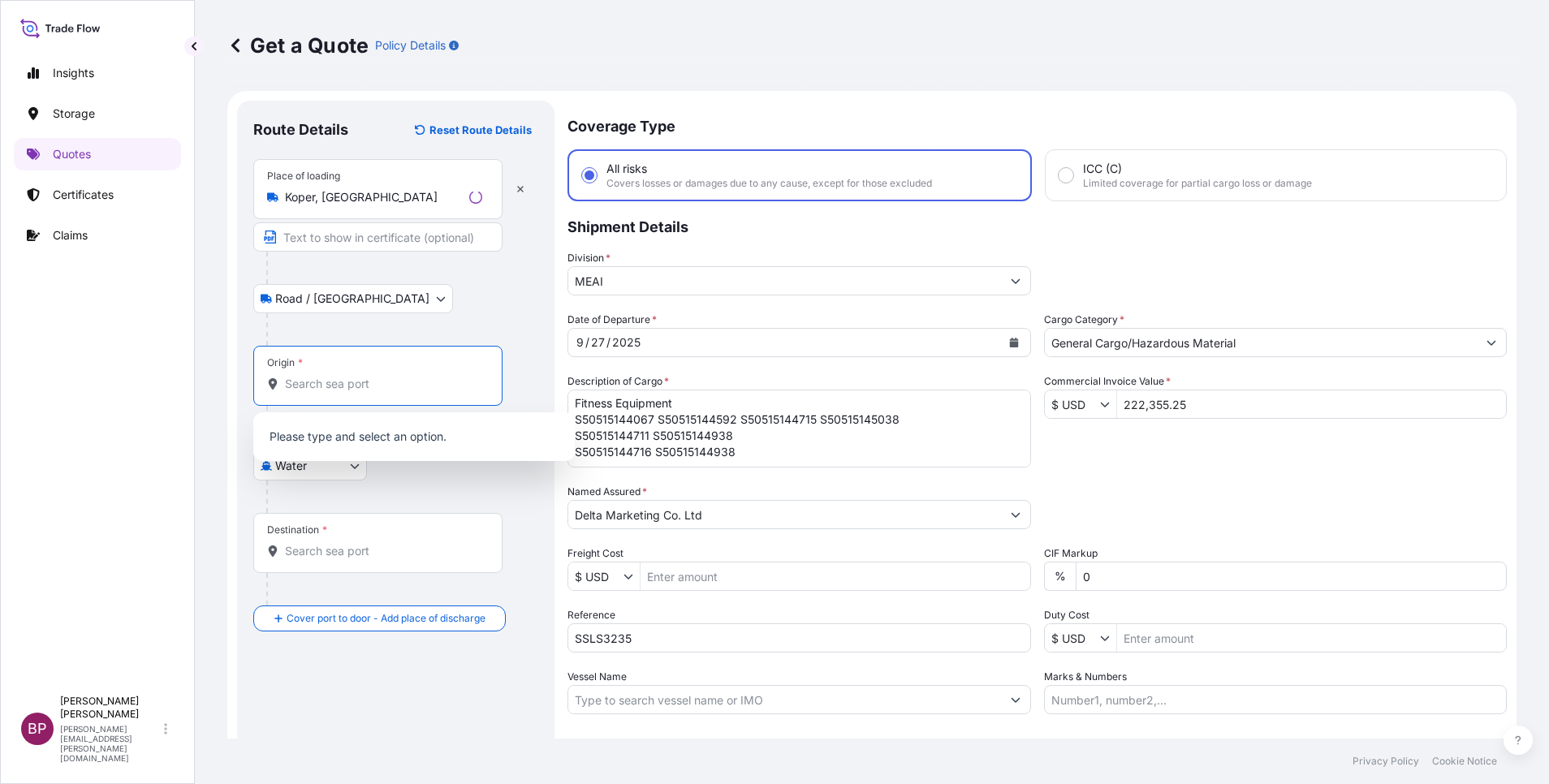
paste input "Koper – [GEOGRAPHIC_DATA]"
drag, startPoint x: 418, startPoint y: 389, endPoint x: 323, endPoint y: 379, distance: 95.5
click at [323, 379] on input "Koper – [GEOGRAPHIC_DATA]" at bounding box center [374, 384] width 178 height 16
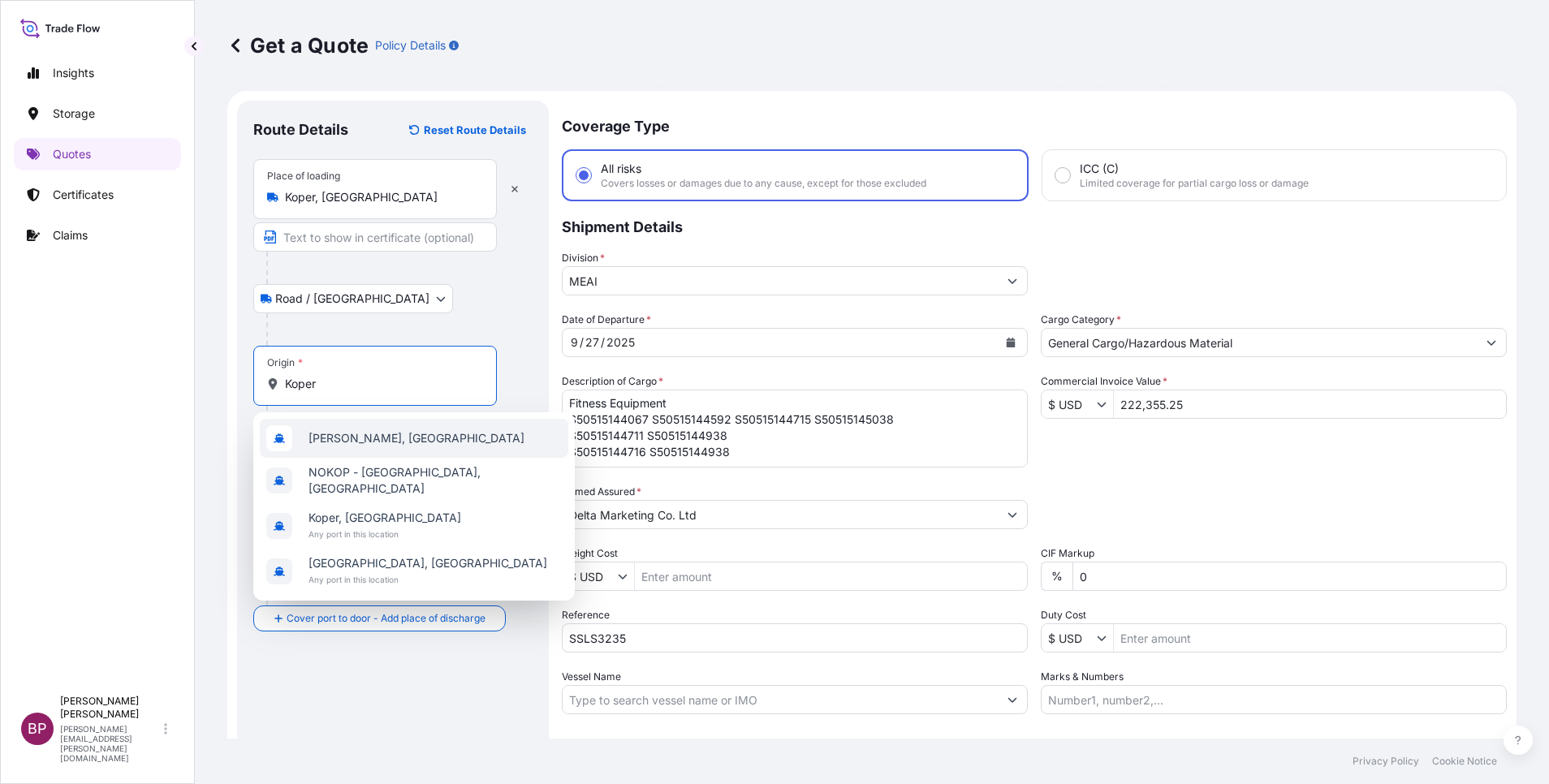
click at [428, 444] on span "[PERSON_NAME], [GEOGRAPHIC_DATA]" at bounding box center [416, 438] width 216 height 16
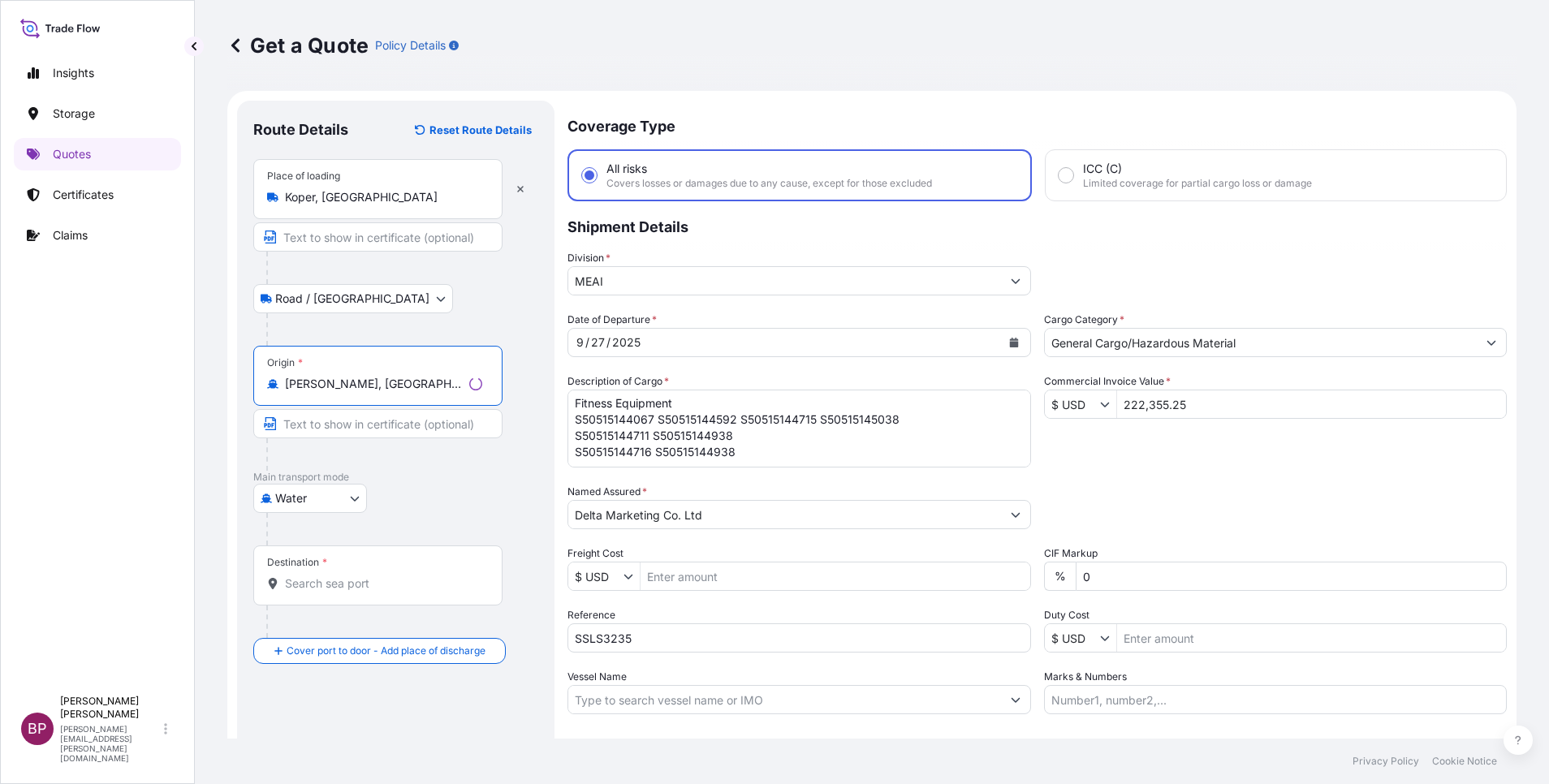
type input "[PERSON_NAME], [GEOGRAPHIC_DATA]"
click at [409, 585] on input "Destination *" at bounding box center [383, 584] width 197 height 16
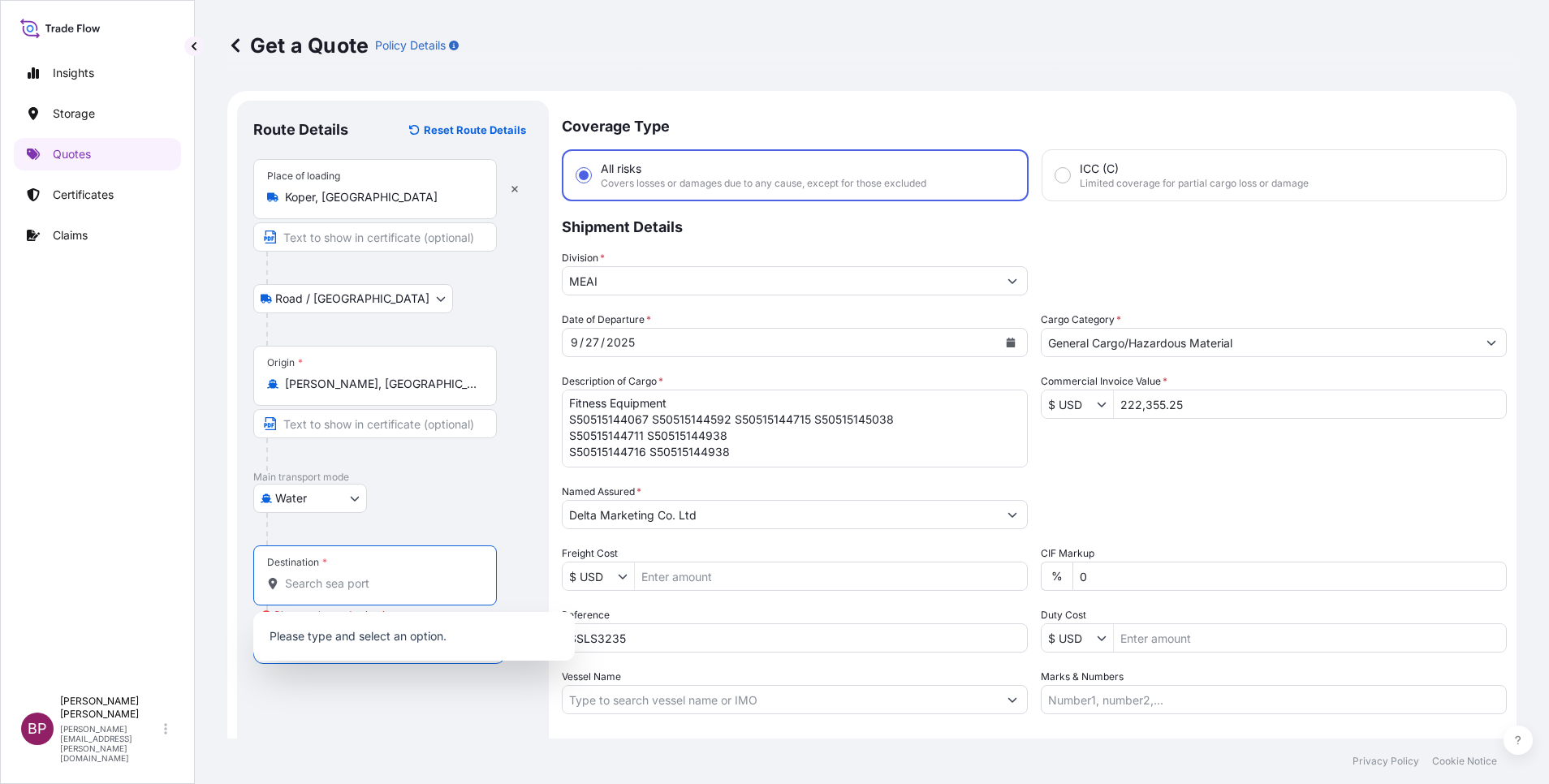
paste input "Jeddah - [GEOGRAPHIC_DATA]"
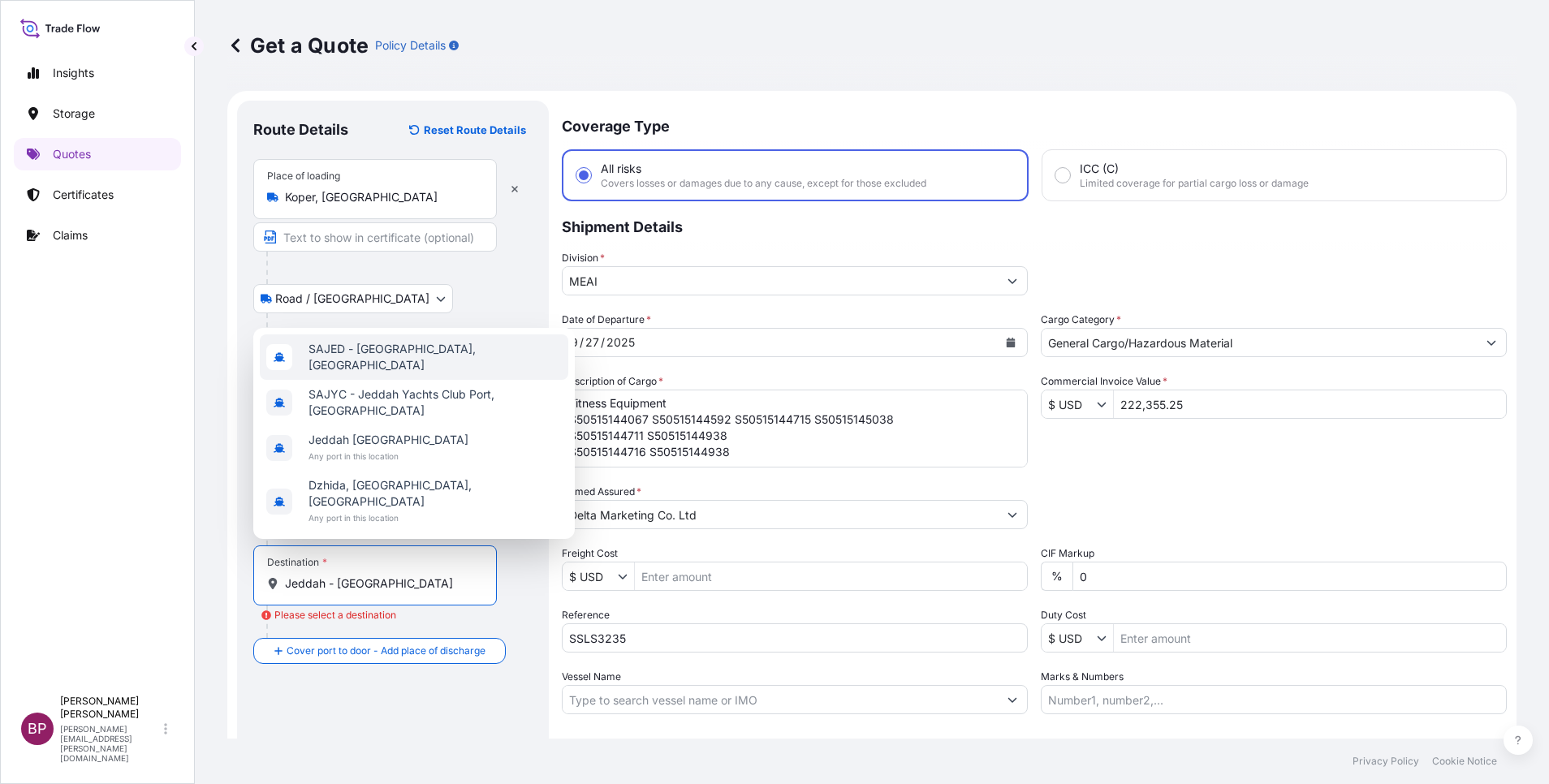
click at [411, 374] on span "SAJED - [GEOGRAPHIC_DATA], [GEOGRAPHIC_DATA]" at bounding box center [435, 357] width 253 height 32
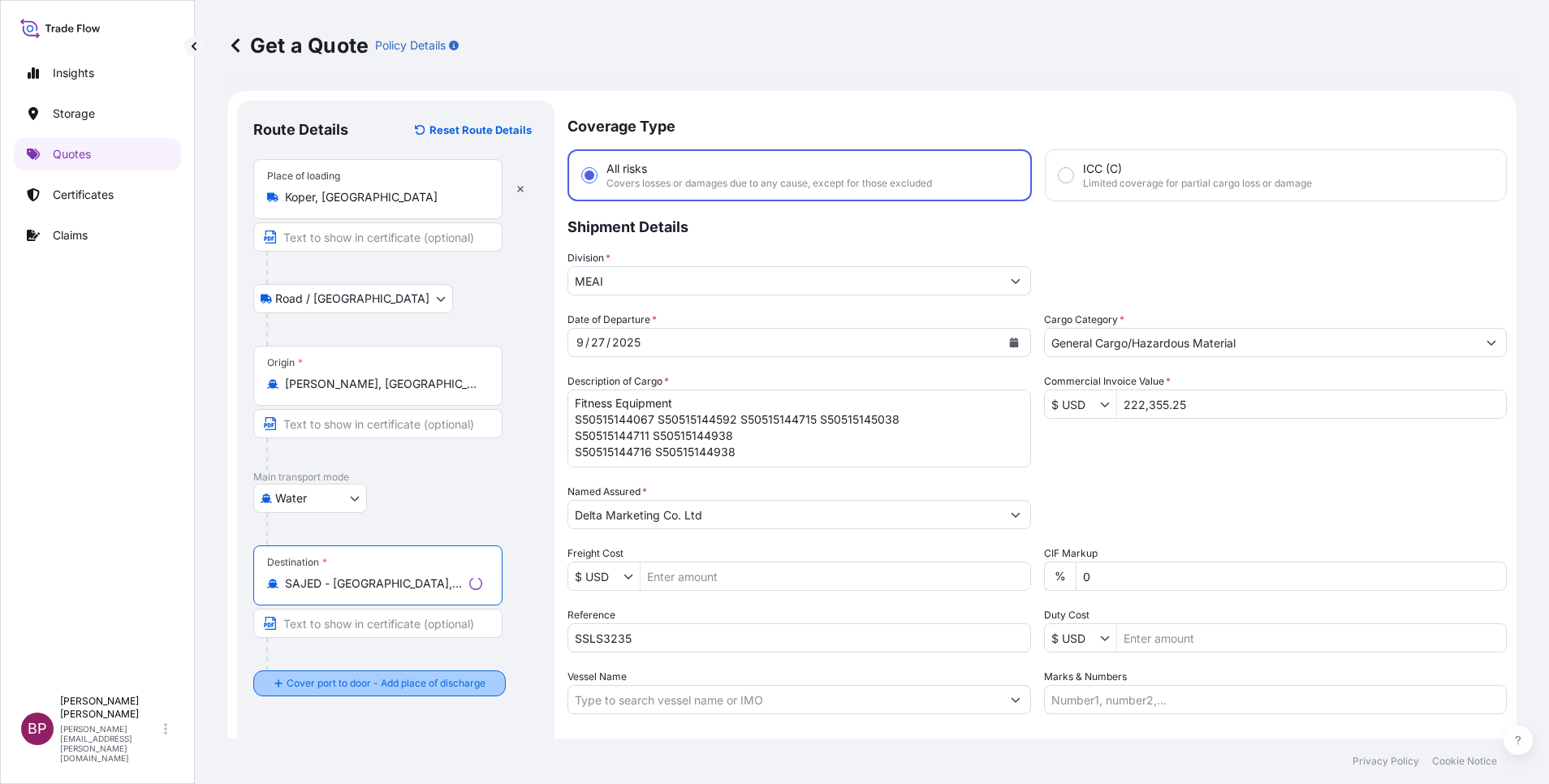
type input "SAJED - [GEOGRAPHIC_DATA], [GEOGRAPHIC_DATA]"
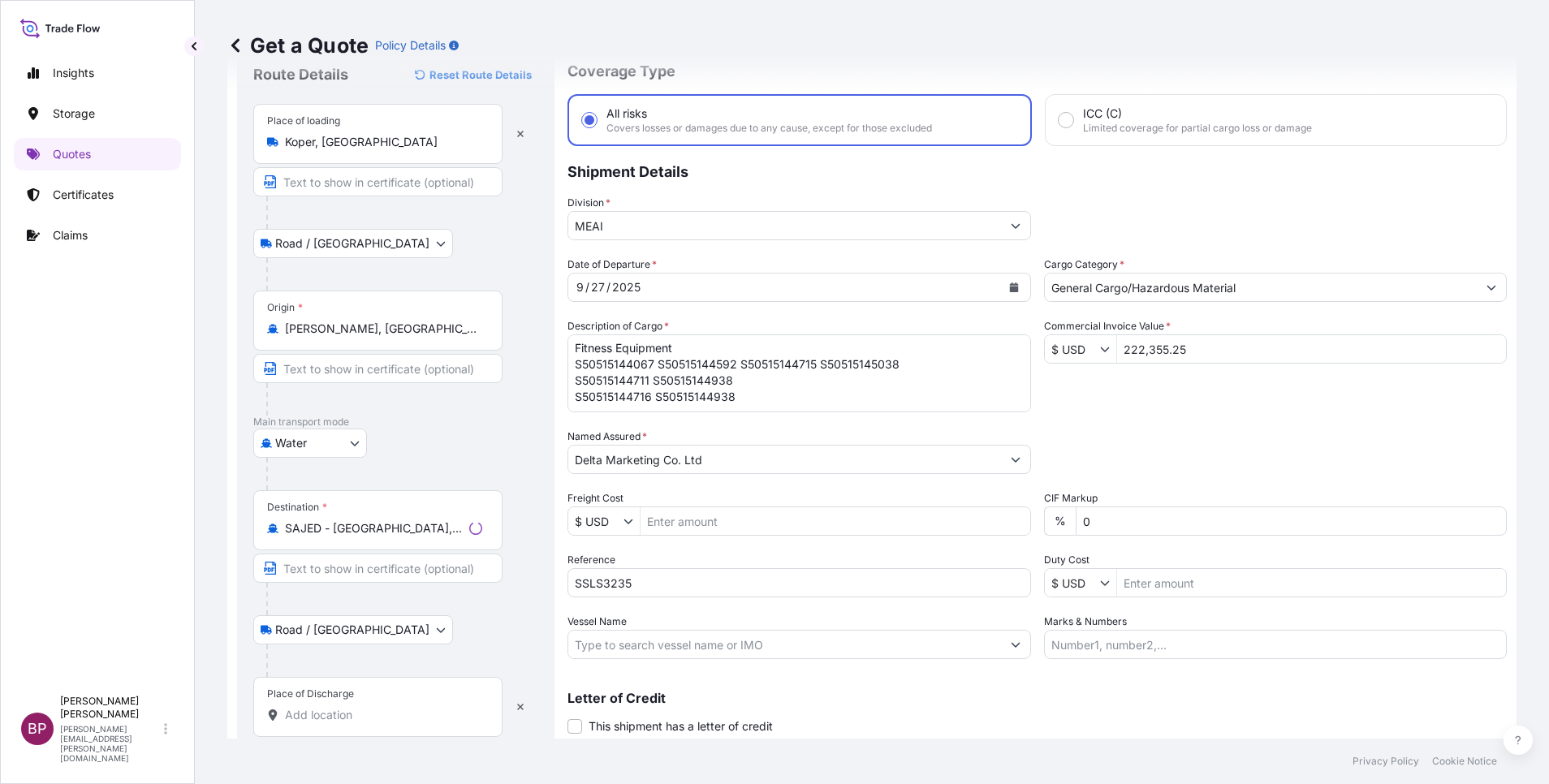
scroll to position [107, 0]
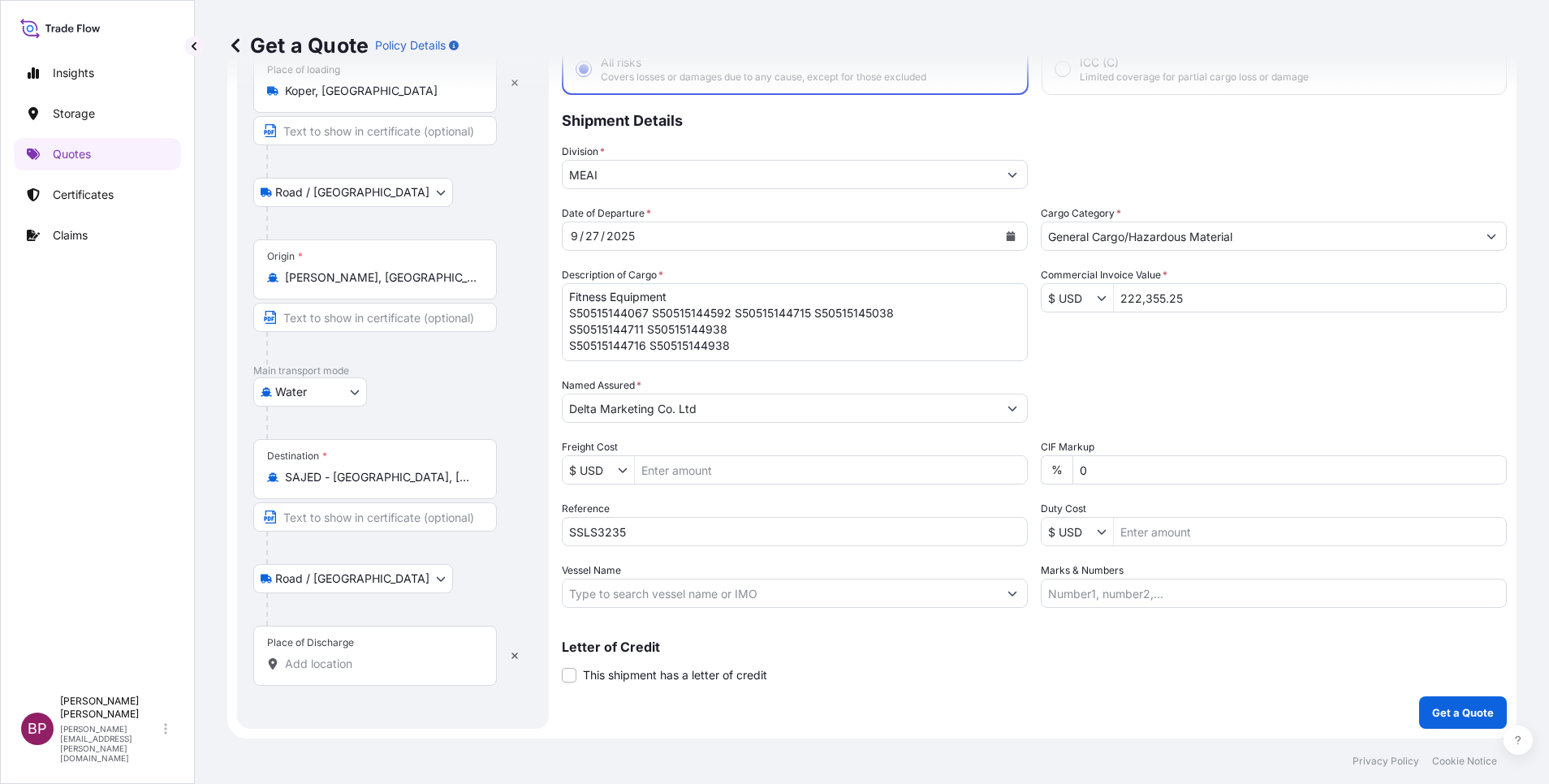
click at [390, 668] on input "Place of Discharge" at bounding box center [381, 664] width 192 height 16
paste input "Jeddah - [GEOGRAPHIC_DATA]"
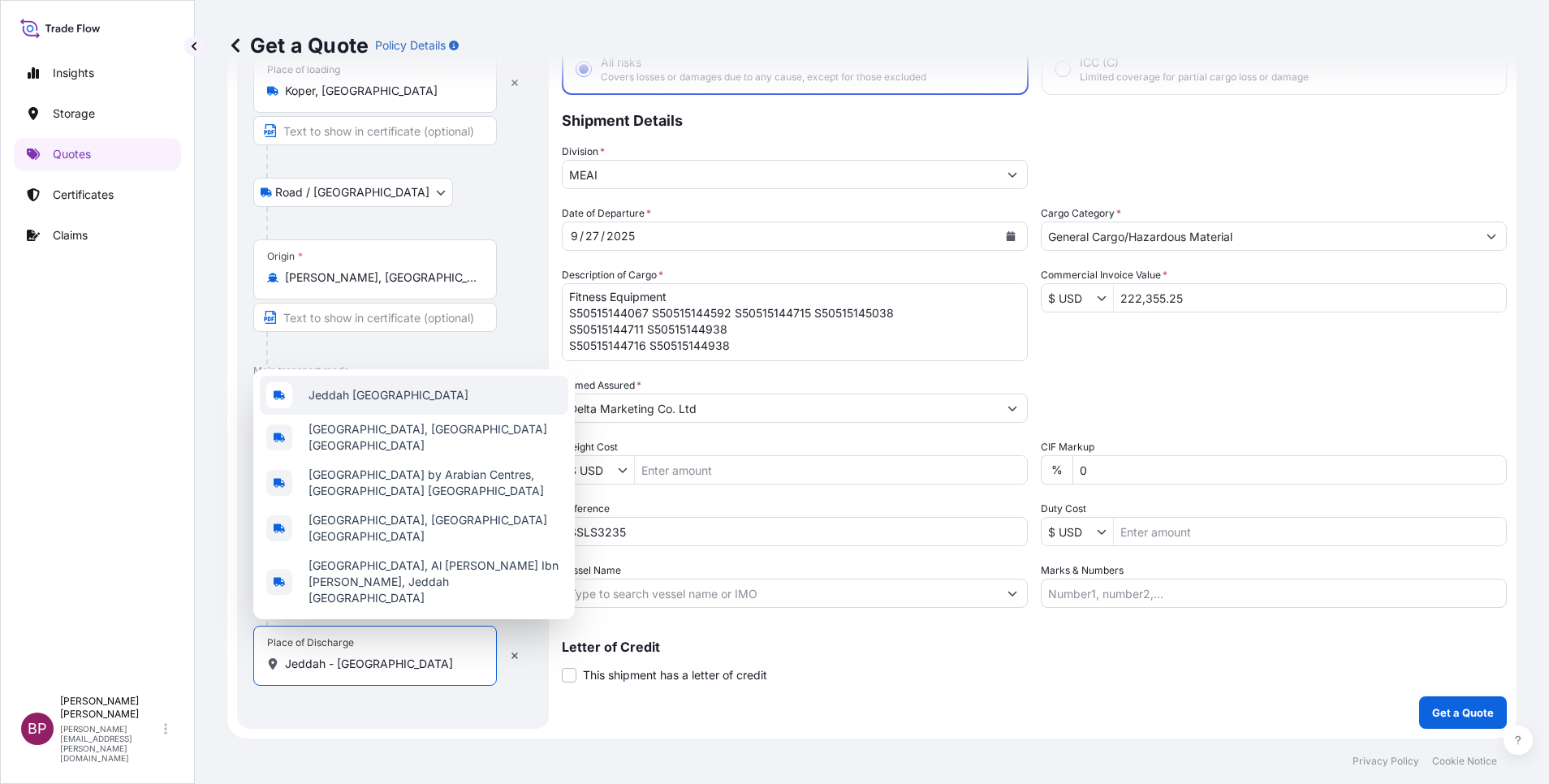
click at [402, 404] on span "Jeddah [GEOGRAPHIC_DATA]" at bounding box center [388, 395] width 160 height 16
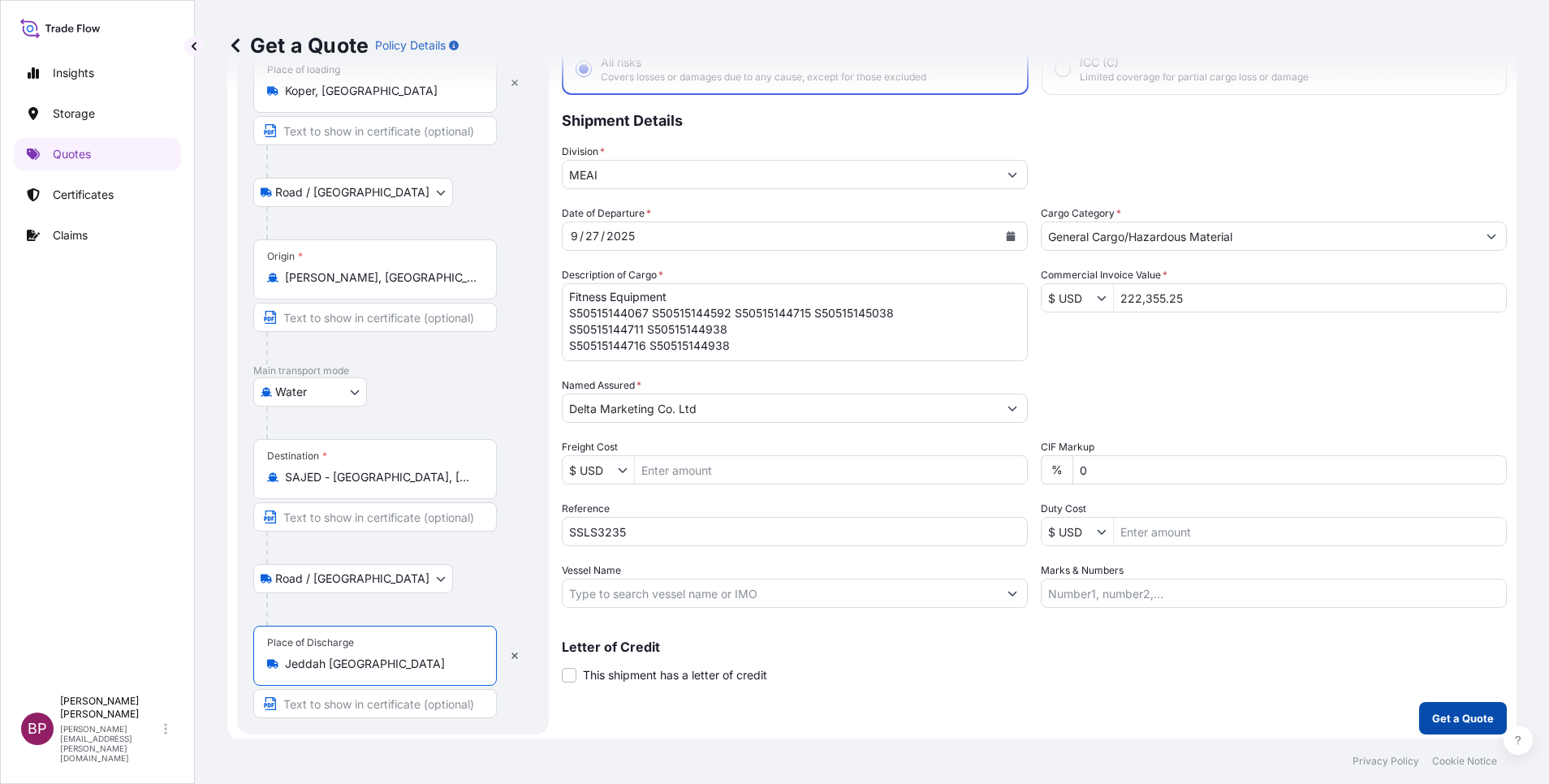
type input "Jeddah [GEOGRAPHIC_DATA]"
click at [1437, 716] on p "Get a Quote" at bounding box center [1463, 717] width 61 height 16
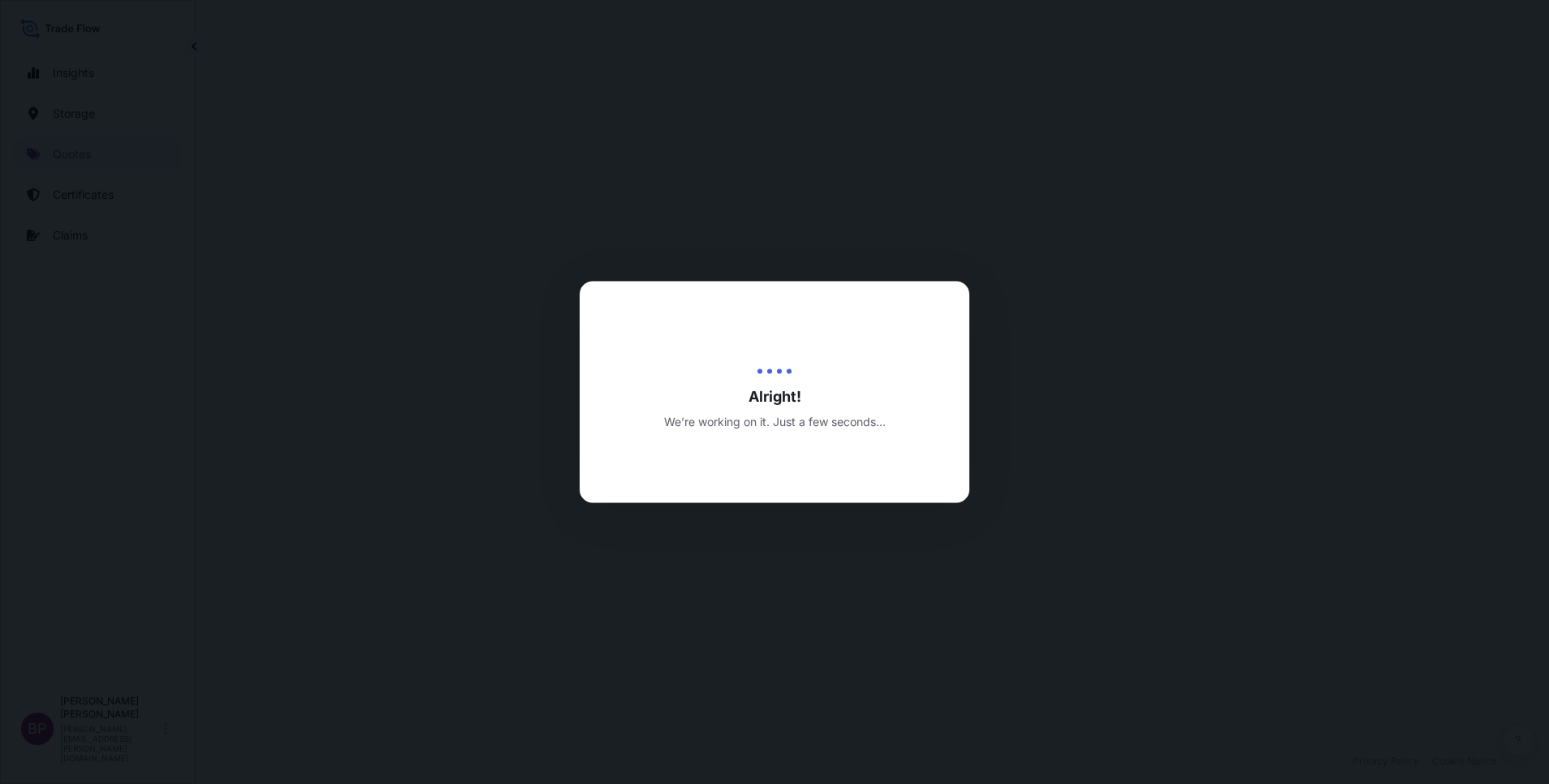
select select "Road / [GEOGRAPHIC_DATA]"
select select "Water"
select select "Road / [GEOGRAPHIC_DATA]"
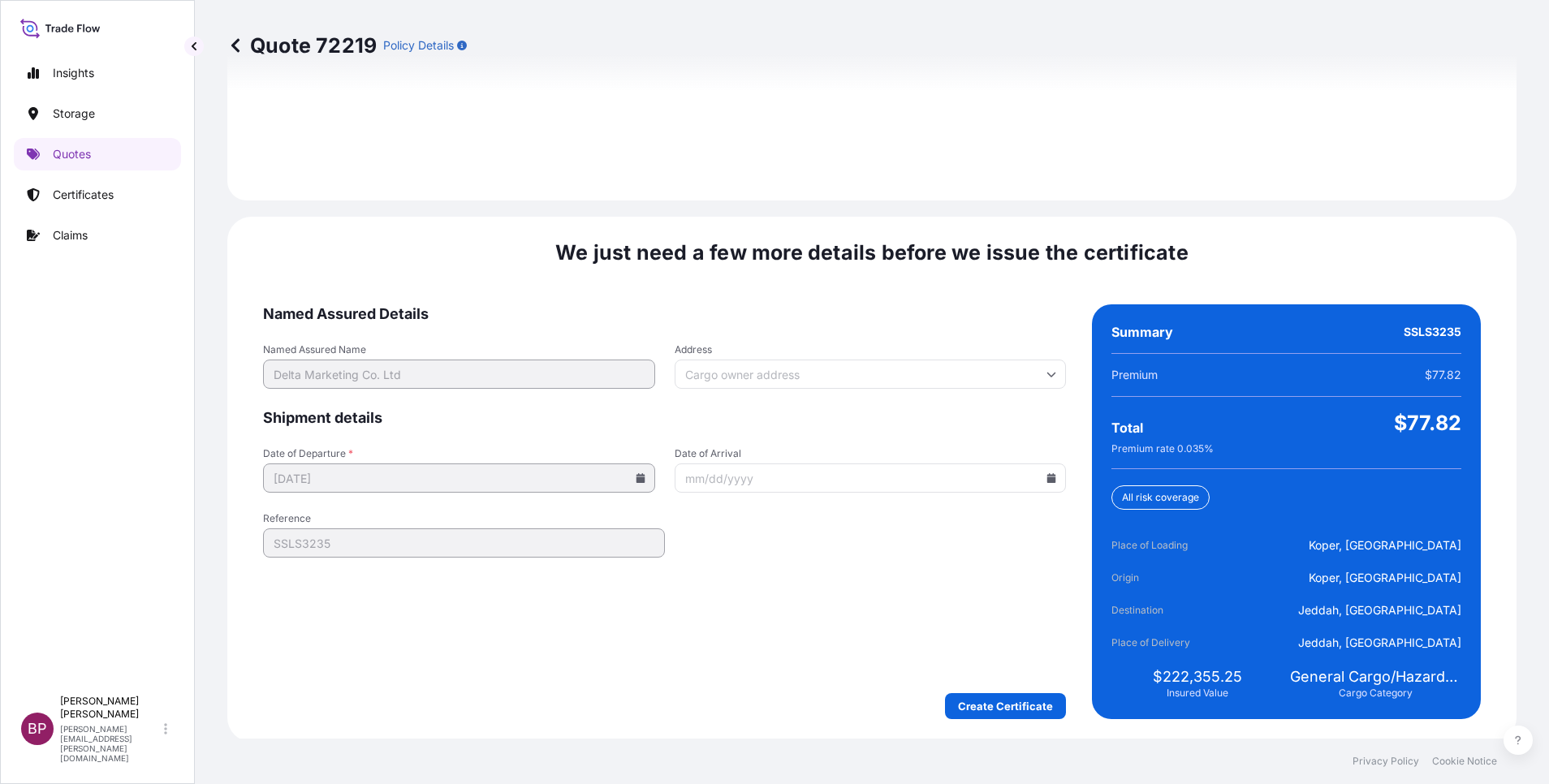
scroll to position [2406, 0]
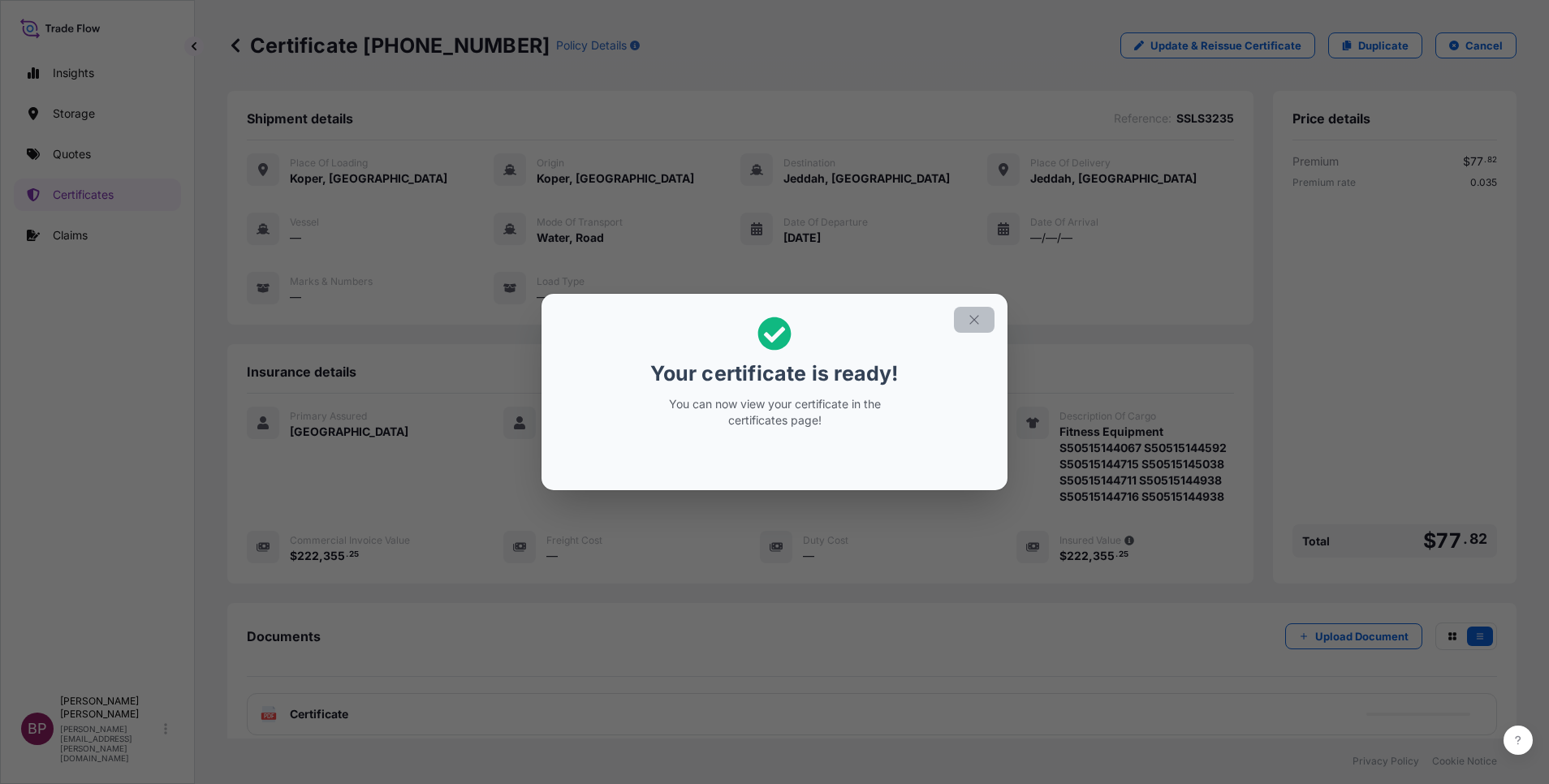
click at [973, 320] on icon "button" at bounding box center [974, 319] width 15 height 15
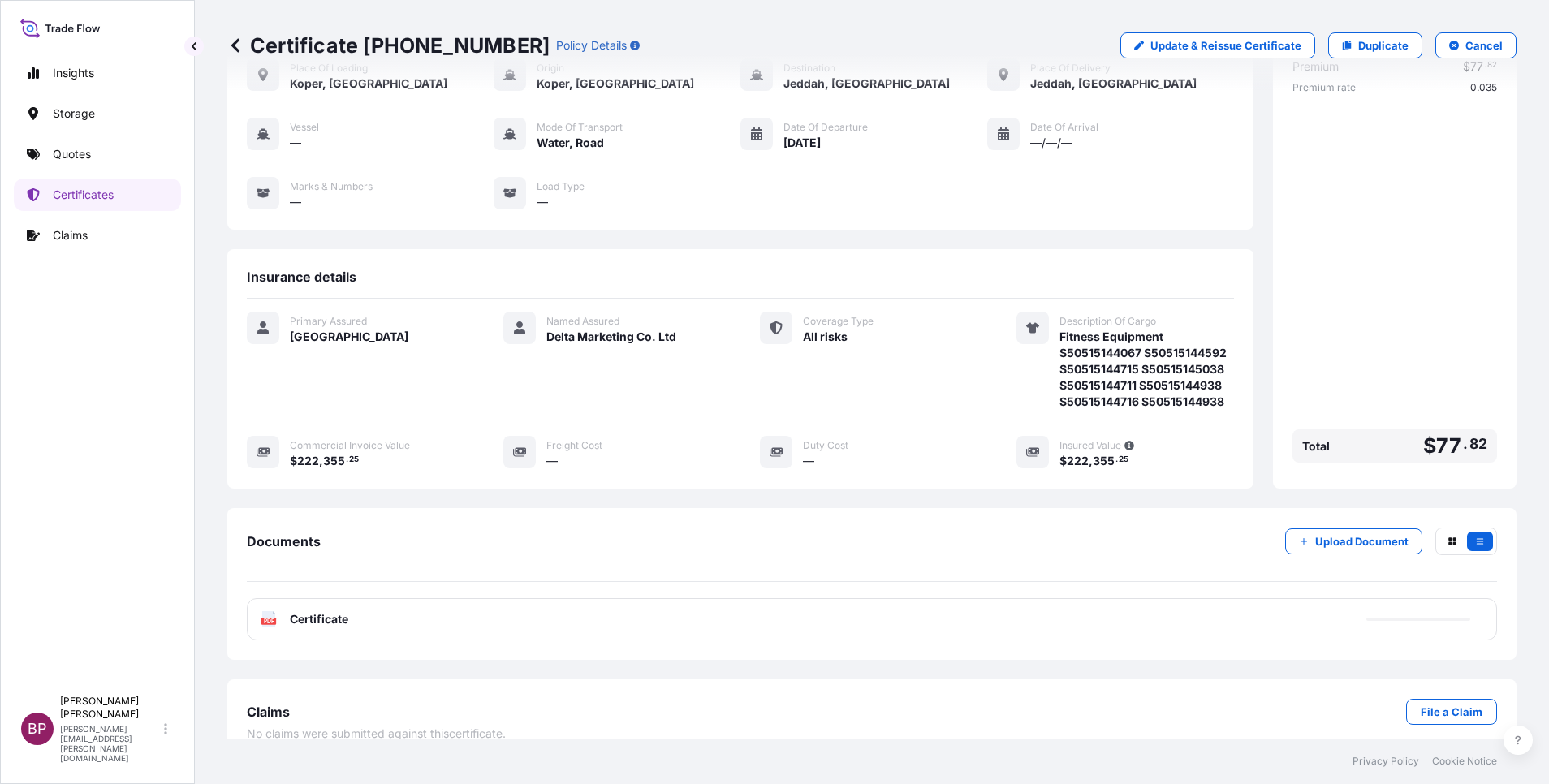
scroll to position [118, 0]
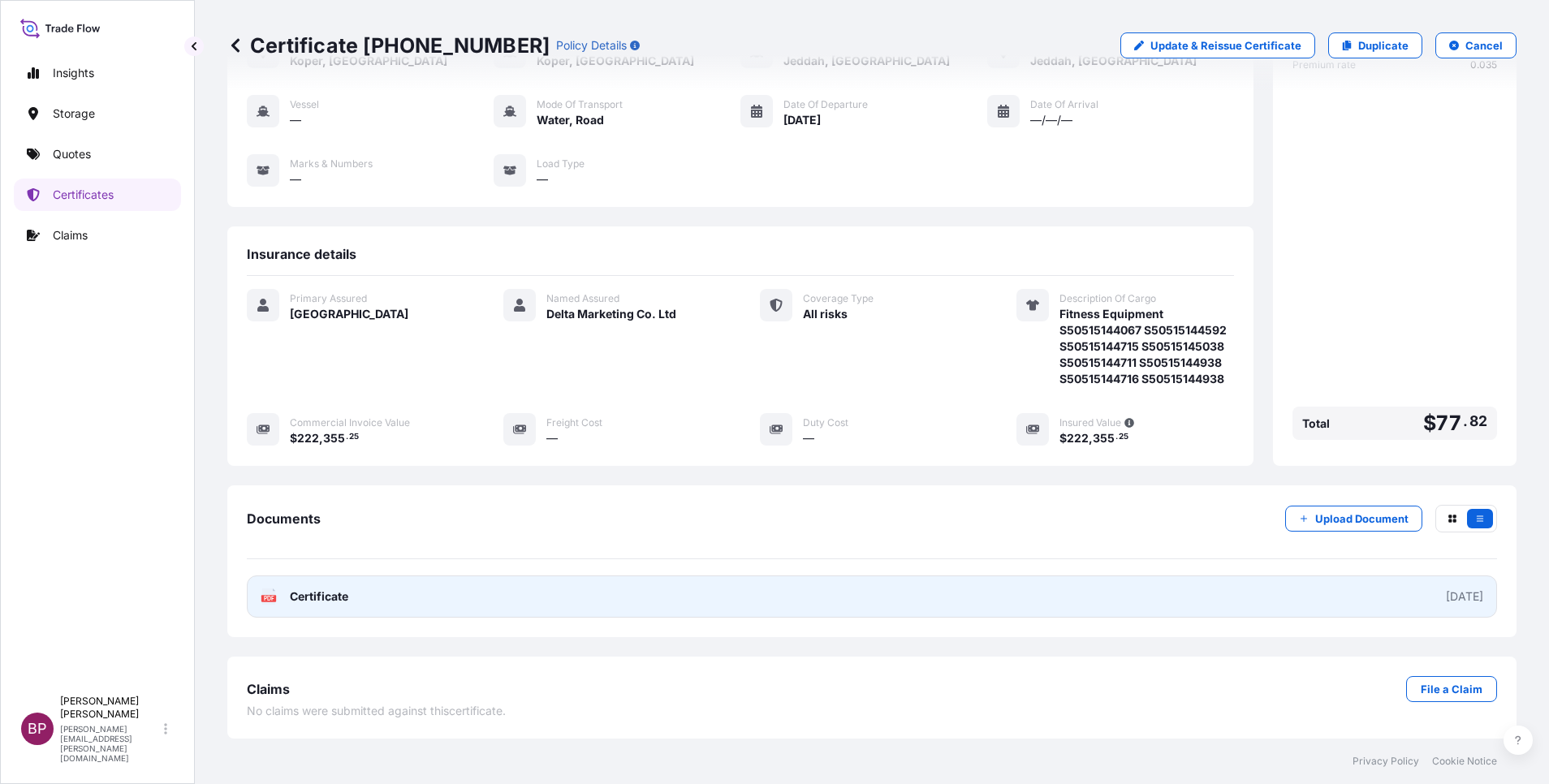
click at [338, 595] on span "Certificate" at bounding box center [319, 596] width 59 height 16
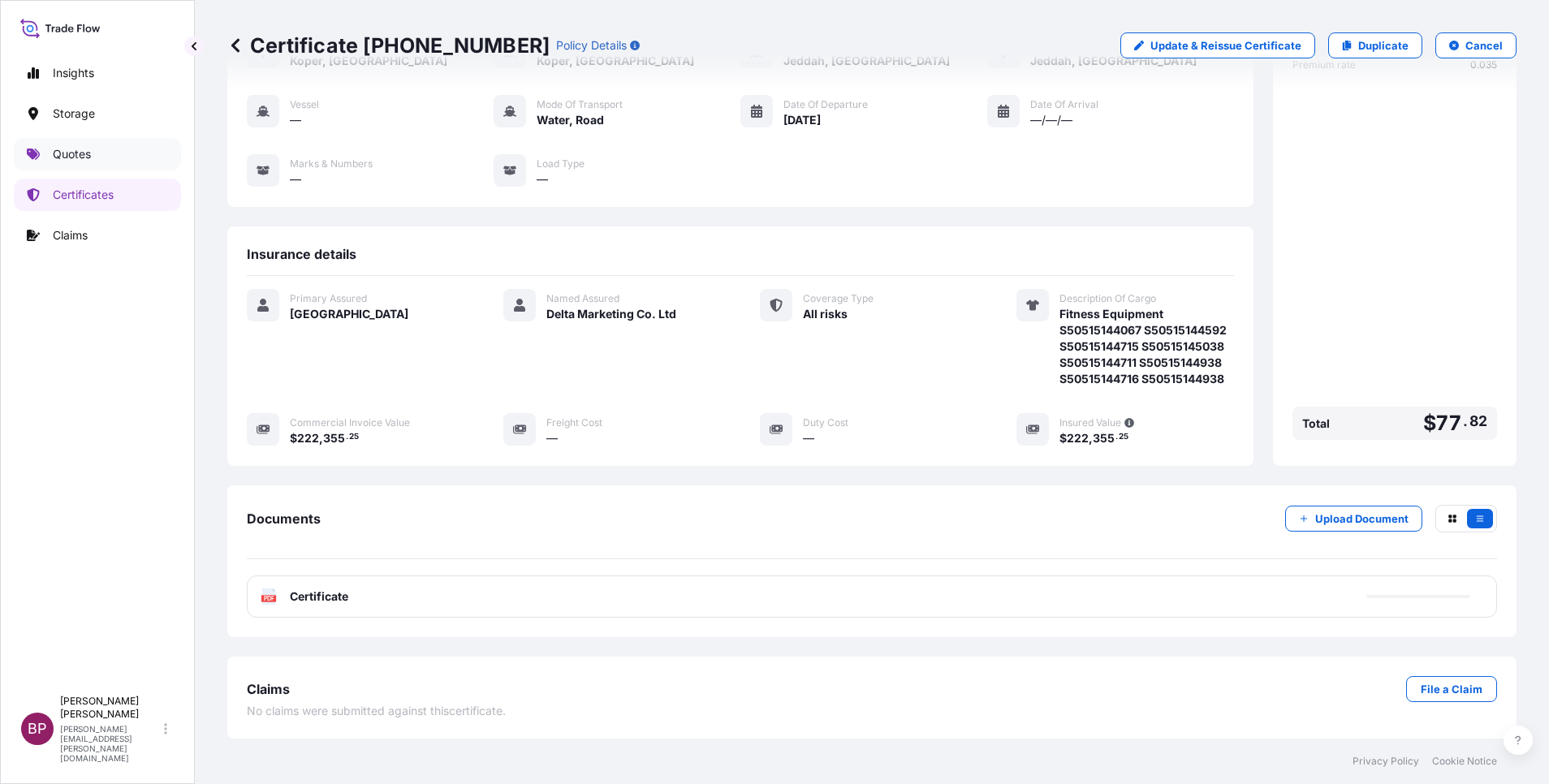
click at [73, 145] on link "Quotes" at bounding box center [97, 154] width 167 height 32
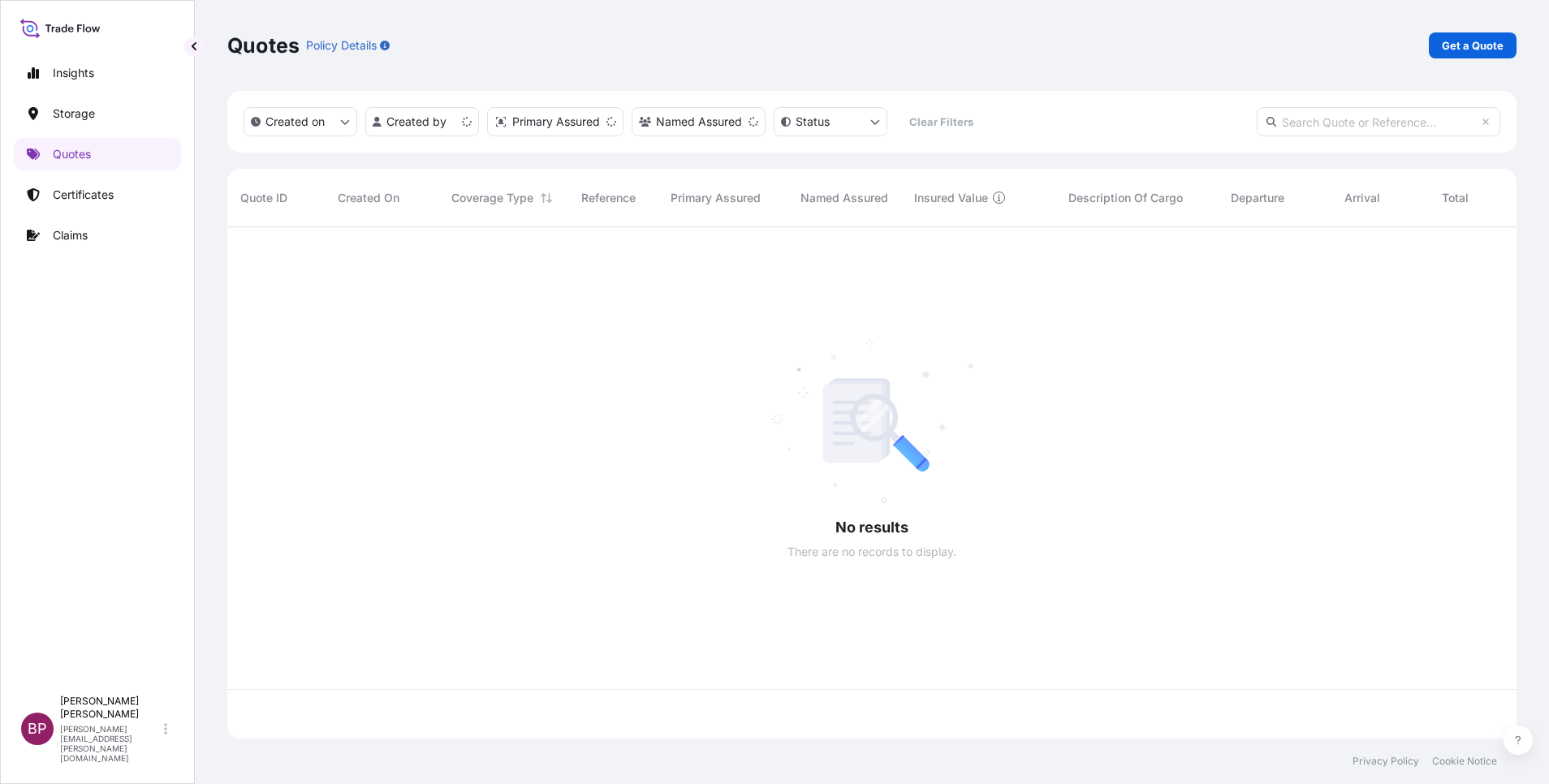
click at [1479, 41] on p "Get a Quote" at bounding box center [1473, 45] width 61 height 16
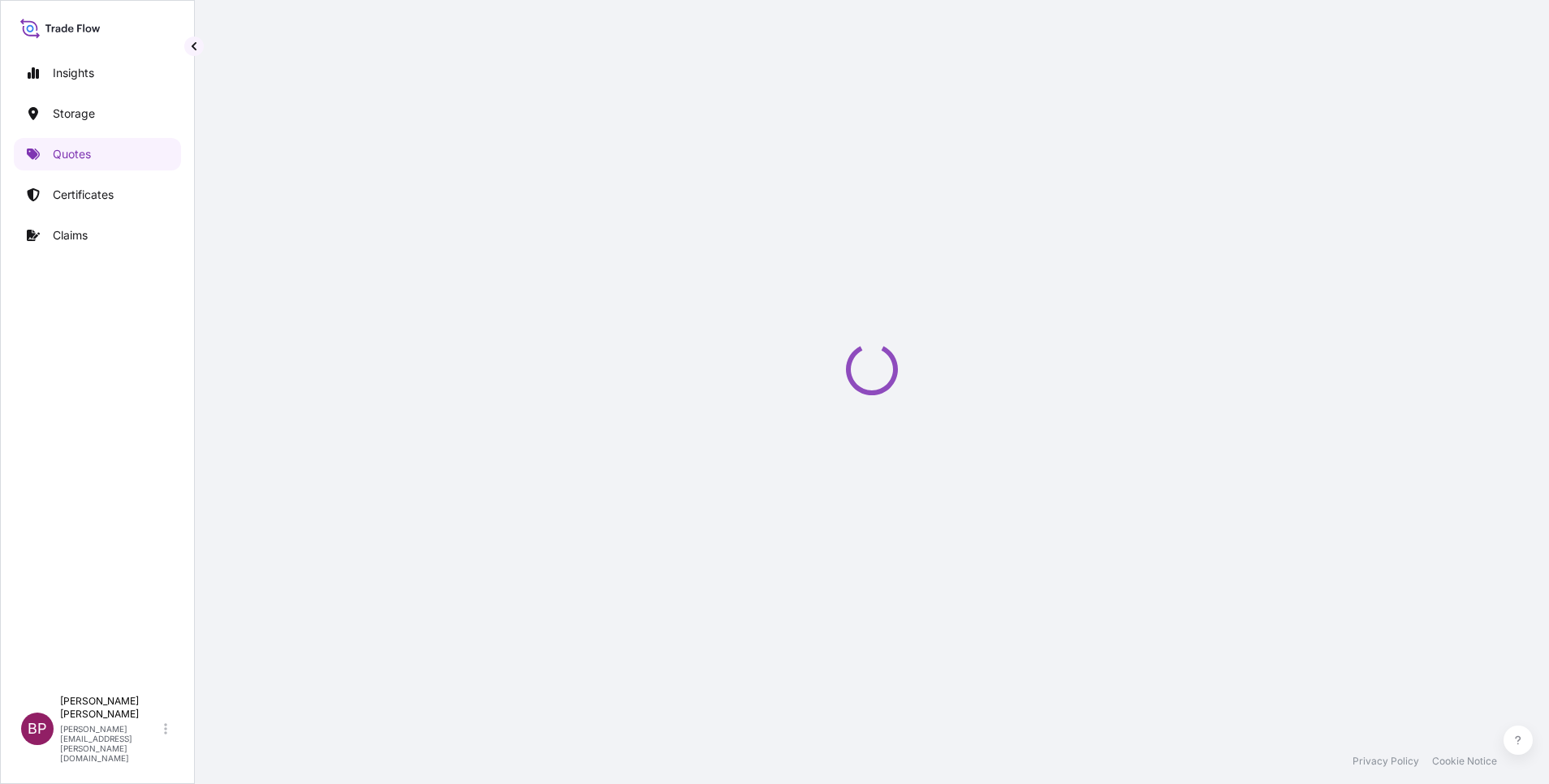
select select "Water"
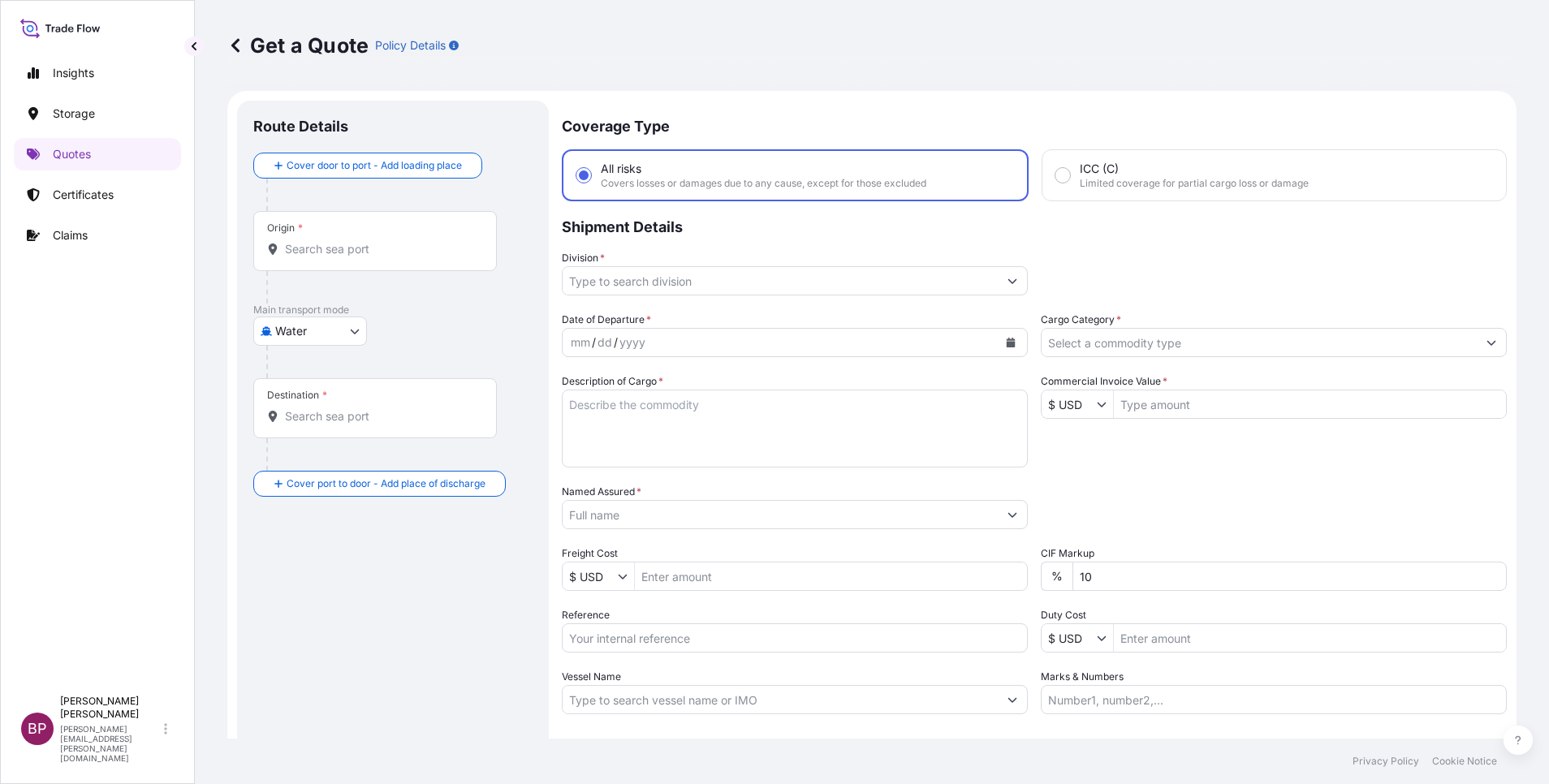
scroll to position [26, 0]
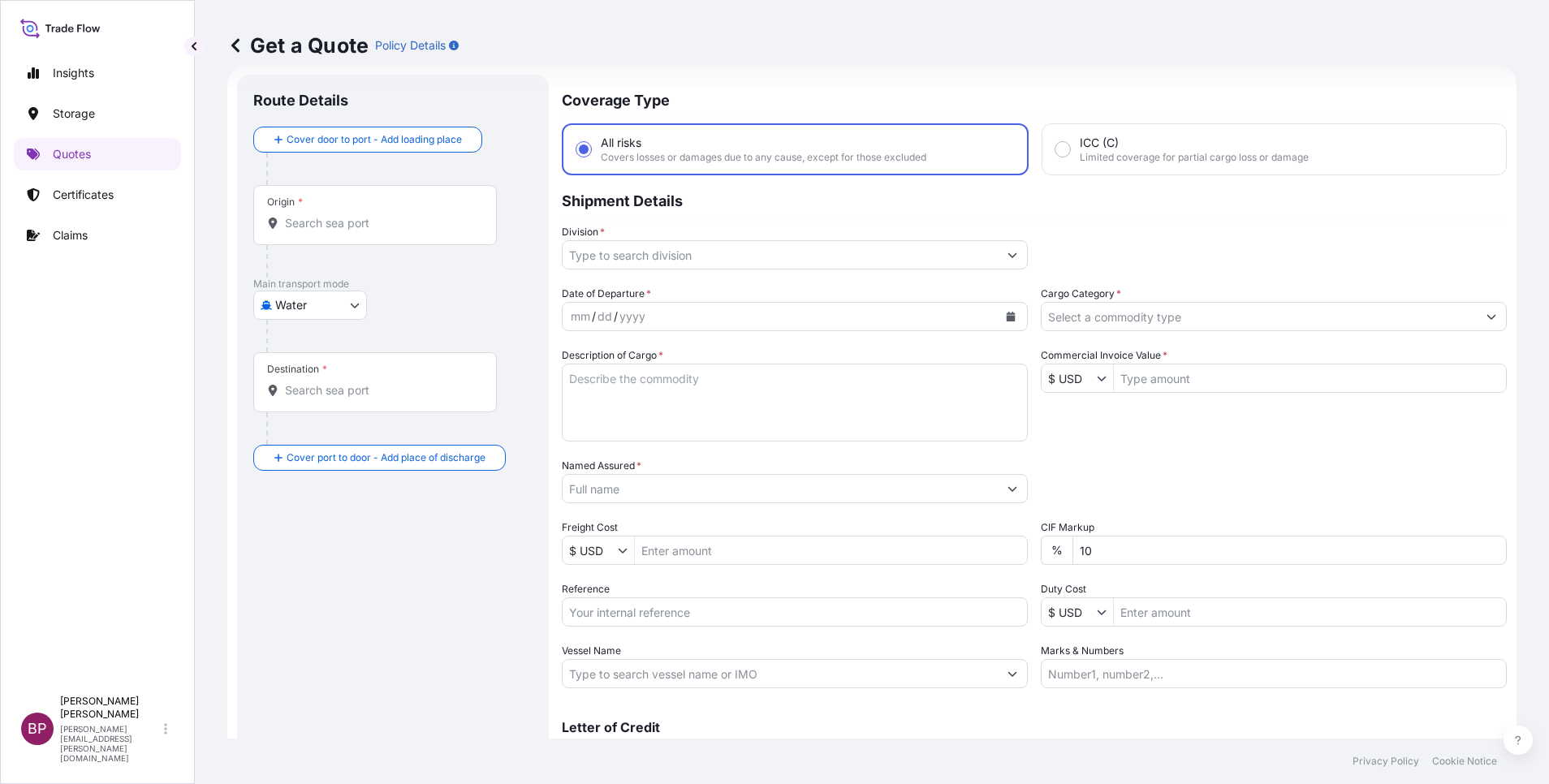
click at [678, 490] on input "Named Assured *" at bounding box center [780, 489] width 435 height 29
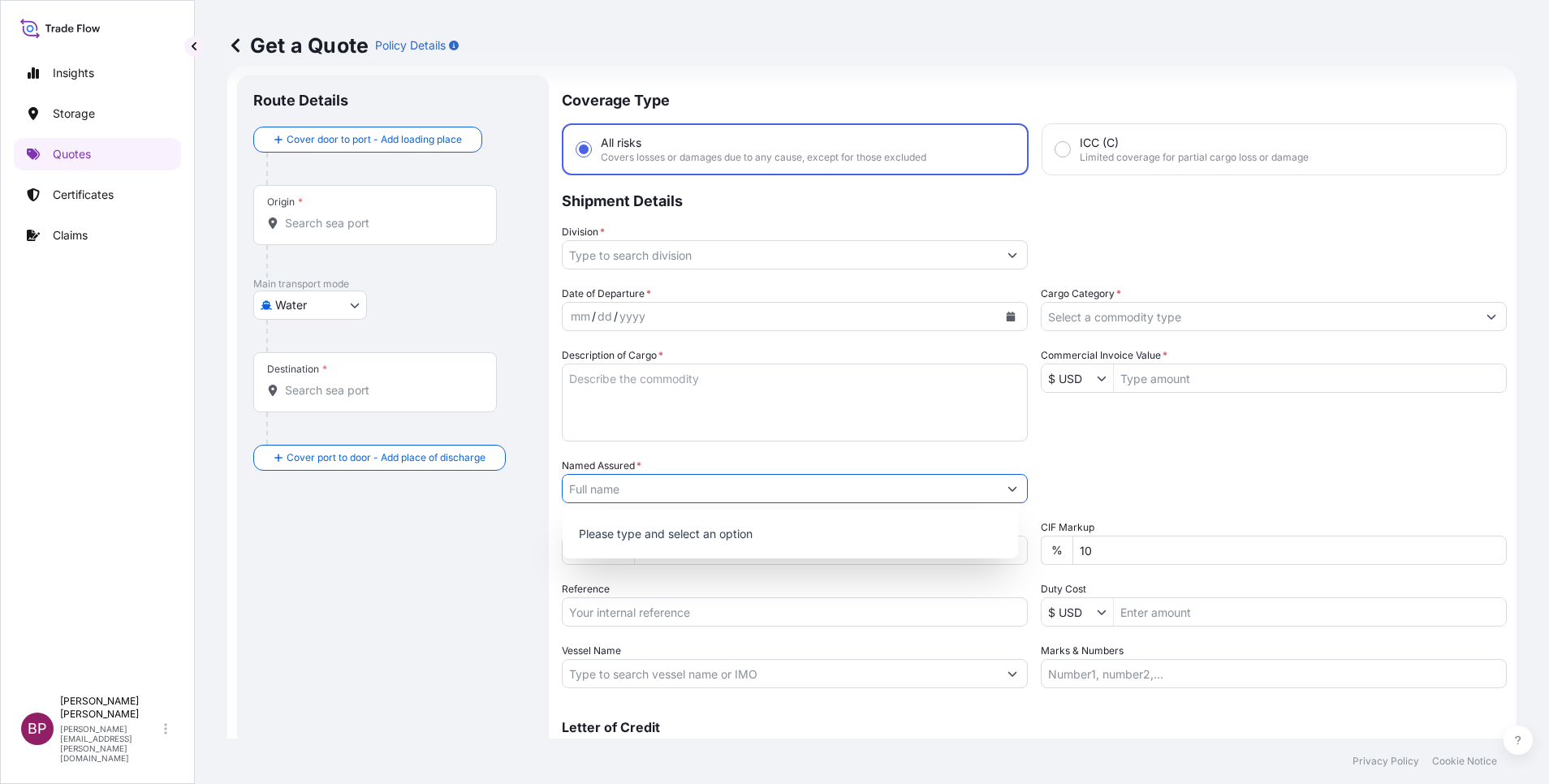
paste input "[PERSON_NAME] [PERSON_NAME] Co."
type input "[PERSON_NAME] [PERSON_NAME] Co."
click at [1006, 317] on icon "Calendar" at bounding box center [1010, 316] width 9 height 9
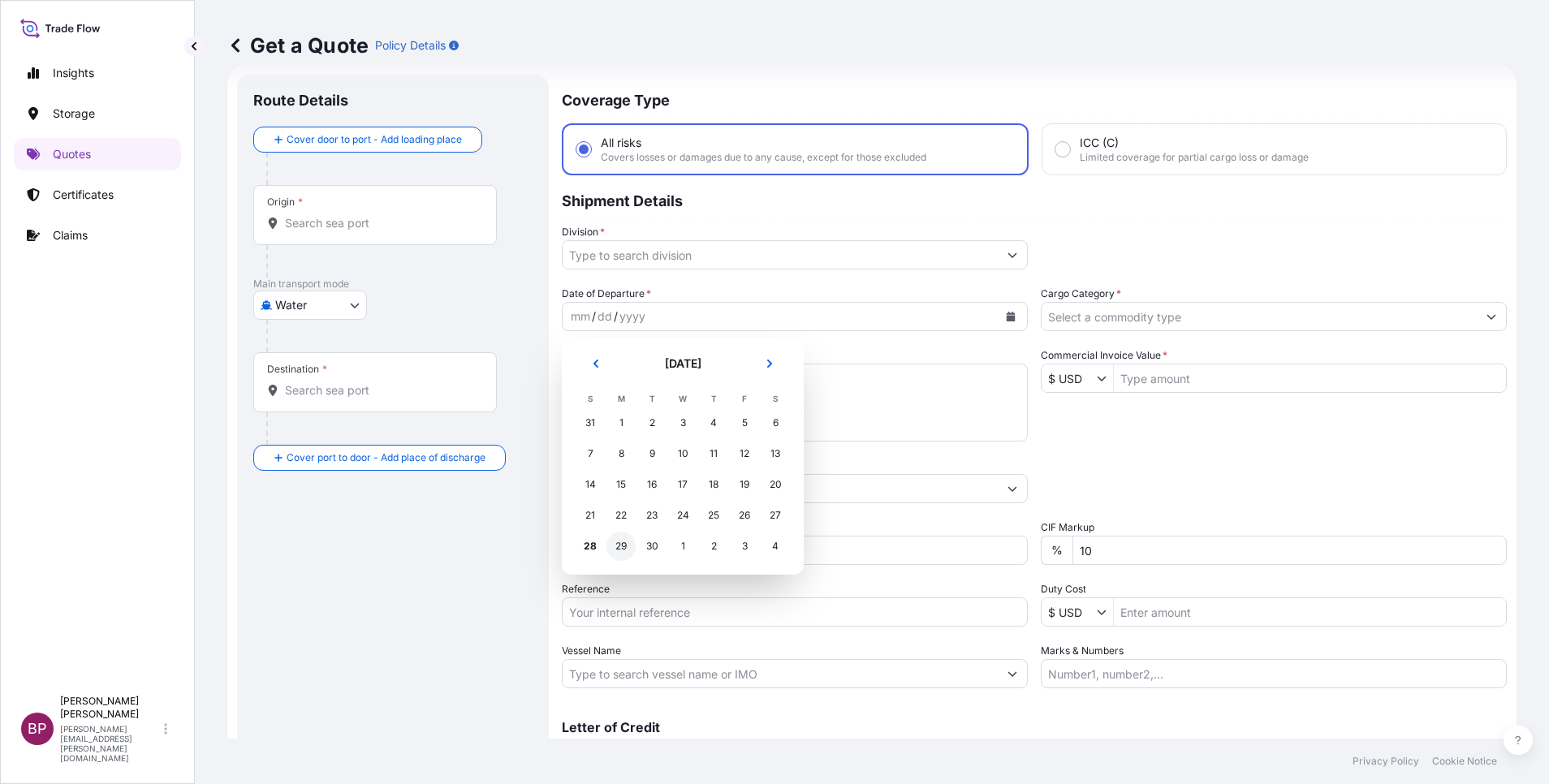
click at [623, 543] on div "29" at bounding box center [621, 546] width 29 height 29
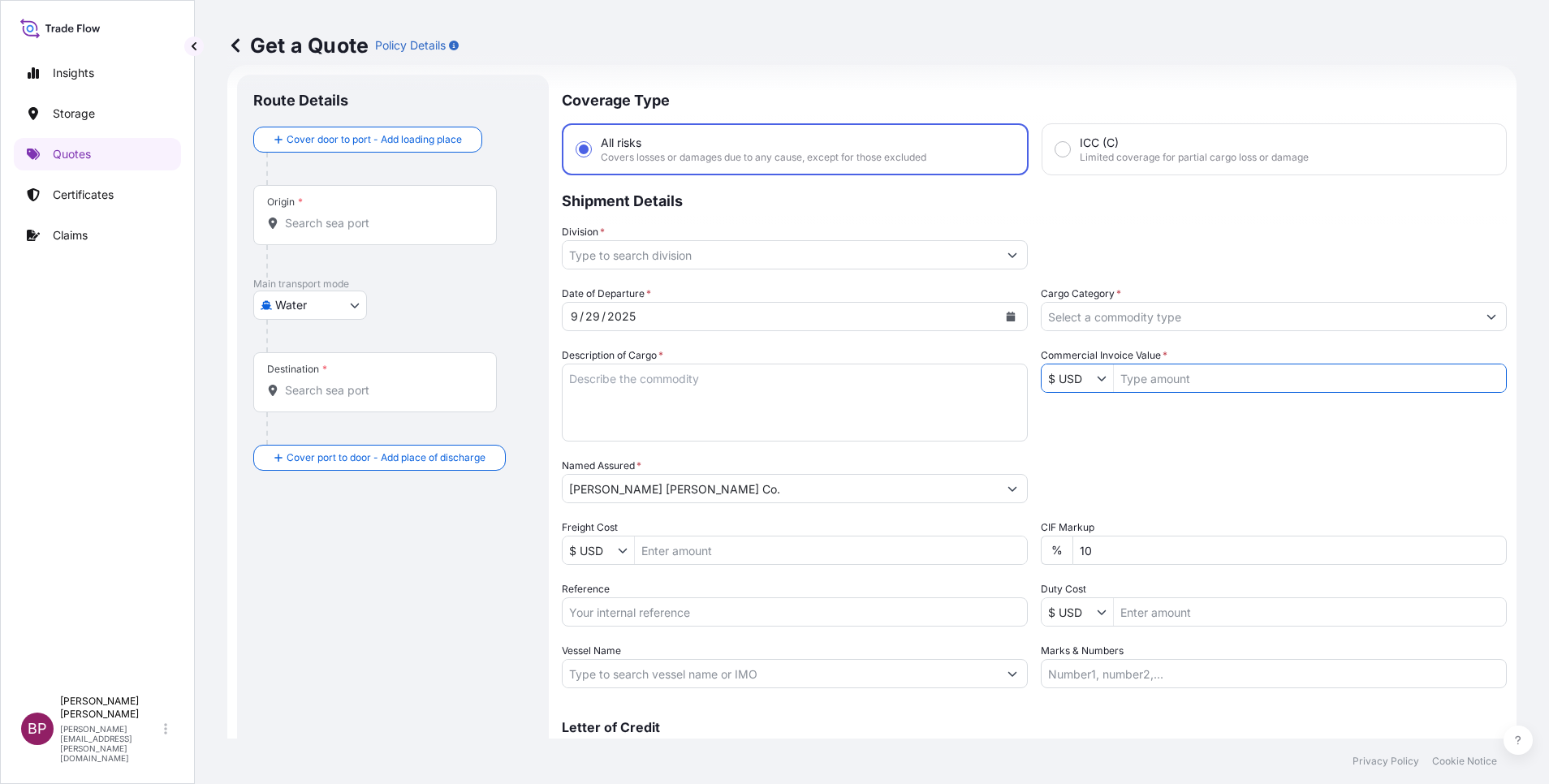
click at [1173, 378] on input "Commercial Invoice Value *" at bounding box center [1310, 378] width 393 height 29
paste input "13,685"
type input "13,685"
click at [1188, 317] on input "Cargo Category *" at bounding box center [1260, 317] width 435 height 29
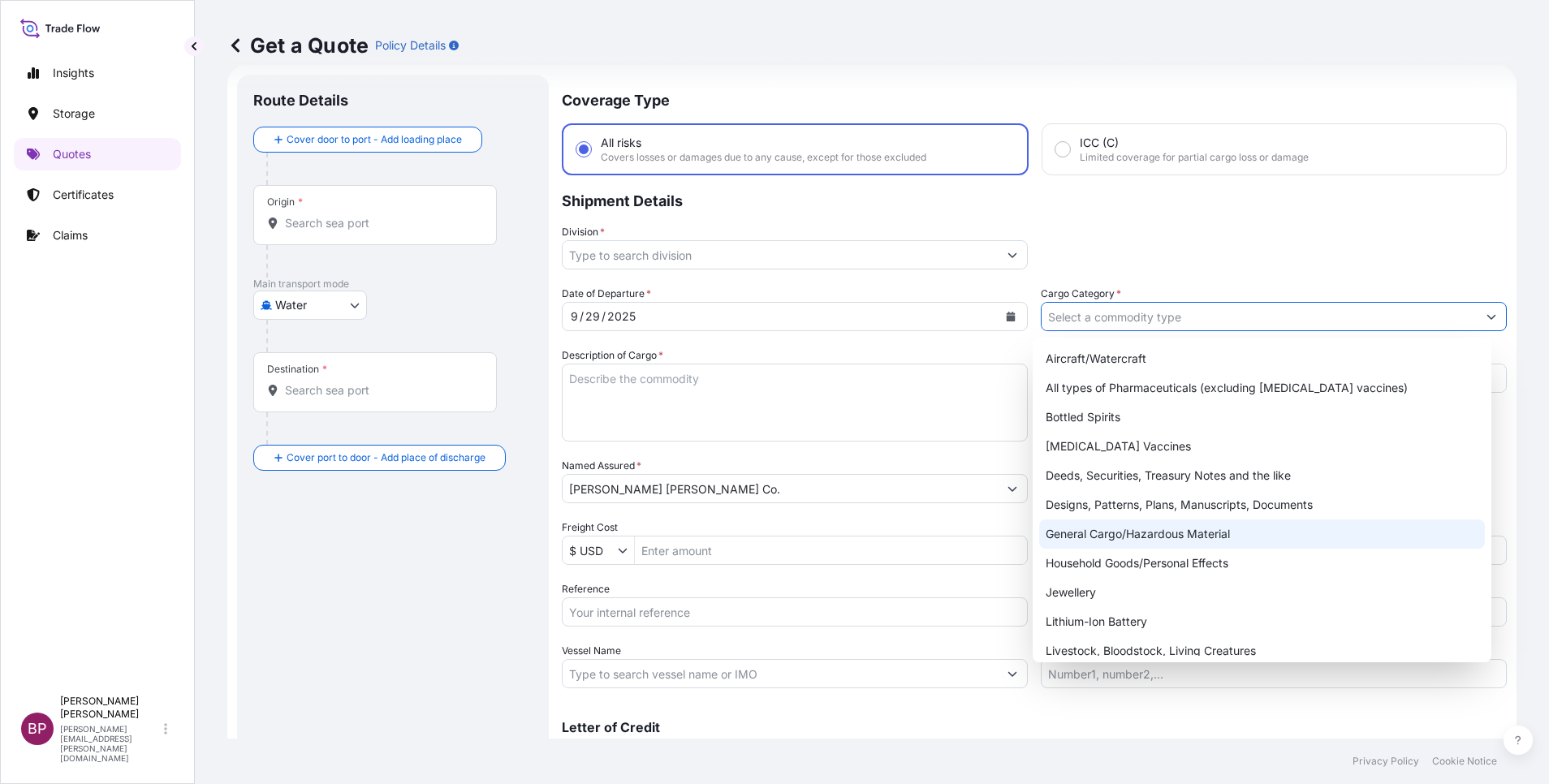
click at [1134, 538] on div "General Cargo/Hazardous Material" at bounding box center [1262, 534] width 445 height 29
type input "General Cargo/Hazardous Material"
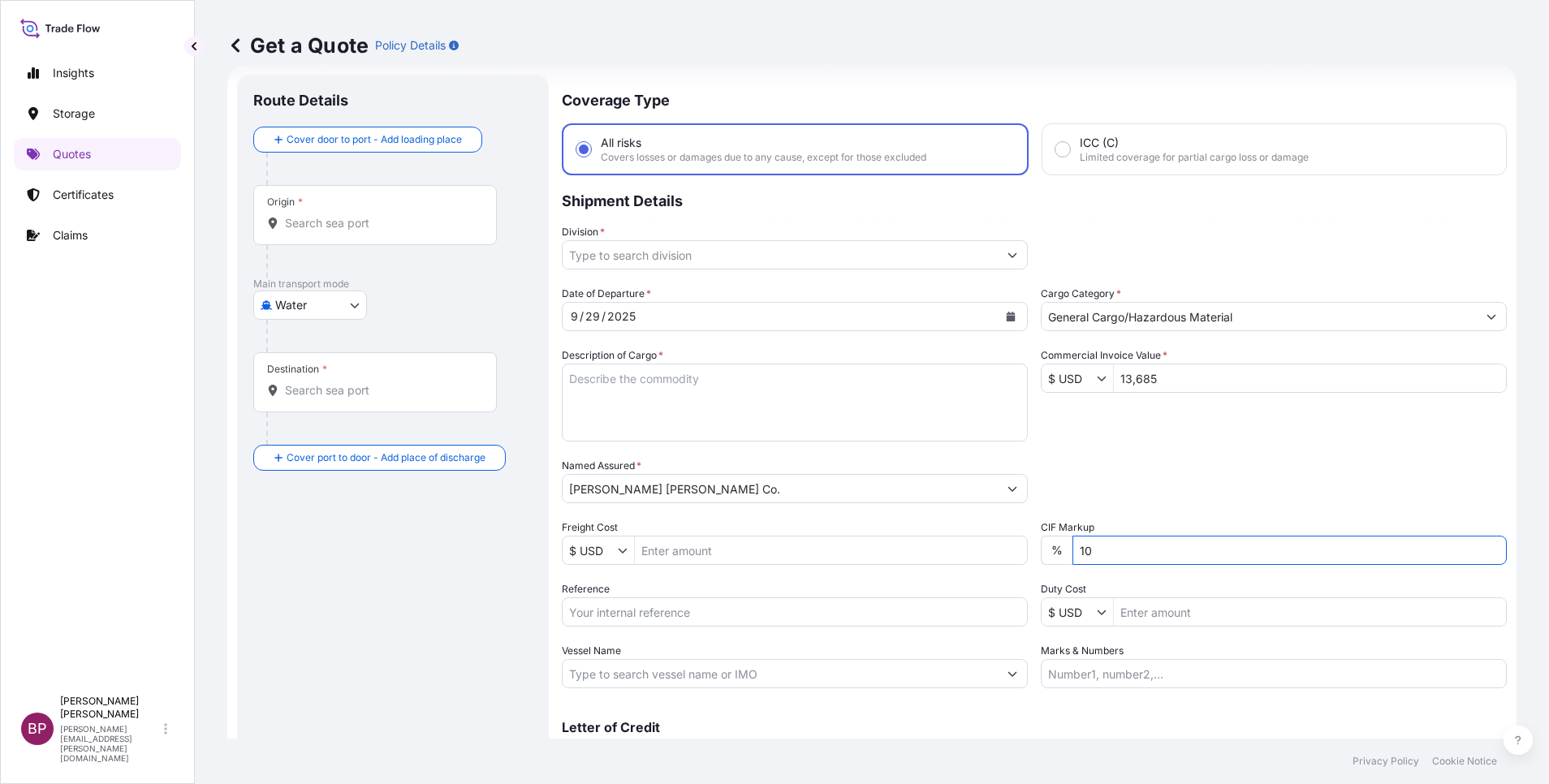
drag, startPoint x: 1086, startPoint y: 555, endPoint x: 886, endPoint y: 522, distance: 202.7
click at [903, 526] on div "Date of Departure * [DATE] Cargo Category * General Cargo/Hazardous Material De…" at bounding box center [1034, 487] width 945 height 403
type input "0"
click at [1251, 472] on div "Packing Category Type to search a container mode Please select a primary mode o…" at bounding box center [1274, 480] width 466 height 45
click at [641, 610] on input "Reference" at bounding box center [795, 612] width 466 height 29
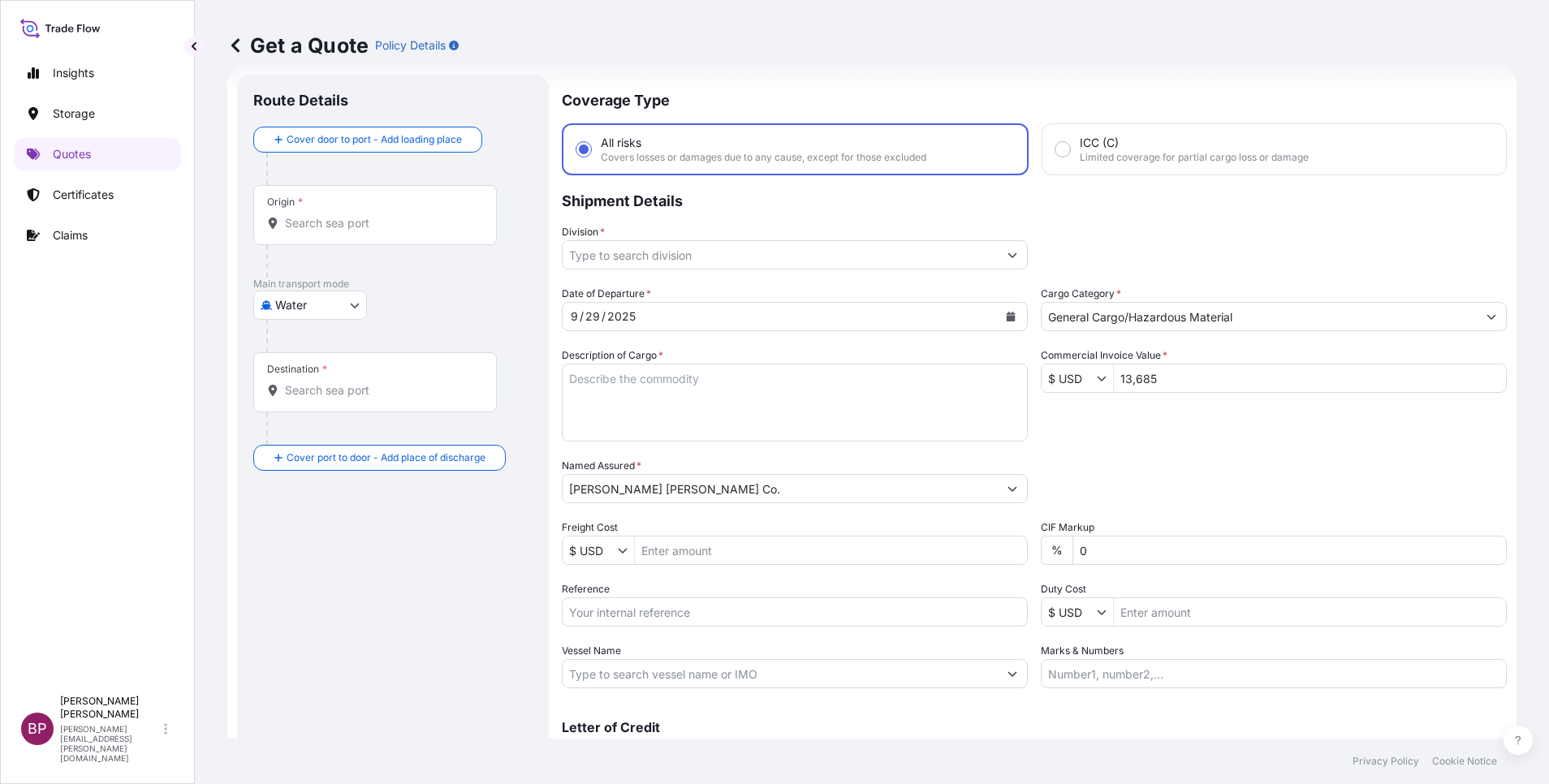
paste input "25091223"
type input "25091223"
click at [808, 403] on textarea "Description of Cargo *" at bounding box center [795, 402] width 466 height 78
paste textarea "Silica Sand"
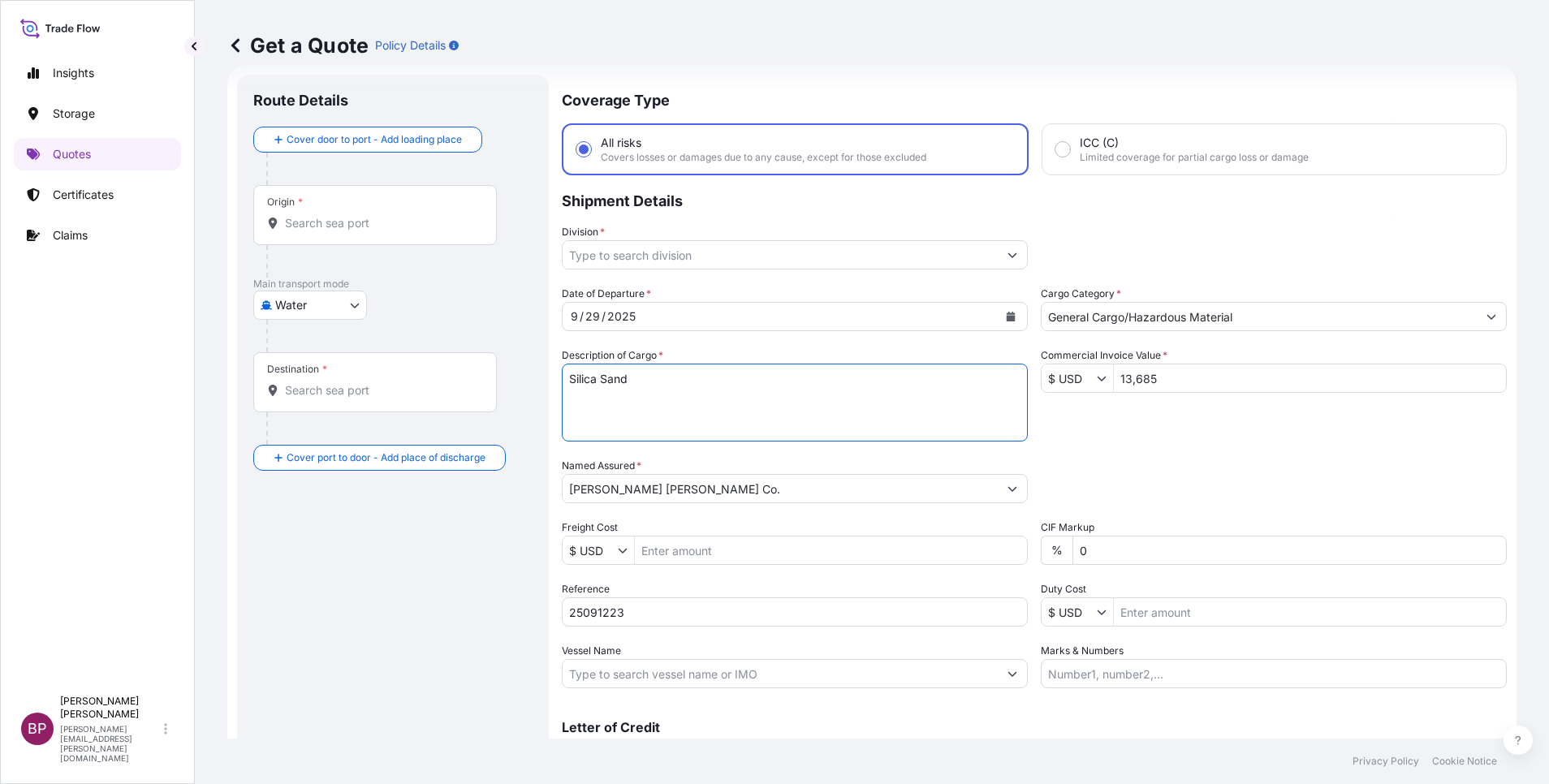
type textarea "Silica Sand"
click at [998, 260] on button "Show suggestions" at bounding box center [1012, 255] width 29 height 29
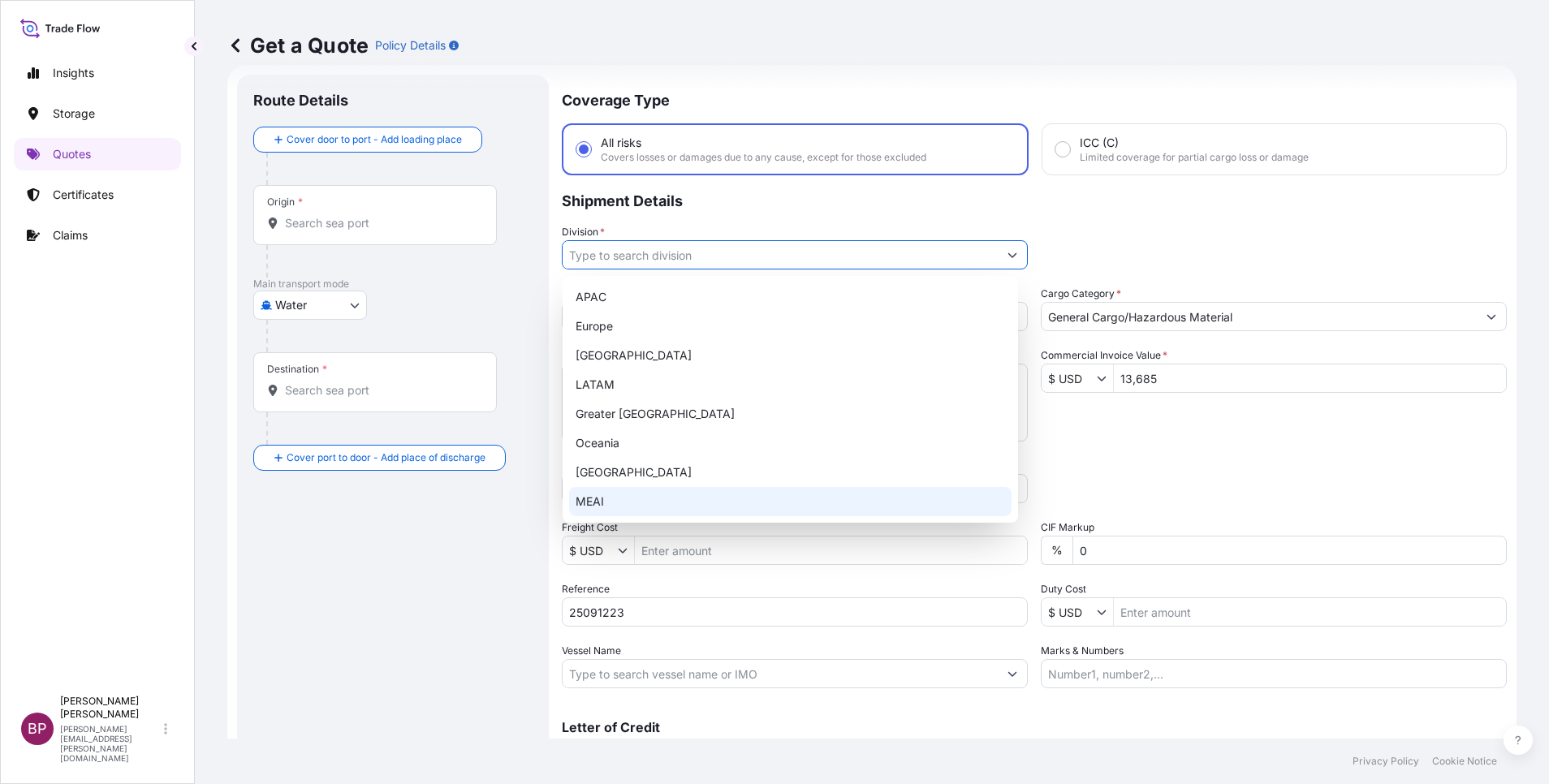
click at [664, 499] on div "MEAI" at bounding box center [790, 502] width 443 height 29
type input "MEAI"
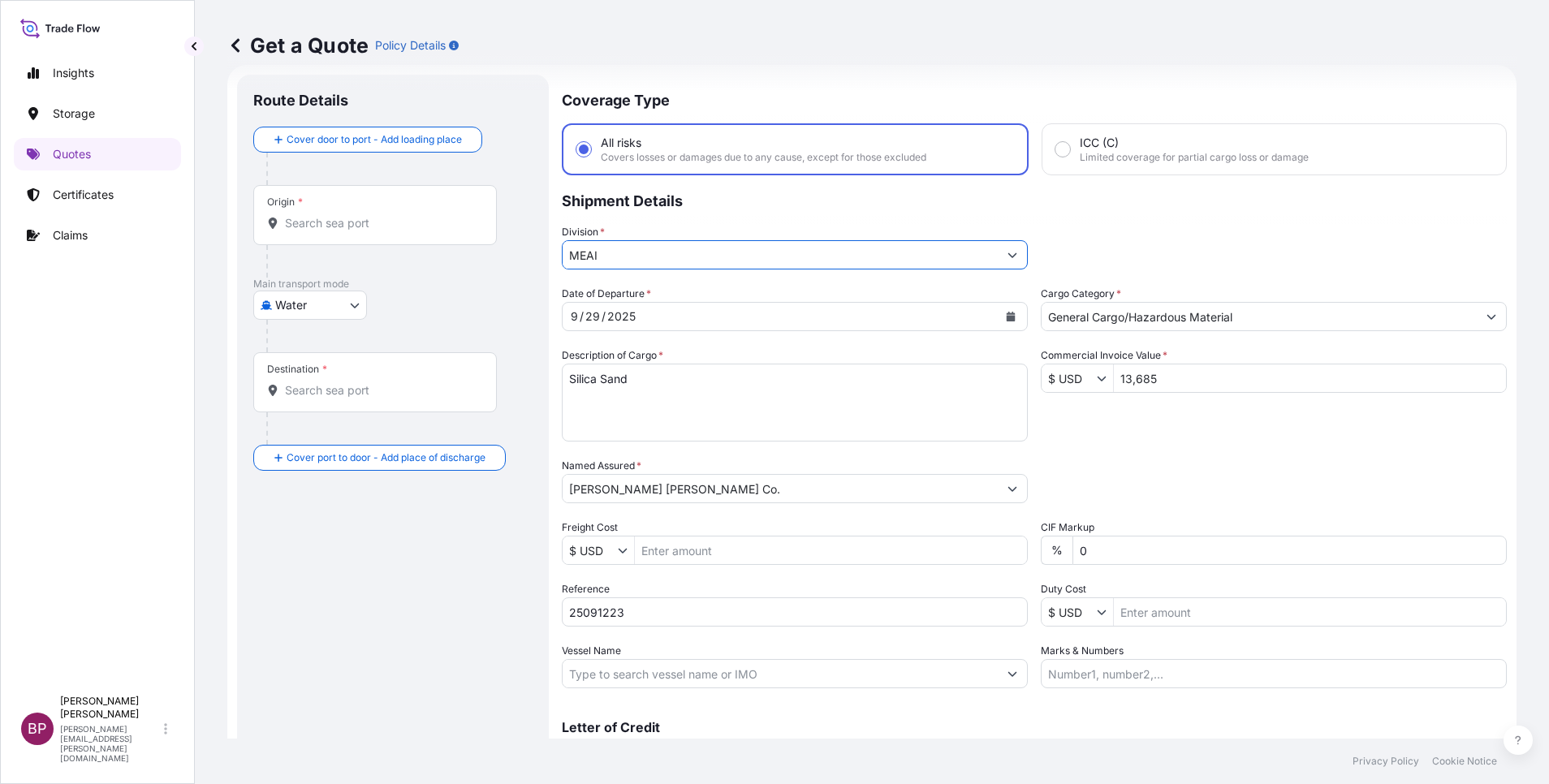
click at [1326, 322] on input "General Cargo/Hazardous Material" at bounding box center [1260, 317] width 435 height 29
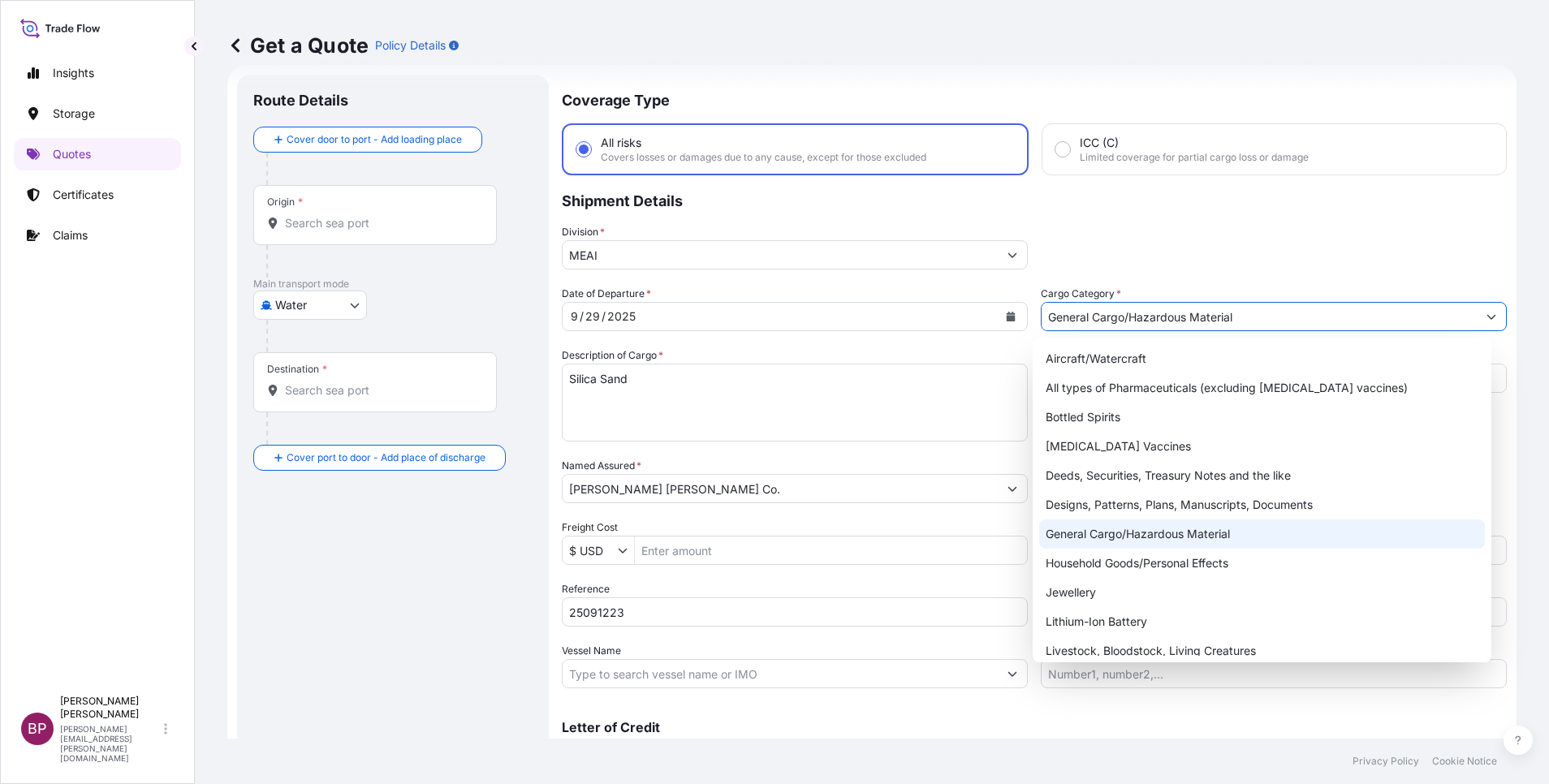
click at [1185, 542] on div "General Cargo/Hazardous Material" at bounding box center [1262, 534] width 445 height 29
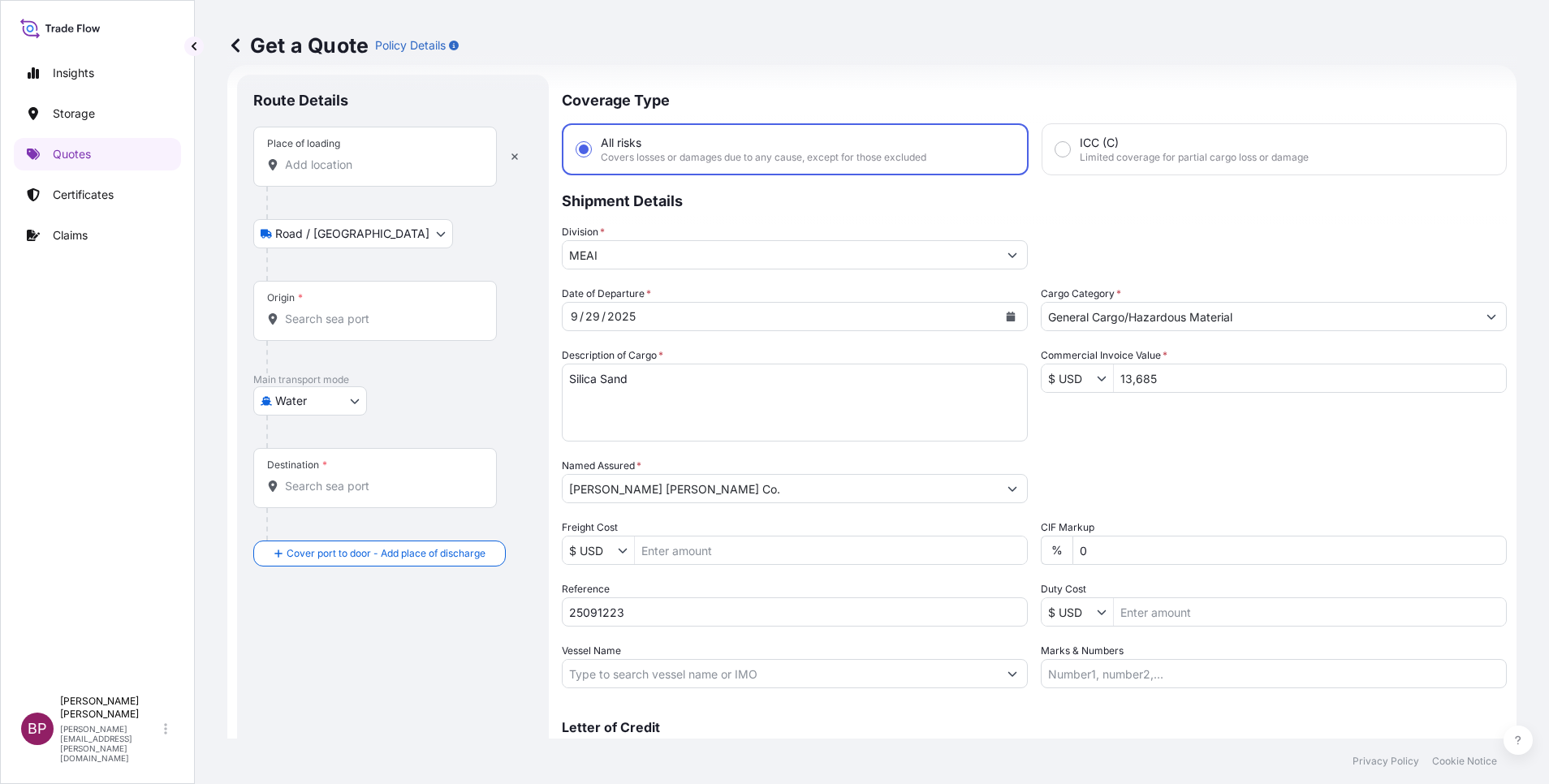
click at [368, 168] on input "Place of loading" at bounding box center [381, 165] width 192 height 16
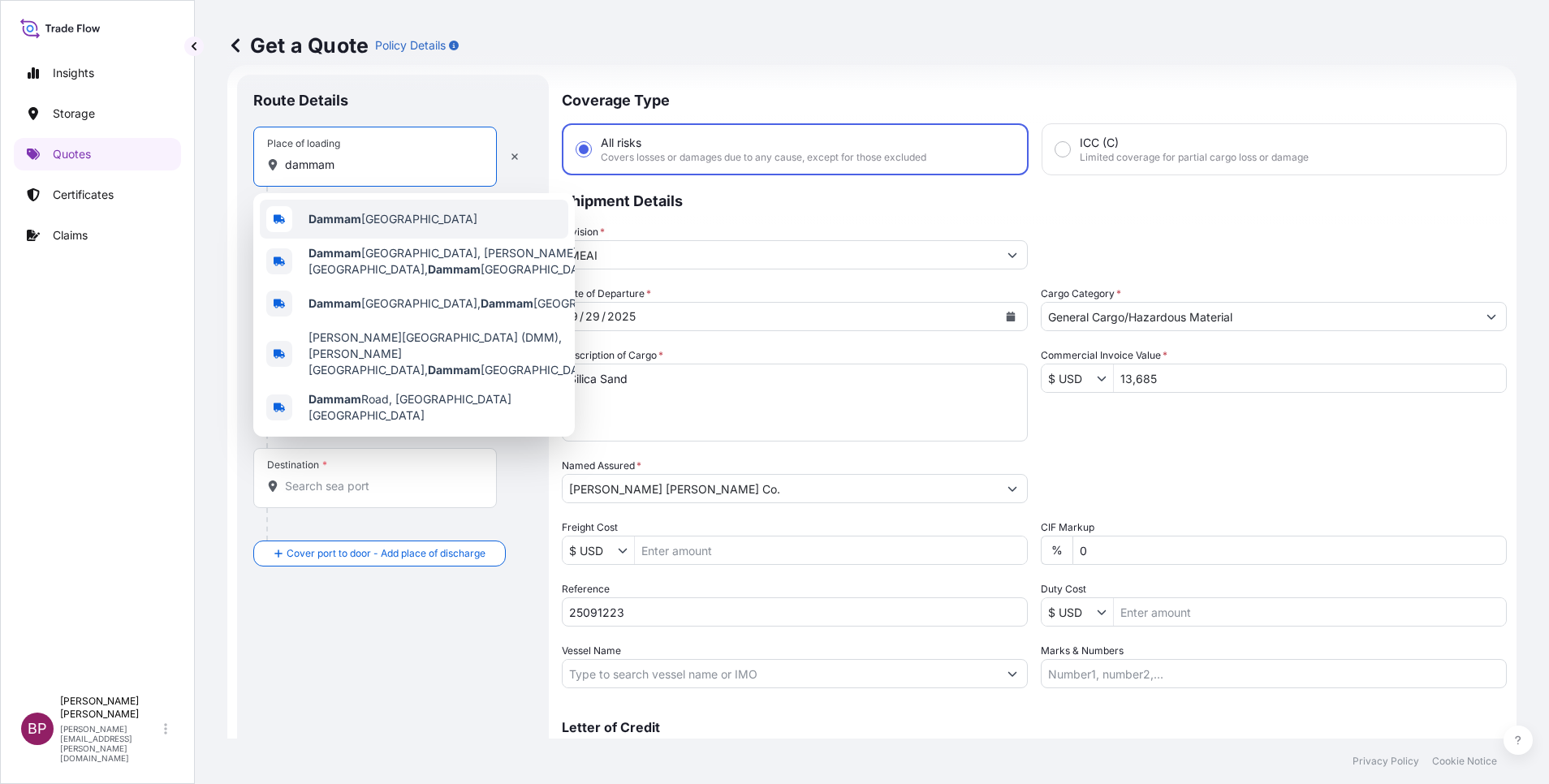
click at [376, 225] on span "Dammam [GEOGRAPHIC_DATA]" at bounding box center [393, 218] width 169 height 16
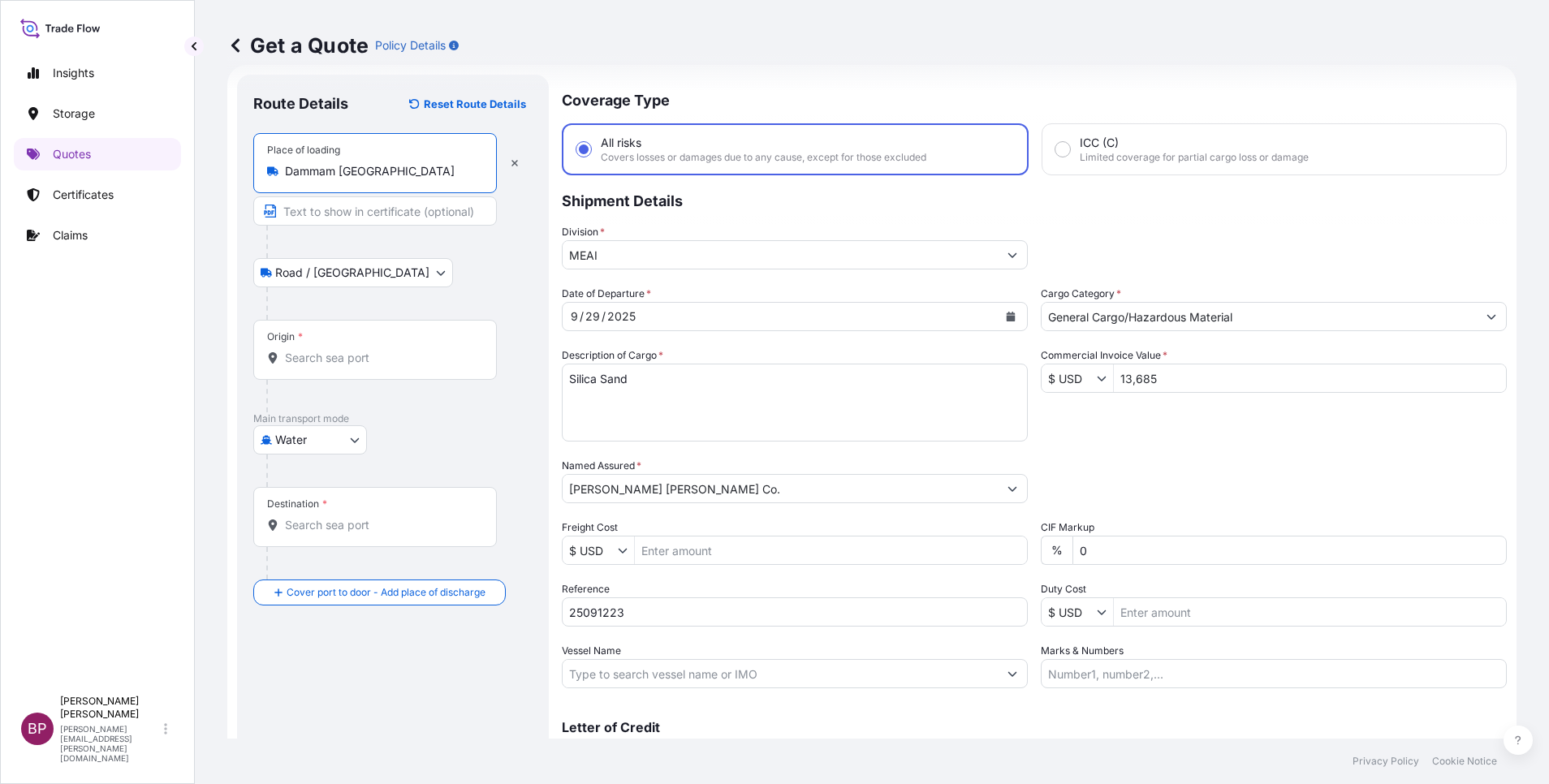
type input "Dammam [GEOGRAPHIC_DATA]"
click at [362, 369] on div "Origin *" at bounding box center [378, 350] width 249 height 60
click at [362, 366] on input "Origin *" at bounding box center [383, 357] width 197 height 16
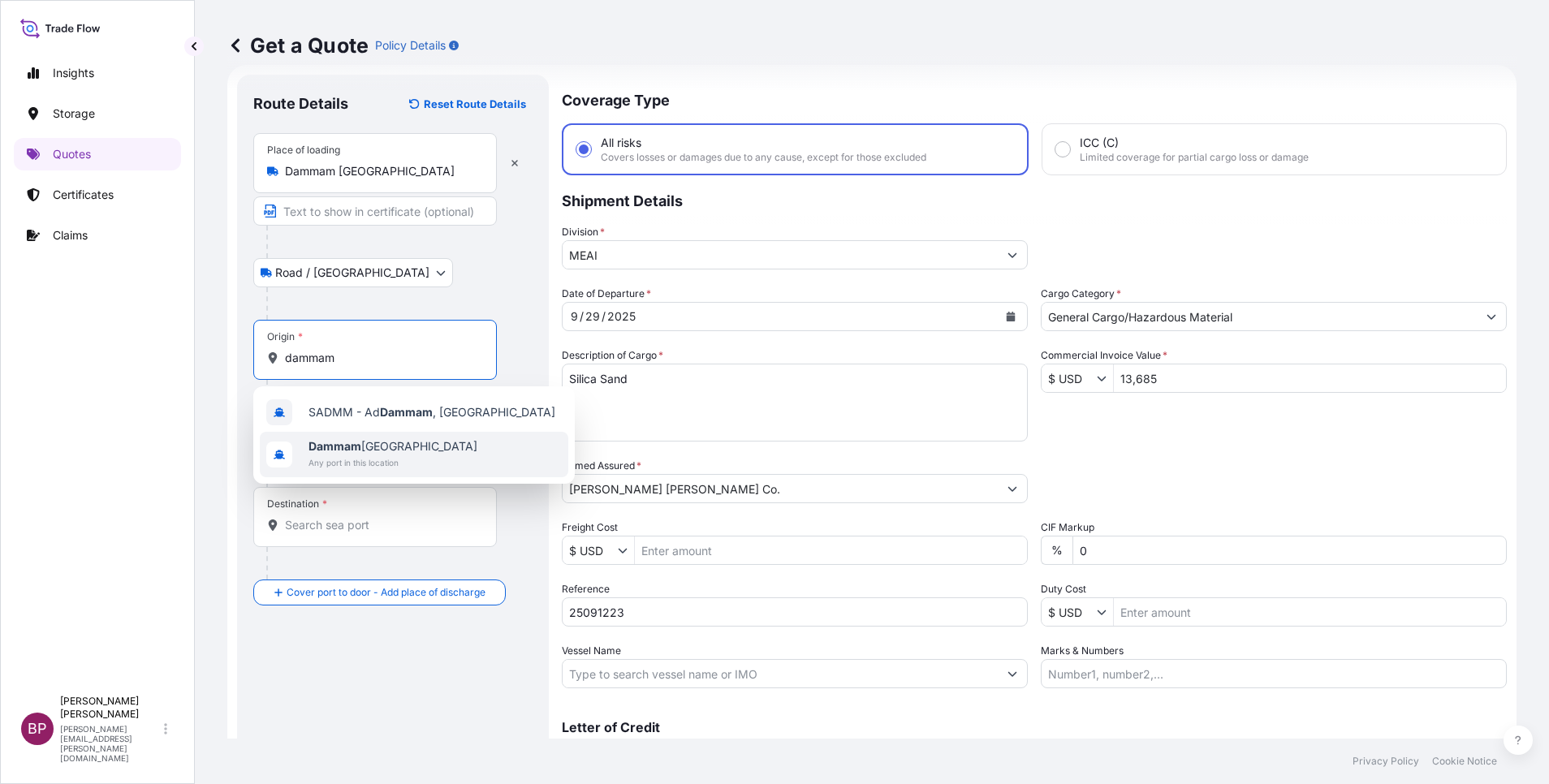
click at [393, 446] on span "Dammam [GEOGRAPHIC_DATA]" at bounding box center [393, 446] width 169 height 16
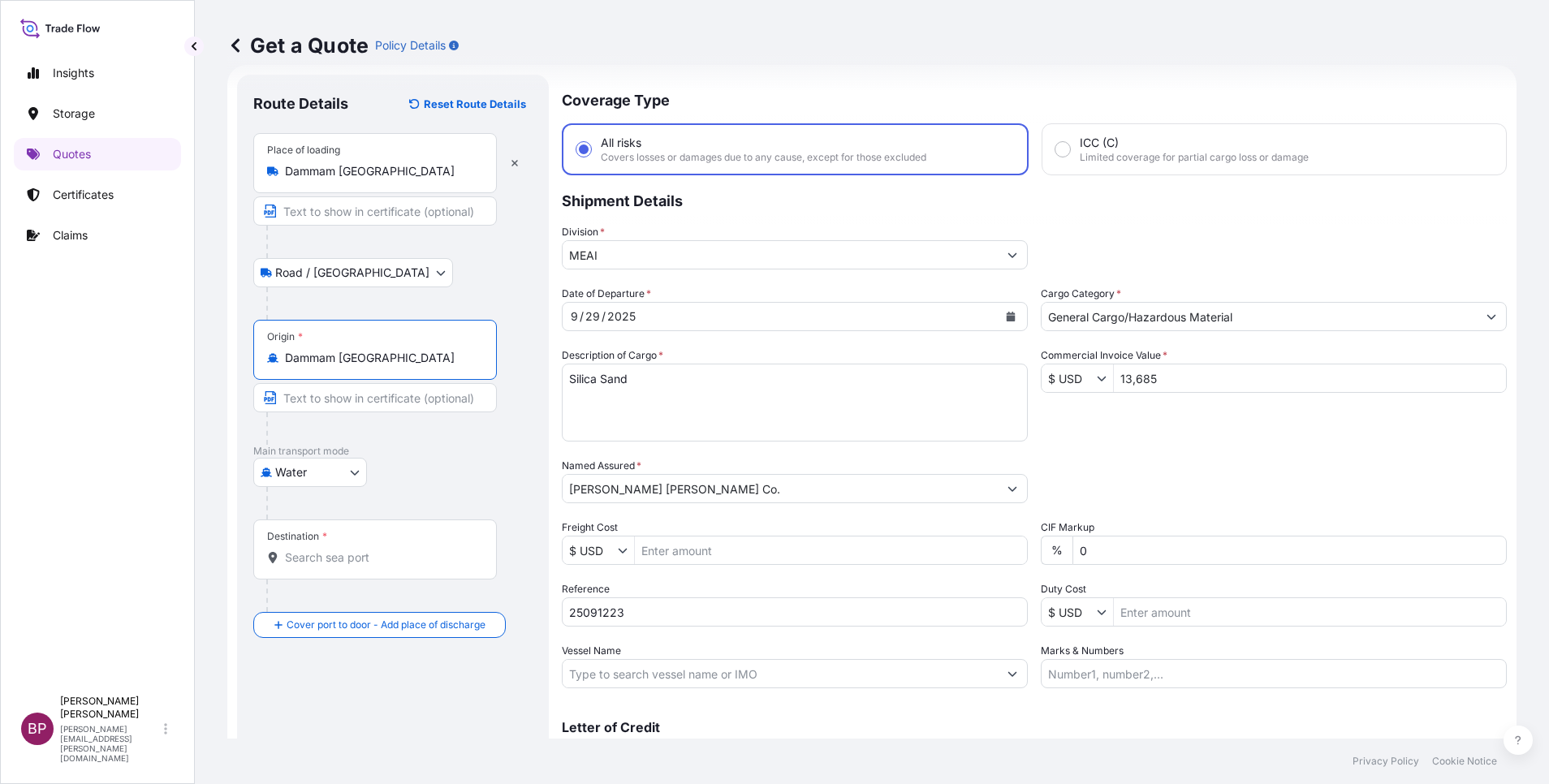
type input "Dammam [GEOGRAPHIC_DATA]"
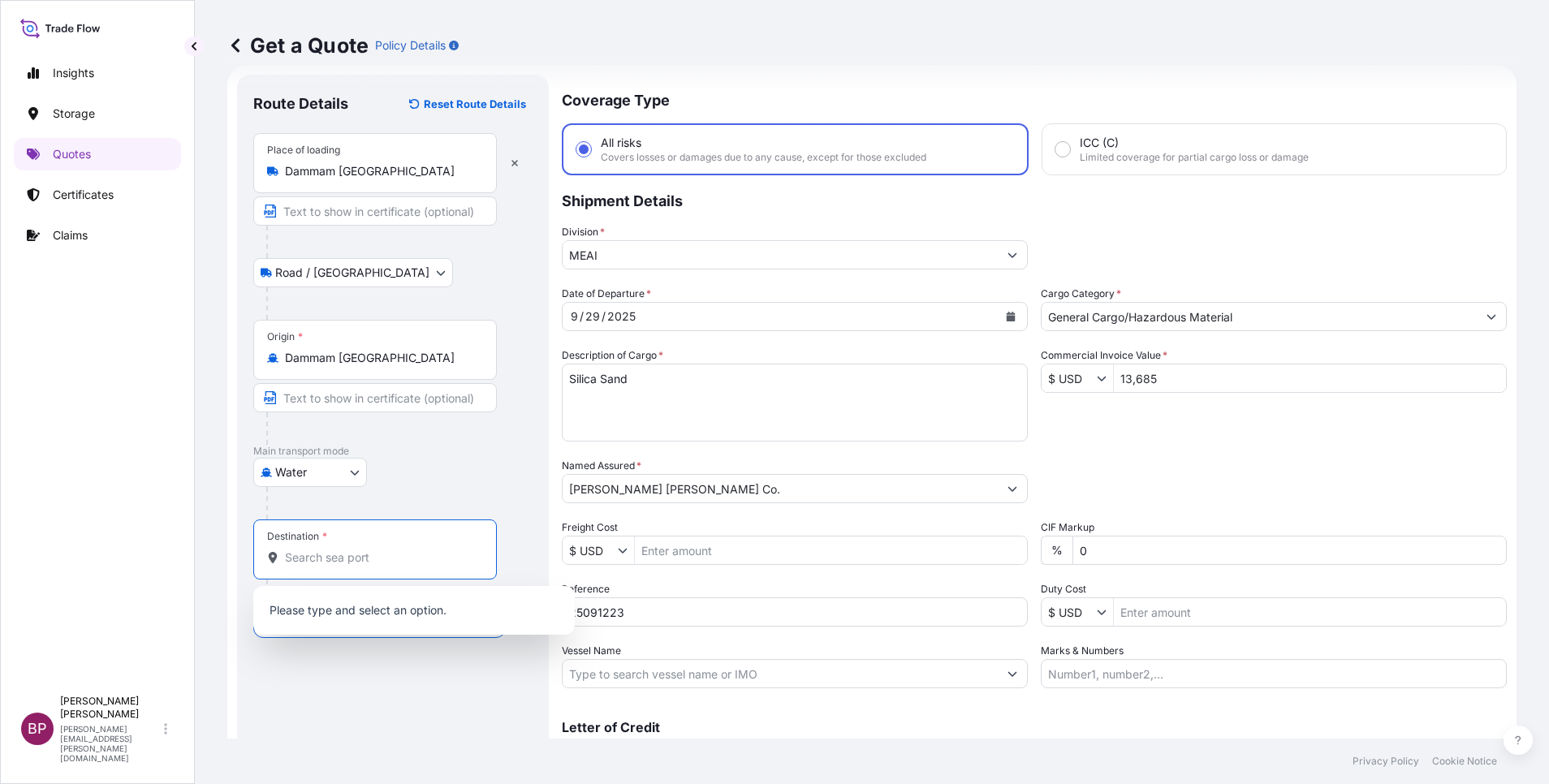
drag, startPoint x: 374, startPoint y: 556, endPoint x: 382, endPoint y: 553, distance: 8.5
click at [373, 553] on input "Destination *" at bounding box center [381, 557] width 192 height 16
paste input "Ennore,"
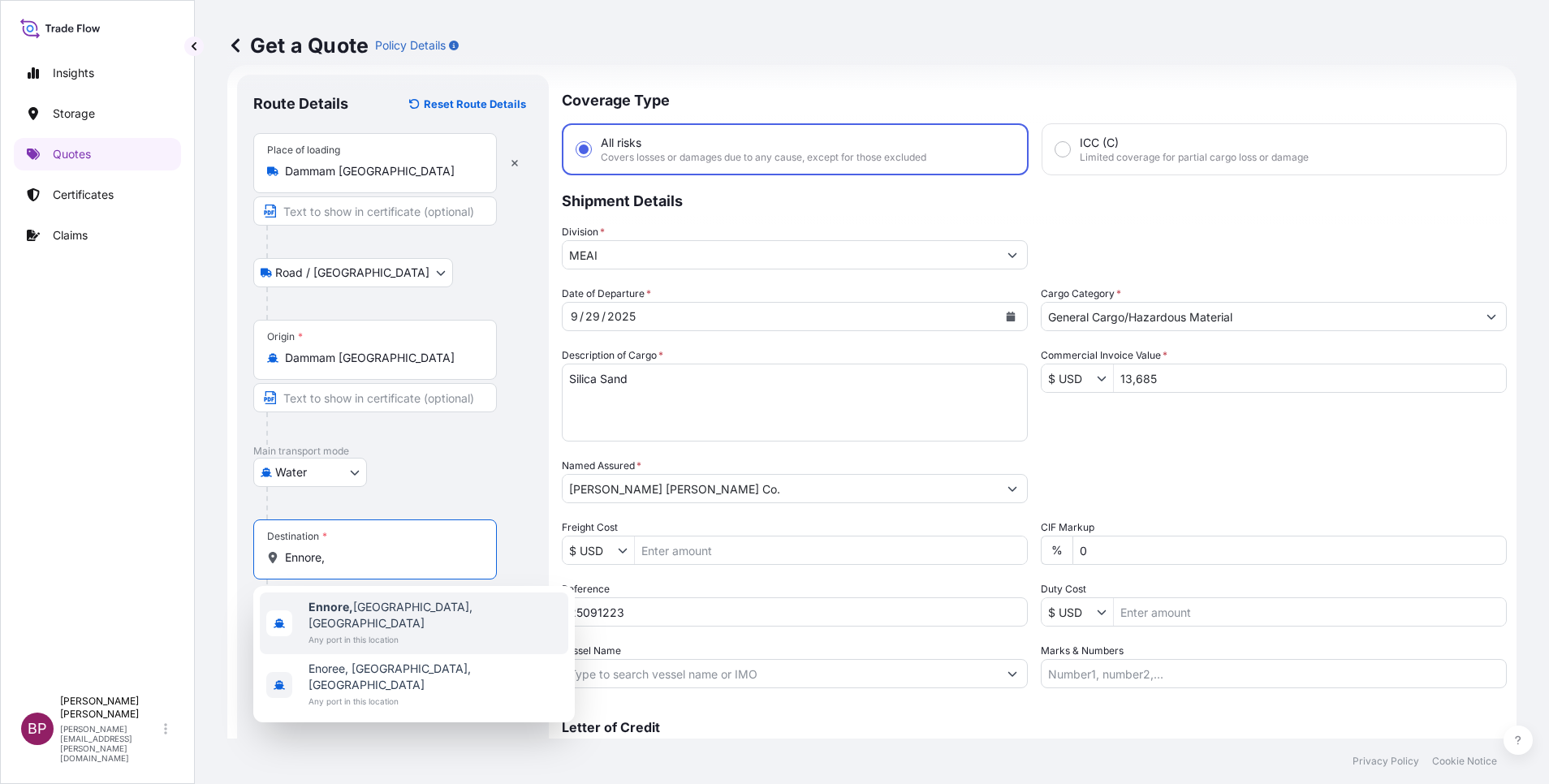
click at [411, 607] on span "[GEOGRAPHIC_DATA], [GEOGRAPHIC_DATA], [GEOGRAPHIC_DATA]" at bounding box center [435, 615] width 253 height 32
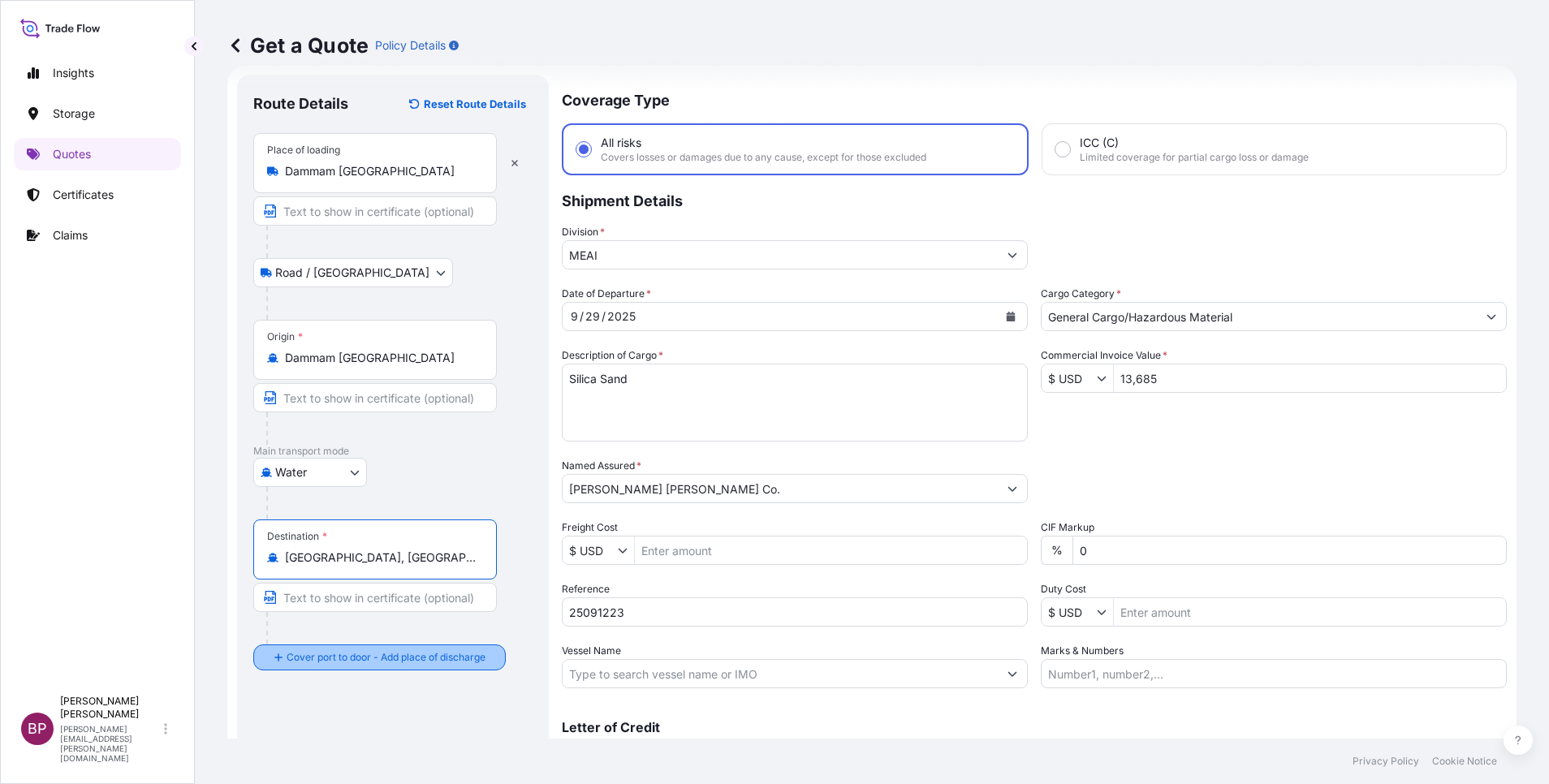
type input "[GEOGRAPHIC_DATA], [GEOGRAPHIC_DATA], [GEOGRAPHIC_DATA]"
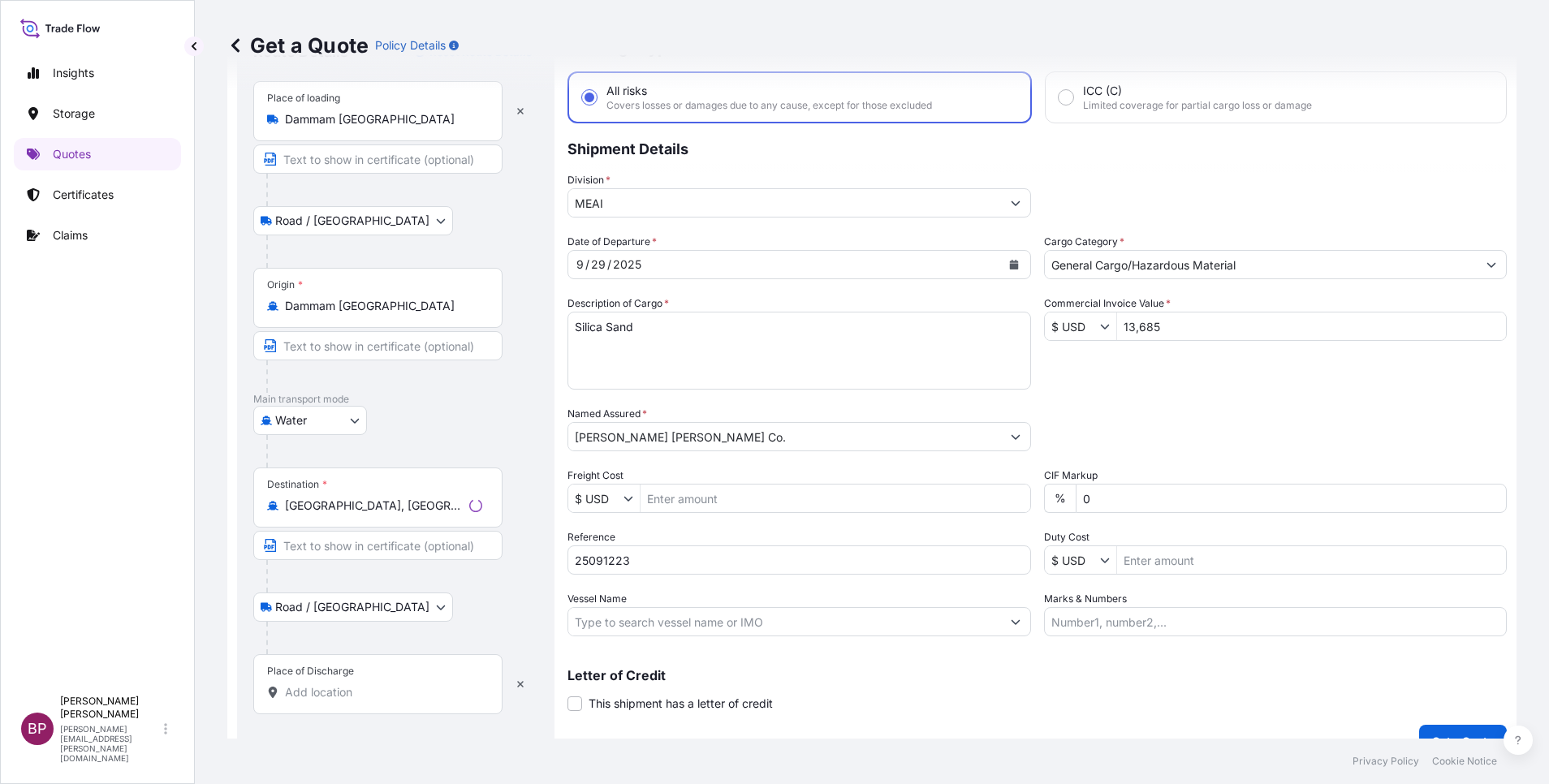
scroll to position [107, 0]
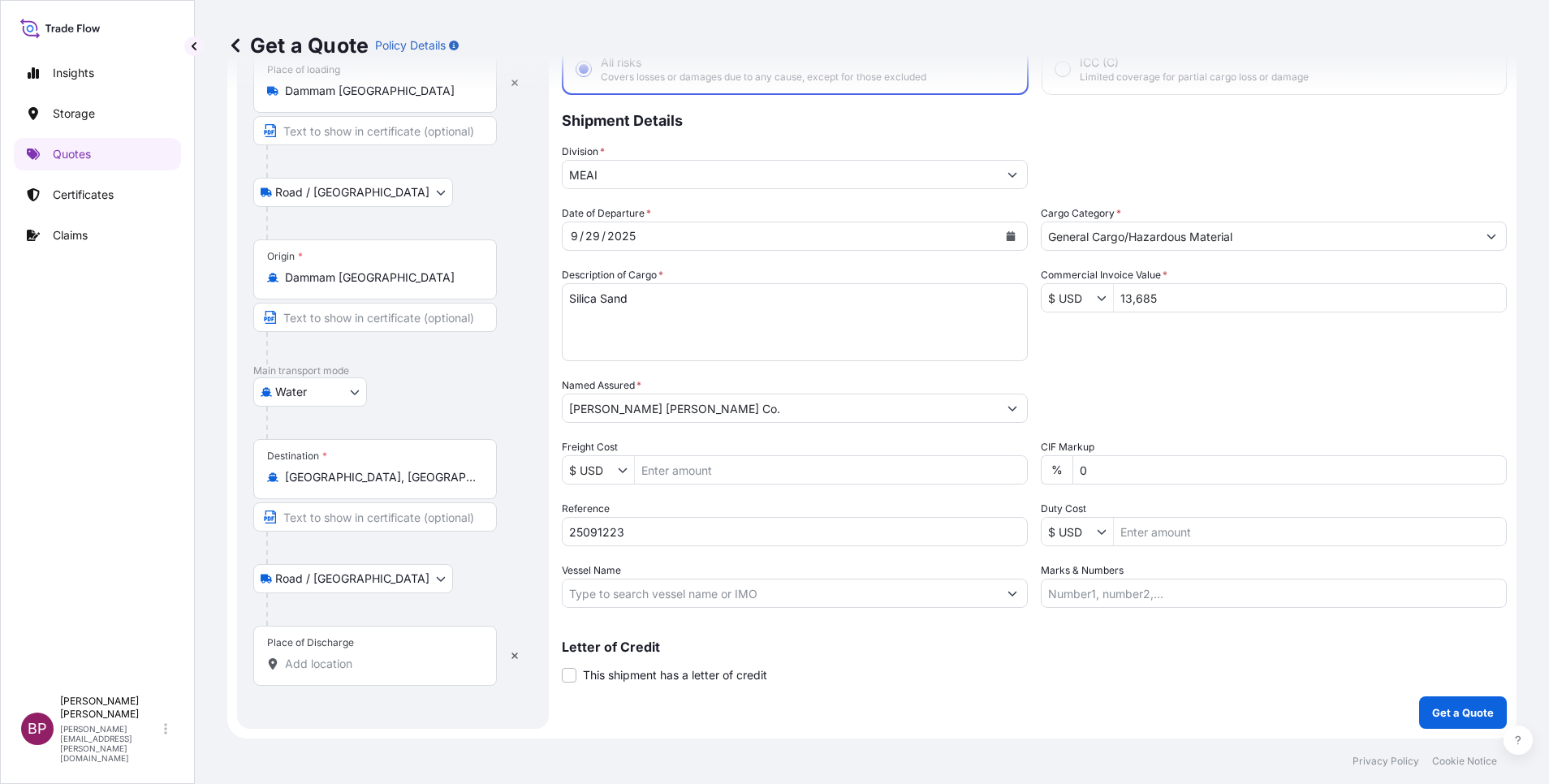
click at [358, 668] on input "Place of Discharge" at bounding box center [381, 664] width 192 height 16
paste input "Ennore,"
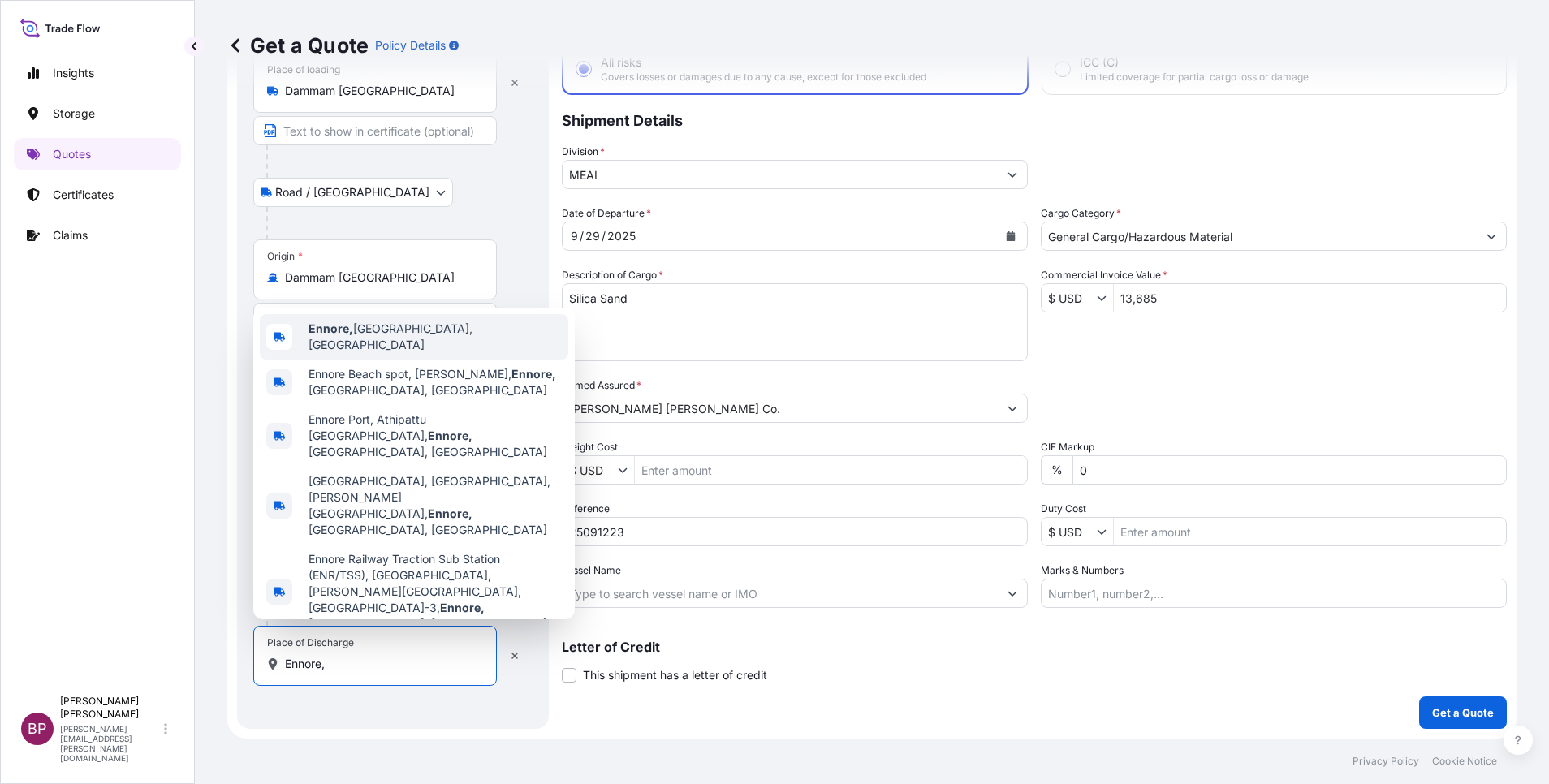
click at [378, 353] on span "[GEOGRAPHIC_DATA], [GEOGRAPHIC_DATA], [GEOGRAPHIC_DATA]" at bounding box center [435, 337] width 253 height 32
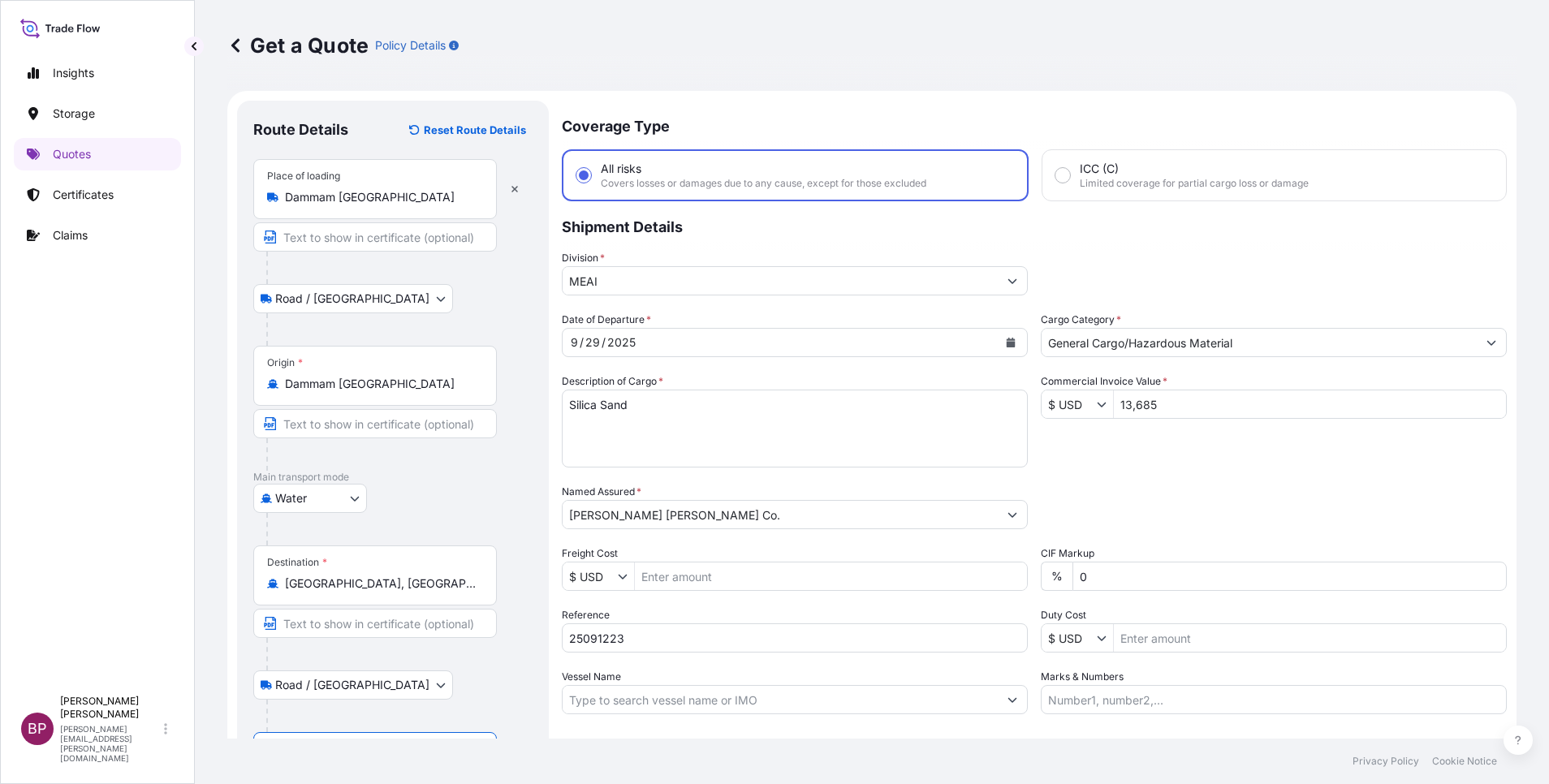
scroll to position [112, 0]
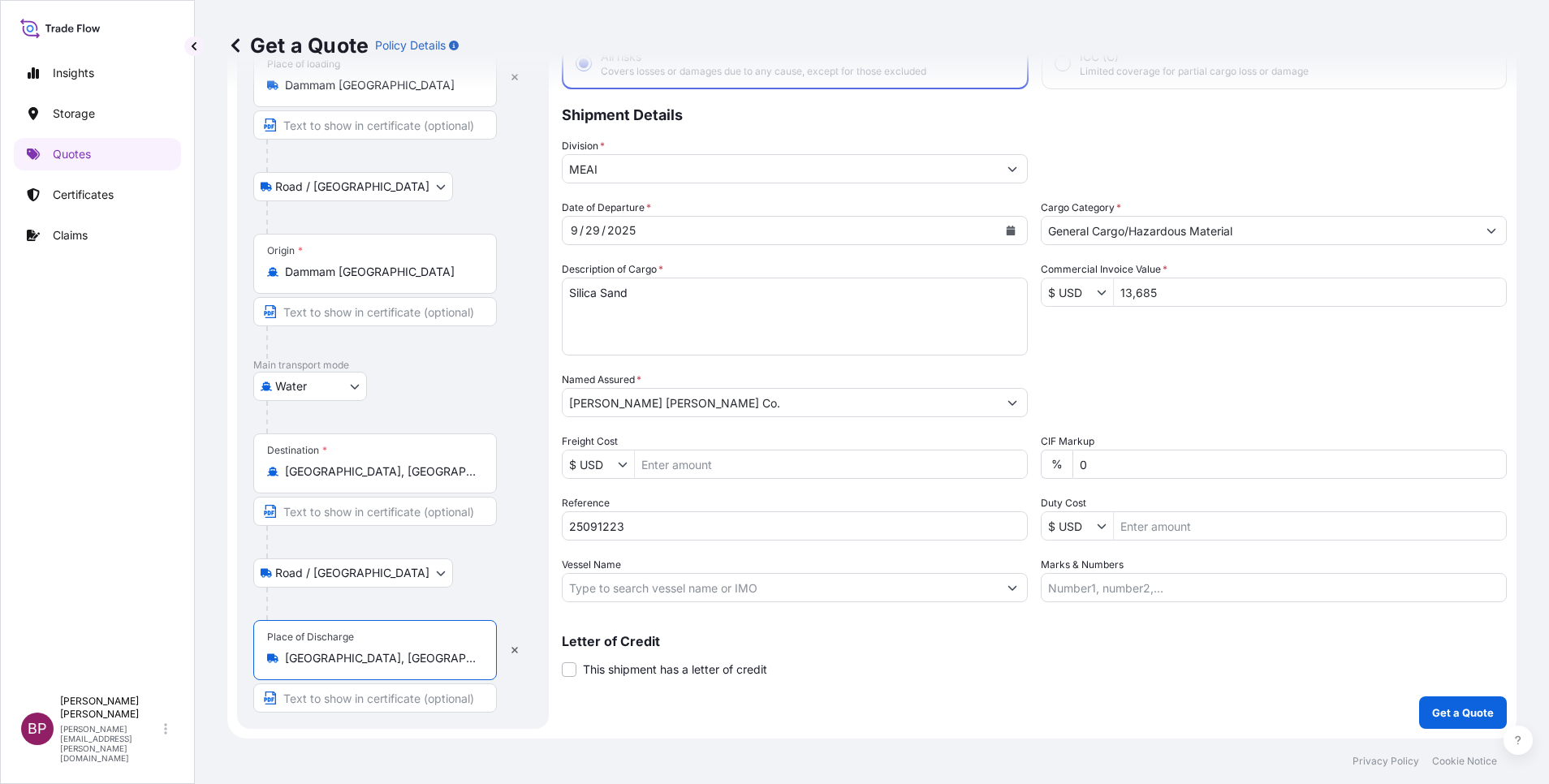
type input "[GEOGRAPHIC_DATA], [GEOGRAPHIC_DATA], [GEOGRAPHIC_DATA]"
click at [1456, 719] on p "Get a Quote" at bounding box center [1463, 712] width 61 height 16
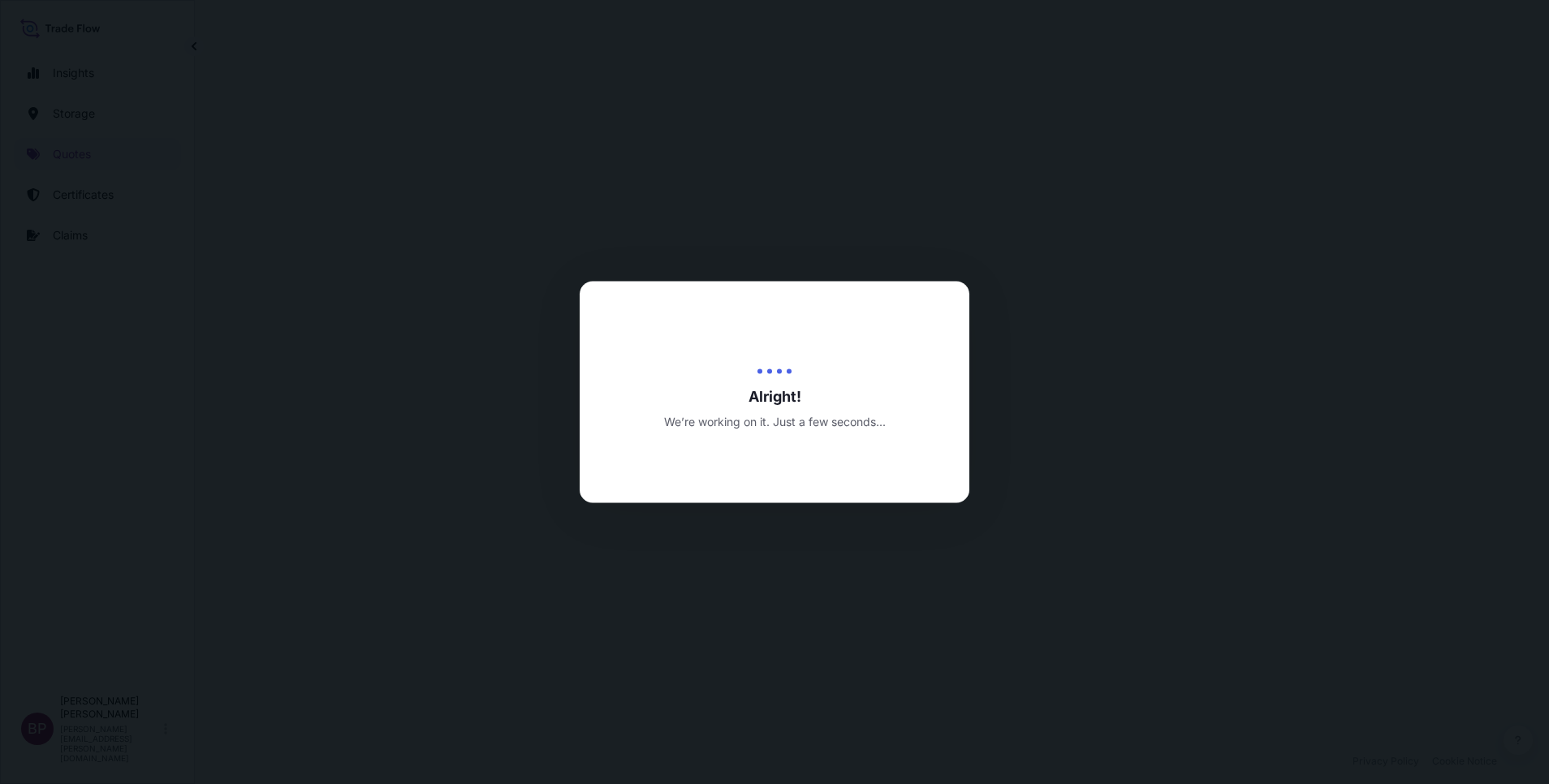
select select "Road / [GEOGRAPHIC_DATA]"
select select "Water"
select select "Road / [GEOGRAPHIC_DATA]"
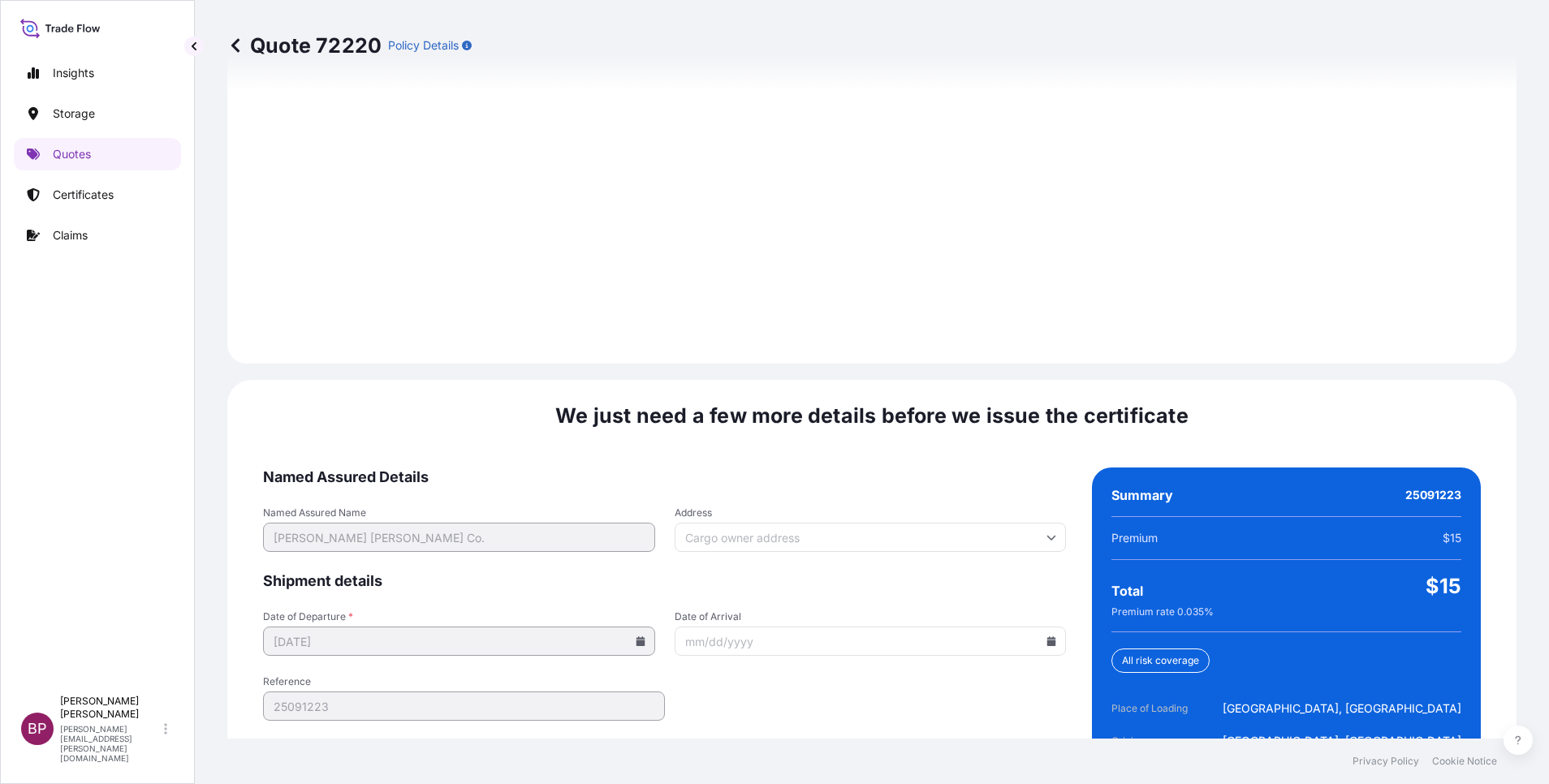
scroll to position [2406, 0]
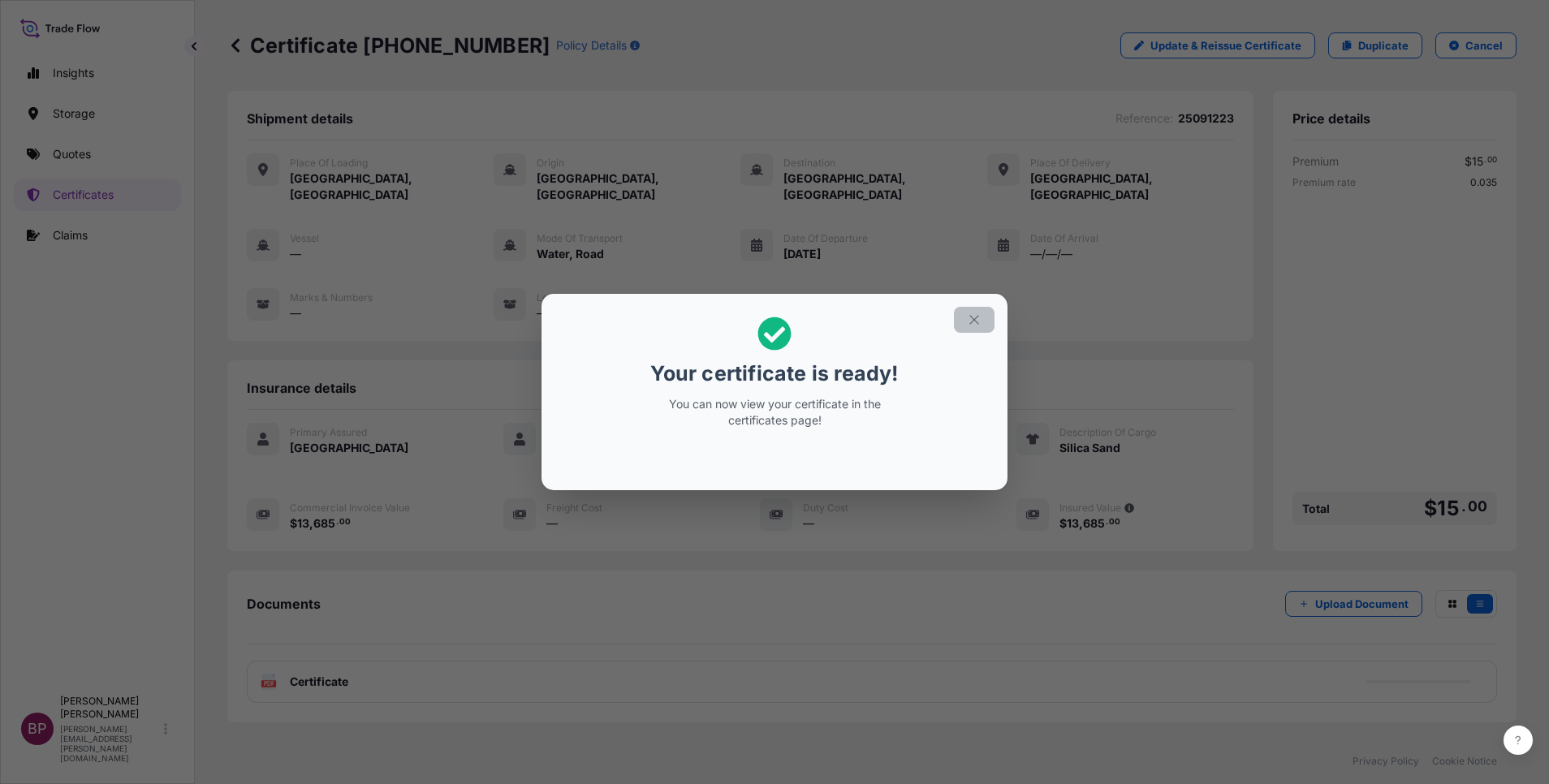
click at [977, 321] on icon "button" at bounding box center [974, 319] width 15 height 15
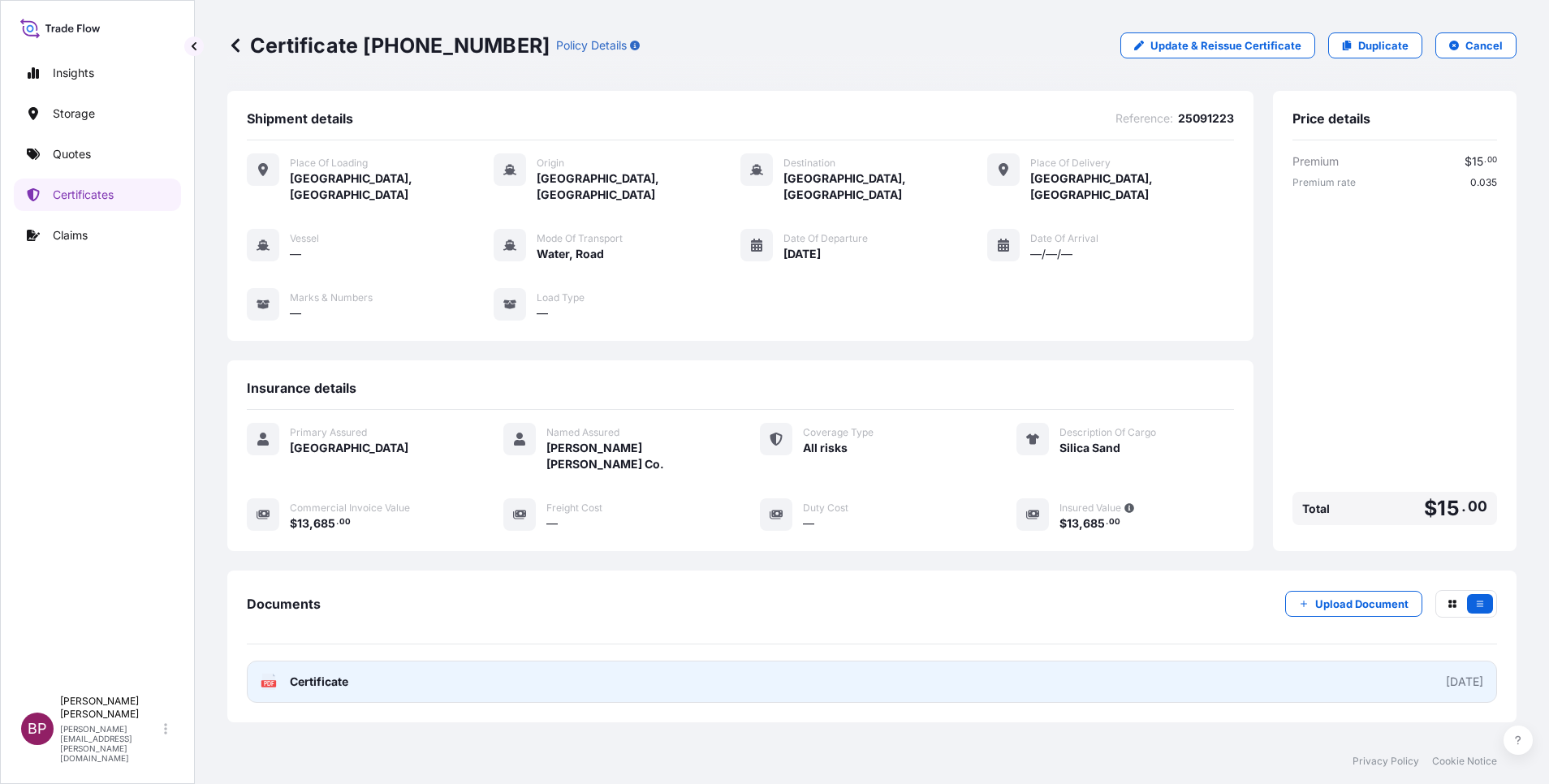
click at [313, 660] on link "PDF Certificate [DATE]" at bounding box center [871, 681] width 1250 height 42
